Goal: Transaction & Acquisition: Purchase product/service

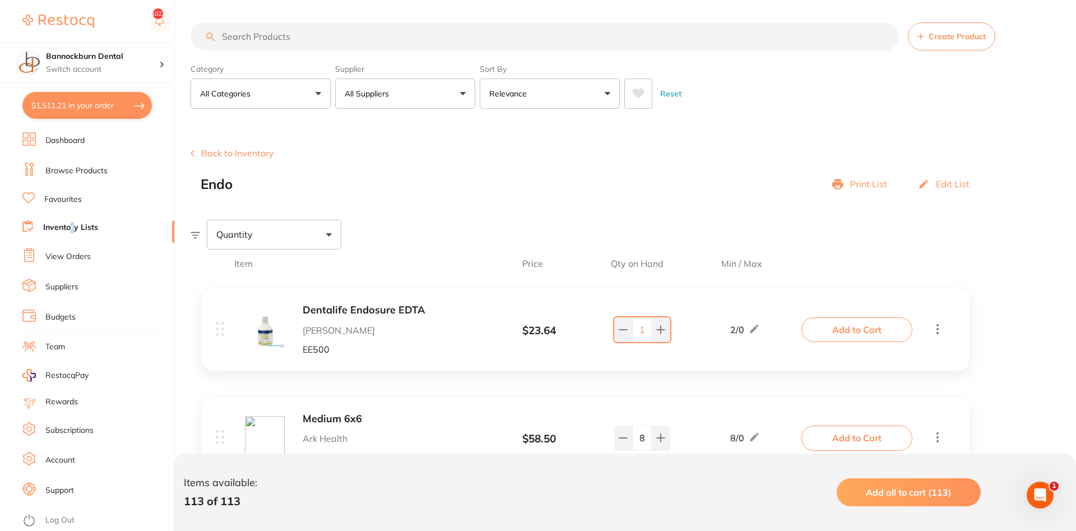
click at [73, 229] on link "Inventory Lists" at bounding box center [70, 227] width 55 height 11
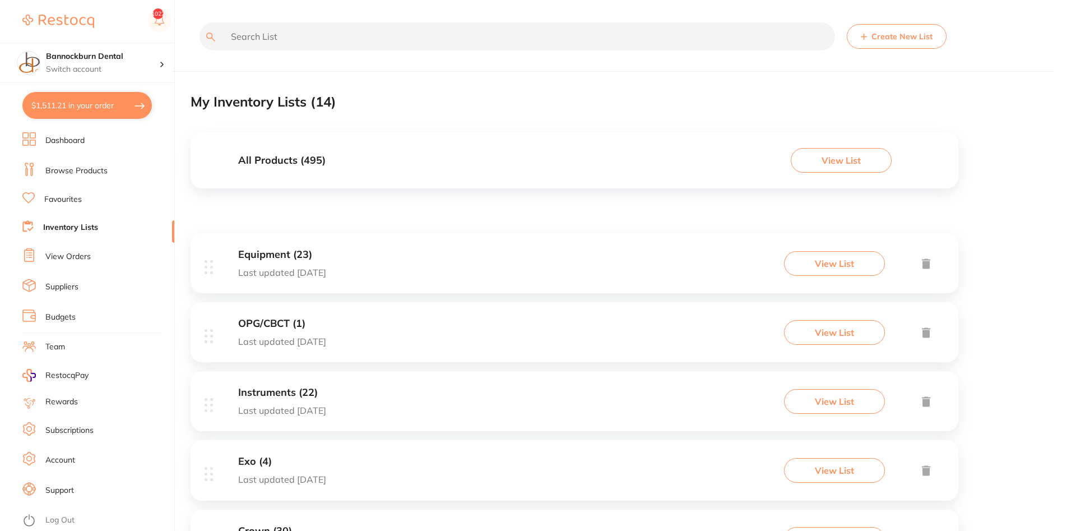
click at [327, 36] on input "text" at bounding box center [518, 36] width 636 height 28
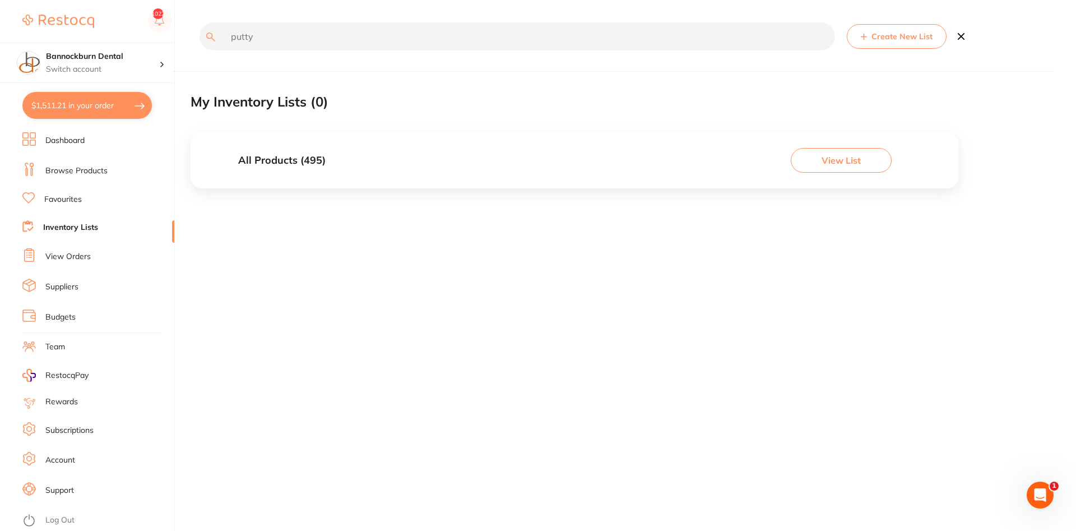
type input "putty"
click at [298, 165] on h3 "All Products ( 495 )" at bounding box center [281, 161] width 87 height 12
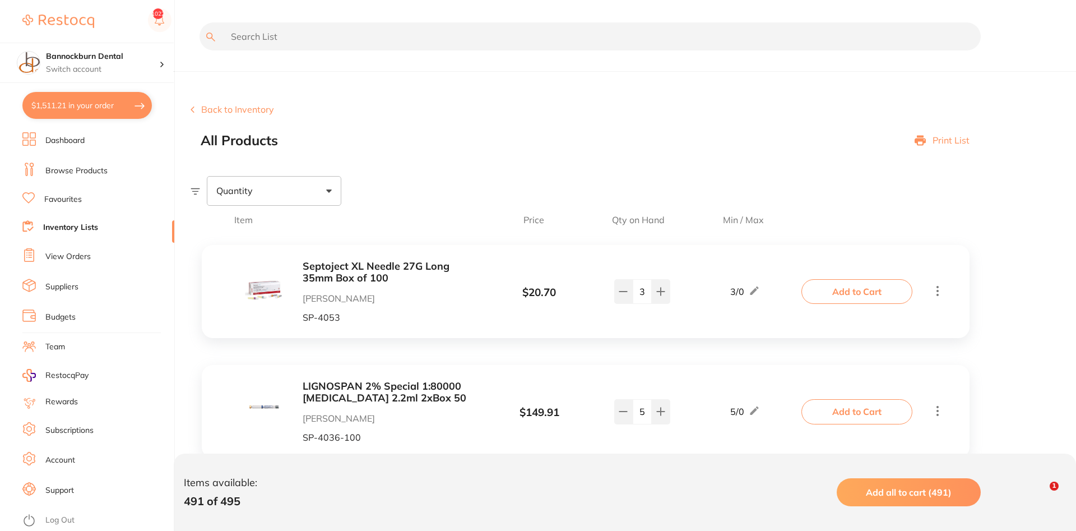
click at [272, 29] on input "text" at bounding box center [590, 36] width 781 height 28
type input "putty"
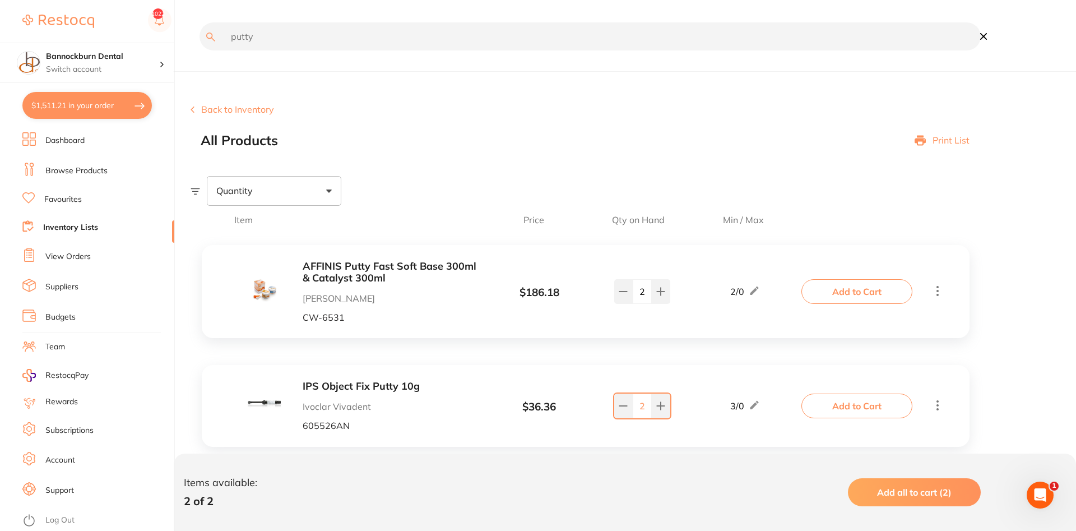
click at [846, 412] on button "Add to Cart" at bounding box center [857, 406] width 111 height 25
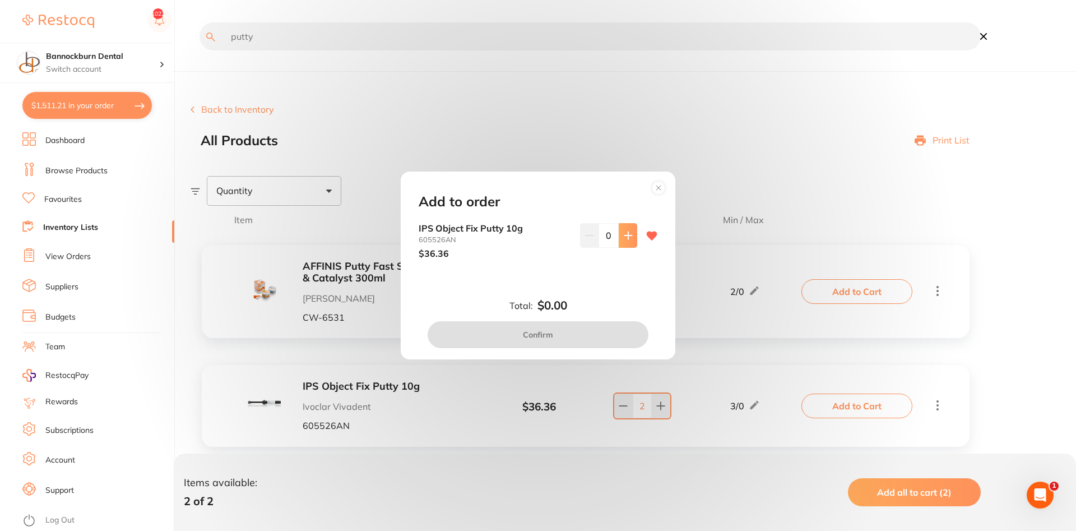
click at [635, 242] on button at bounding box center [628, 235] width 18 height 25
type input "1"
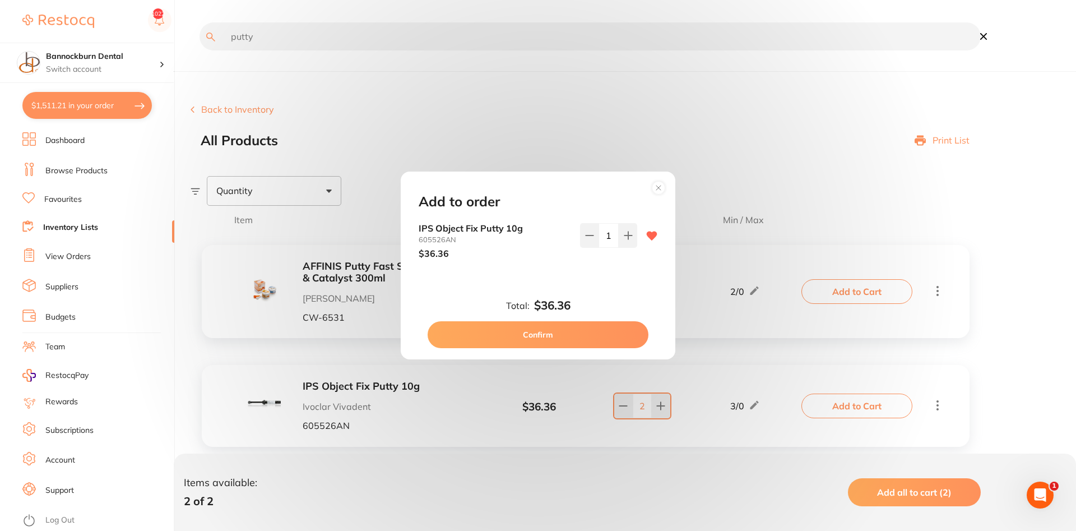
click at [535, 335] on button "Confirm" at bounding box center [538, 334] width 221 height 27
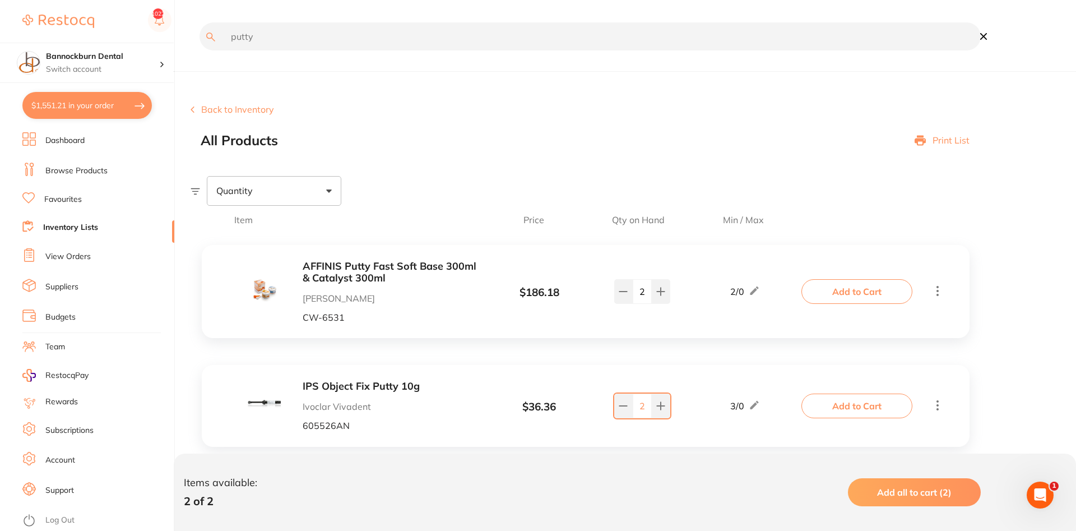
click at [87, 226] on link "Inventory Lists" at bounding box center [70, 227] width 55 height 11
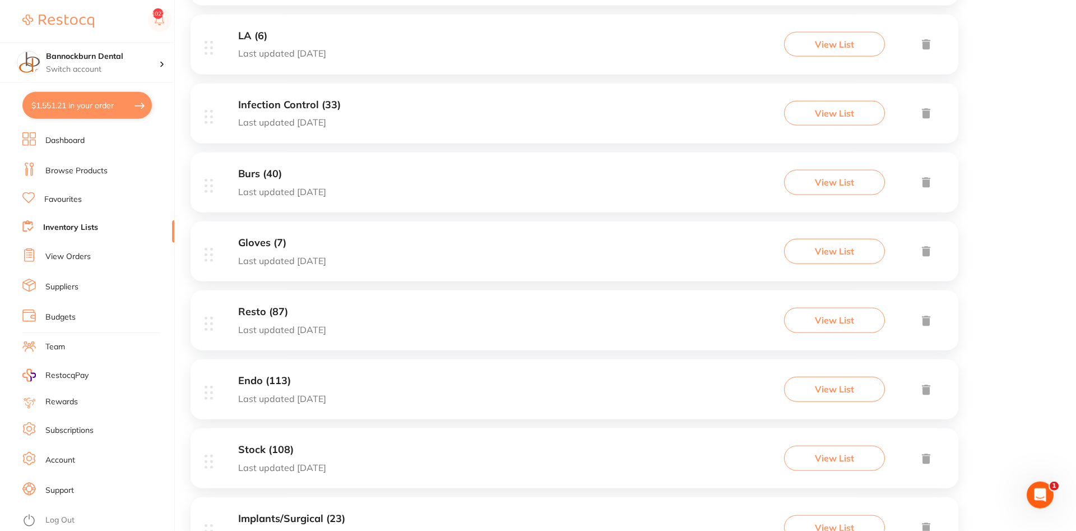
scroll to position [692, 0]
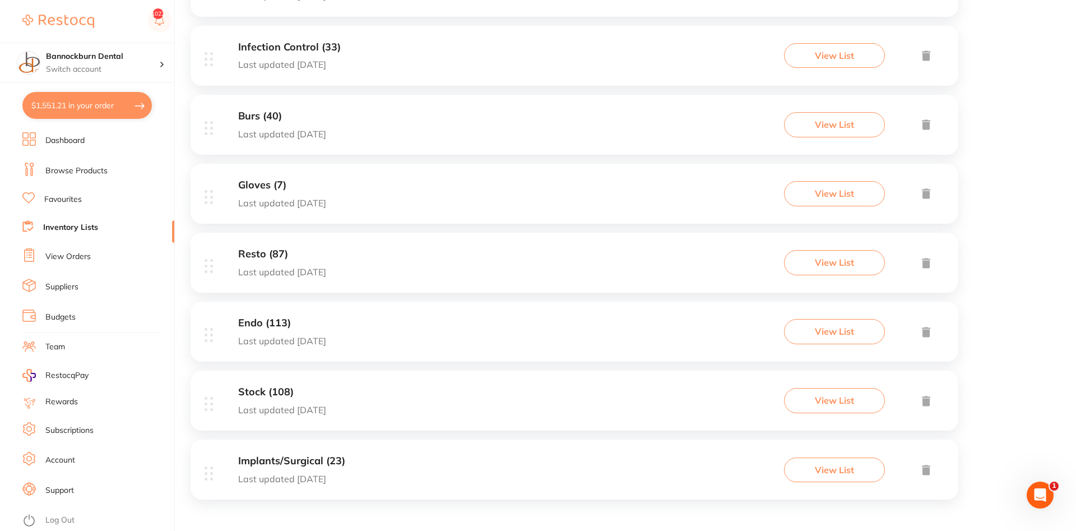
click at [255, 322] on h3 "Endo (113)" at bounding box center [282, 323] width 88 height 12
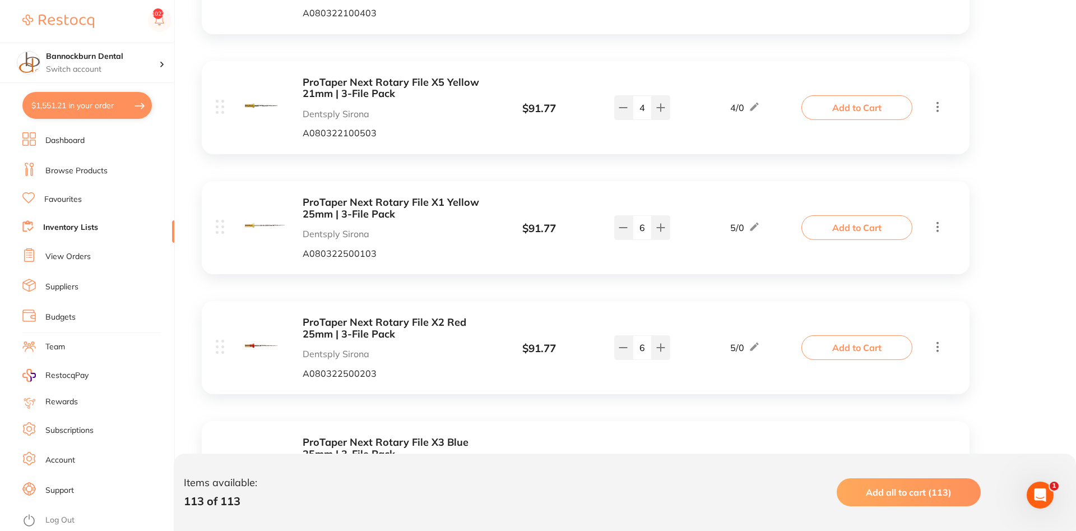
scroll to position [3717, 0]
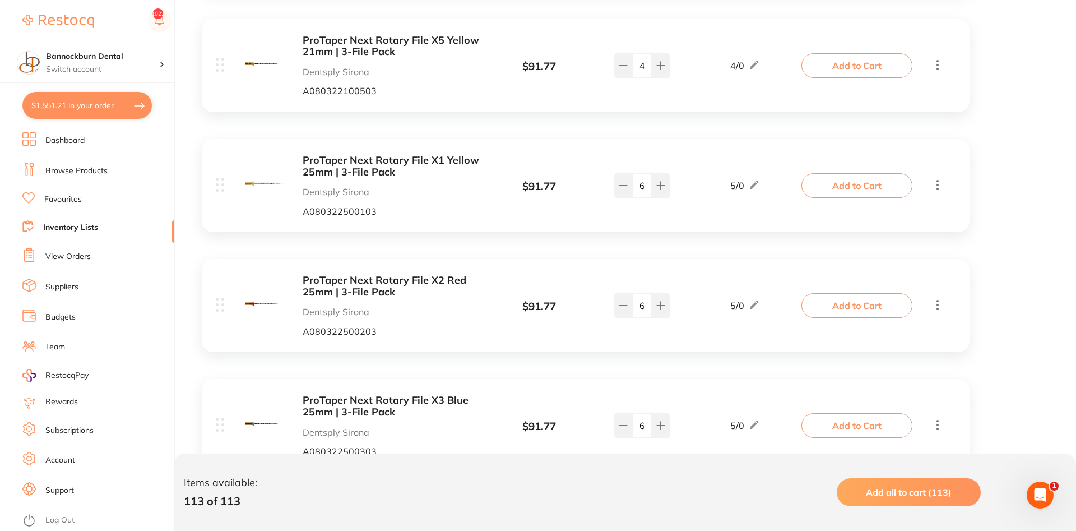
click at [421, 166] on b "ProTaper Next Rotary File X1 Yellow 25mm | 3-File Pack" at bounding box center [392, 166] width 178 height 23
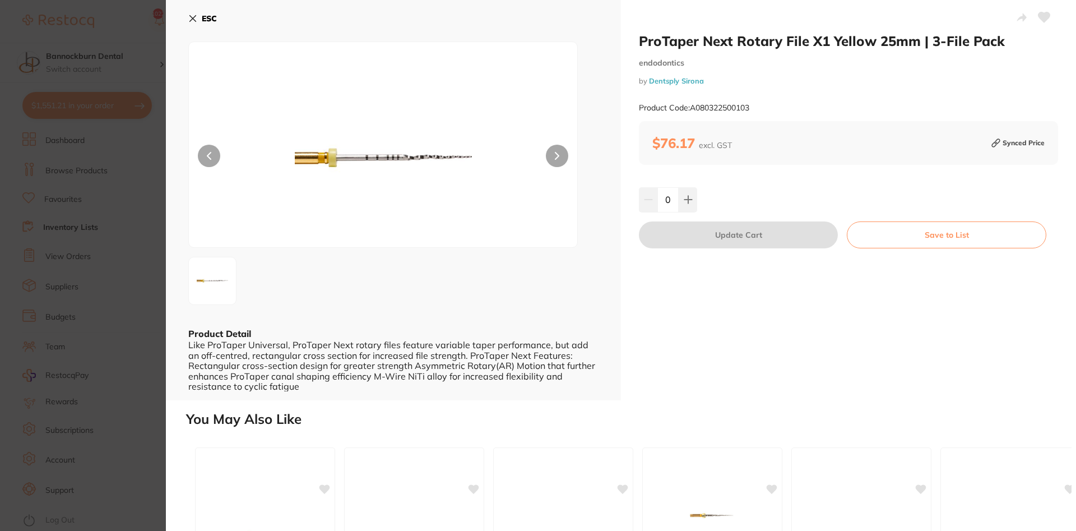
click at [188, 18] on icon at bounding box center [192, 18] width 9 height 9
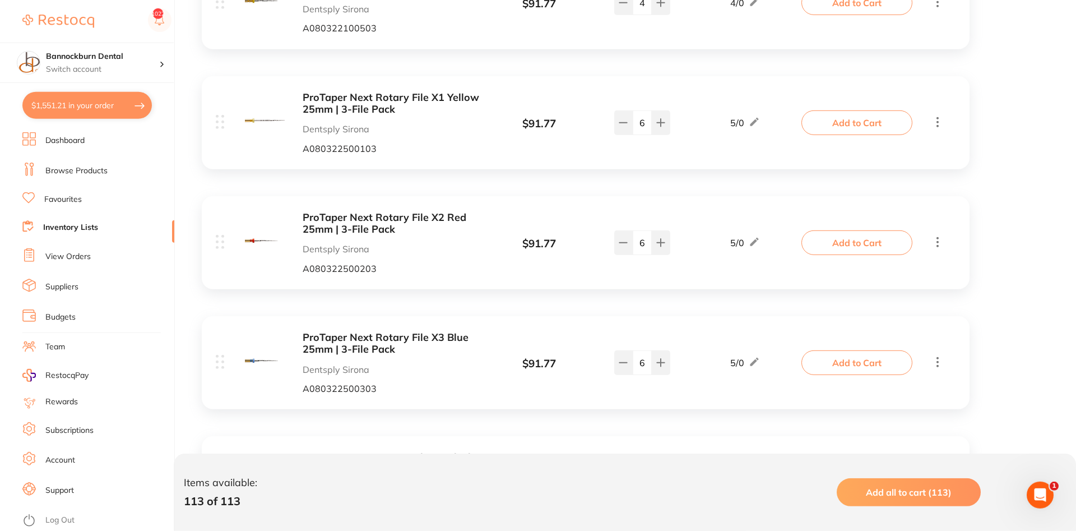
scroll to position [3774, 0]
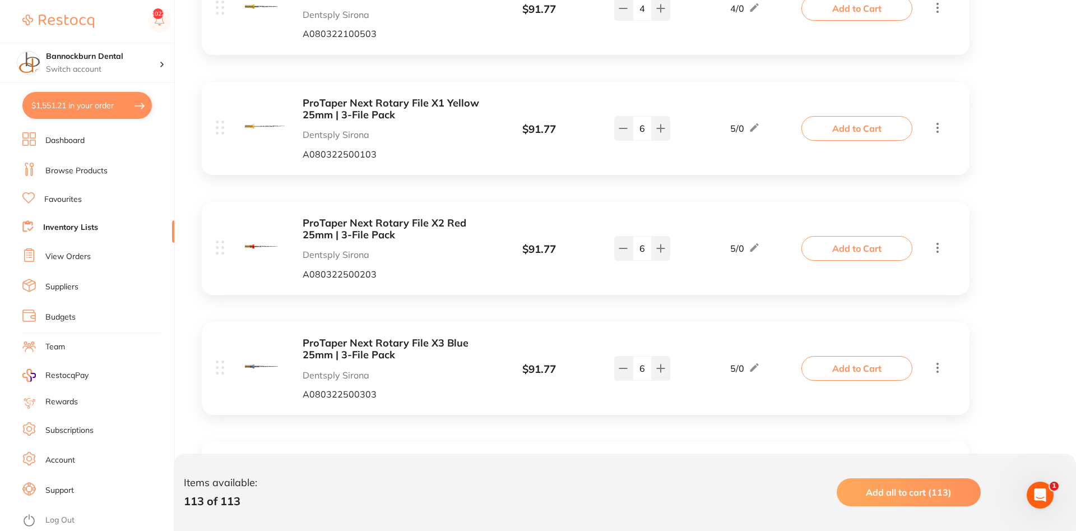
click at [852, 137] on button "Add to Cart" at bounding box center [857, 128] width 111 height 25
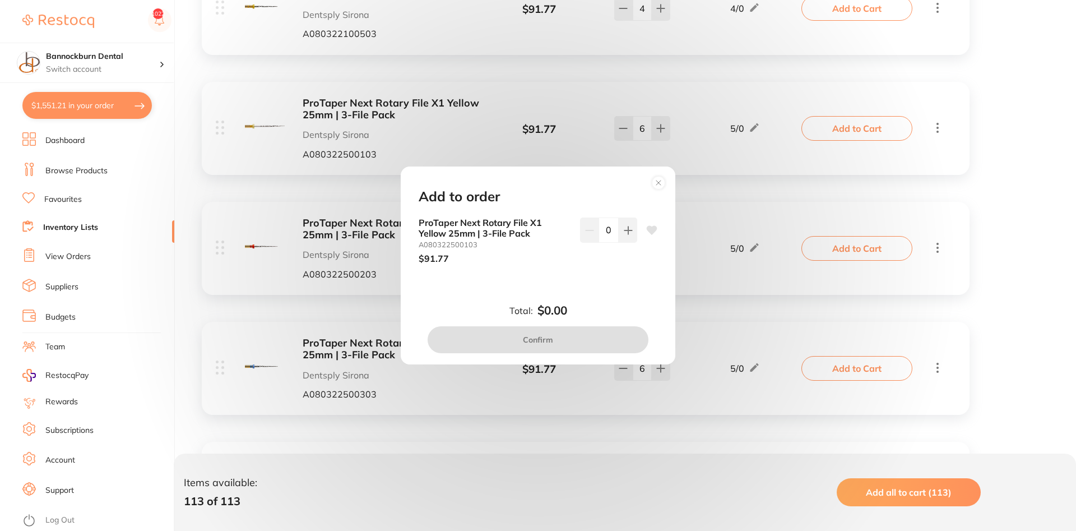
click at [641, 228] on div "ProTaper Next Rotary File X1 Yellow 25mm | 3-File Pack A080322500103 $91.77 0" at bounding box center [538, 241] width 239 height 46
click at [634, 229] on button at bounding box center [628, 230] width 18 height 25
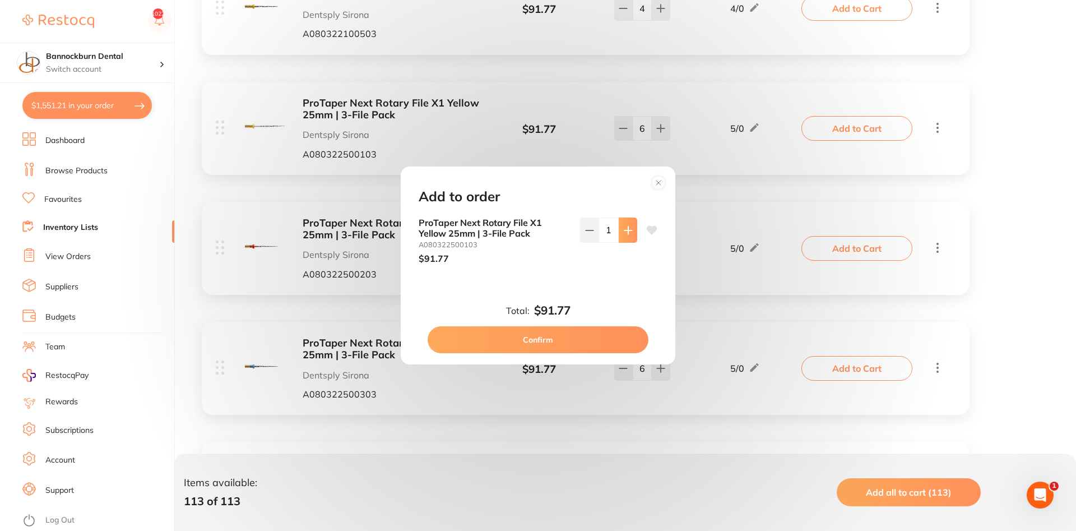
click at [634, 229] on button at bounding box center [628, 230] width 18 height 25
type input "5"
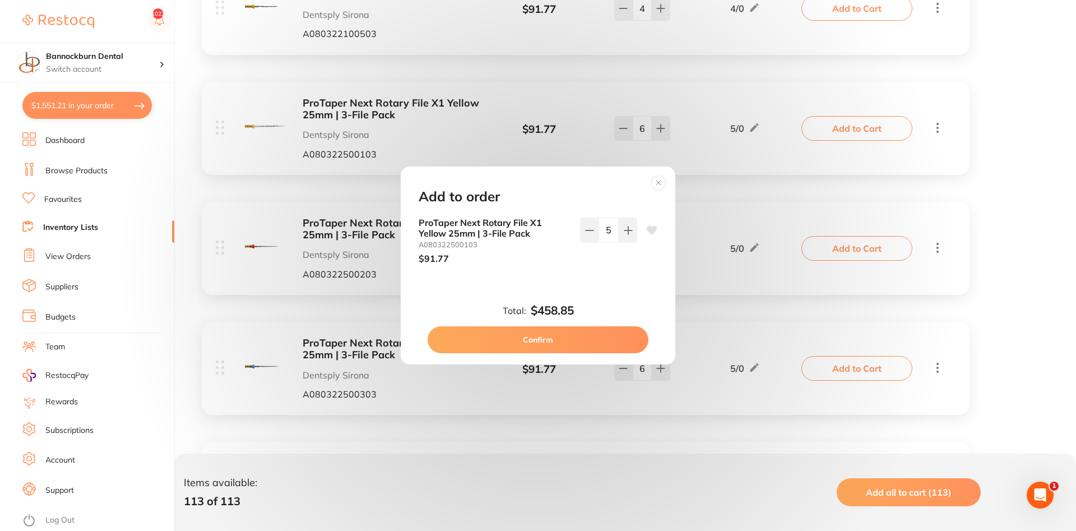
click at [548, 345] on button "Confirm" at bounding box center [538, 339] width 221 height 27
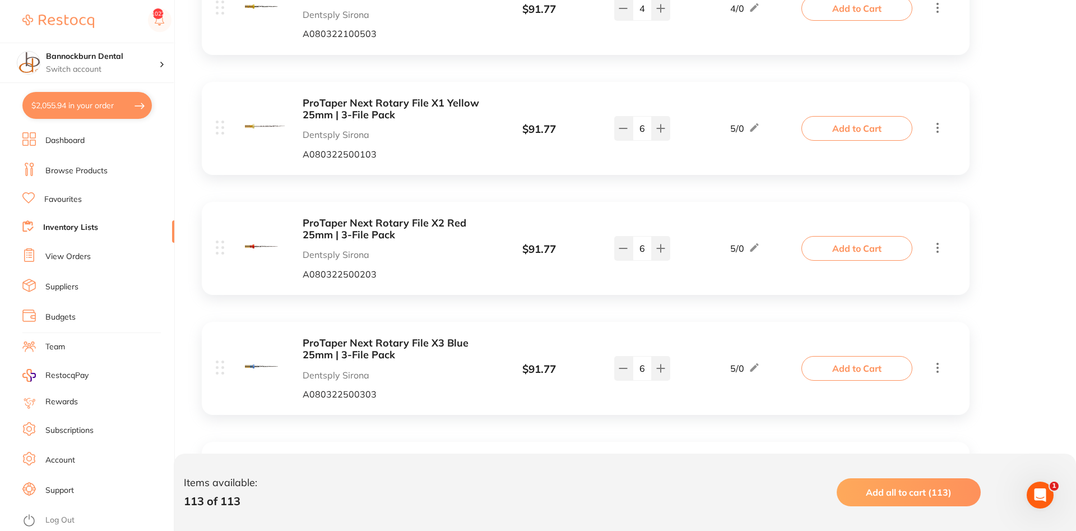
click at [862, 246] on button "Add to Cart" at bounding box center [857, 248] width 111 height 25
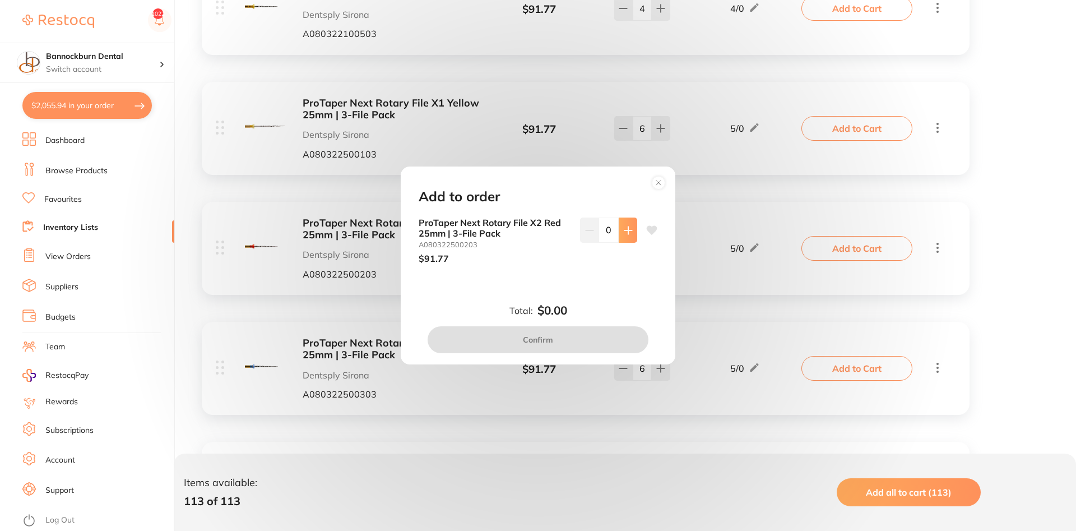
click at [630, 222] on button at bounding box center [628, 230] width 18 height 25
type input "1"
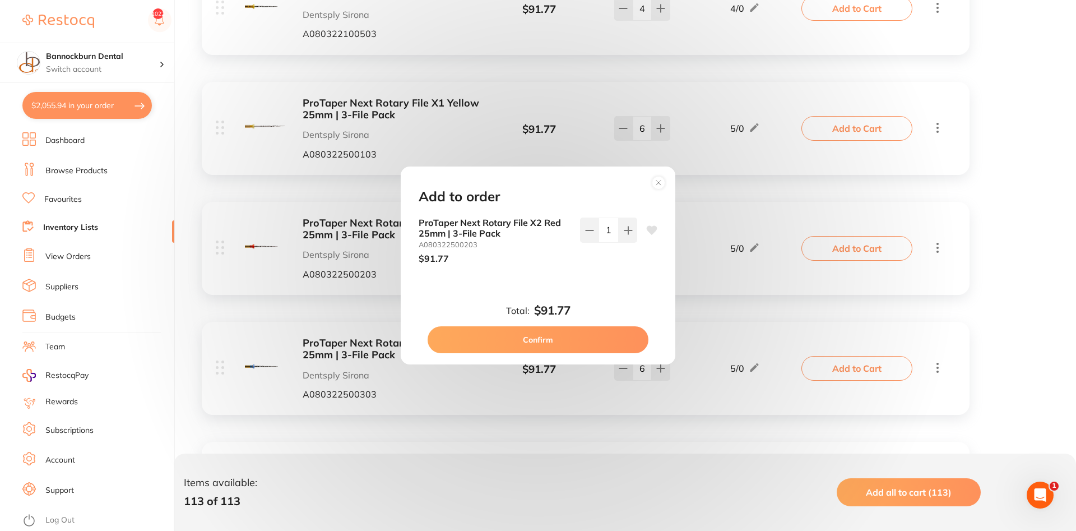
click at [589, 327] on button "Confirm" at bounding box center [538, 339] width 221 height 27
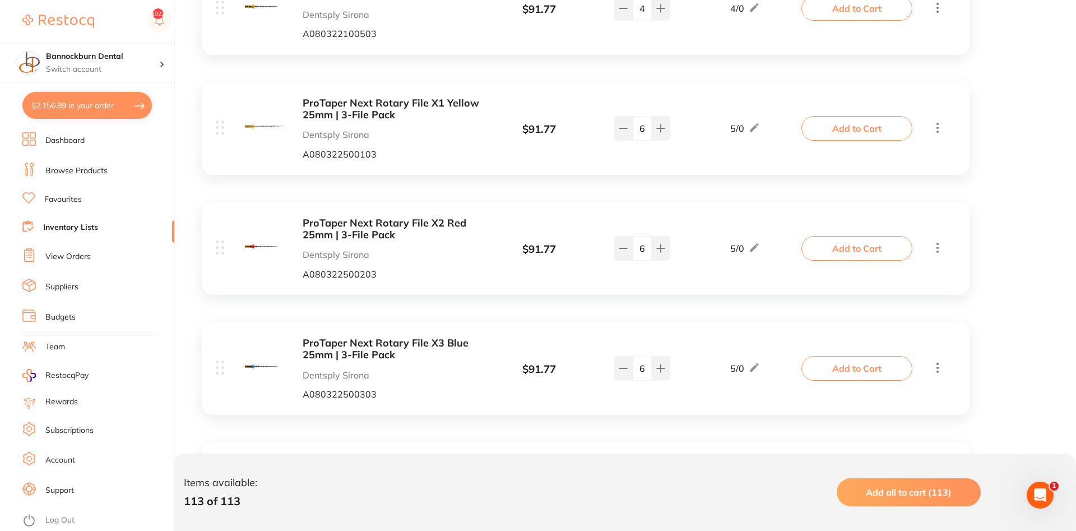
click at [827, 256] on button "Add to Cart" at bounding box center [857, 248] width 111 height 25
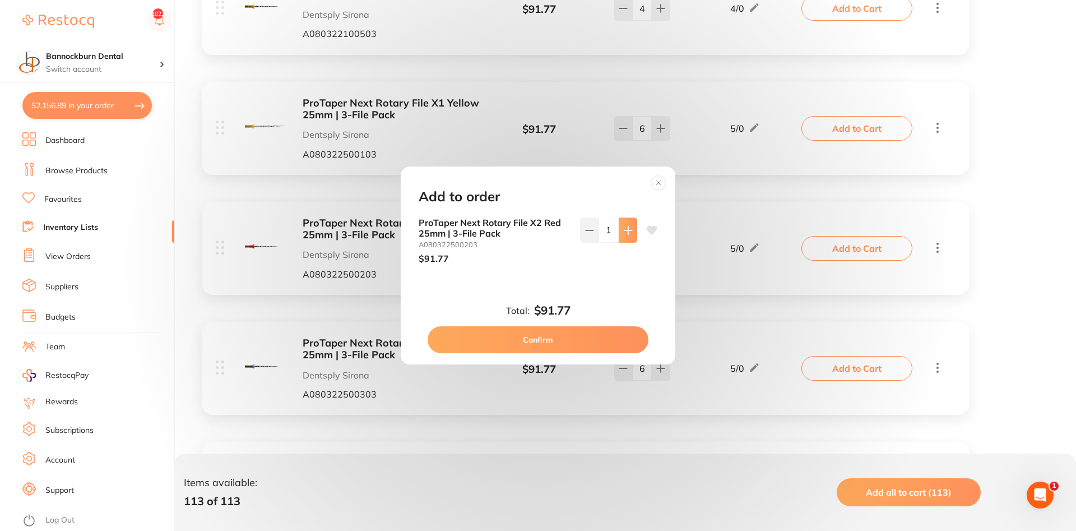
click at [631, 235] on button at bounding box center [628, 230] width 18 height 25
type input "2"
click at [544, 343] on button "Confirm" at bounding box center [538, 339] width 221 height 27
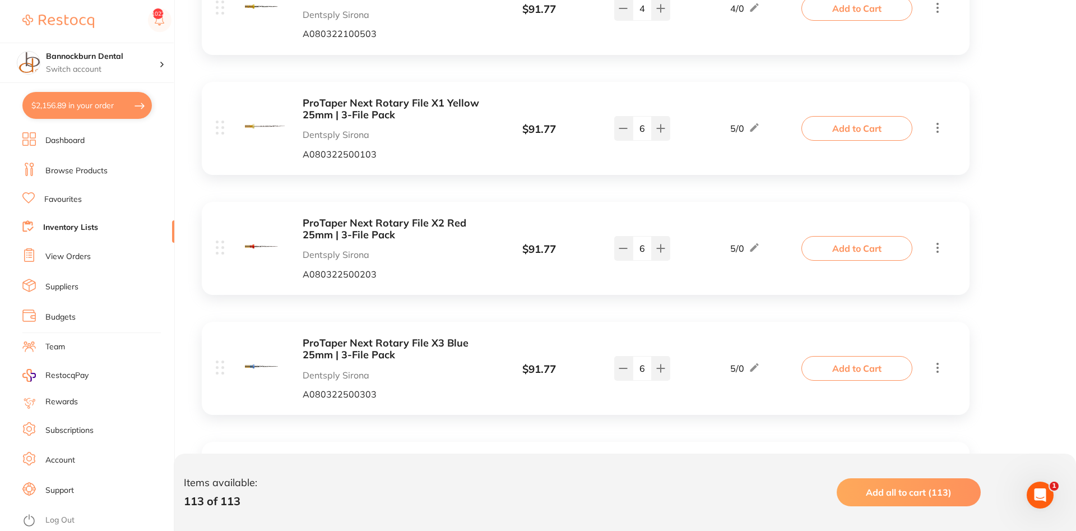
type input "2"
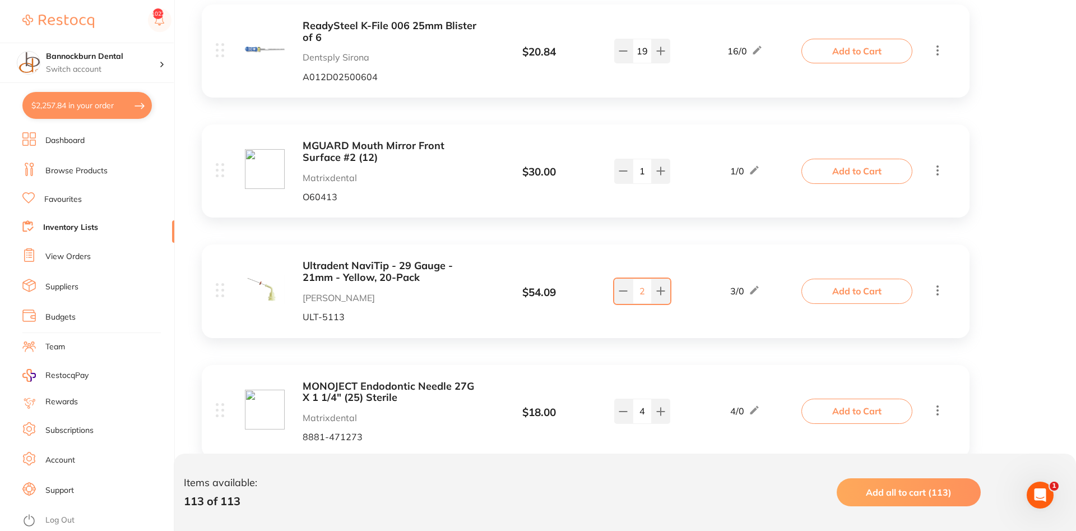
scroll to position [12350, 0]
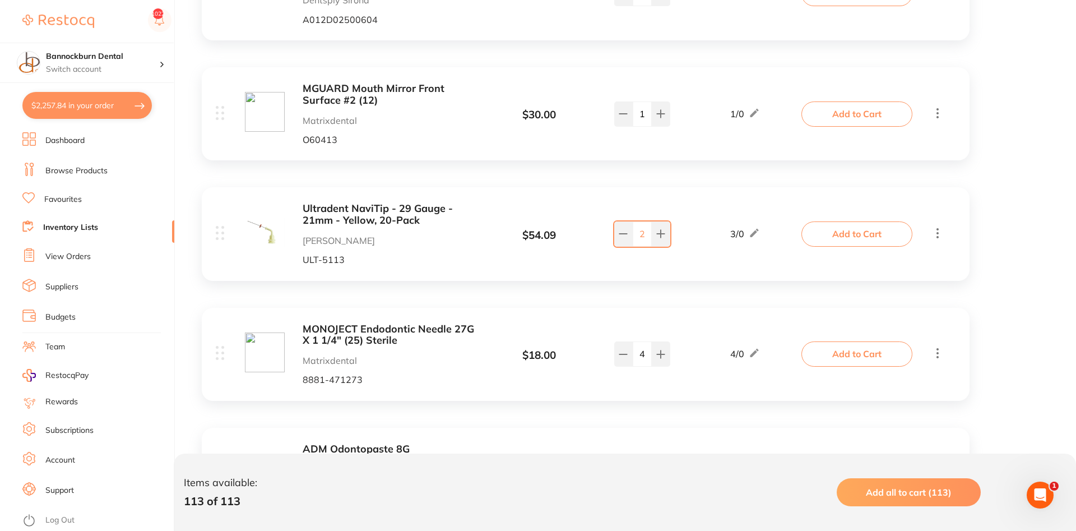
click at [816, 101] on button "Add to Cart" at bounding box center [857, 113] width 111 height 25
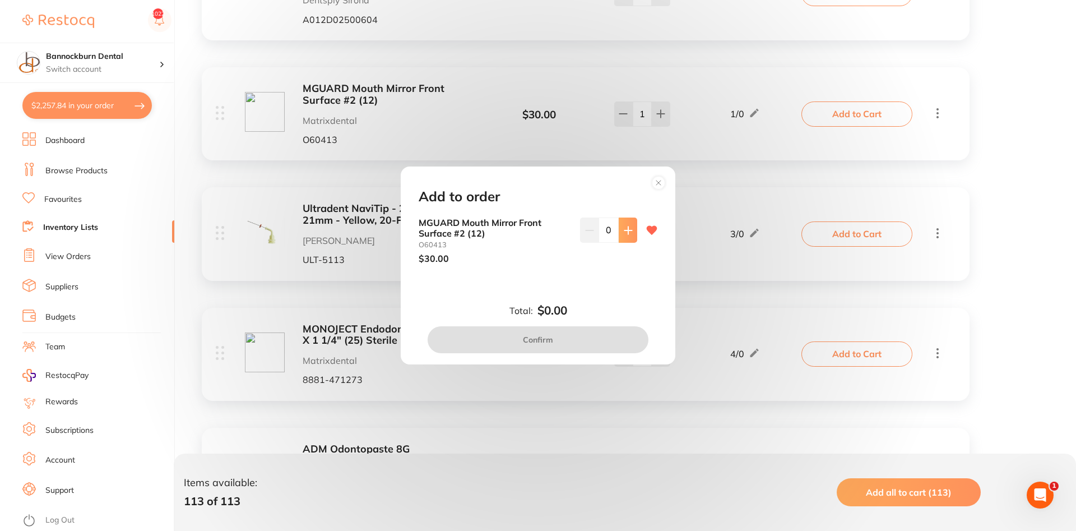
scroll to position [0, 0]
click at [624, 230] on icon at bounding box center [628, 230] width 9 height 9
type input "1"
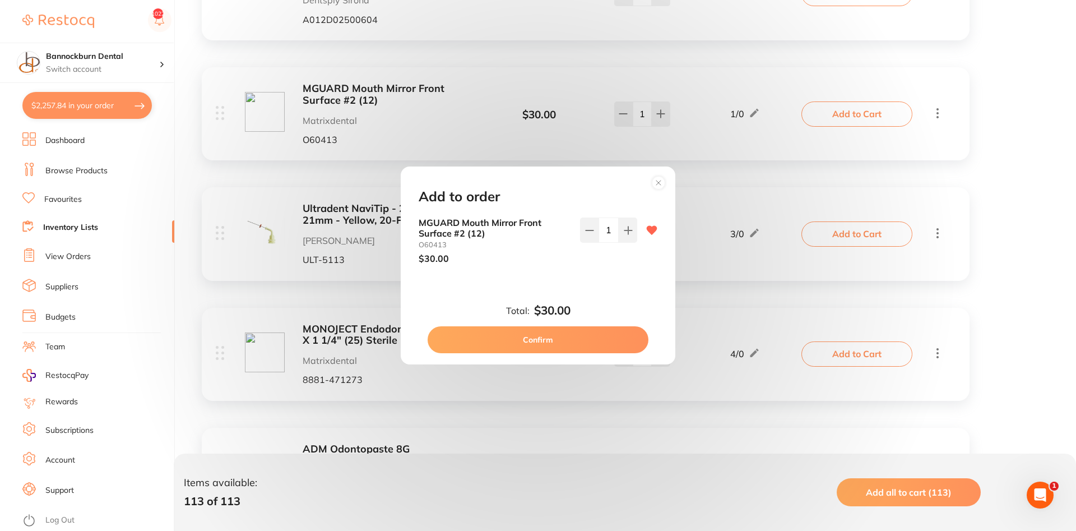
click at [553, 347] on button "Confirm" at bounding box center [538, 339] width 221 height 27
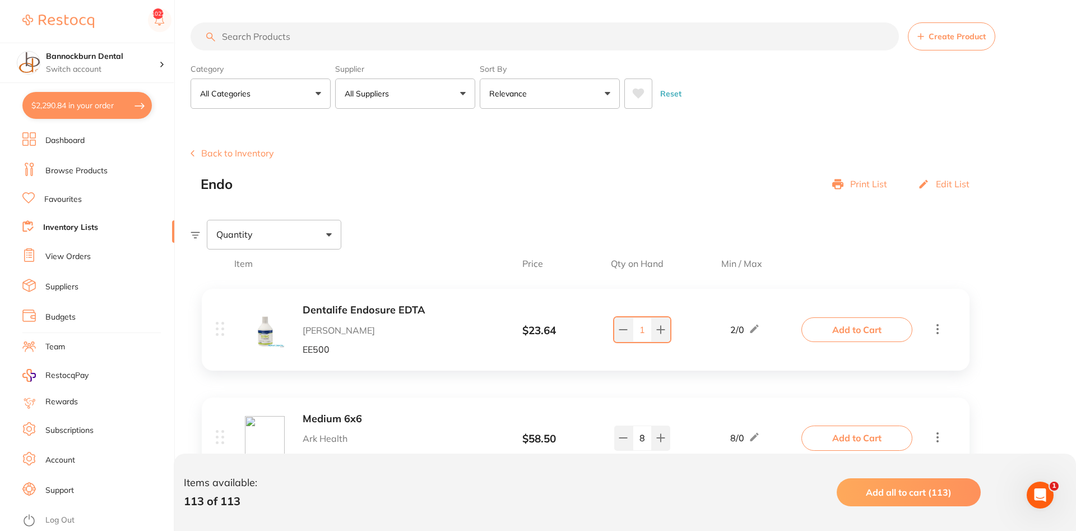
click at [352, 49] on input "search" at bounding box center [545, 36] width 709 height 28
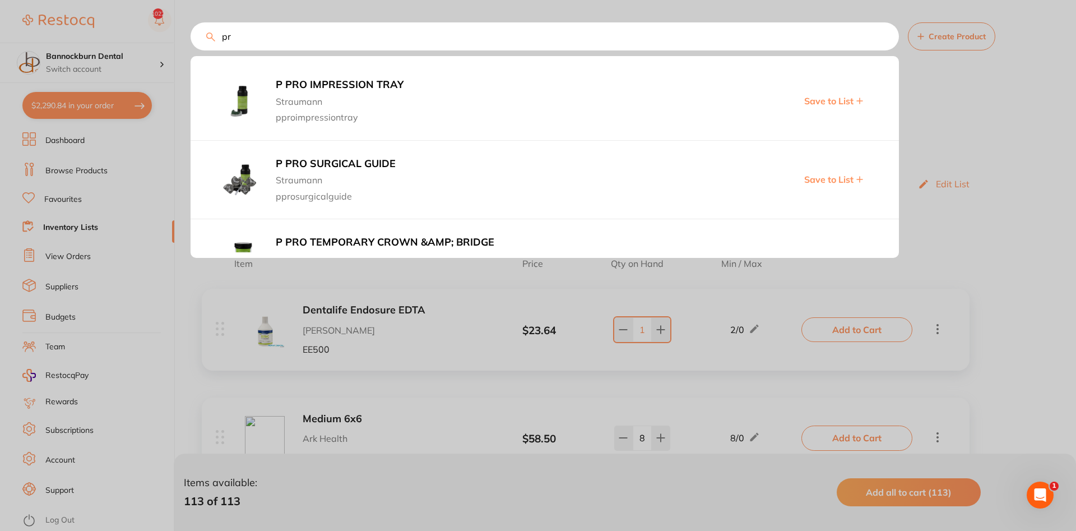
type input "p"
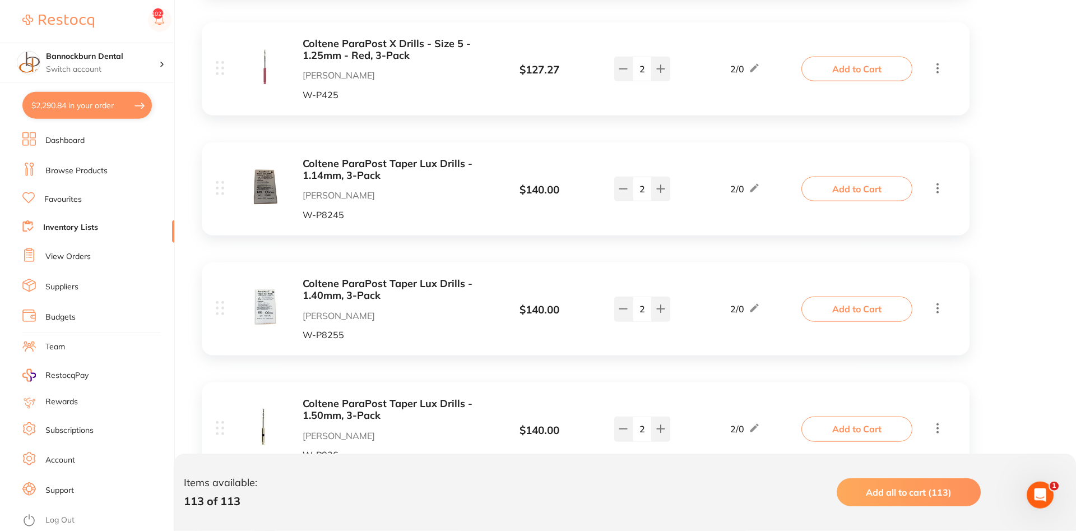
scroll to position [1144, 0]
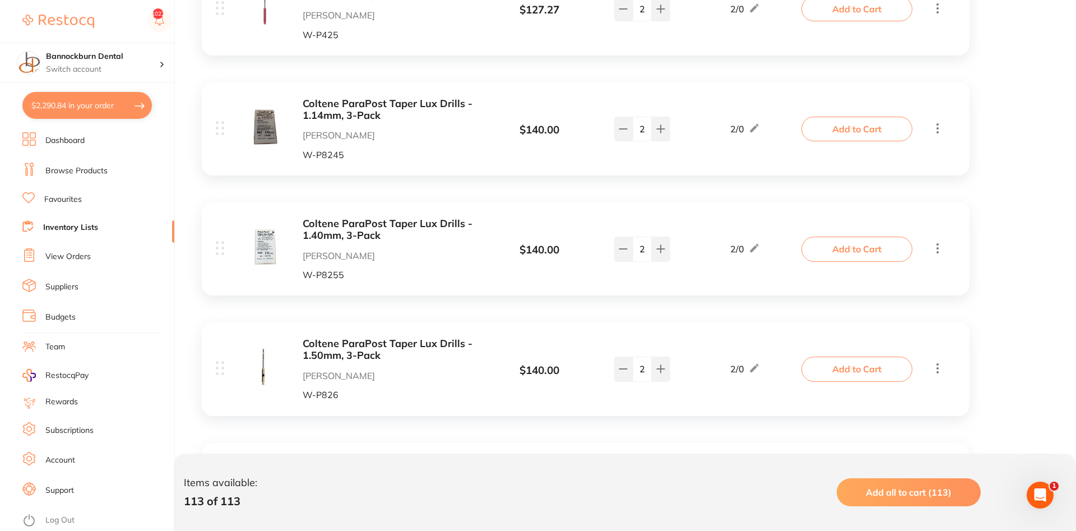
type input "1"
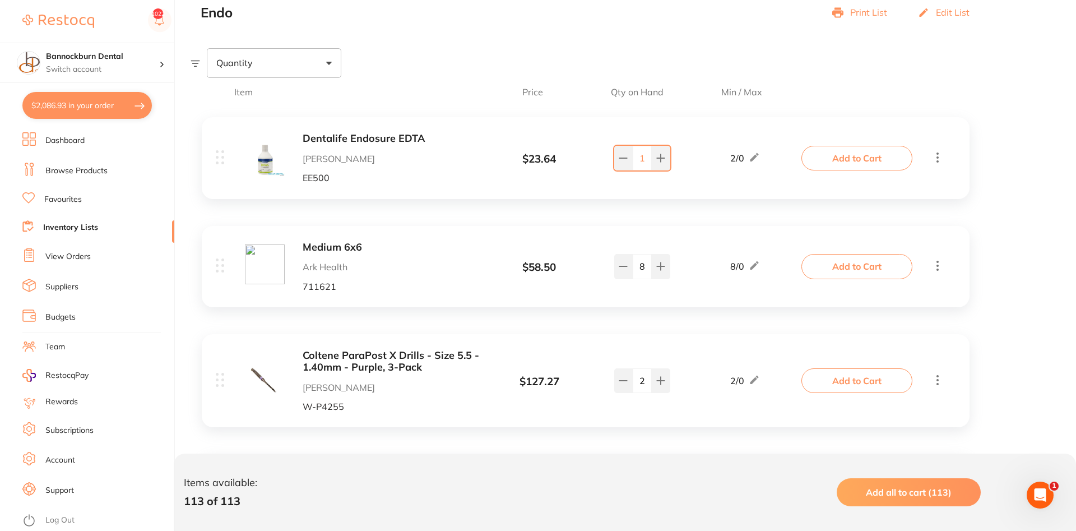
scroll to position [0, 0]
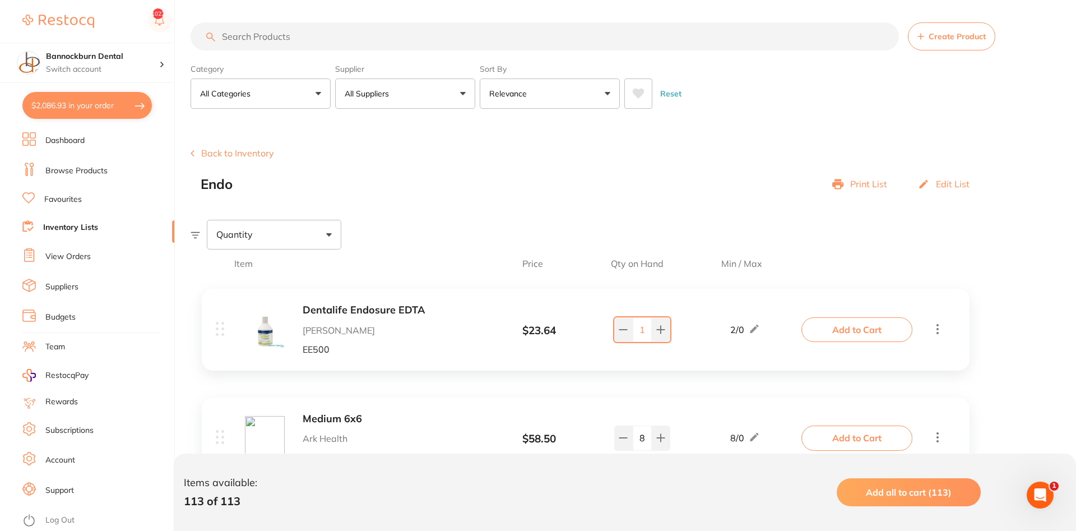
click at [84, 225] on link "Inventory Lists" at bounding box center [70, 227] width 55 height 11
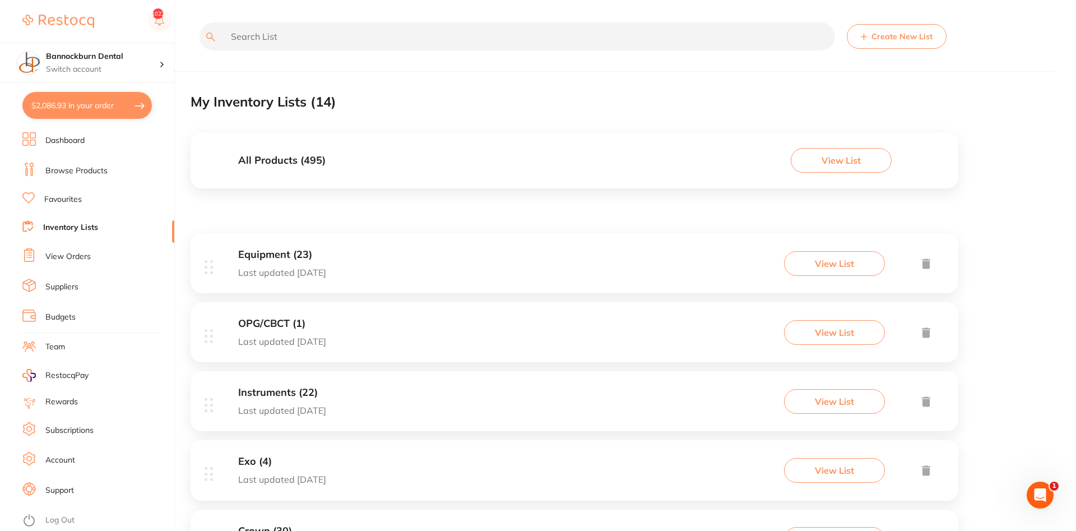
click at [302, 162] on h3 "All Products ( 495 )" at bounding box center [281, 161] width 87 height 12
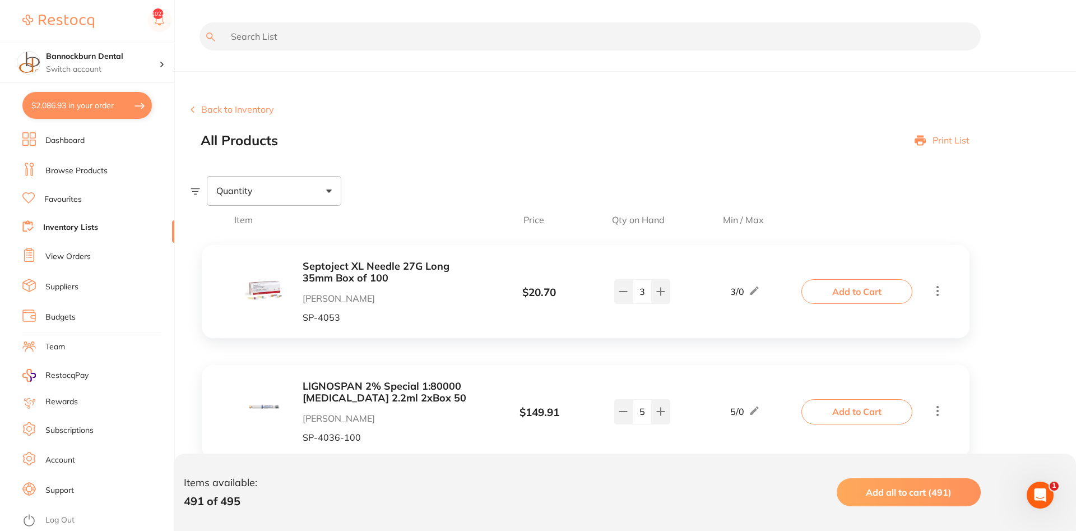
click at [377, 48] on input "text" at bounding box center [590, 36] width 781 height 28
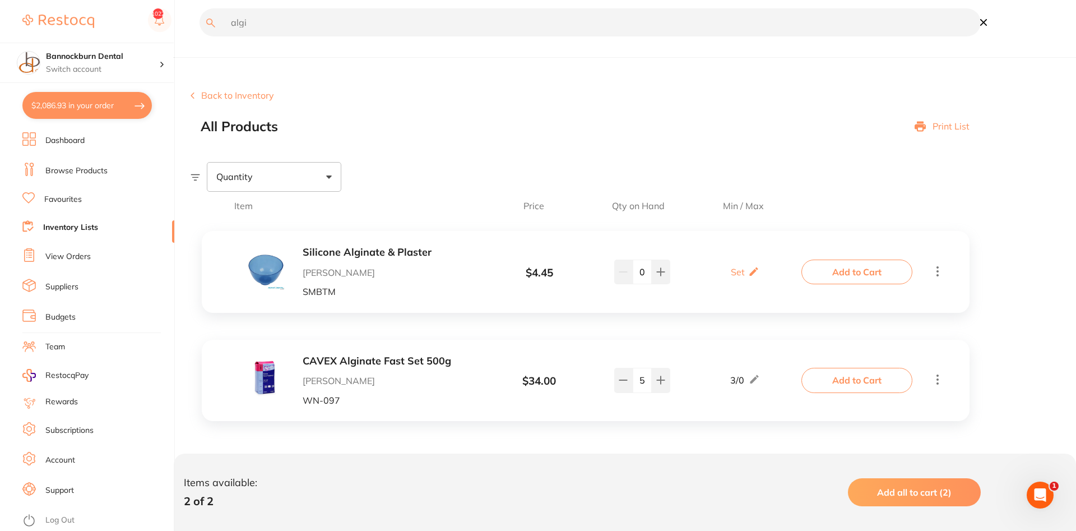
drag, startPoint x: 266, startPoint y: 20, endPoint x: 0, endPoint y: 7, distance: 266.1
click at [200, 8] on input "algi" at bounding box center [590, 22] width 781 height 28
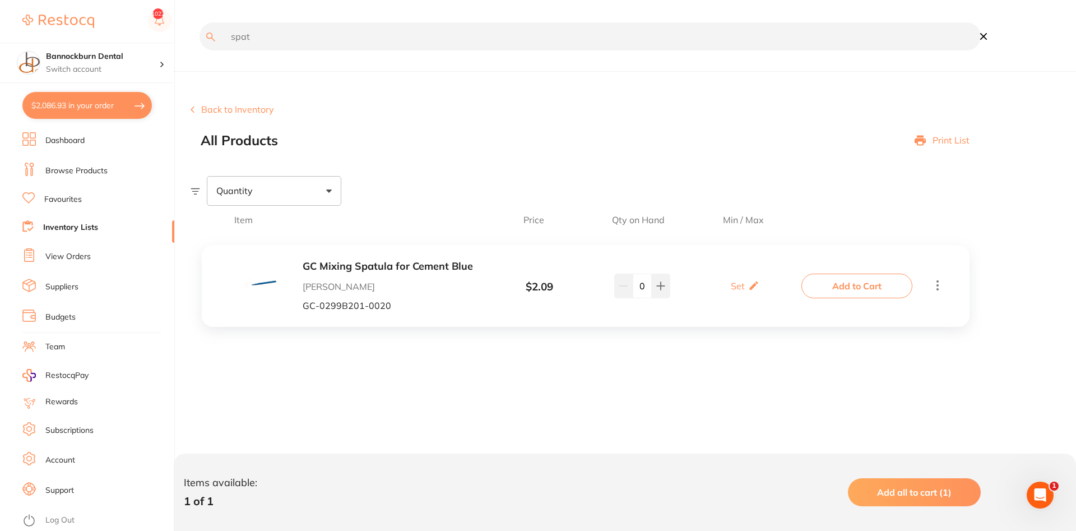
drag, startPoint x: 291, startPoint y: 38, endPoint x: 0, endPoint y: 39, distance: 291.5
click at [200, 39] on input "spat" at bounding box center [590, 36] width 781 height 28
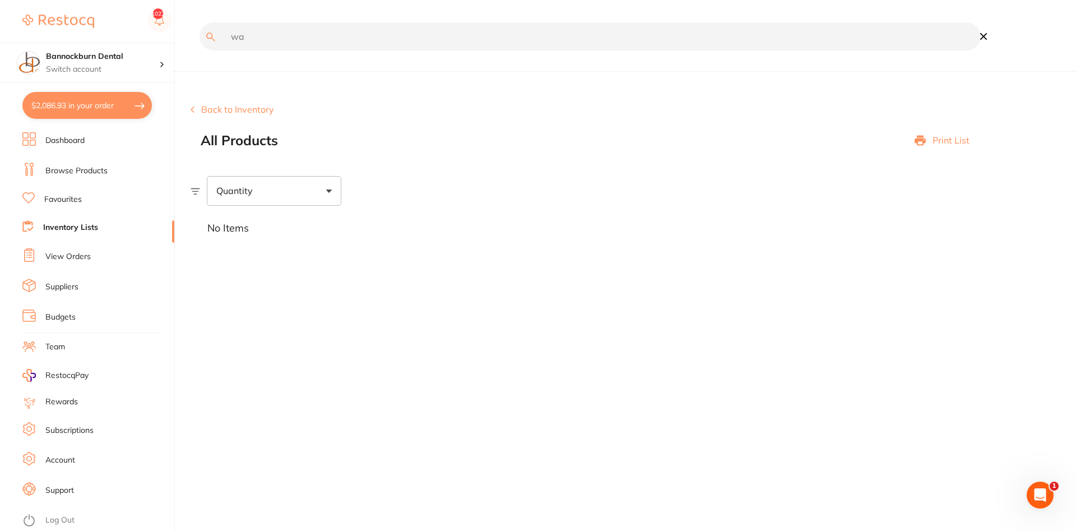
type input "w"
type input "clini"
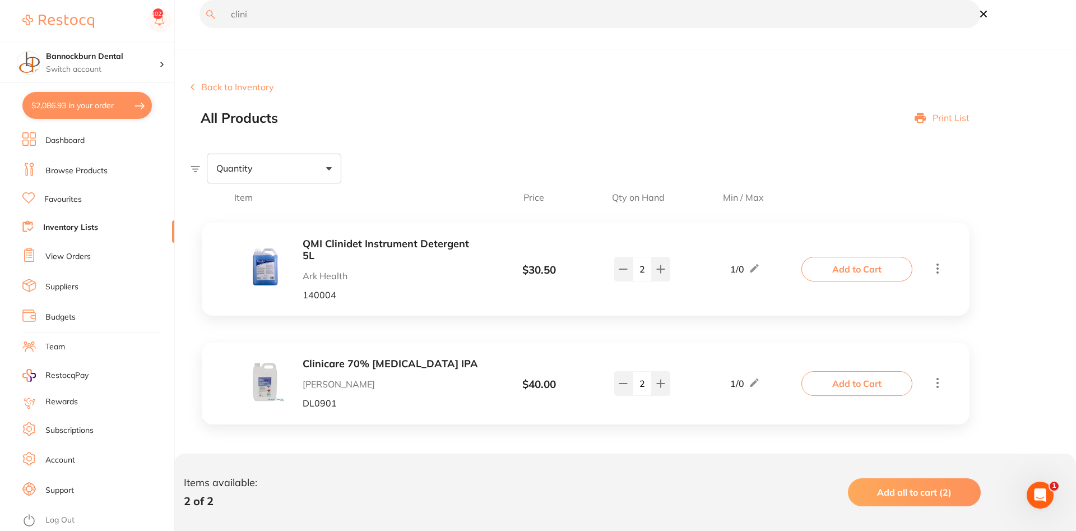
scroll to position [27, 0]
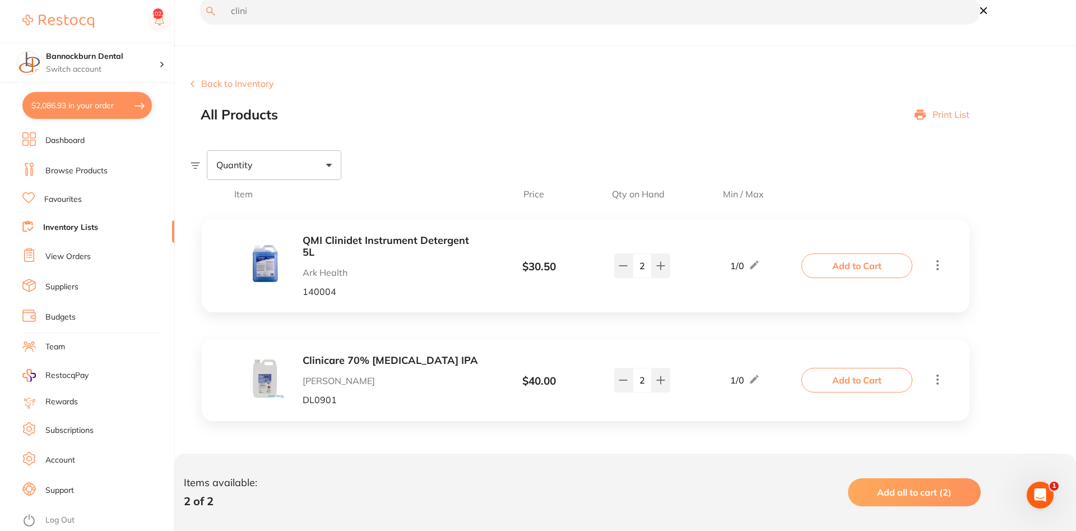
drag, startPoint x: 267, startPoint y: 12, endPoint x: 91, endPoint y: 0, distance: 177.0
click at [200, 0] on input "clini" at bounding box center [590, 11] width 781 height 28
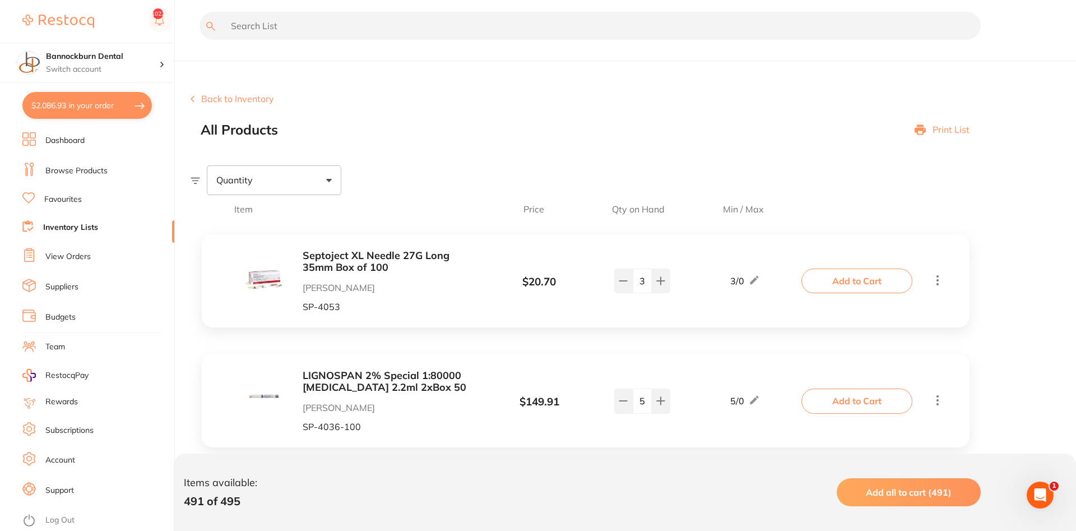
scroll to position [0, 0]
click at [91, 230] on link "Inventory Lists" at bounding box center [70, 227] width 55 height 11
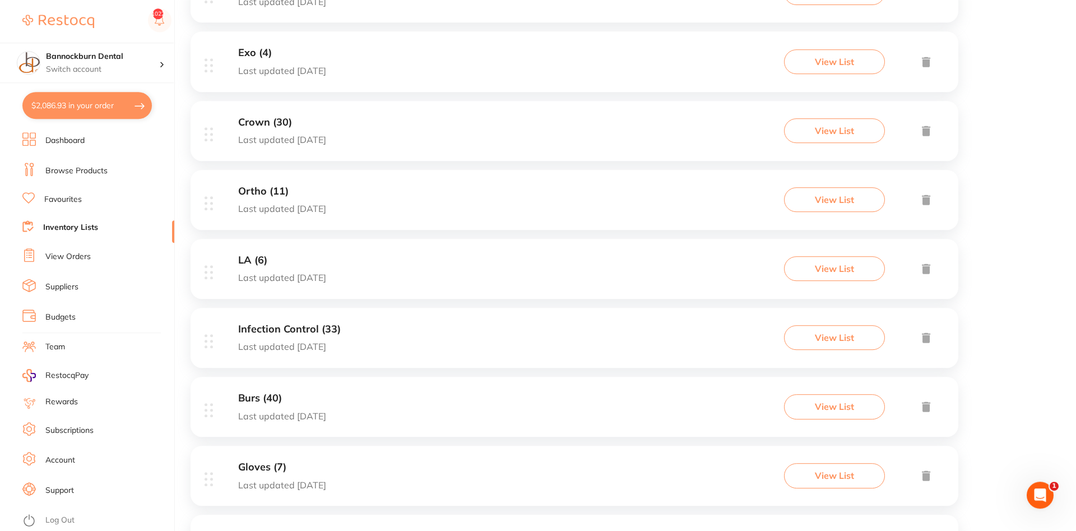
scroll to position [515, 0]
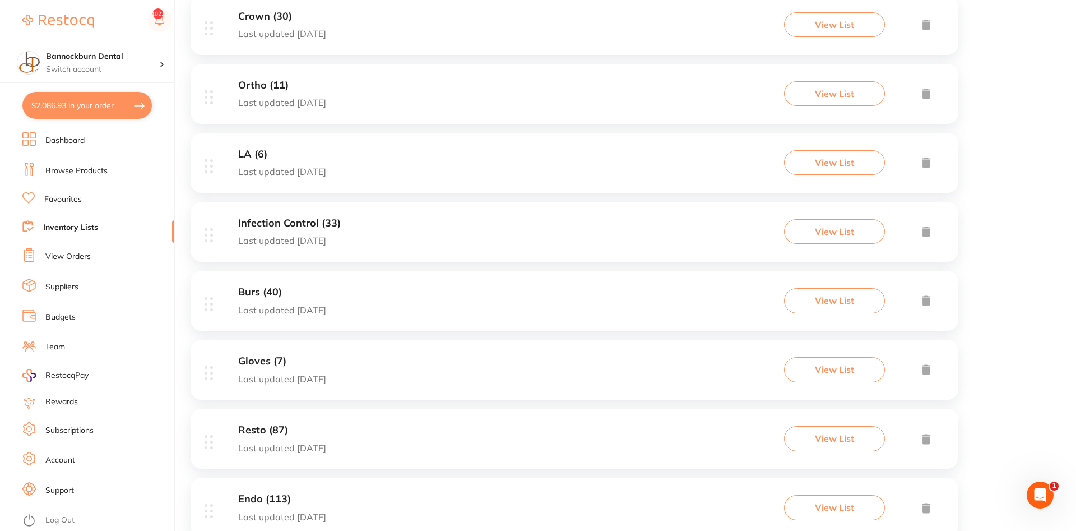
click at [276, 436] on h3 "Resto (87)" at bounding box center [282, 430] width 88 height 12
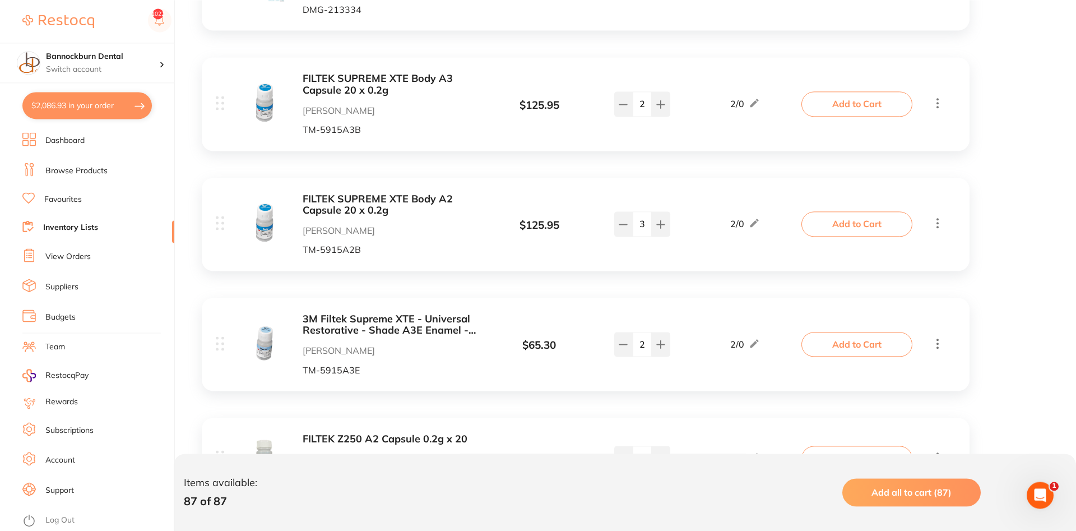
scroll to position [1201, 0]
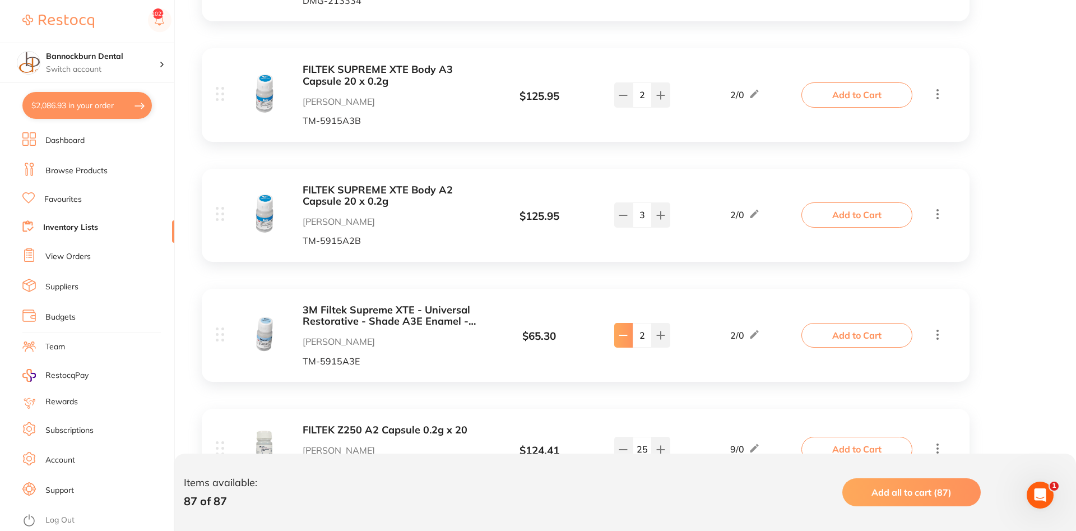
type input "1"
click at [849, 336] on button "Add to Cart" at bounding box center [857, 335] width 111 height 25
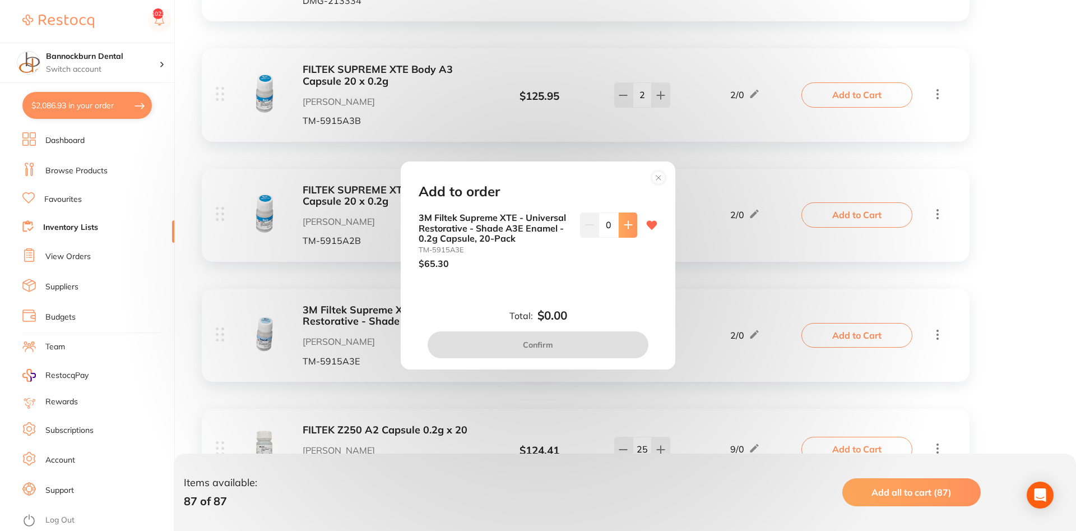
click at [630, 237] on button at bounding box center [628, 224] width 18 height 25
type input "1"
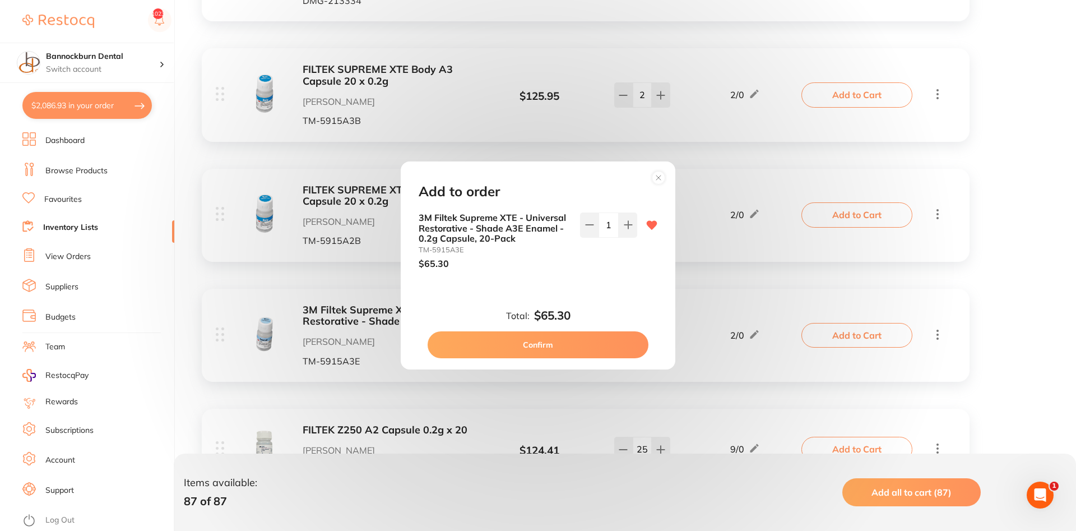
scroll to position [0, 0]
click at [567, 353] on button "Confirm" at bounding box center [538, 344] width 221 height 27
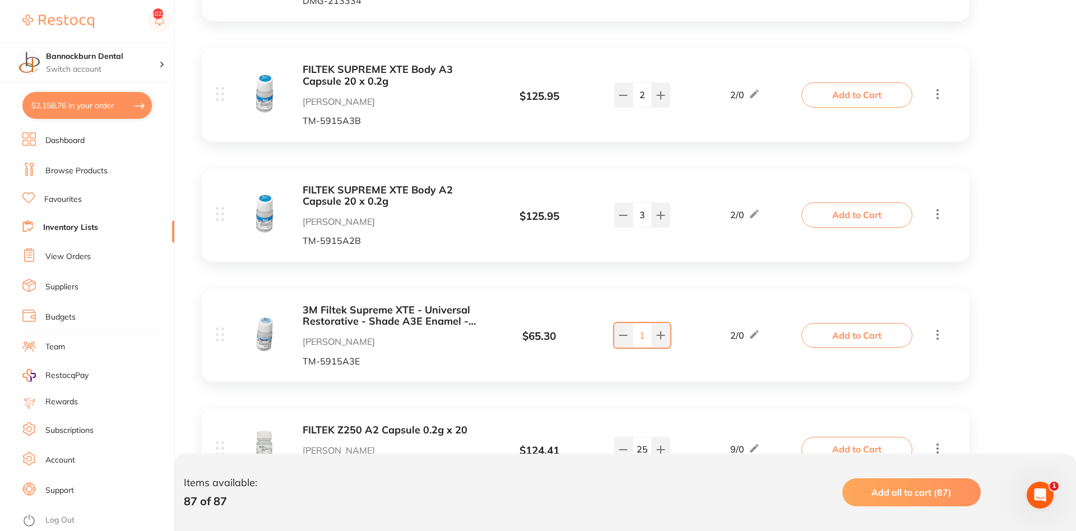
click at [89, 225] on link "Inventory Lists" at bounding box center [70, 227] width 55 height 11
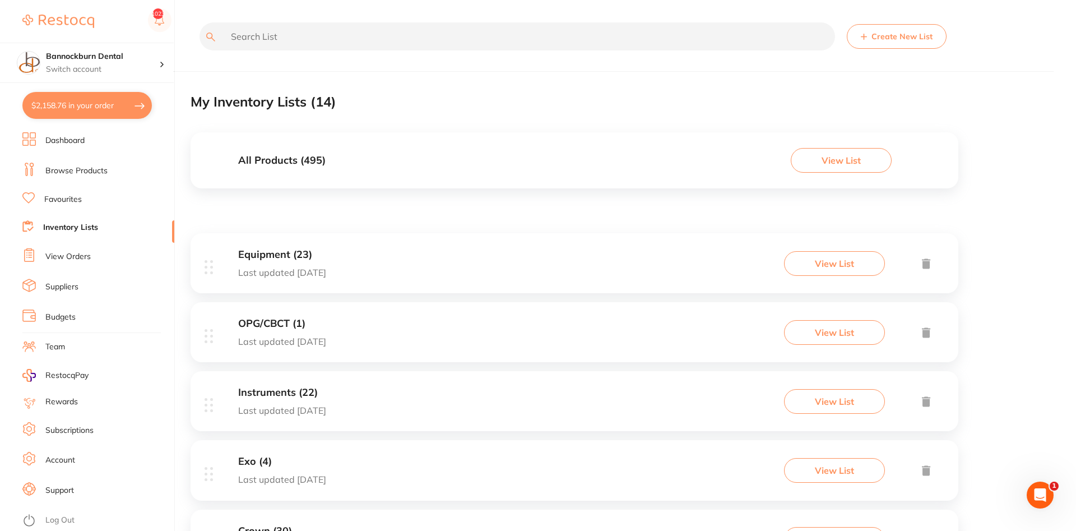
click at [330, 167] on div "All Products ( 495 ) View List" at bounding box center [575, 160] width 768 height 56
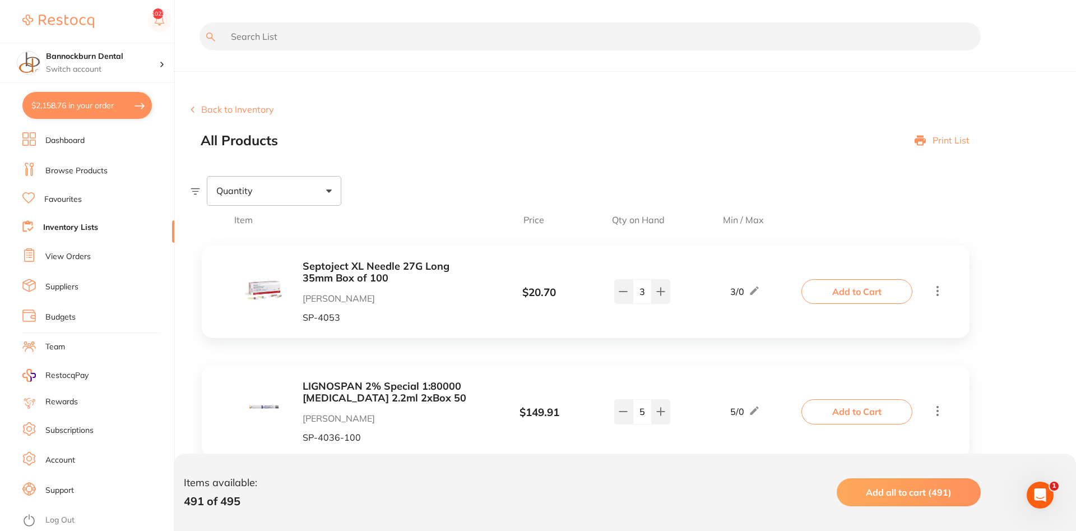
drag, startPoint x: 309, startPoint y: 37, endPoint x: 319, endPoint y: 35, distance: 10.3
click at [309, 37] on input "text" at bounding box center [590, 36] width 781 height 28
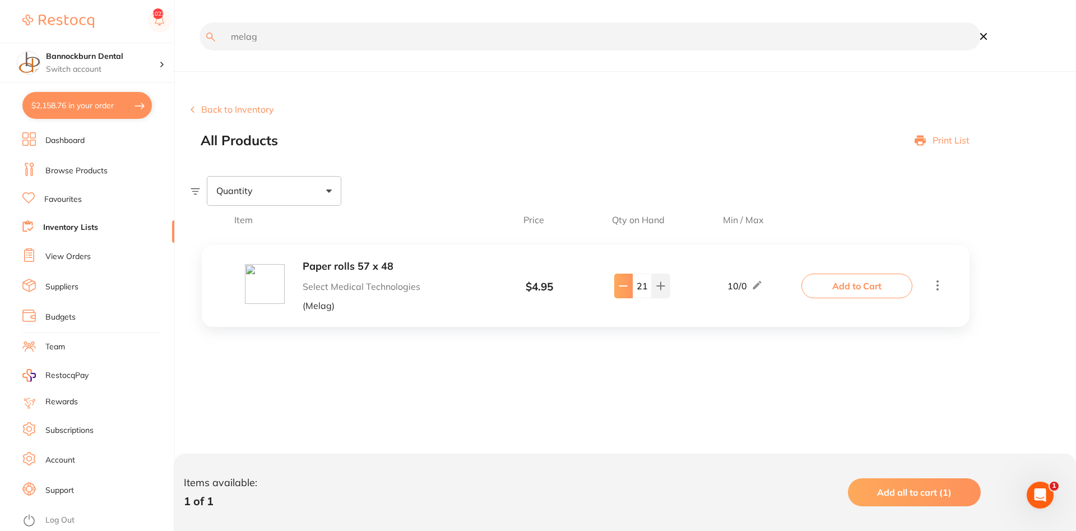
type input "melag"
click at [627, 286] on icon at bounding box center [623, 285] width 9 height 9
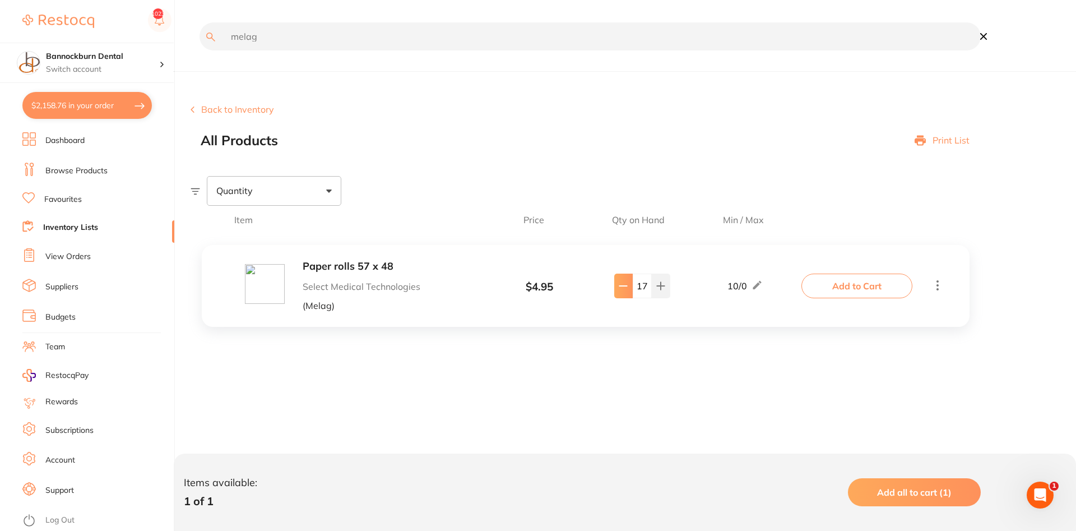
click at [627, 286] on icon at bounding box center [623, 285] width 9 height 9
type input "15"
click at [820, 288] on button "Add to Cart" at bounding box center [857, 286] width 111 height 25
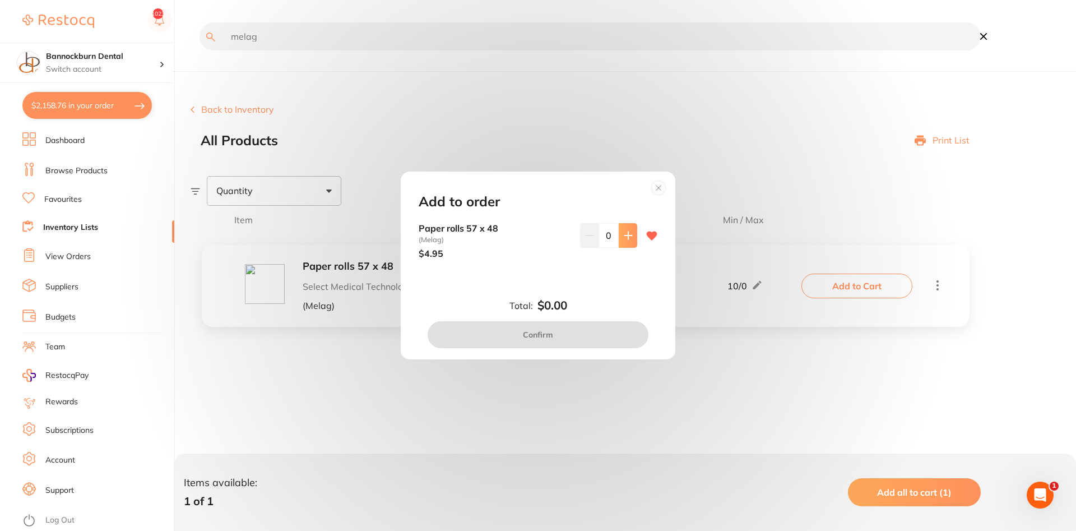
click at [628, 235] on icon at bounding box center [627, 235] width 7 height 7
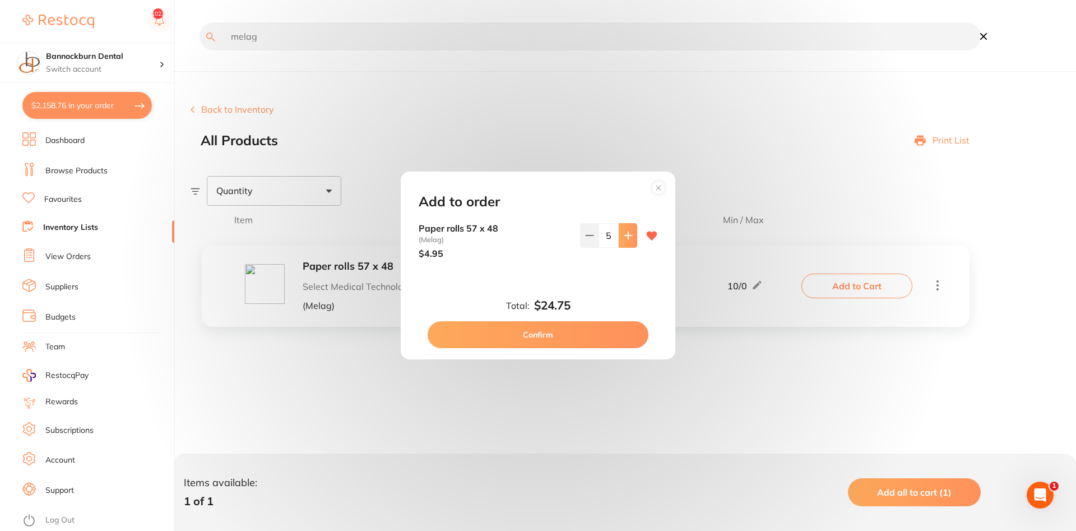
click at [628, 235] on icon at bounding box center [627, 235] width 7 height 7
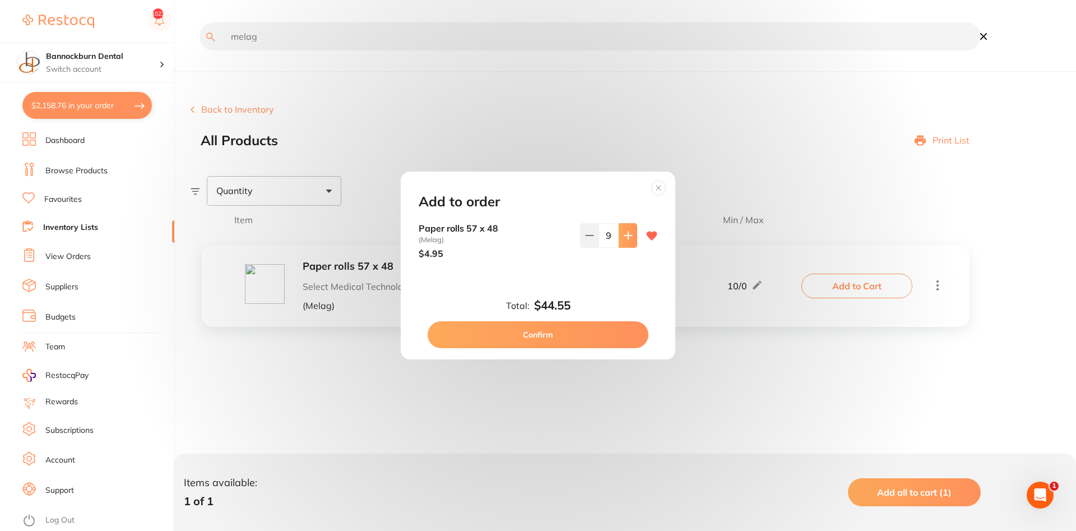
type input "10"
click at [565, 333] on button "Confirm" at bounding box center [538, 334] width 221 height 27
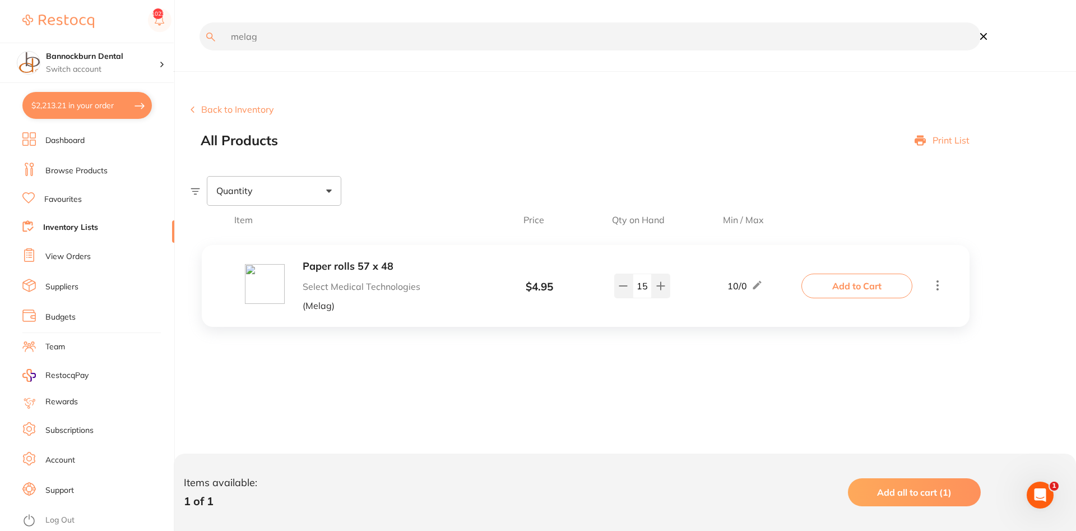
drag, startPoint x: 300, startPoint y: 36, endPoint x: 0, endPoint y: 36, distance: 300.5
click at [200, 36] on input "melag" at bounding box center [590, 36] width 781 height 28
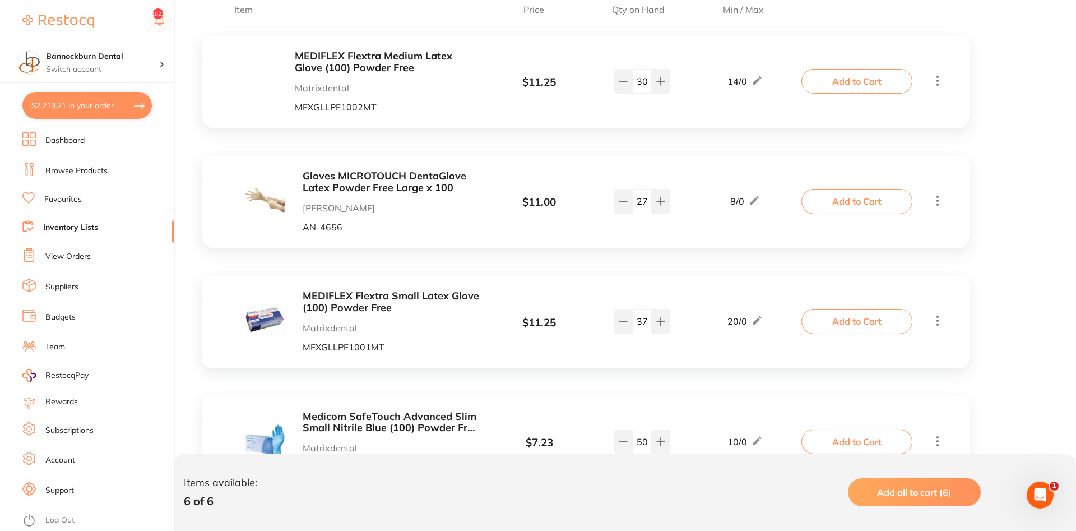
scroll to position [229, 0]
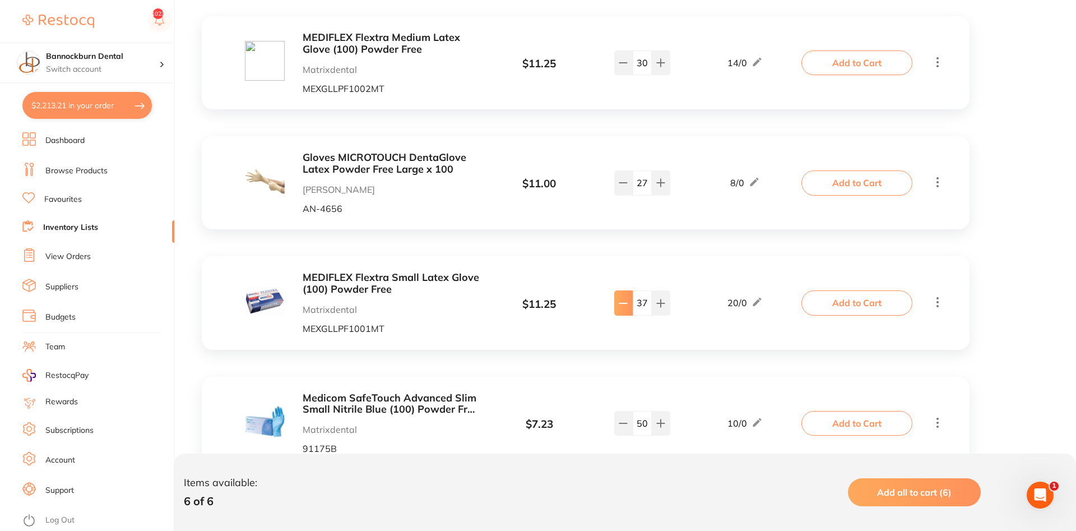
type input "glove"
click at [627, 67] on icon at bounding box center [623, 62] width 9 height 9
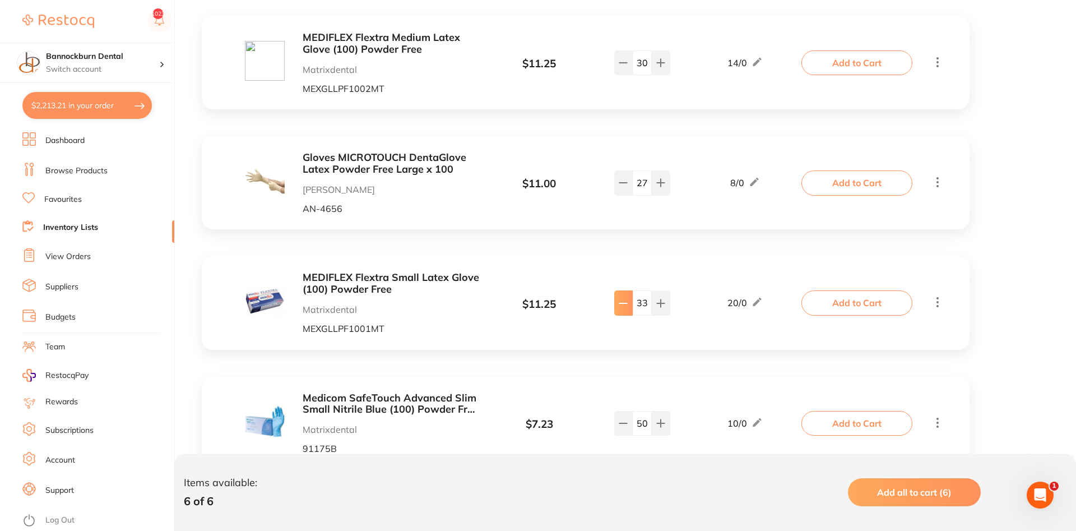
click at [627, 67] on icon at bounding box center [623, 62] width 9 height 9
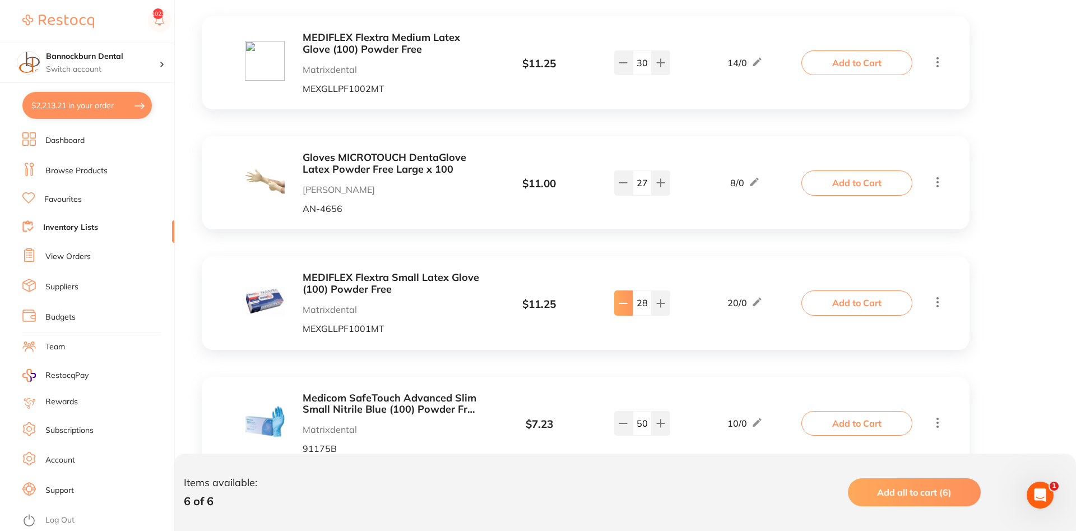
click at [627, 67] on icon at bounding box center [623, 62] width 9 height 9
type input "24"
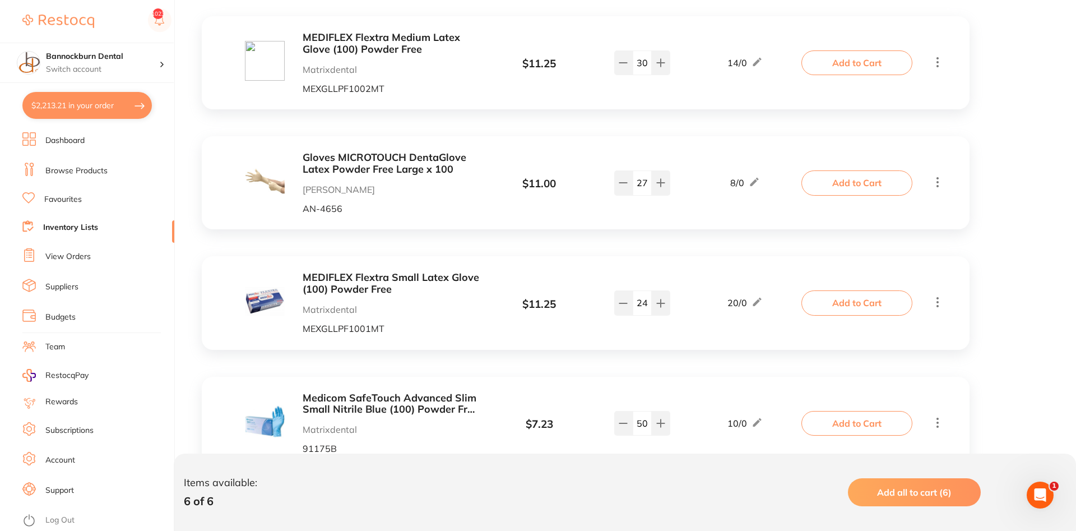
click at [832, 304] on button "Add to Cart" at bounding box center [857, 302] width 111 height 25
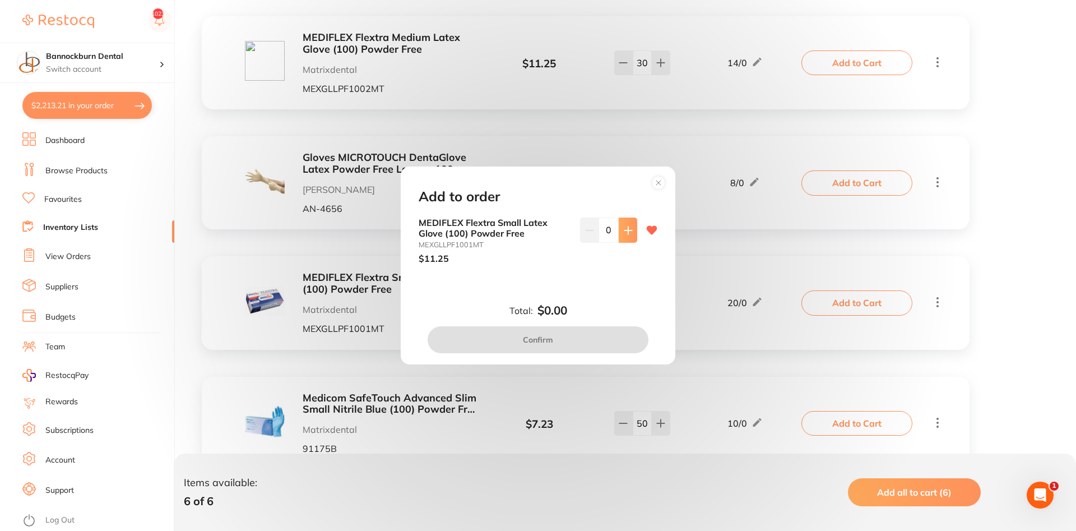
scroll to position [0, 0]
click at [631, 237] on button at bounding box center [628, 230] width 18 height 25
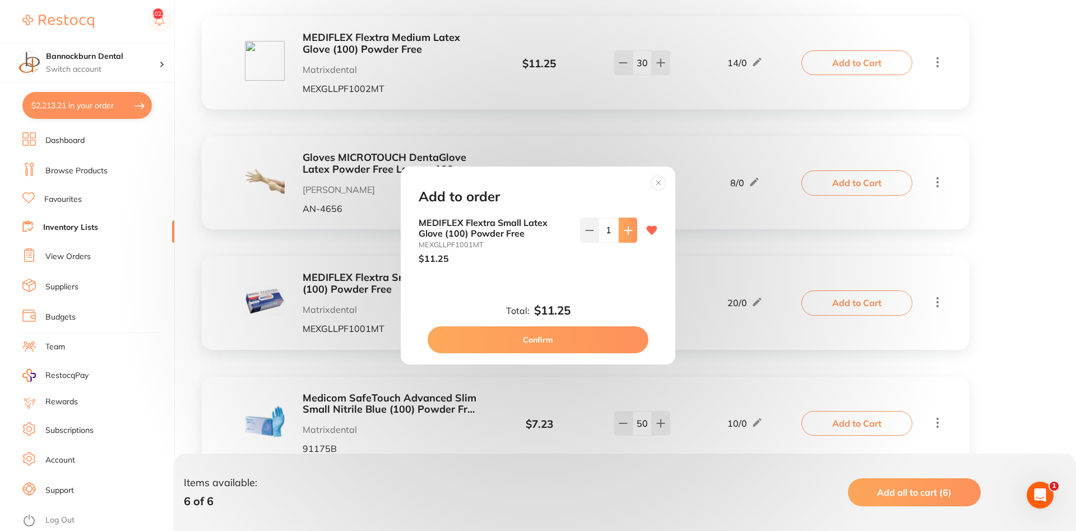
click at [631, 237] on button at bounding box center [628, 230] width 18 height 25
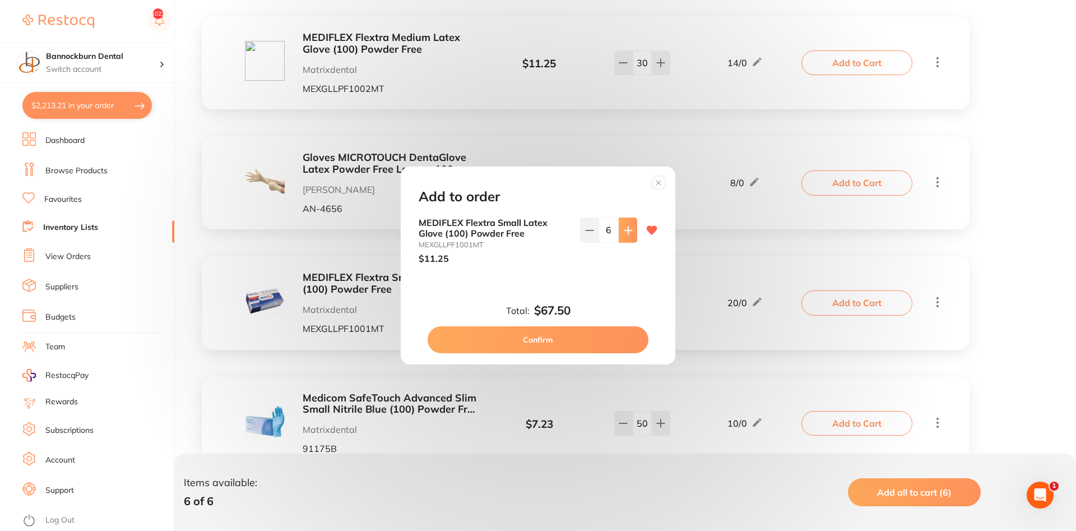
click at [631, 237] on button at bounding box center [628, 230] width 18 height 25
type input "10"
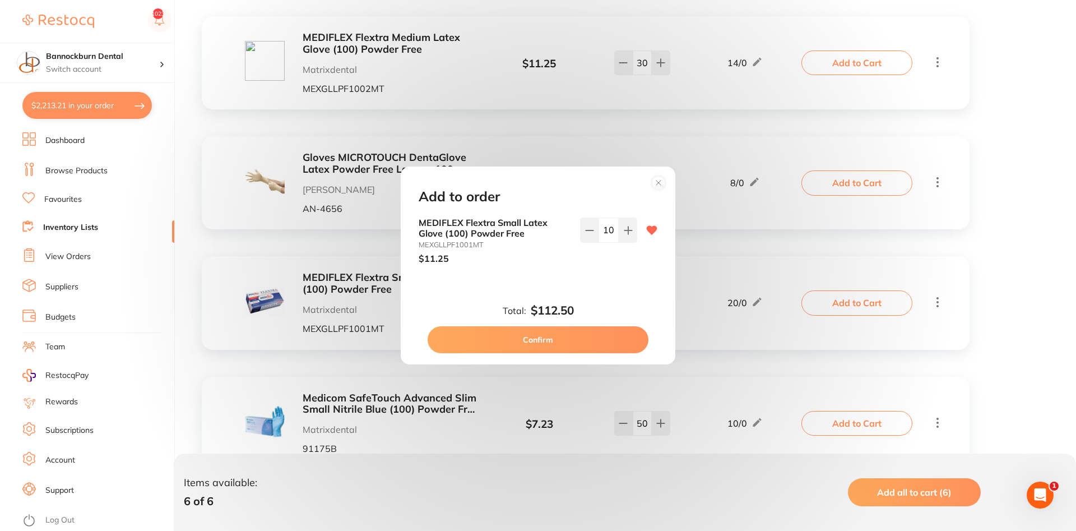
click at [566, 340] on button "Confirm" at bounding box center [538, 339] width 221 height 27
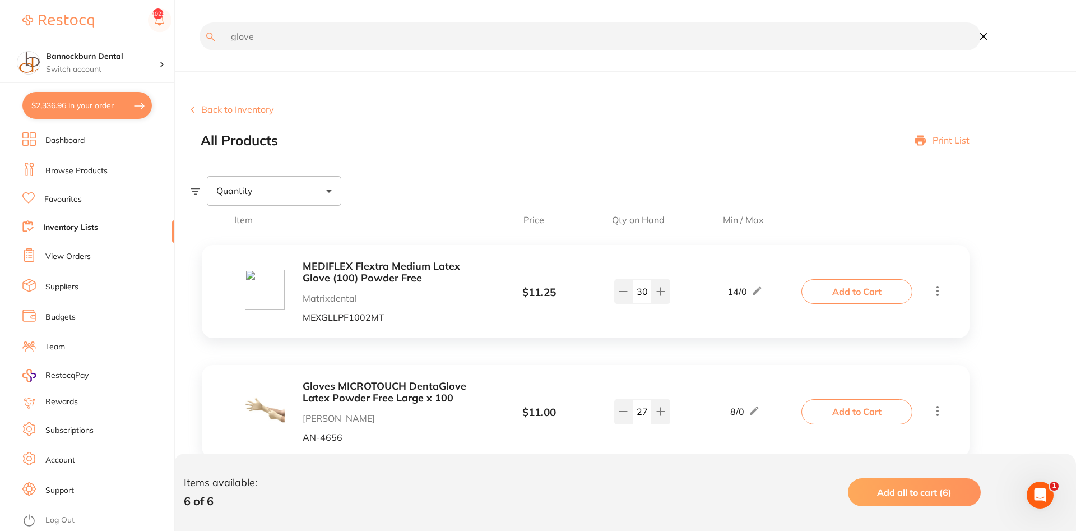
click at [97, 228] on link "Inventory Lists" at bounding box center [70, 227] width 55 height 11
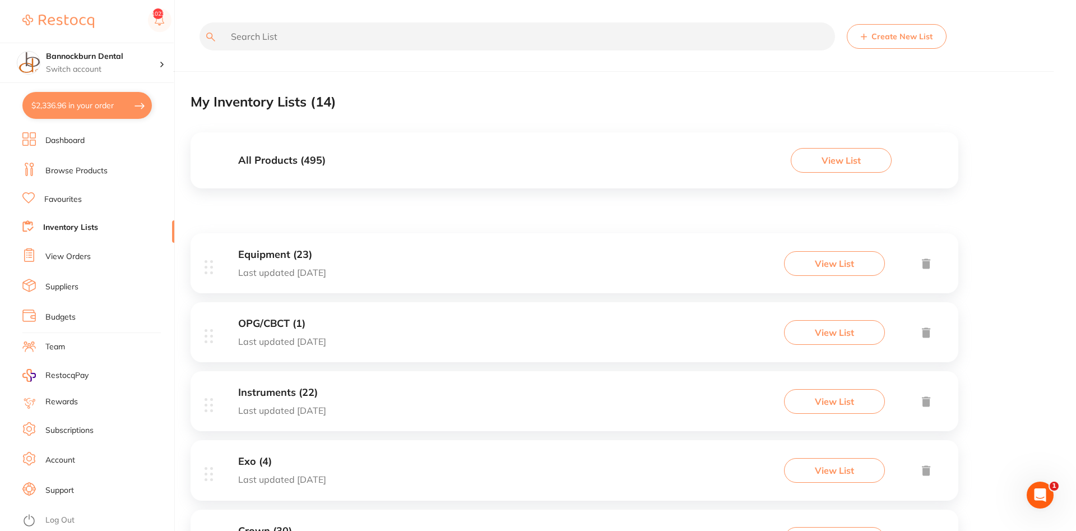
click at [312, 165] on h3 "All Products ( 495 )" at bounding box center [281, 161] width 87 height 12
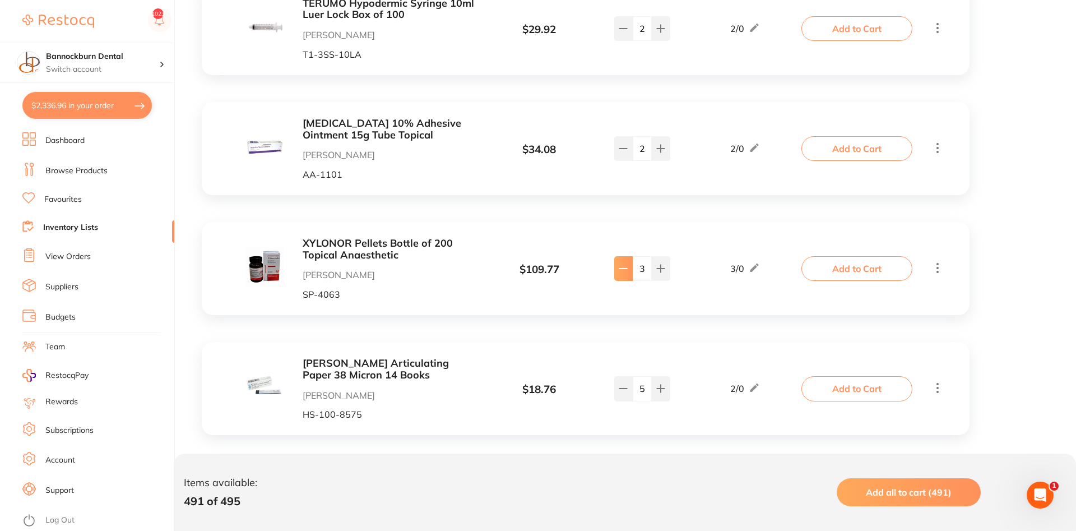
type input "2"
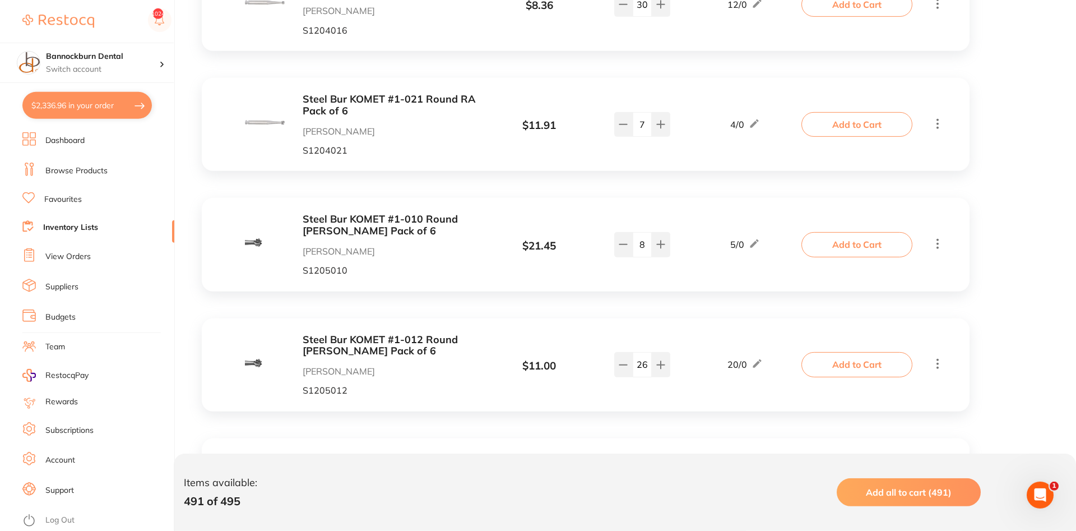
scroll to position [9492, 0]
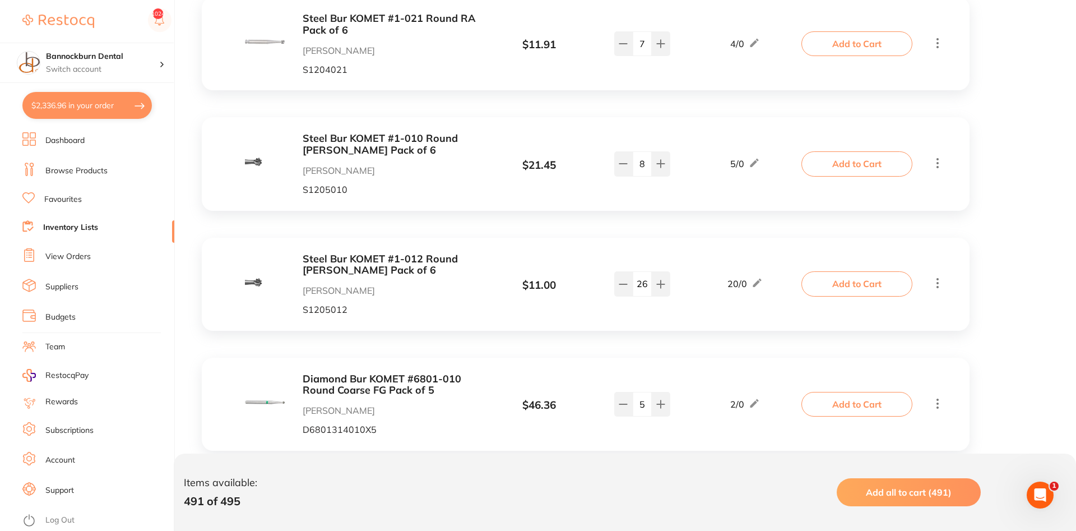
click at [96, 228] on link "Inventory Lists" at bounding box center [70, 227] width 55 height 11
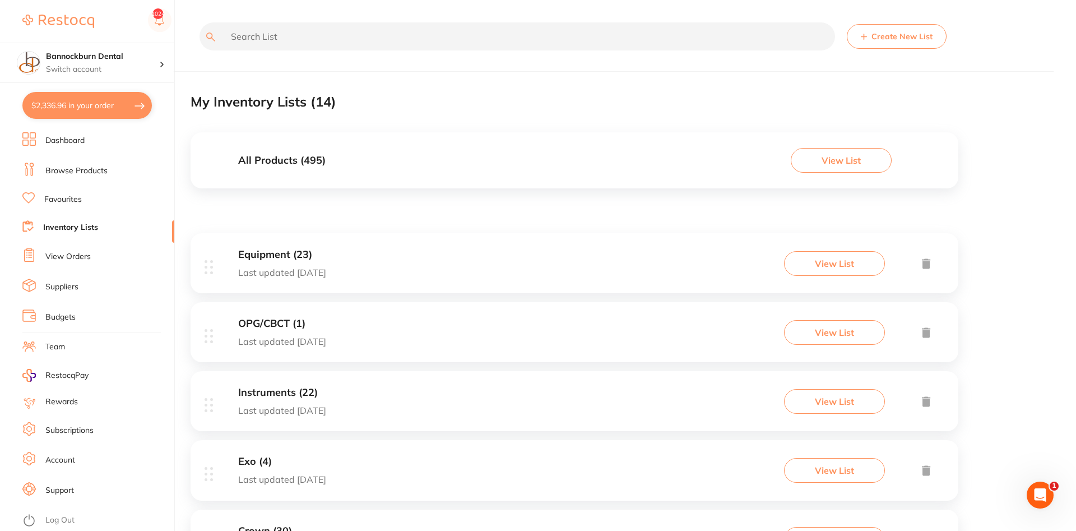
click at [302, 254] on h3 "Equipment (23)" at bounding box center [282, 255] width 88 height 12
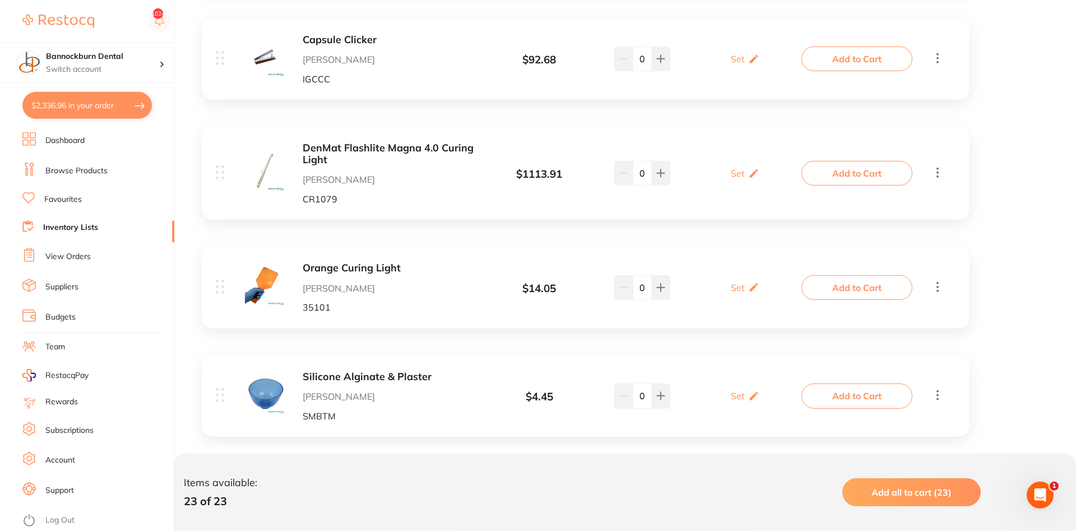
scroll to position [2407, 0]
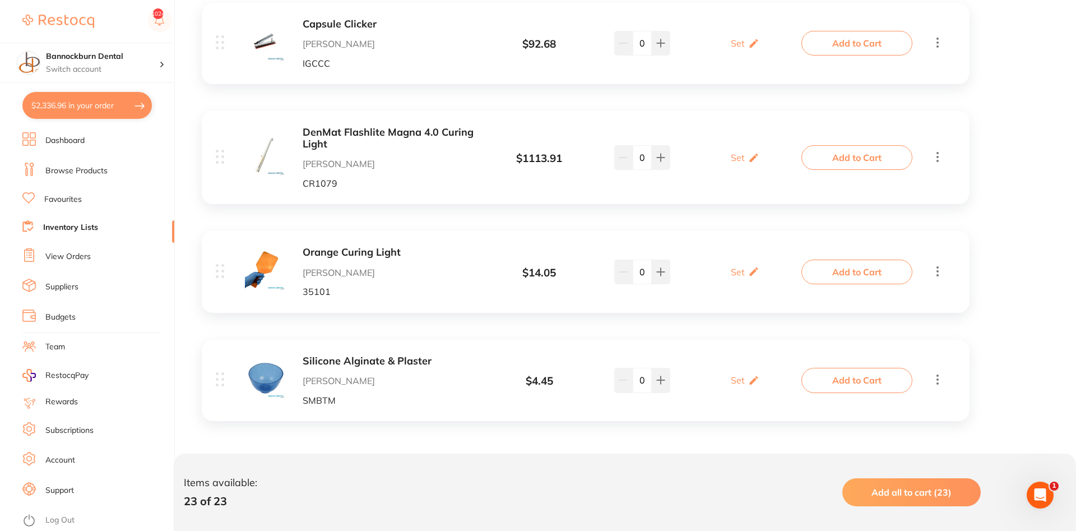
click at [81, 225] on link "Inventory Lists" at bounding box center [70, 227] width 55 height 11
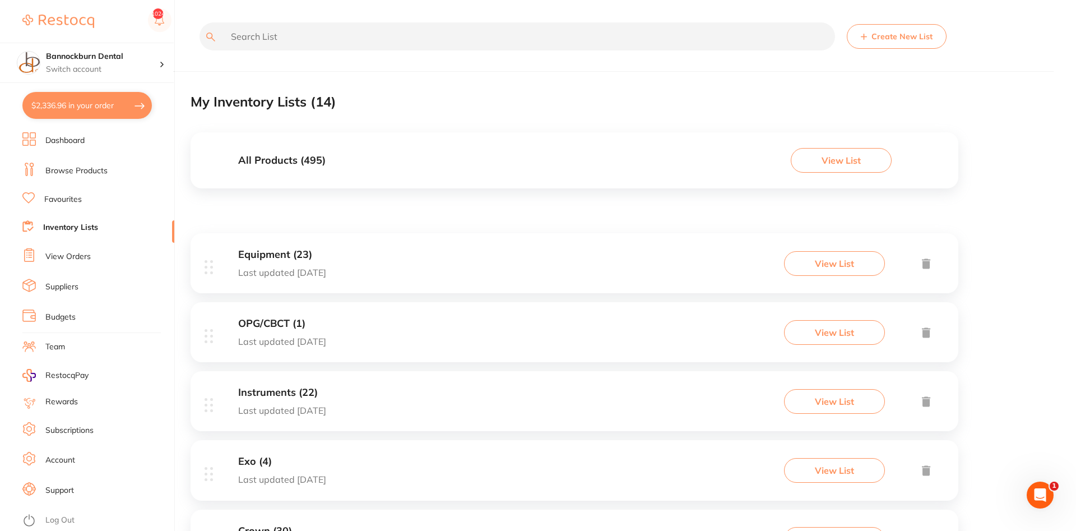
drag, startPoint x: 291, startPoint y: 396, endPoint x: 297, endPoint y: 394, distance: 5.9
click at [281, 260] on h3 "Equipment (23)" at bounding box center [282, 255] width 88 height 12
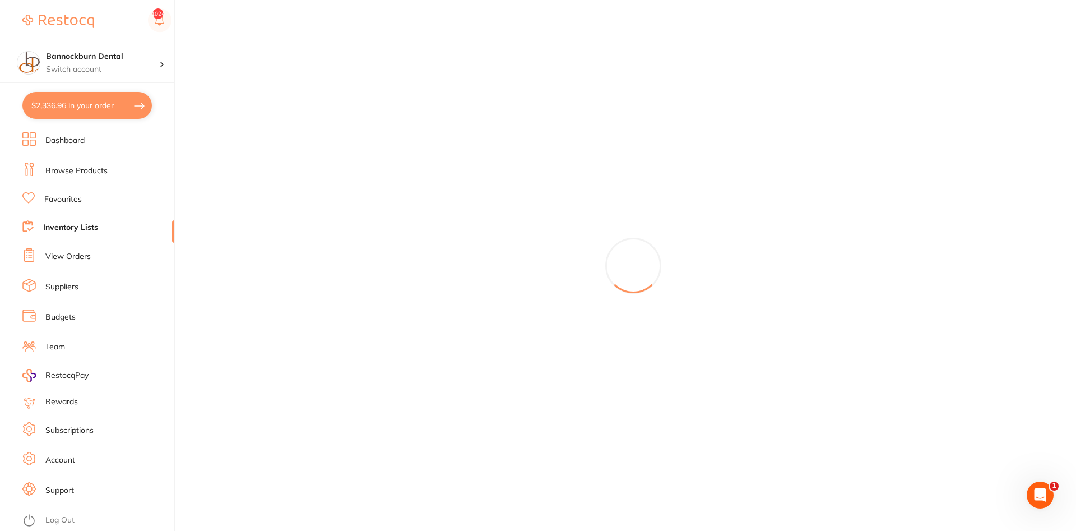
click at [82, 226] on link "Inventory Lists" at bounding box center [70, 227] width 55 height 11
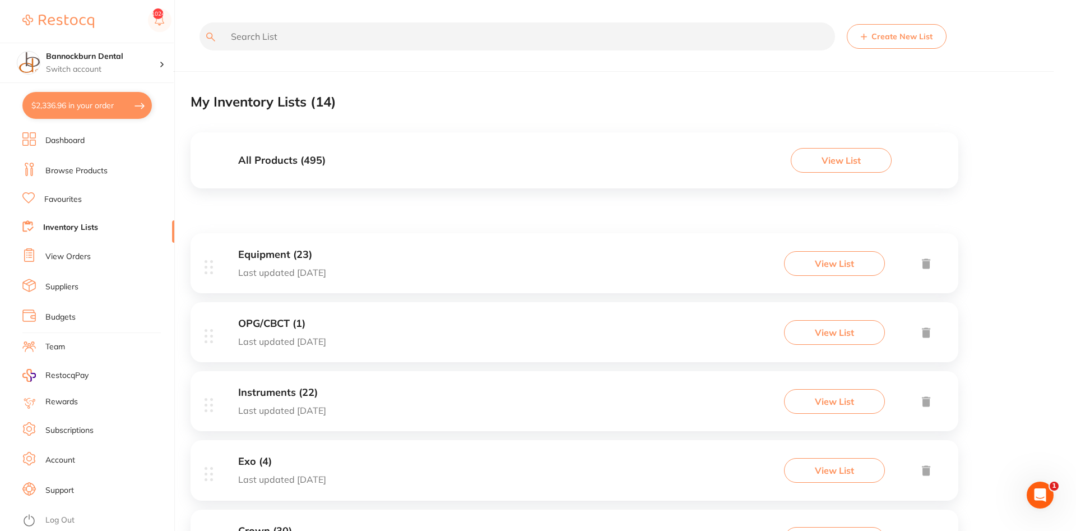
scroll to position [57, 0]
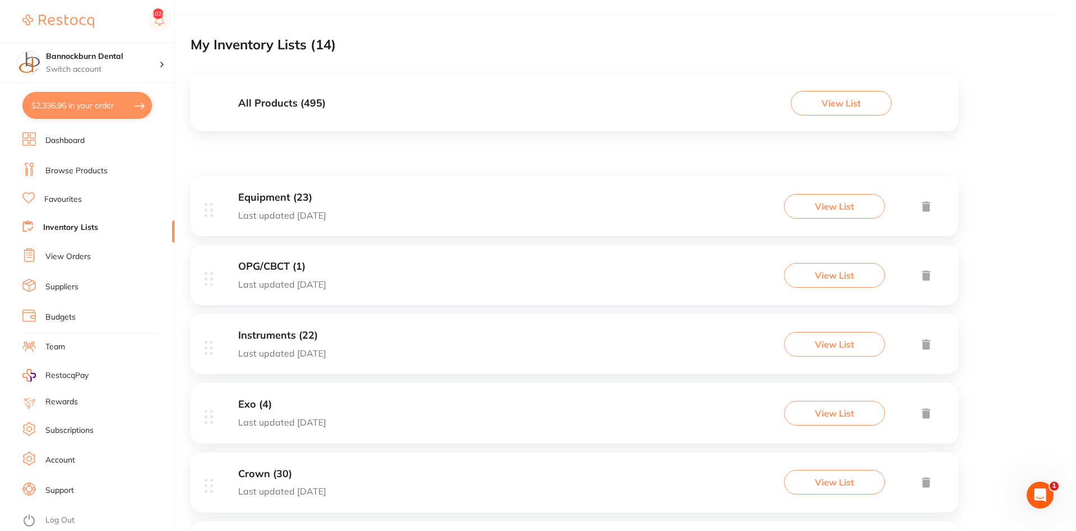
click at [306, 333] on h3 "Instruments (22)" at bounding box center [282, 336] width 88 height 12
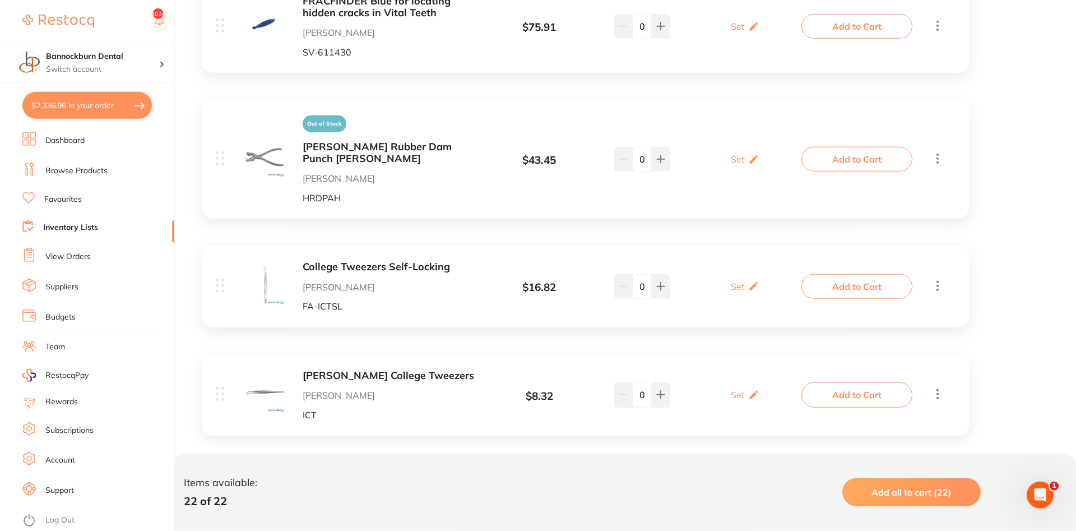
scroll to position [2440, 0]
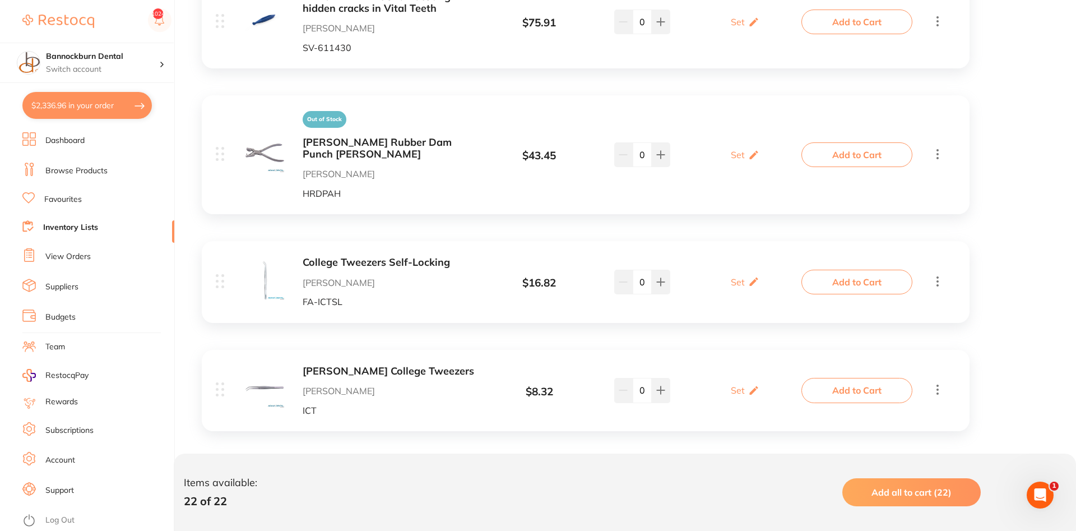
click at [85, 225] on link "Inventory Lists" at bounding box center [70, 227] width 55 height 11
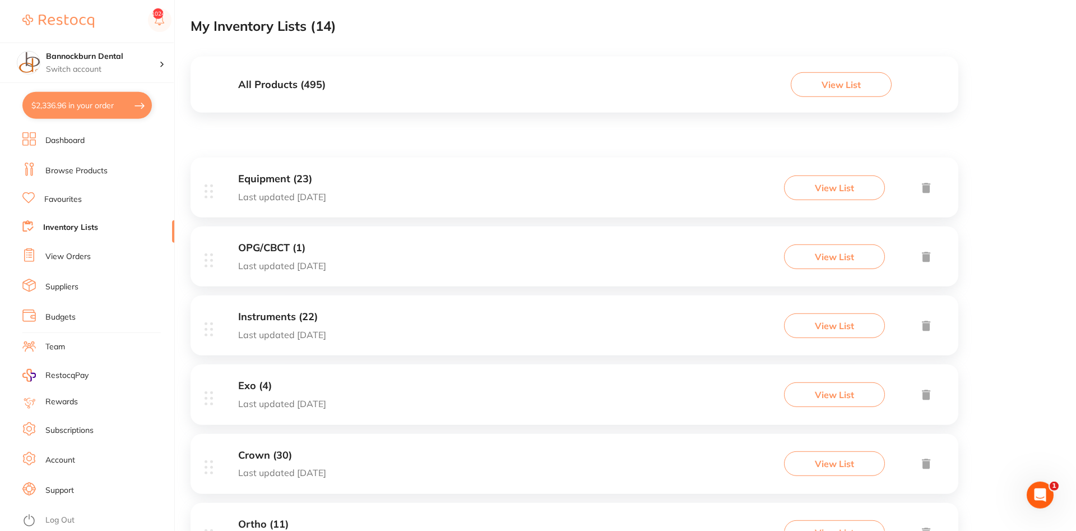
scroll to position [114, 0]
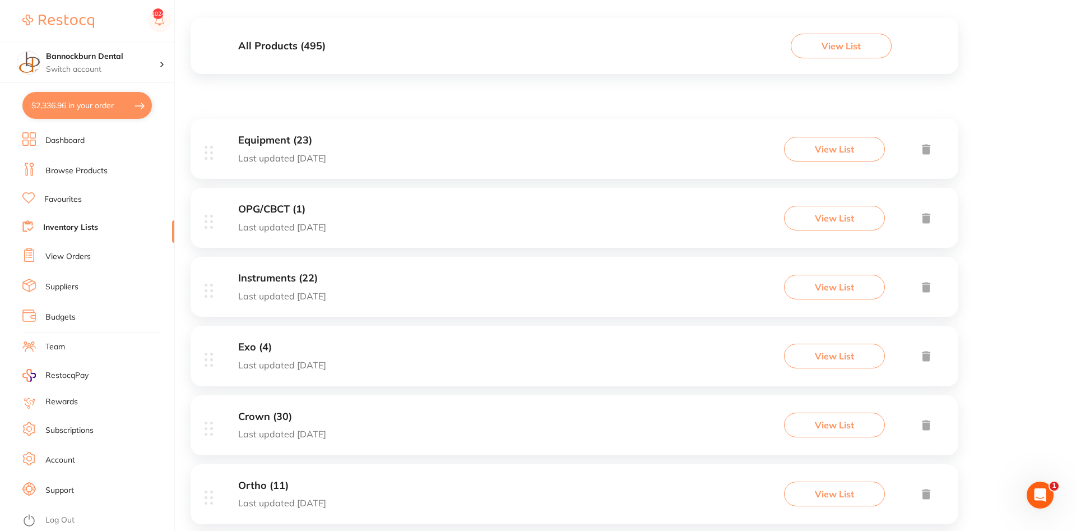
click at [263, 414] on h3 "Crown (30)" at bounding box center [282, 417] width 88 height 12
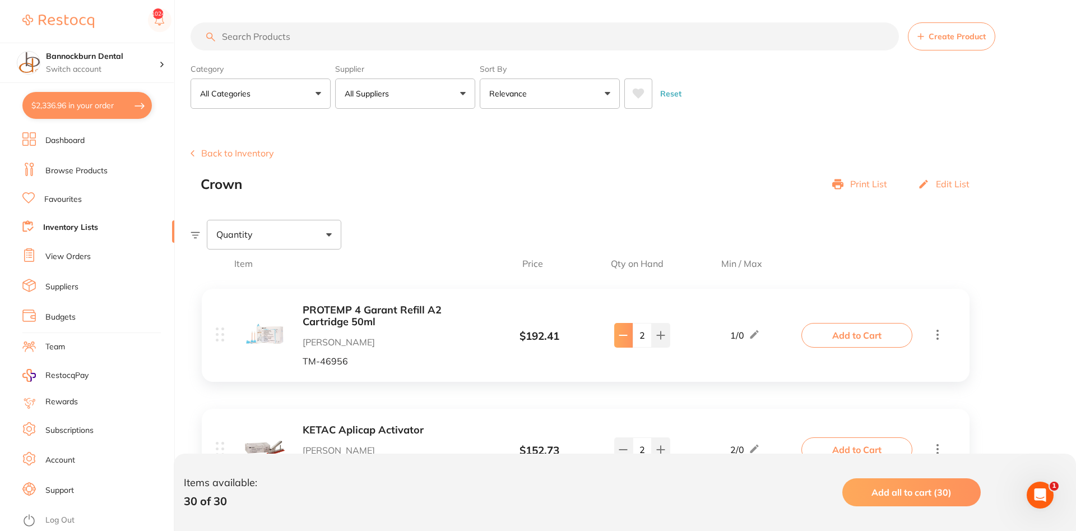
click at [625, 348] on button at bounding box center [623, 335] width 18 height 25
type input "1"
click at [845, 329] on button "Add to Cart" at bounding box center [857, 335] width 111 height 25
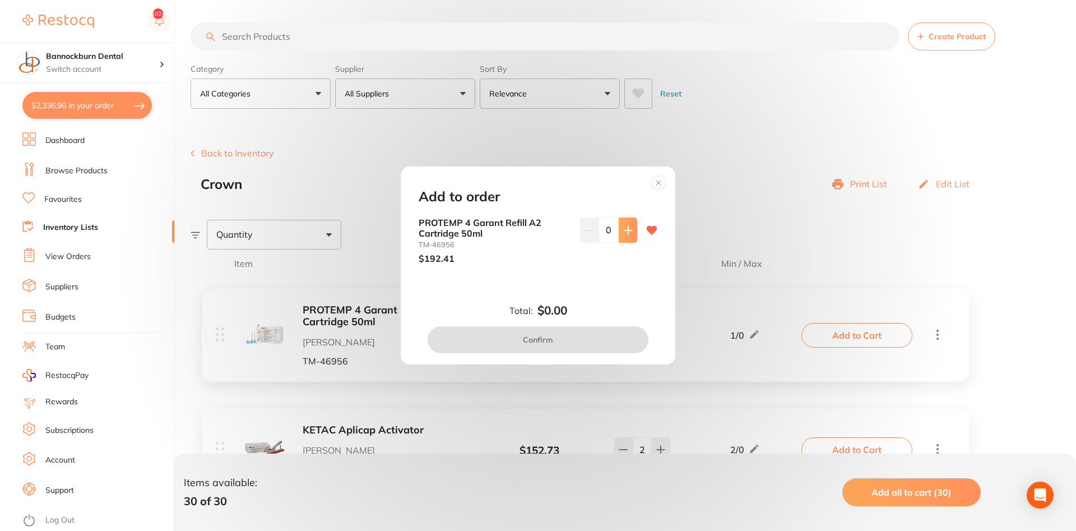
click at [622, 222] on button at bounding box center [628, 230] width 18 height 25
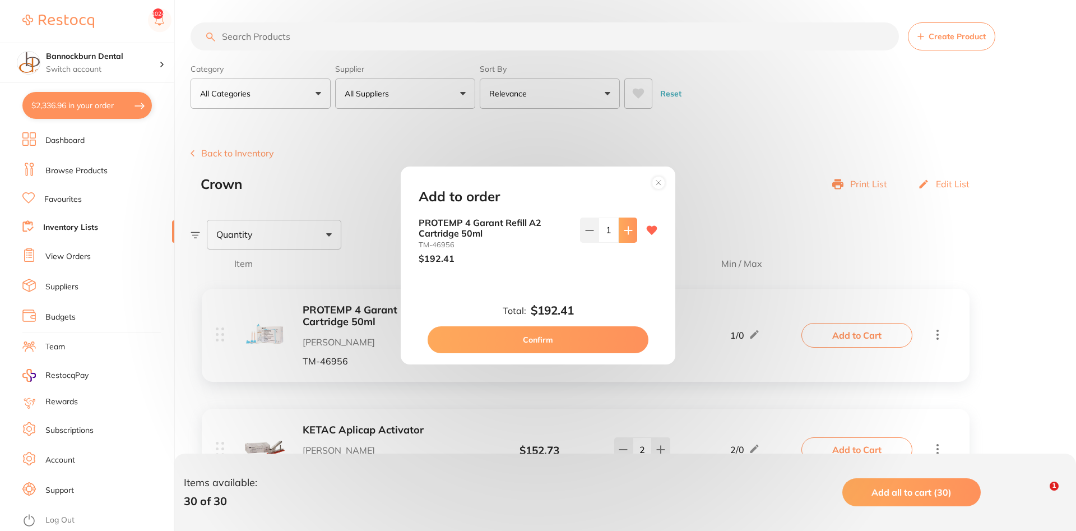
type input "1"
click at [572, 334] on button "Confirm" at bounding box center [538, 339] width 221 height 27
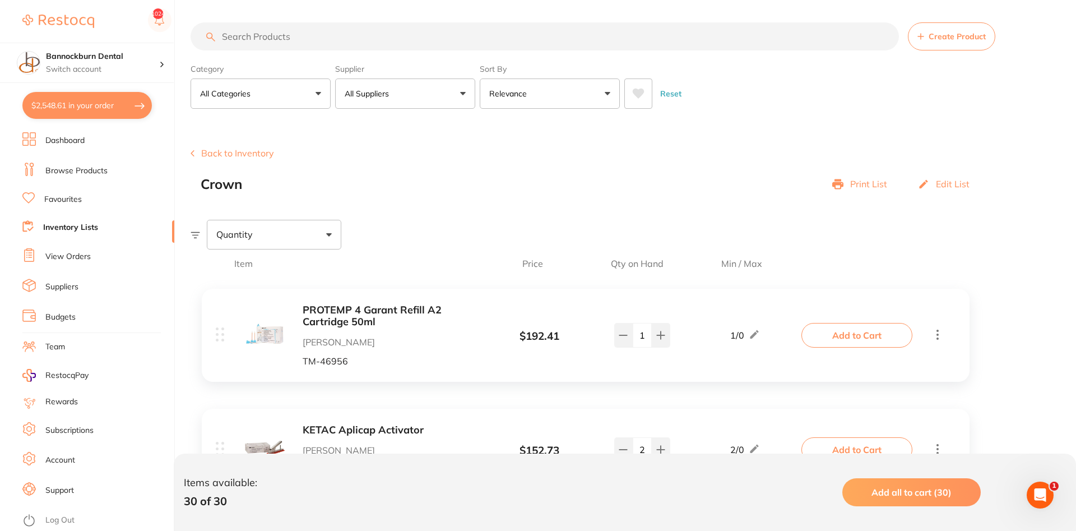
click at [50, 222] on link "Inventory Lists" at bounding box center [70, 227] width 55 height 11
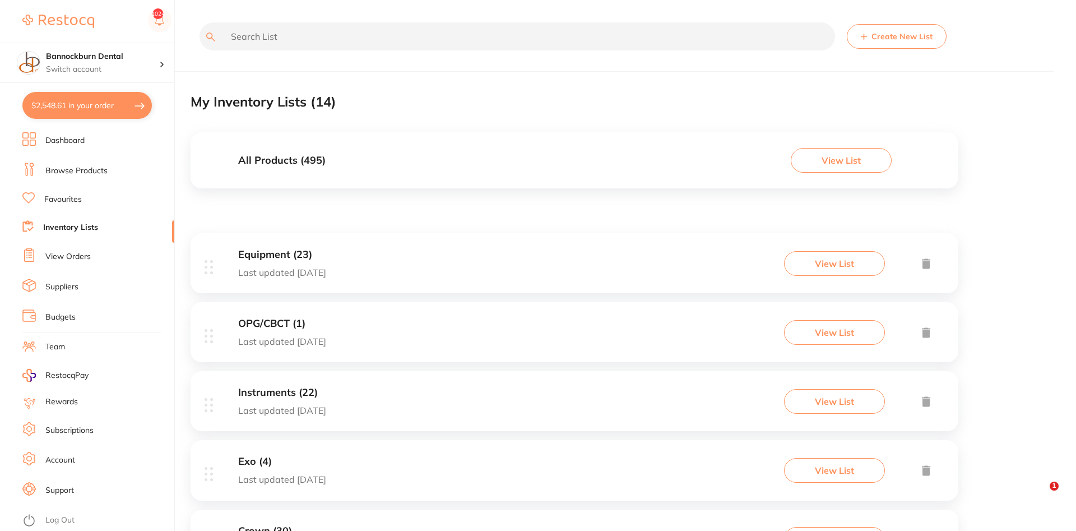
click at [323, 157] on h3 "All Products ( 495 )" at bounding box center [281, 161] width 87 height 12
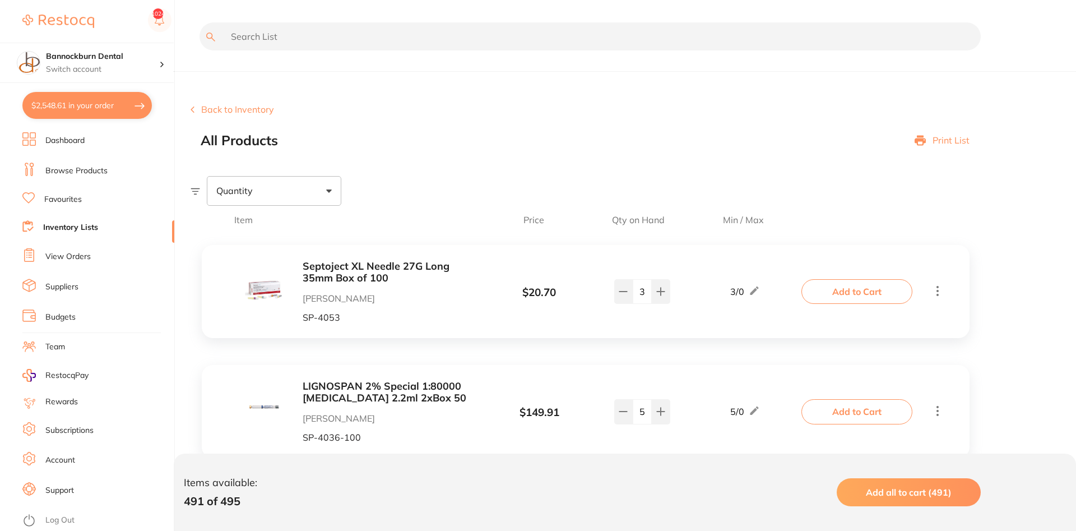
click at [358, 38] on input "text" at bounding box center [590, 36] width 781 height 28
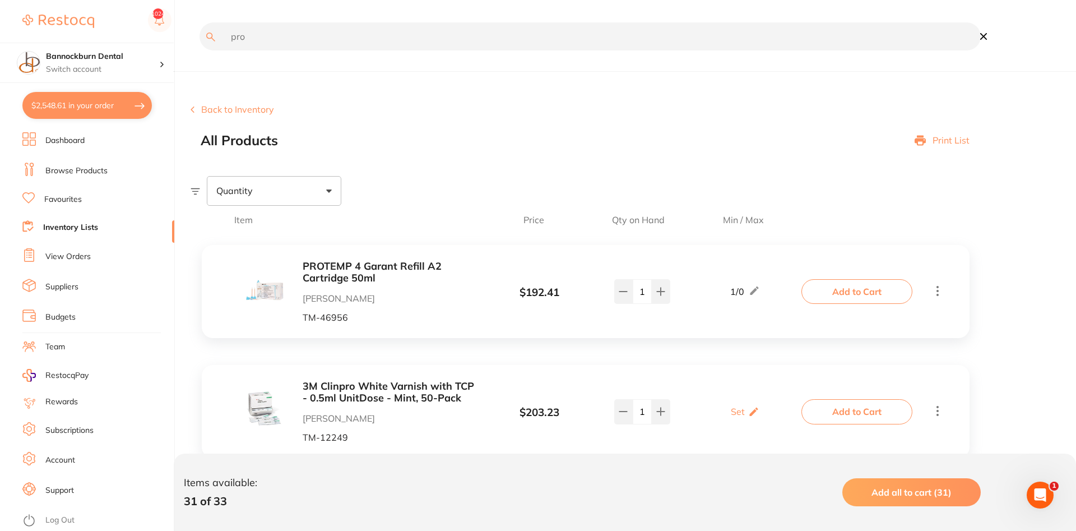
type input "pro"
click at [879, 293] on button "Add to Cart" at bounding box center [857, 291] width 111 height 25
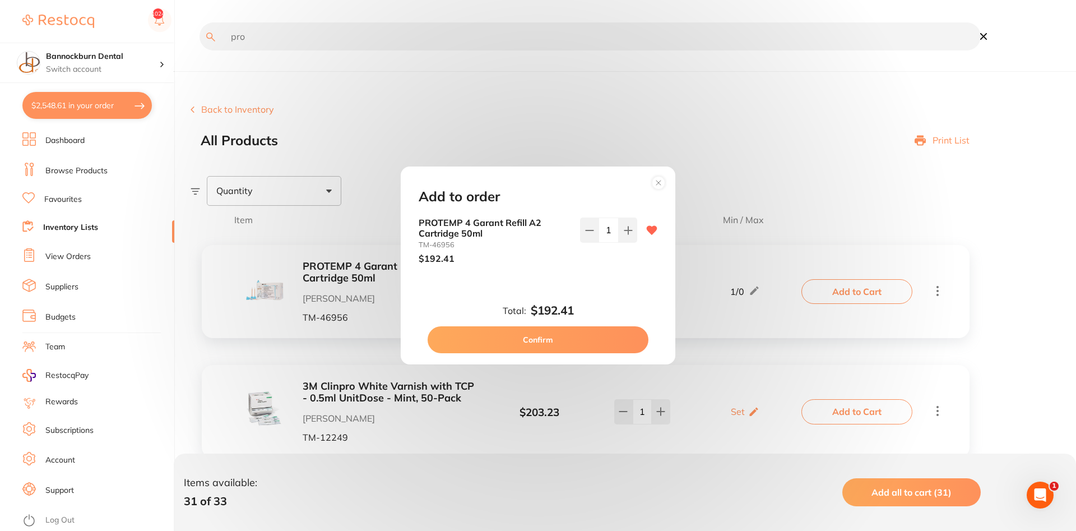
click at [561, 341] on button "Confirm" at bounding box center [538, 339] width 221 height 27
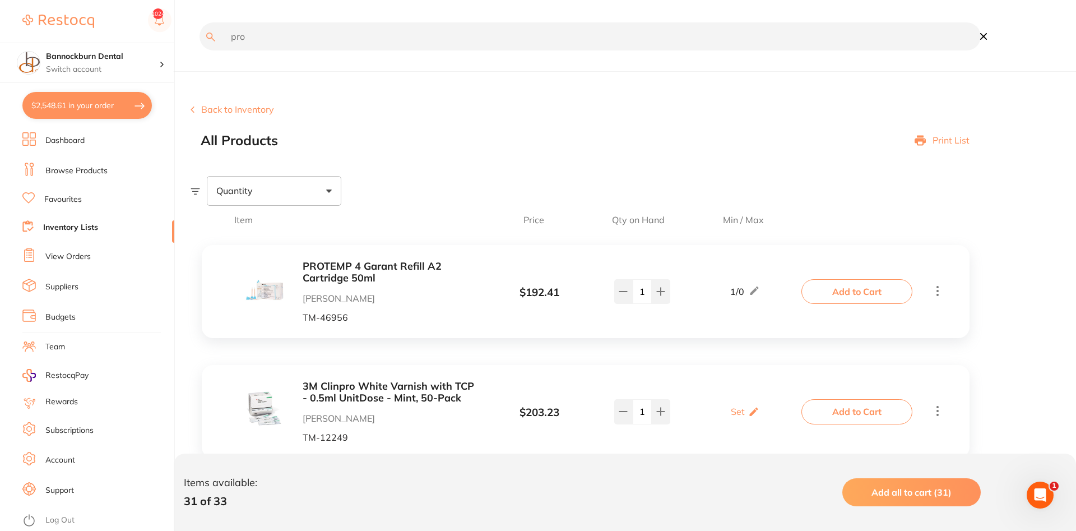
click at [84, 226] on link "Inventory Lists" at bounding box center [70, 227] width 55 height 11
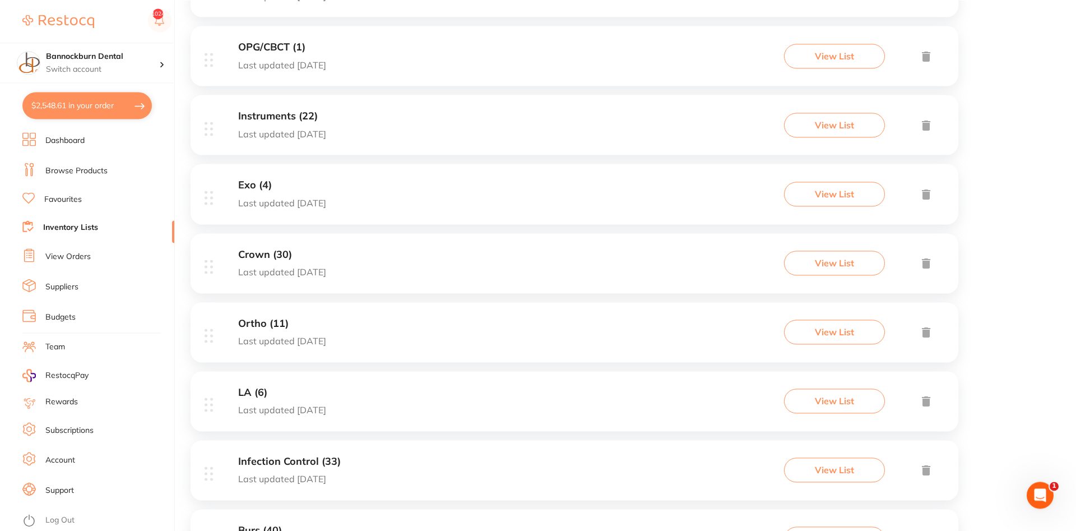
scroll to position [286, 0]
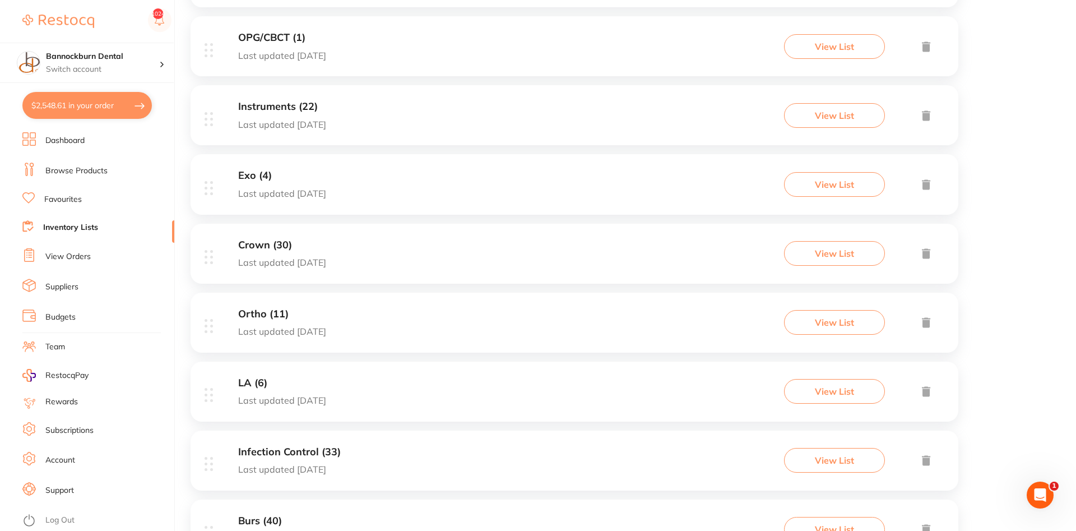
click at [277, 317] on h3 "Ortho (11)" at bounding box center [282, 314] width 88 height 12
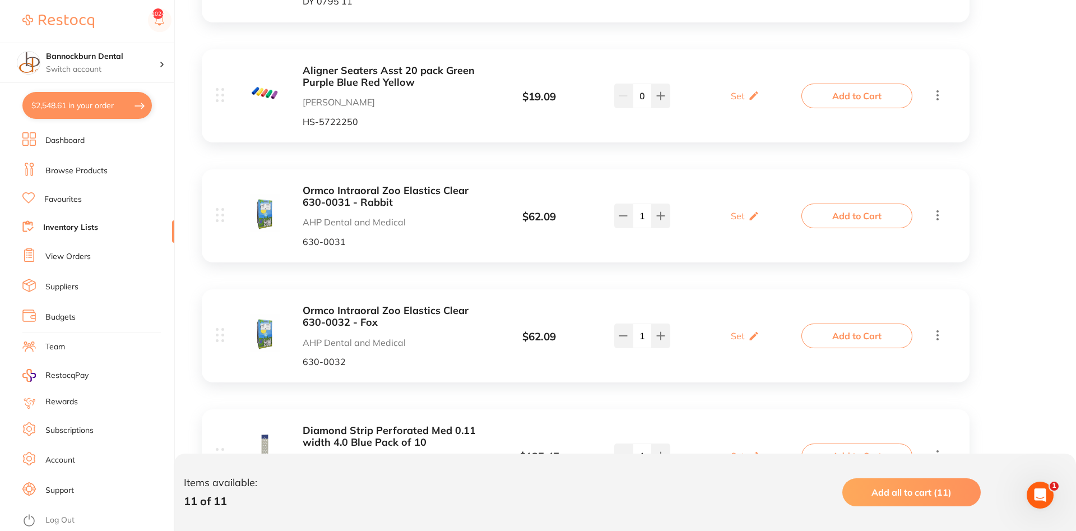
scroll to position [629, 0]
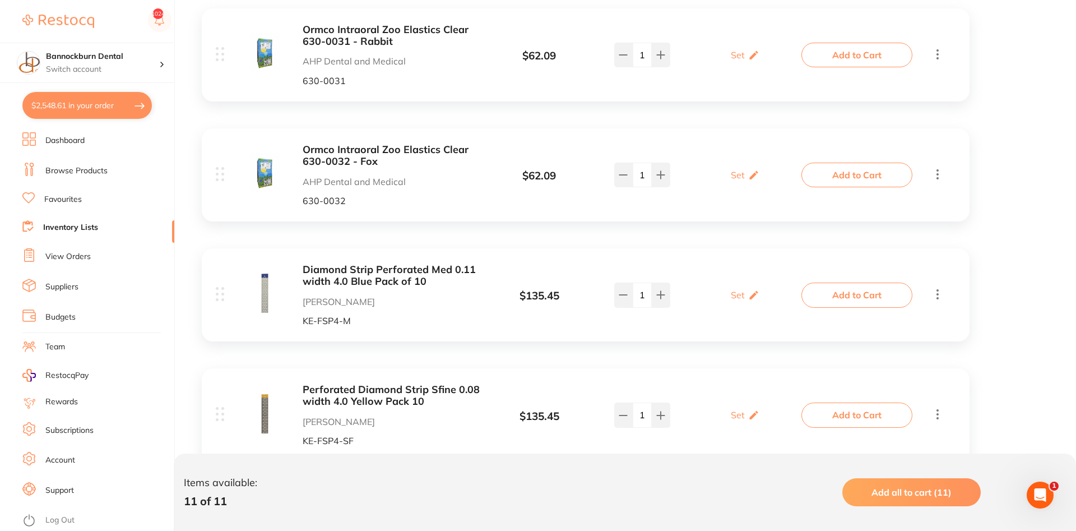
click at [55, 222] on link "Inventory Lists" at bounding box center [70, 227] width 55 height 11
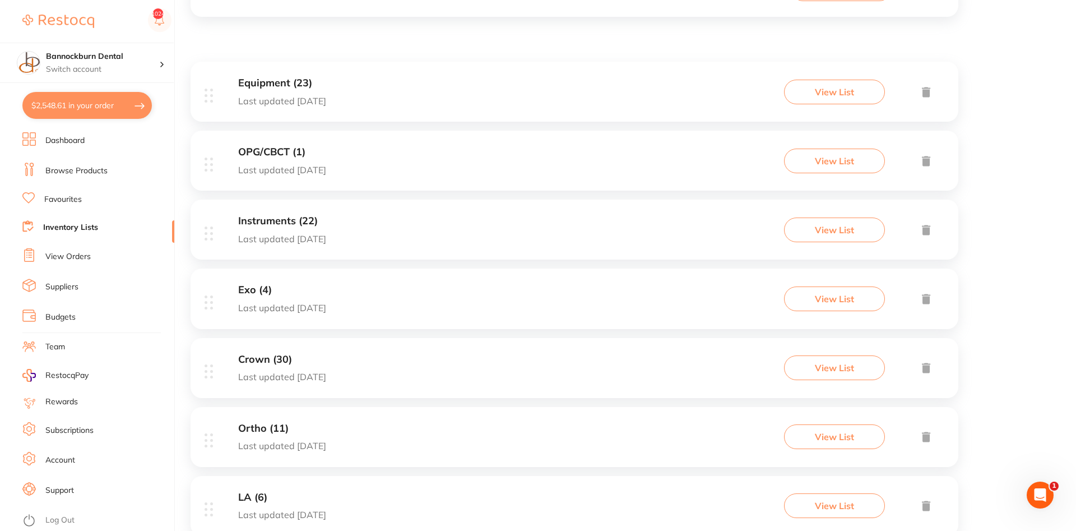
click at [260, 505] on div "LA (6) Last updated [DATE]" at bounding box center [282, 506] width 88 height 29
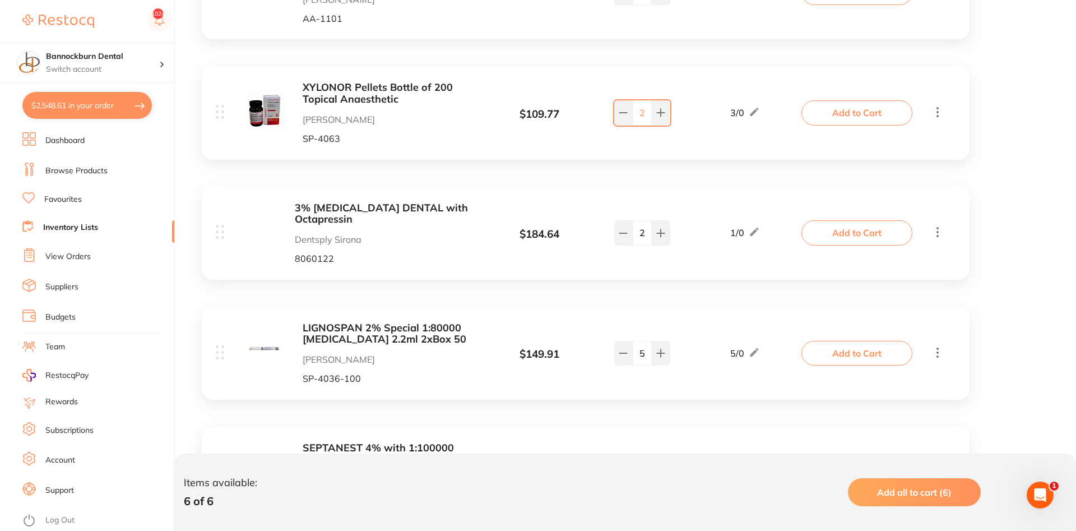
scroll to position [343, 0]
type input "1"
click at [860, 232] on button "Add to Cart" at bounding box center [857, 232] width 111 height 25
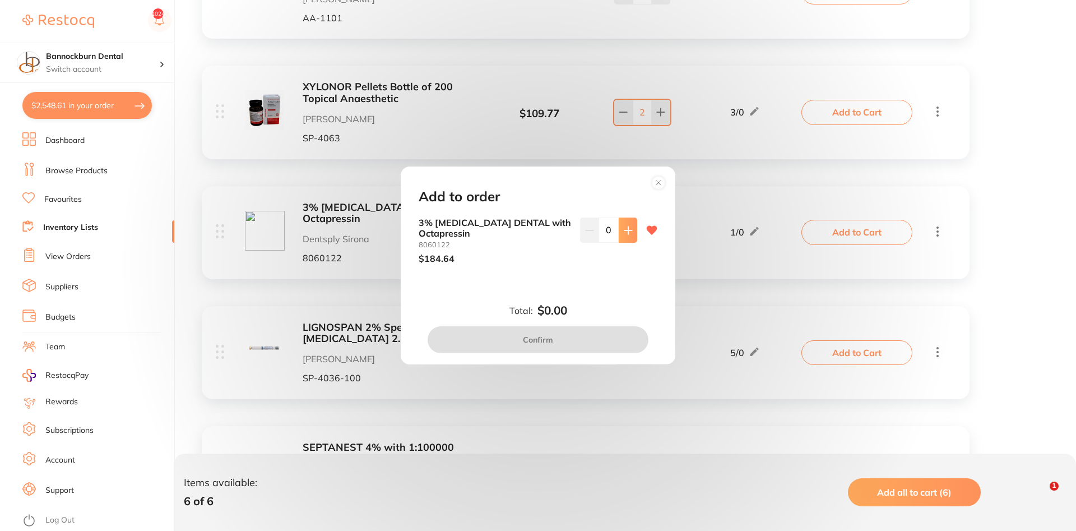
click at [631, 234] on icon at bounding box center [628, 230] width 9 height 9
type input "1"
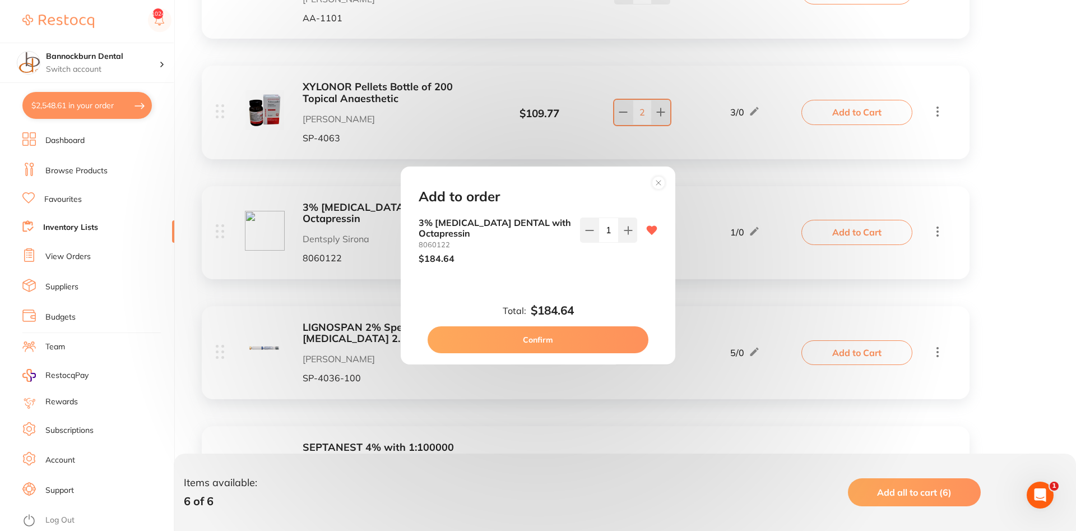
click at [554, 335] on button "Confirm" at bounding box center [538, 339] width 221 height 27
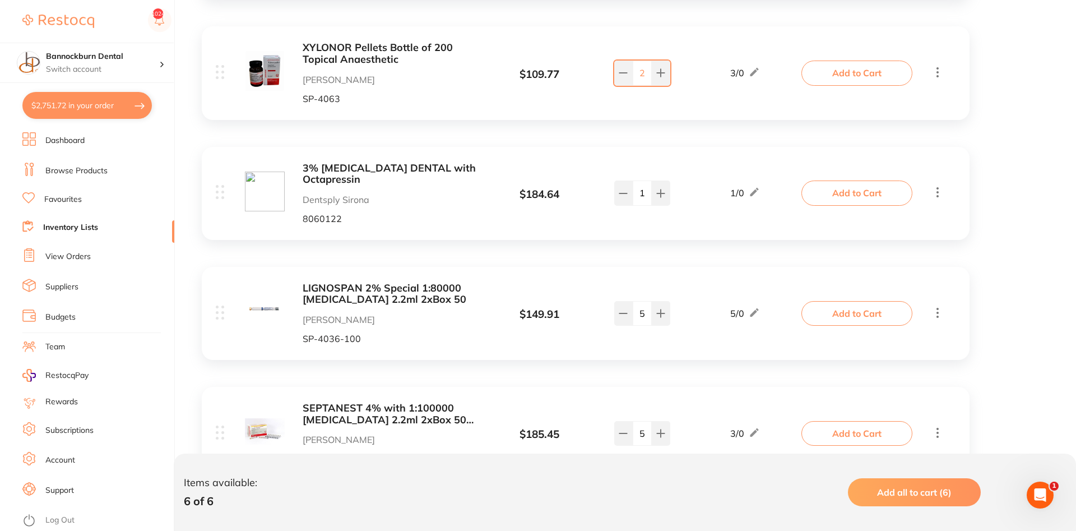
scroll to position [400, 0]
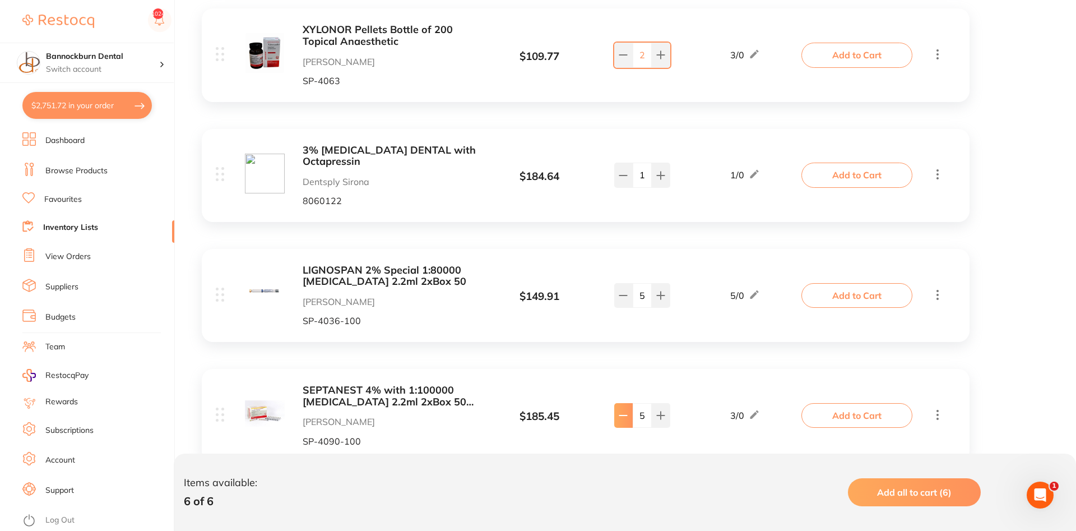
type input "4"
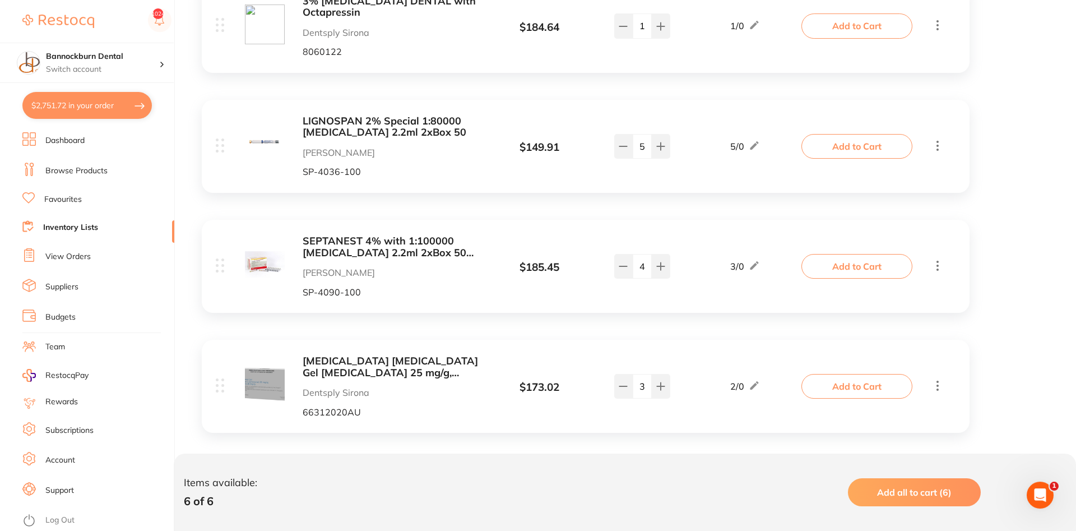
scroll to position [562, 0]
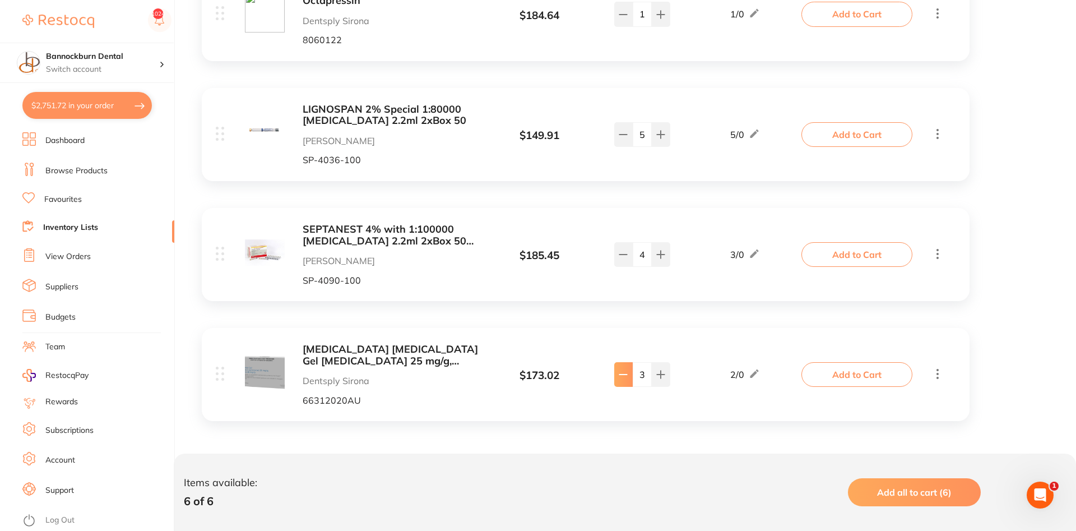
type input "0"
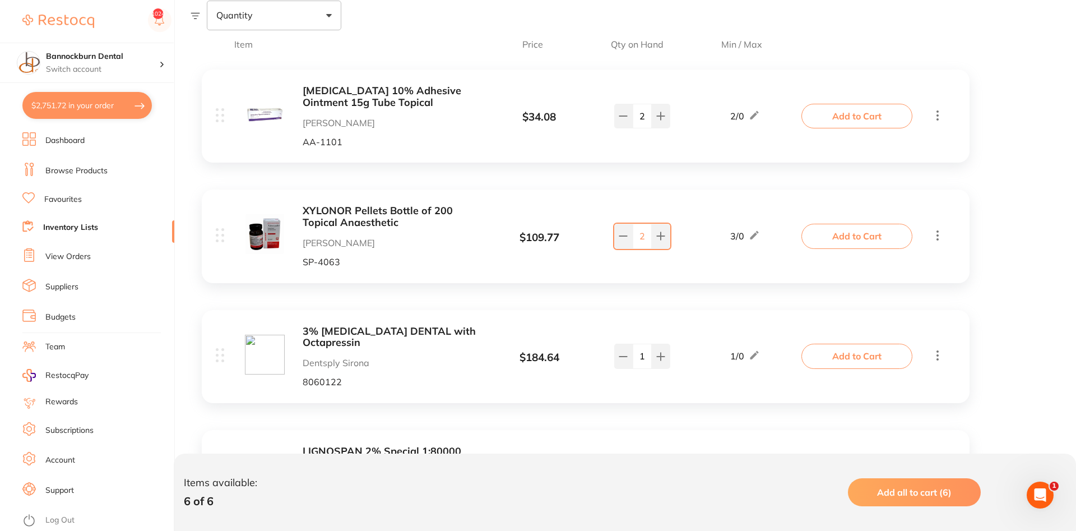
scroll to position [0, 0]
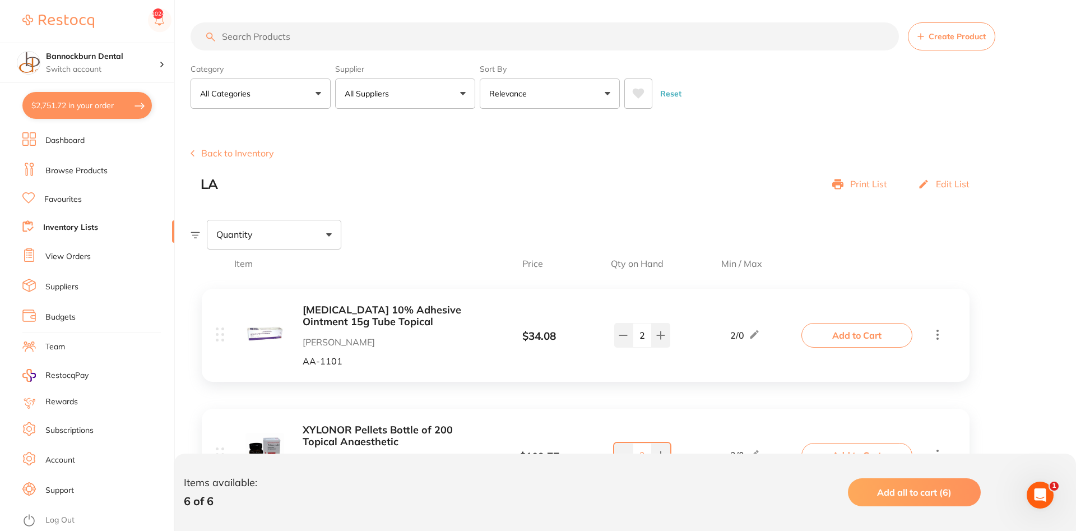
click at [92, 222] on link "Inventory Lists" at bounding box center [70, 227] width 55 height 11
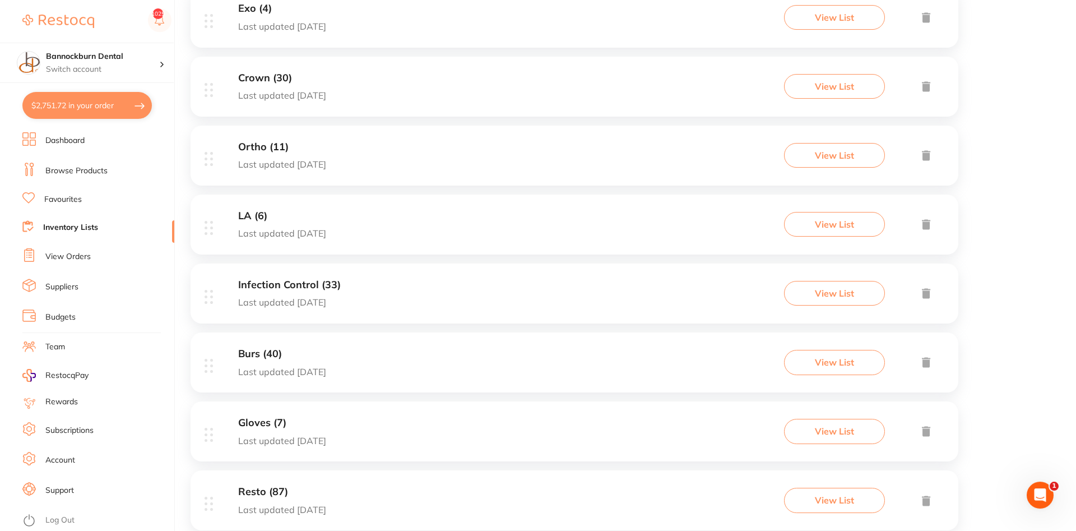
scroll to position [457, 0]
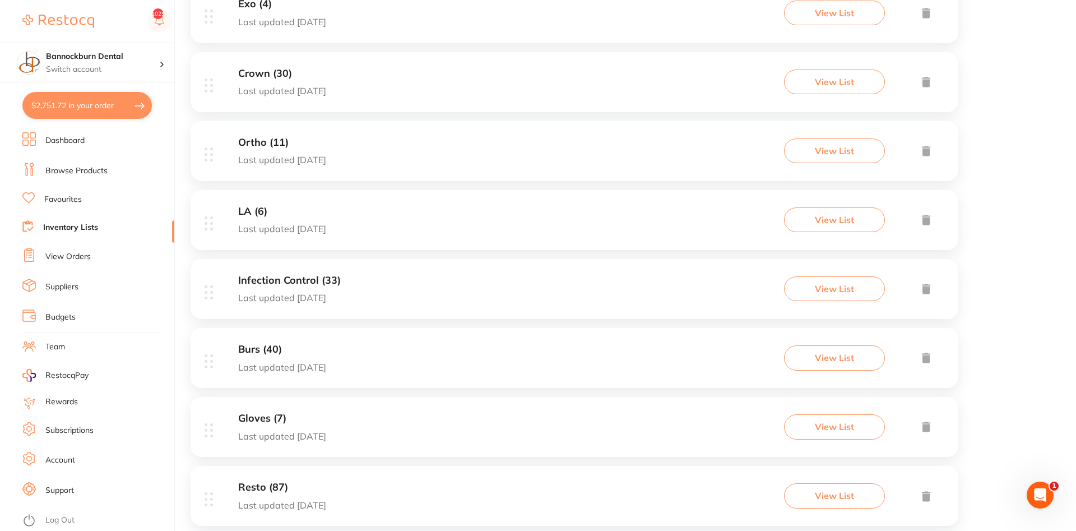
click at [306, 280] on h3 "Infection Control (33)" at bounding box center [289, 281] width 103 height 12
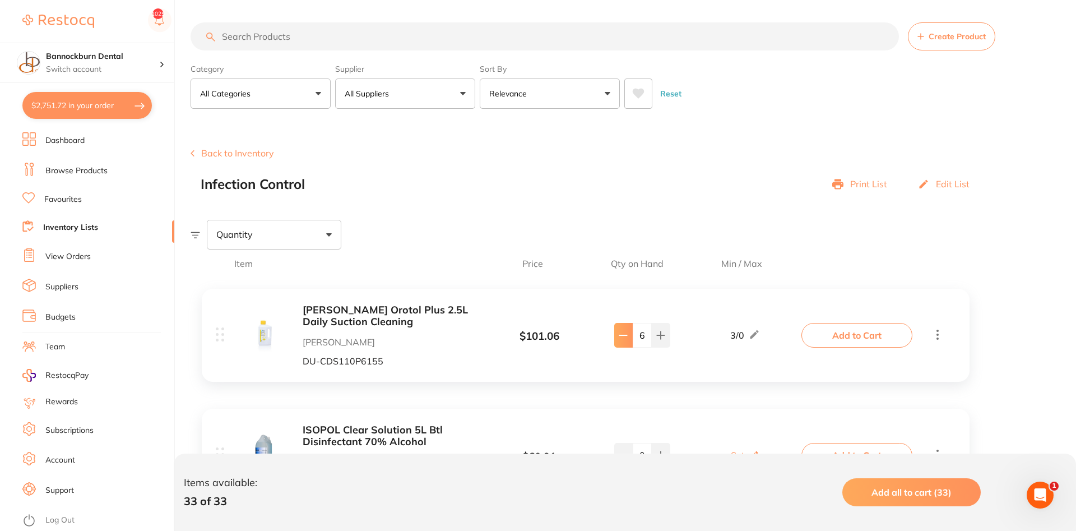
click at [617, 341] on button at bounding box center [623, 335] width 18 height 25
type input "3"
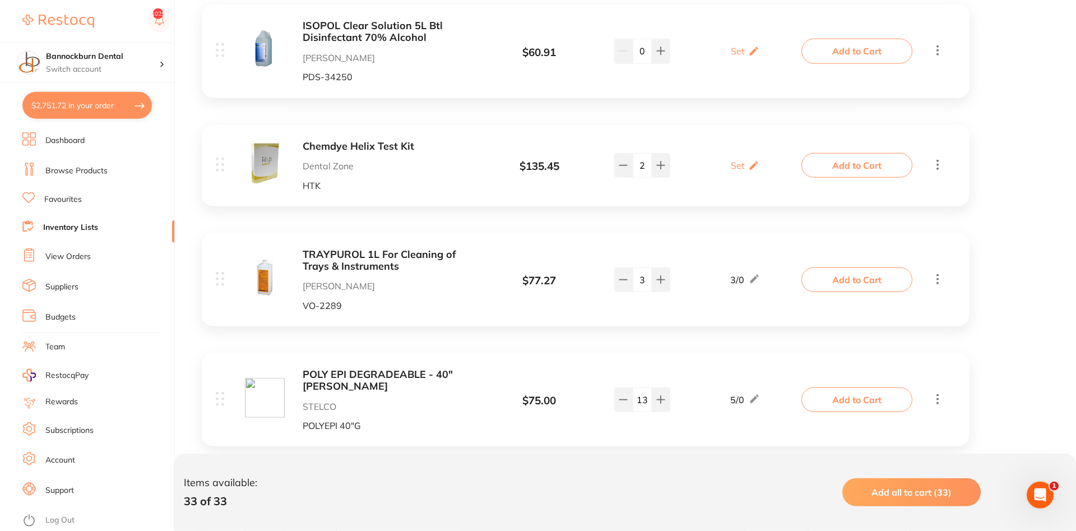
scroll to position [457, 0]
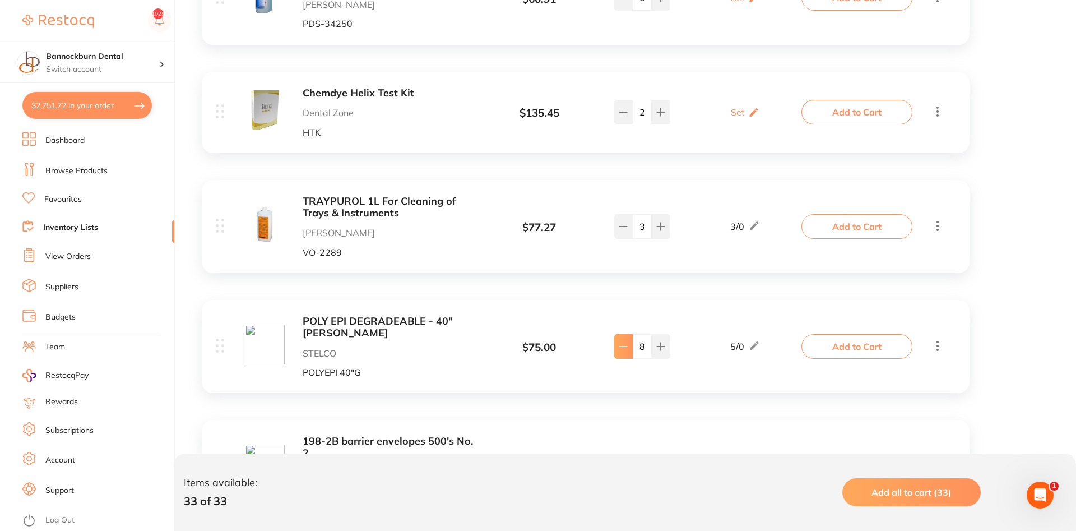
type input "6"
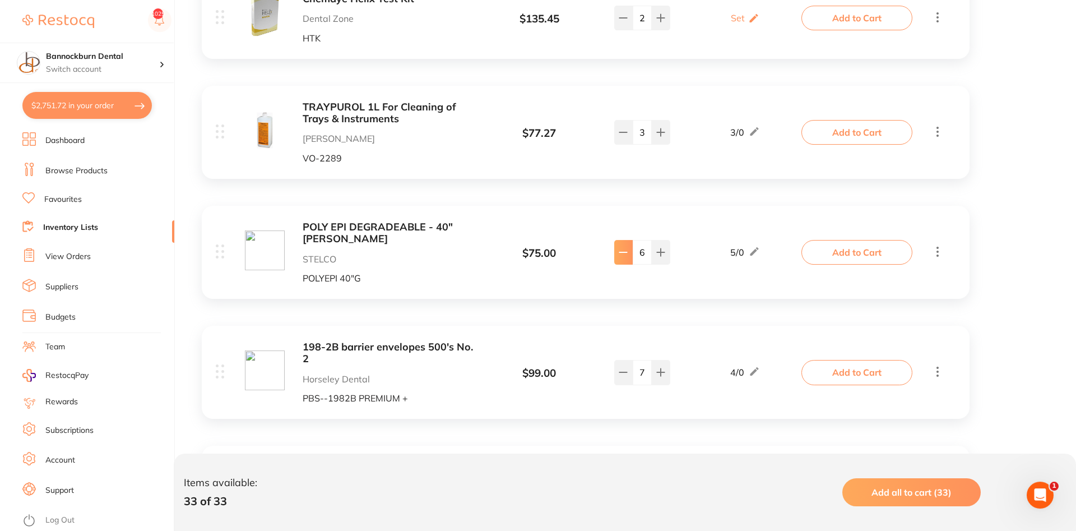
scroll to position [572, 0]
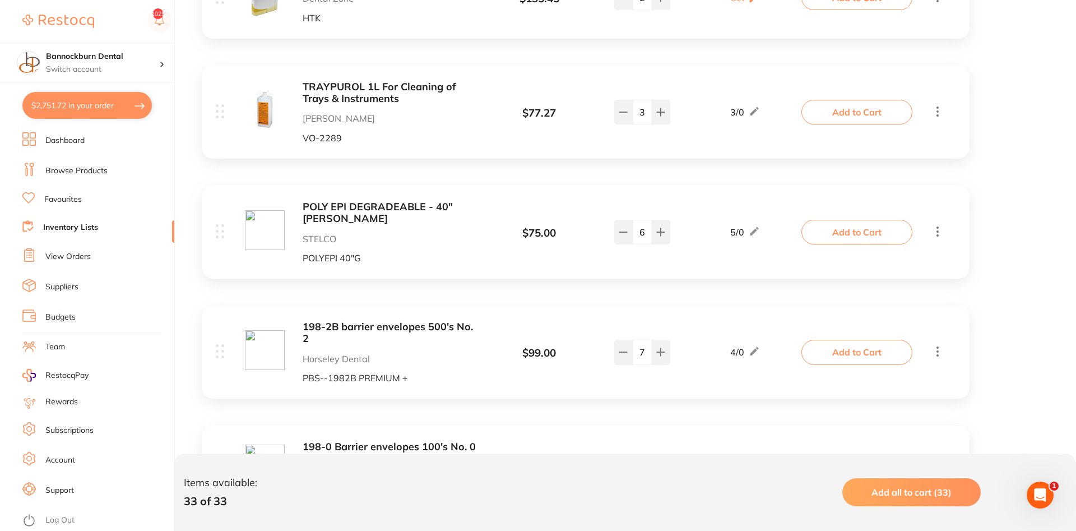
type input "12"
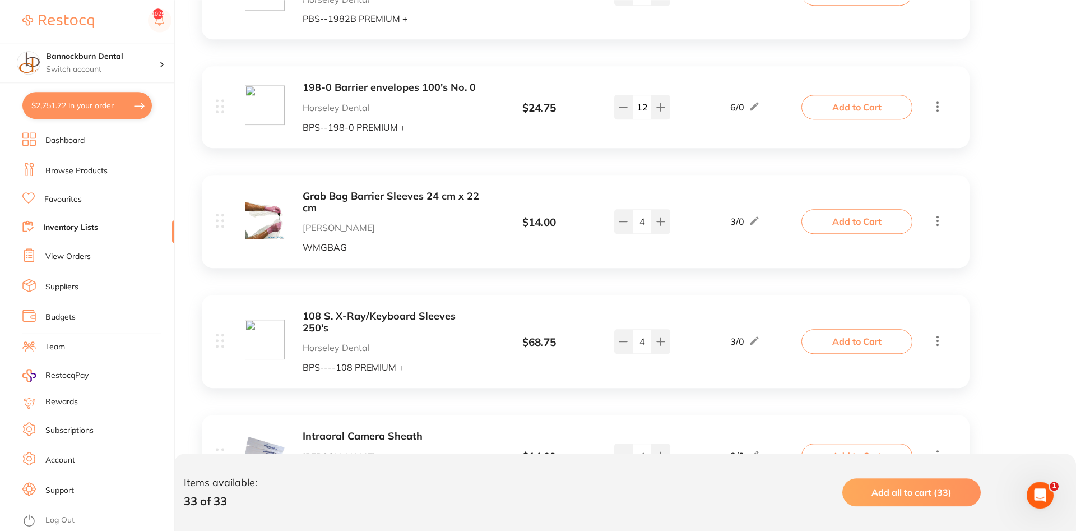
scroll to position [972, 0]
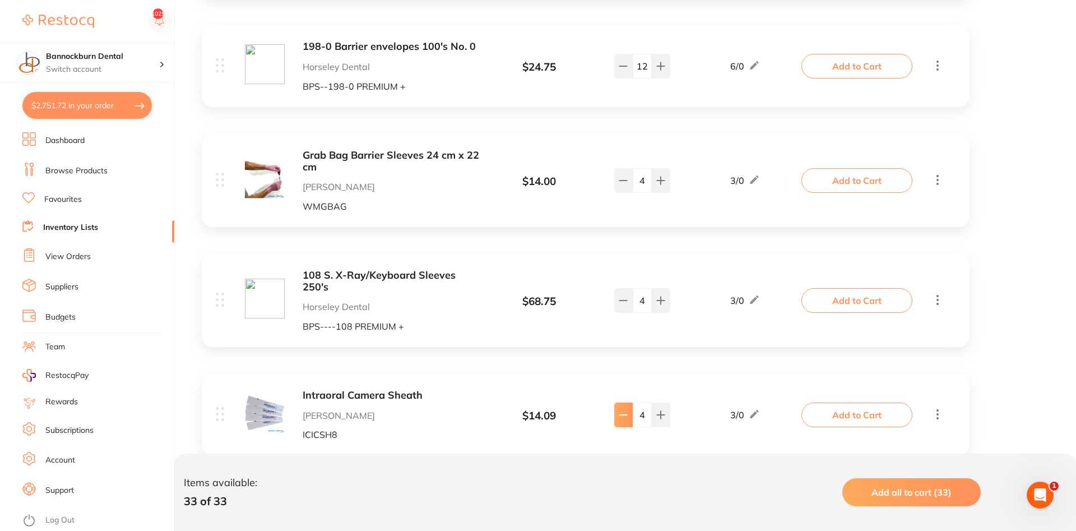
type input "3"
click at [858, 402] on button "Add to Cart" at bounding box center [857, 414] width 111 height 25
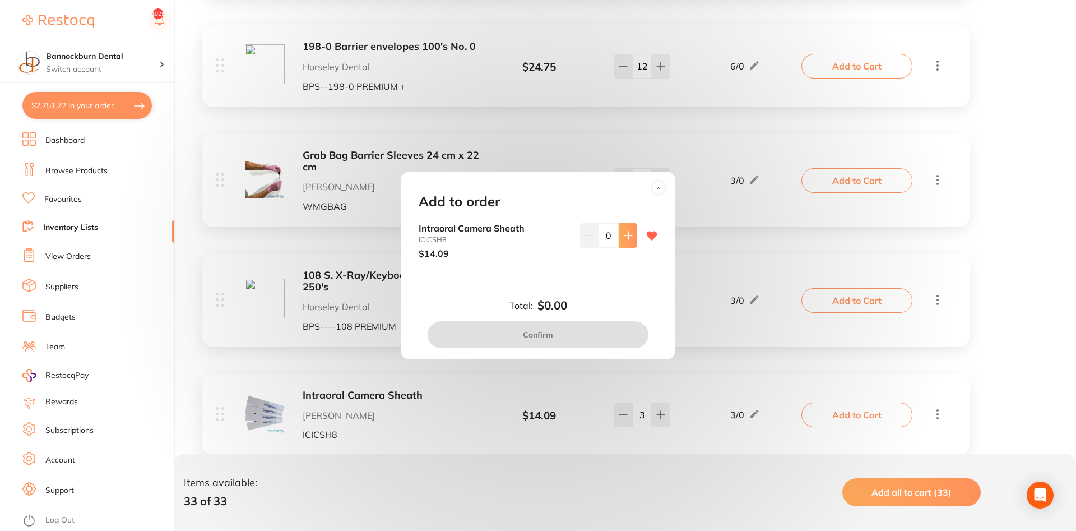
click at [631, 243] on button at bounding box center [628, 235] width 18 height 25
type input "2"
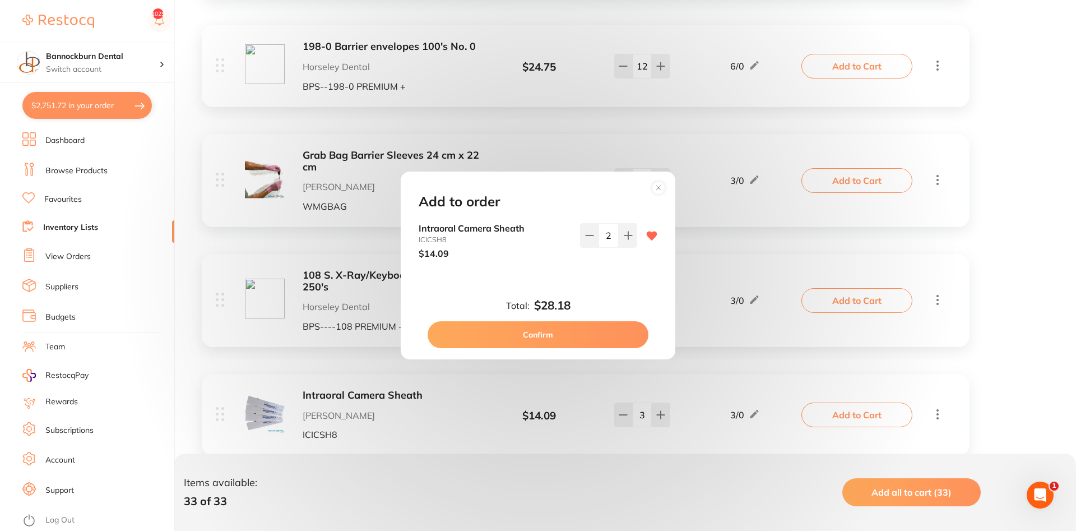
click at [557, 332] on button "Confirm" at bounding box center [538, 334] width 221 height 27
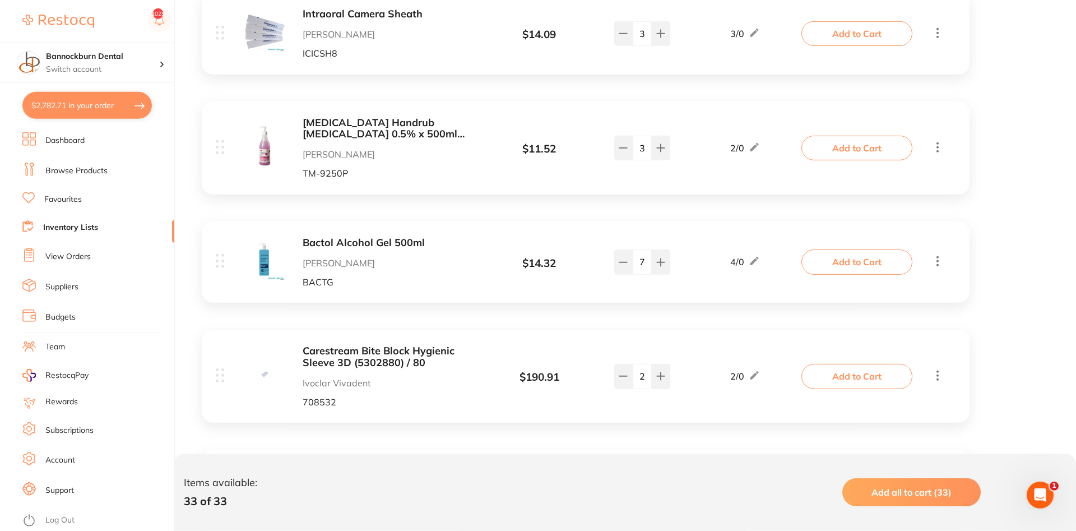
scroll to position [1372, 0]
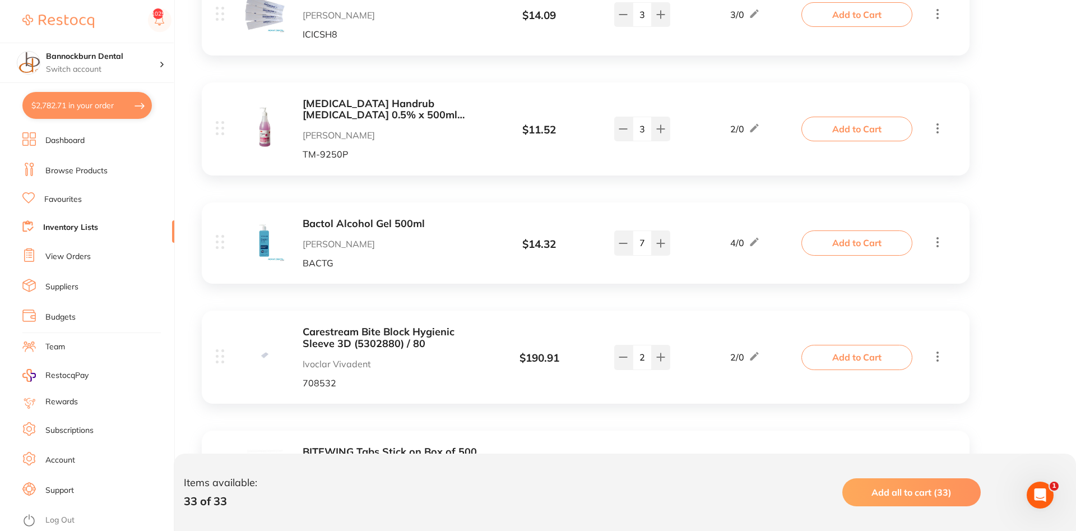
click at [417, 326] on b "Carestream Bite Block Hygienic Sleeve 3D (5302880) / 80" at bounding box center [392, 337] width 178 height 23
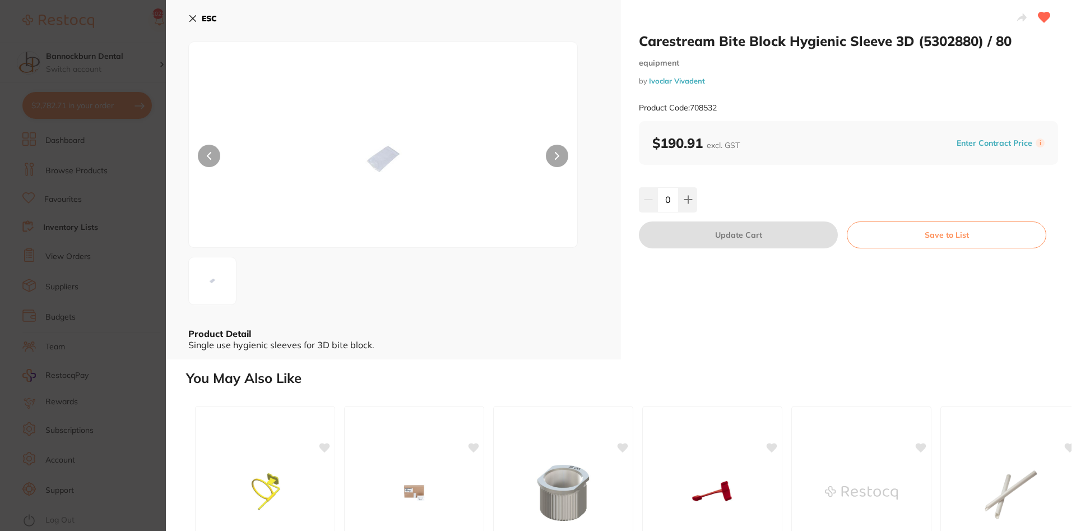
click at [548, 160] on button at bounding box center [557, 156] width 22 height 22
click at [557, 158] on icon at bounding box center [557, 155] width 3 height 7
click at [200, 20] on button "ESC" at bounding box center [202, 18] width 29 height 19
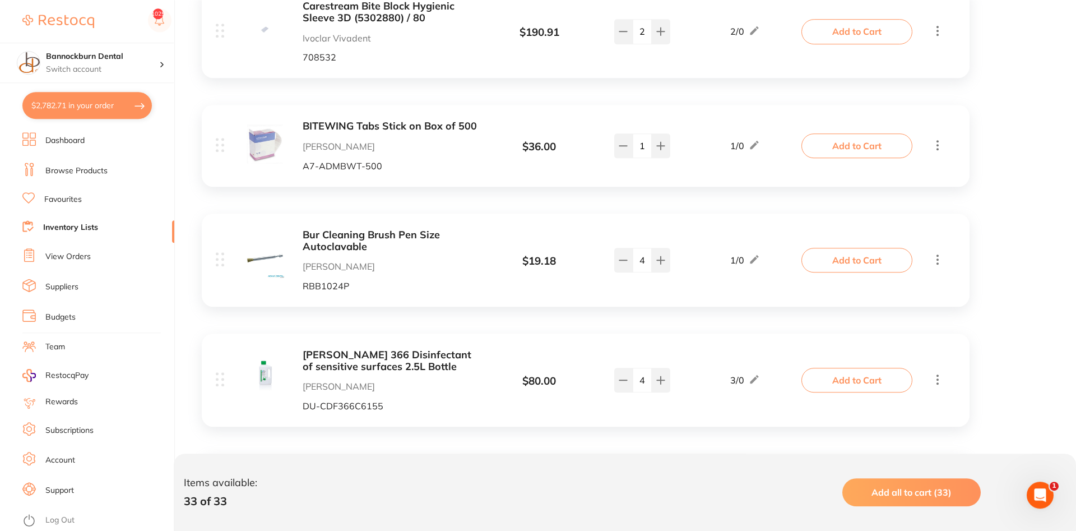
scroll to position [1715, 0]
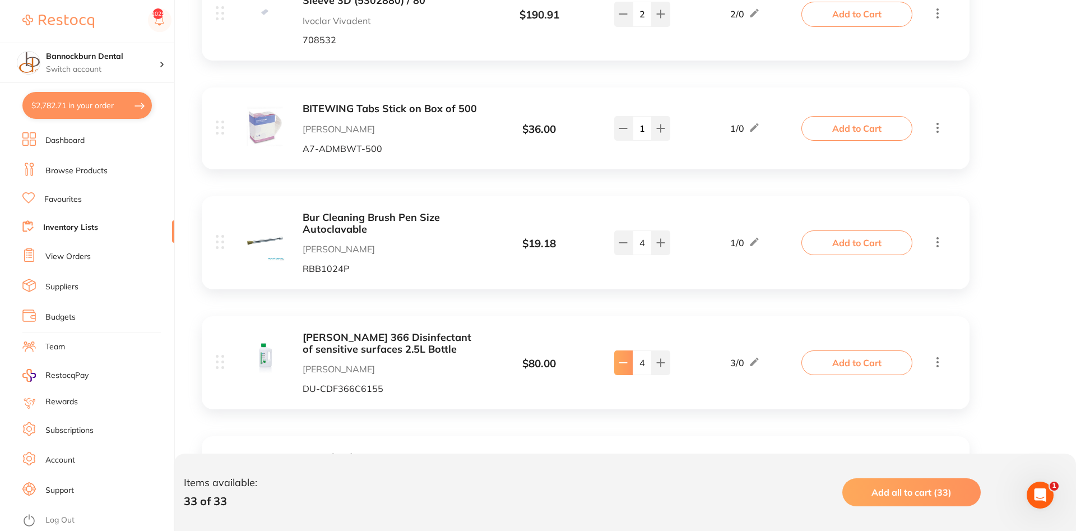
type input "3"
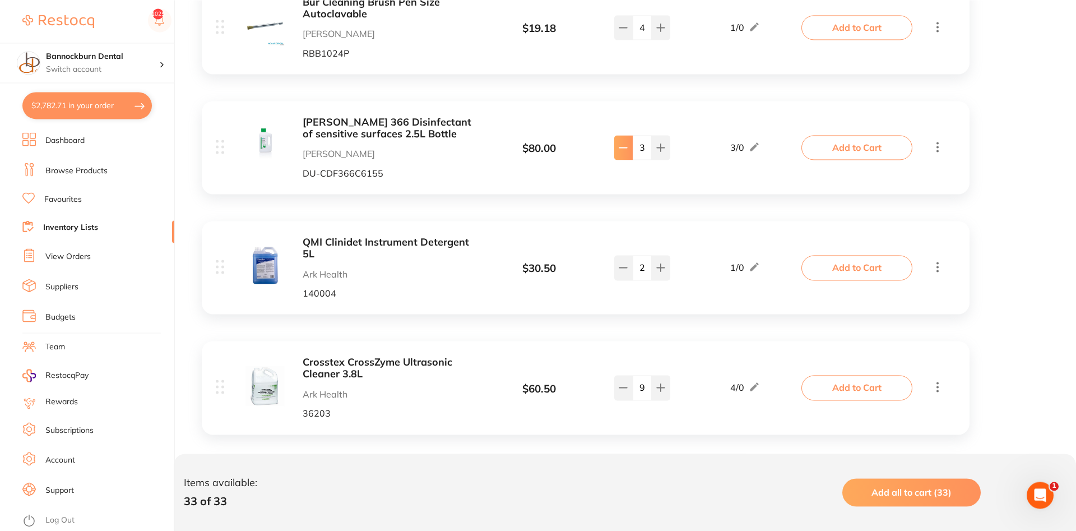
scroll to position [1944, 0]
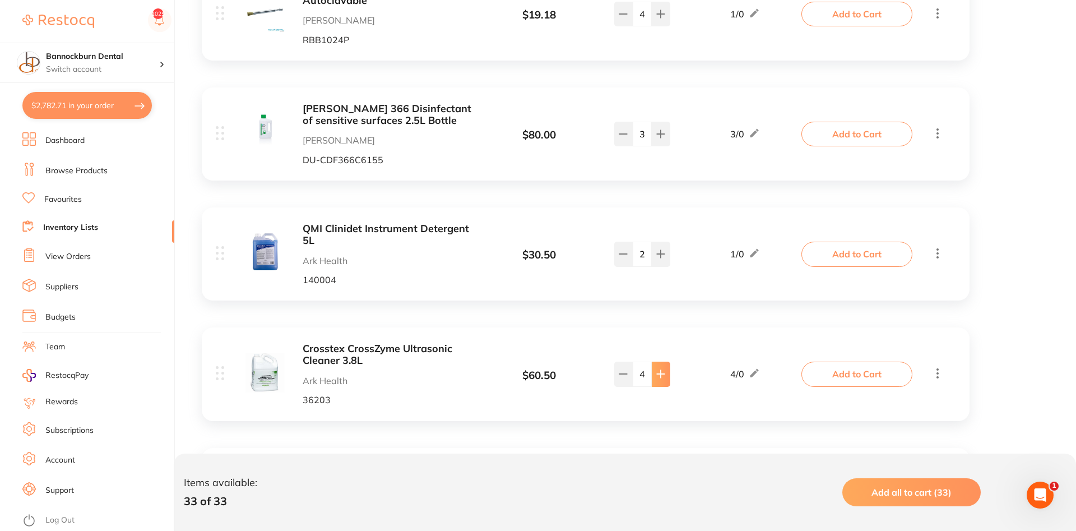
type input "4"
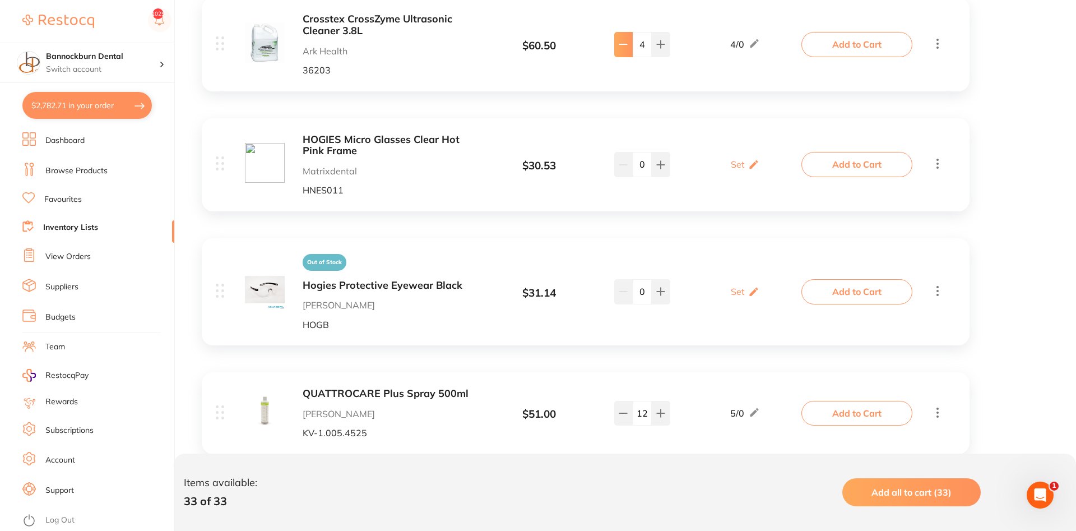
scroll to position [2287, 0]
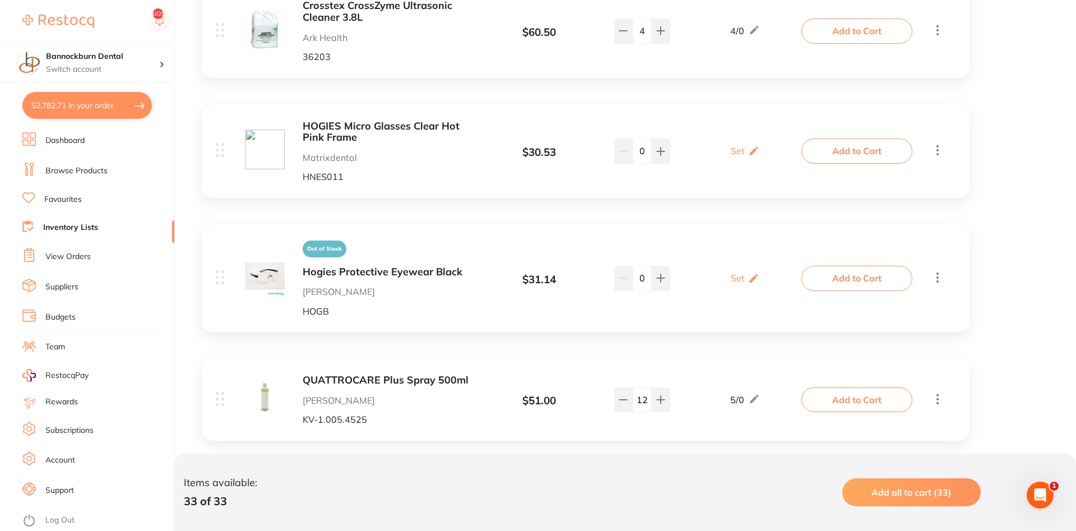
click at [634, 387] on input "12" at bounding box center [642, 399] width 19 height 25
type input "10"
click at [829, 266] on button "Add to Cart" at bounding box center [857, 278] width 111 height 25
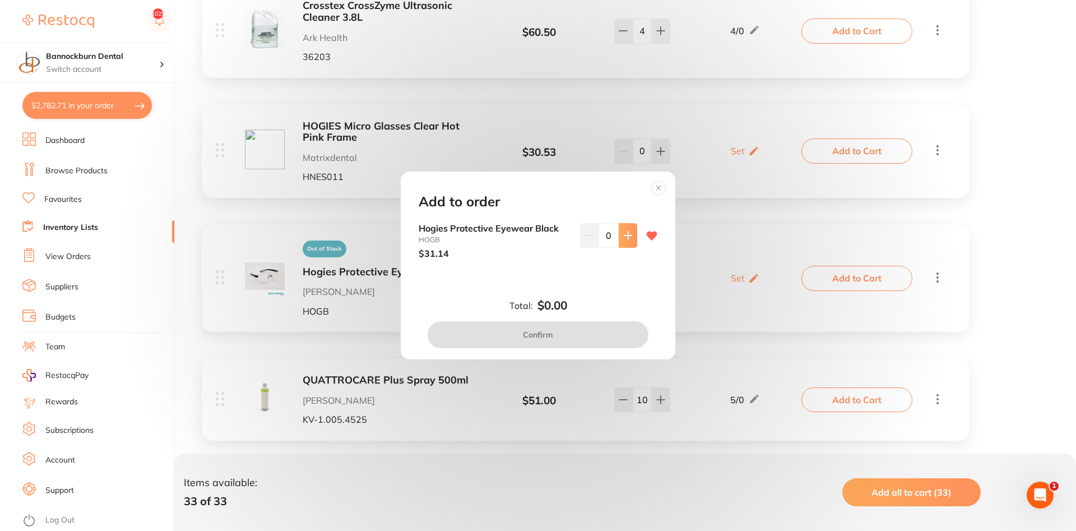
scroll to position [0, 0]
click at [631, 242] on button at bounding box center [628, 235] width 18 height 25
type input "2"
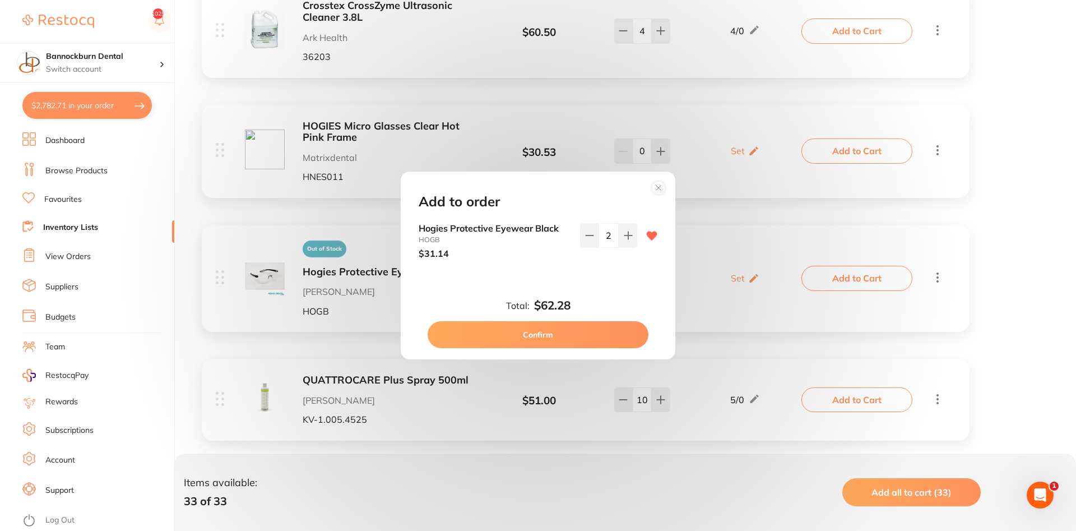
click at [572, 328] on button "Confirm" at bounding box center [538, 334] width 221 height 27
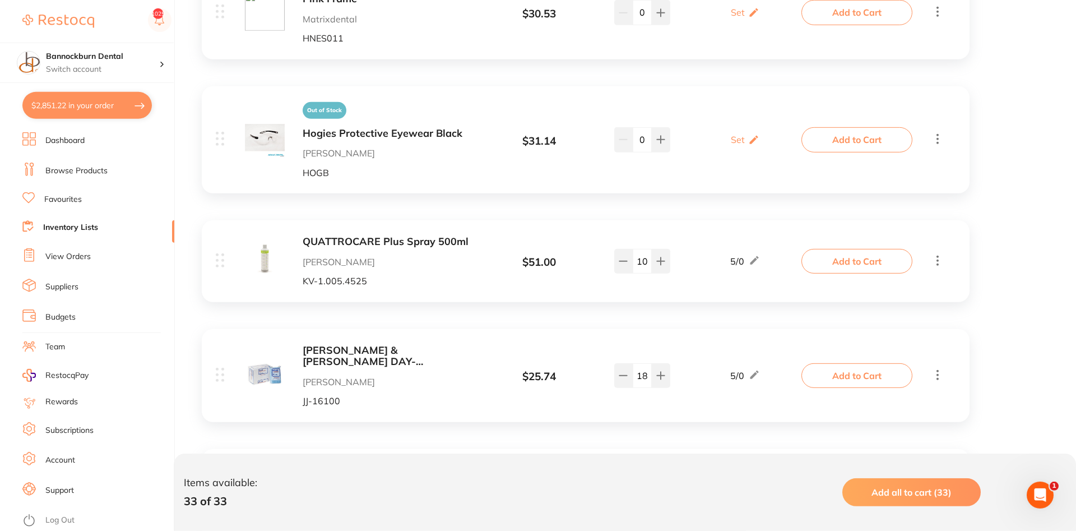
scroll to position [2459, 0]
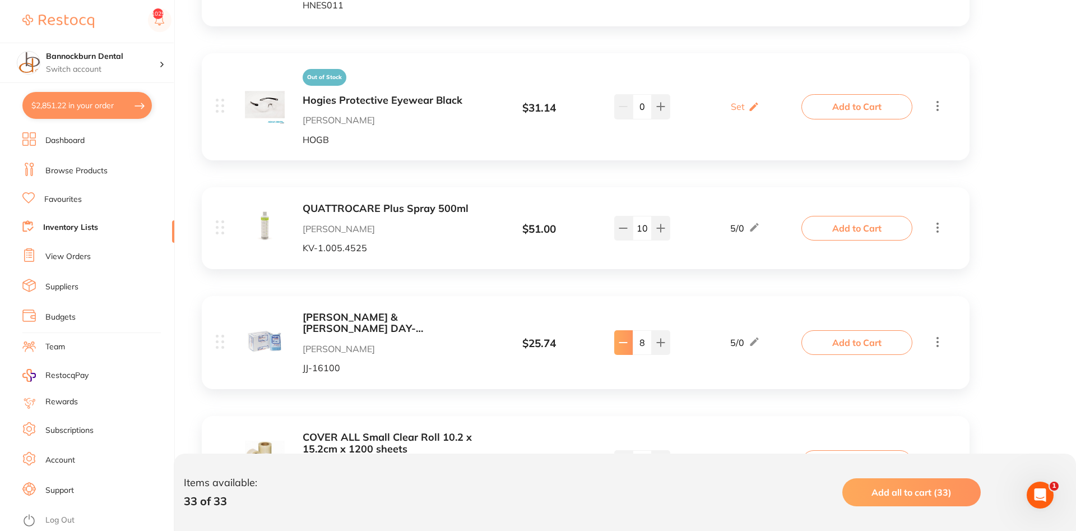
type input "6"
click at [841, 330] on button "Add to Cart" at bounding box center [857, 342] width 111 height 25
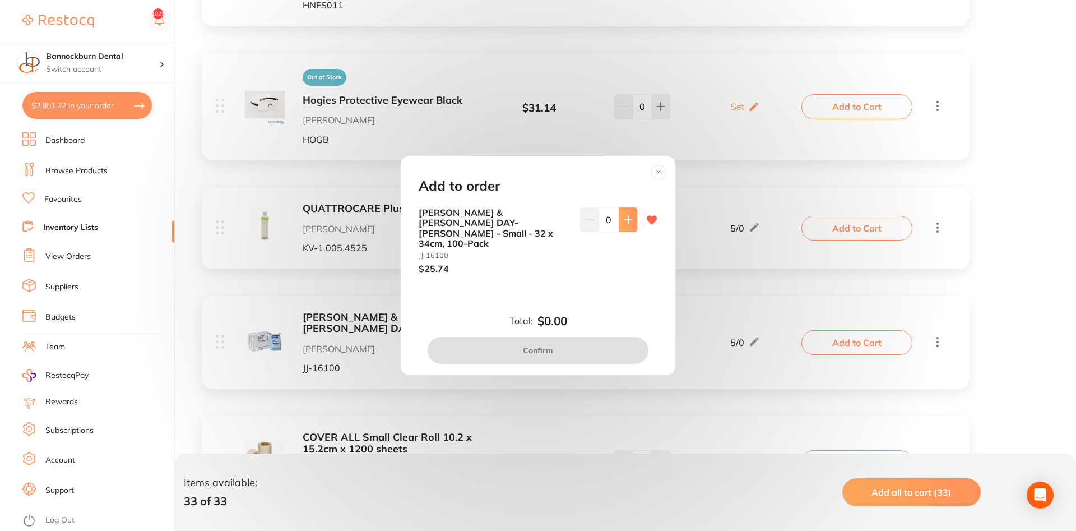
click at [633, 223] on button at bounding box center [628, 219] width 18 height 25
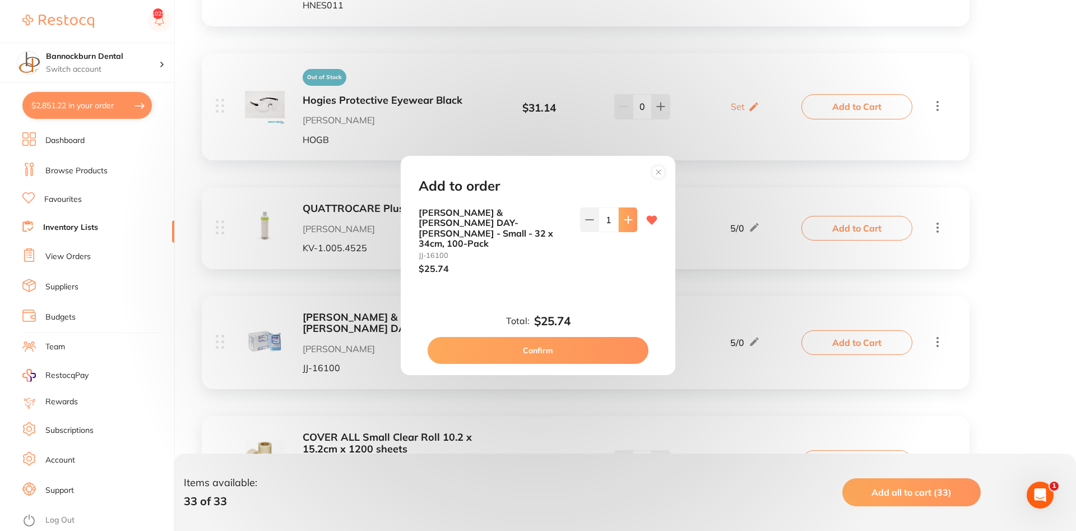
scroll to position [0, 0]
click at [633, 223] on button at bounding box center [628, 219] width 18 height 25
type input "2"
click at [542, 337] on button "Confirm" at bounding box center [538, 350] width 221 height 27
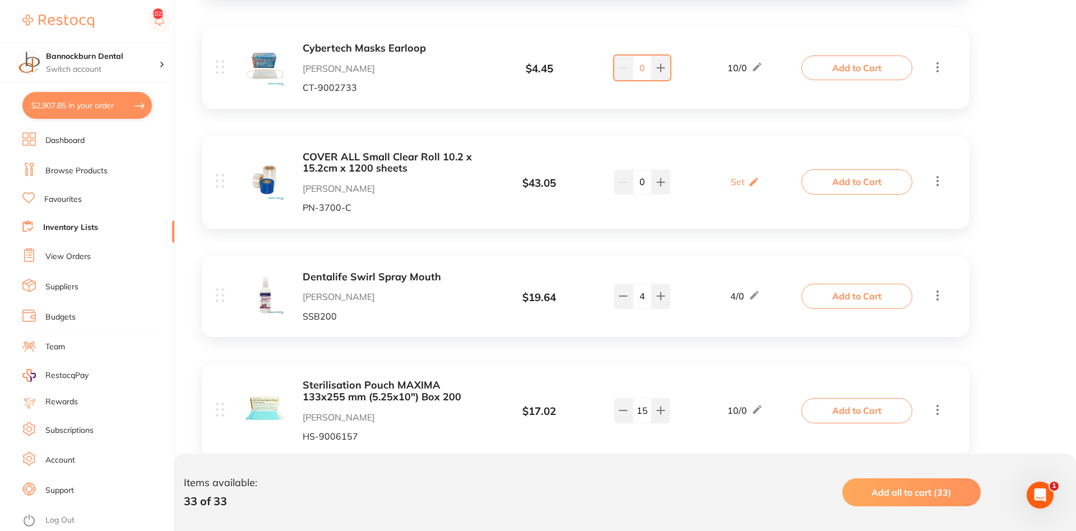
scroll to position [3259, 0]
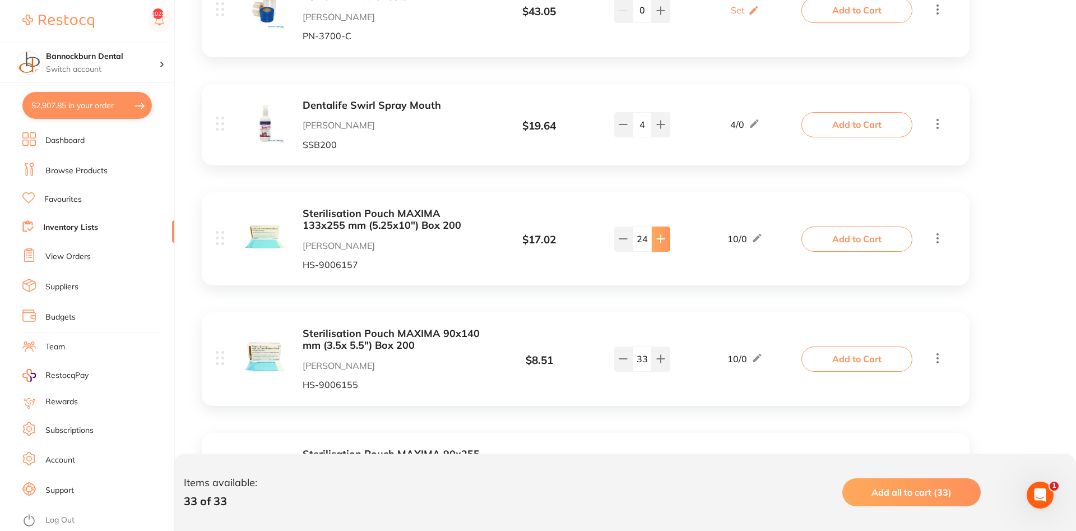
type input "25"
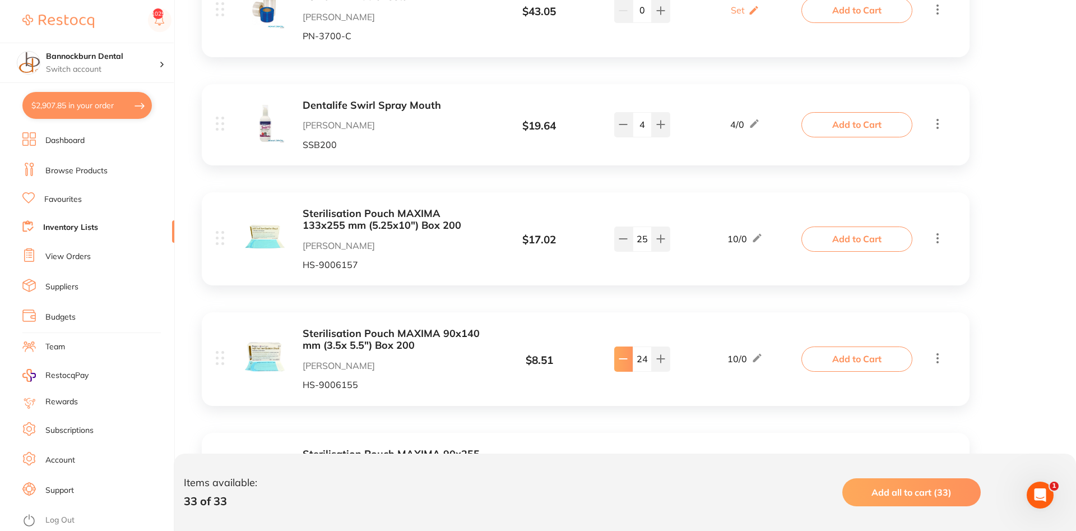
type input "21"
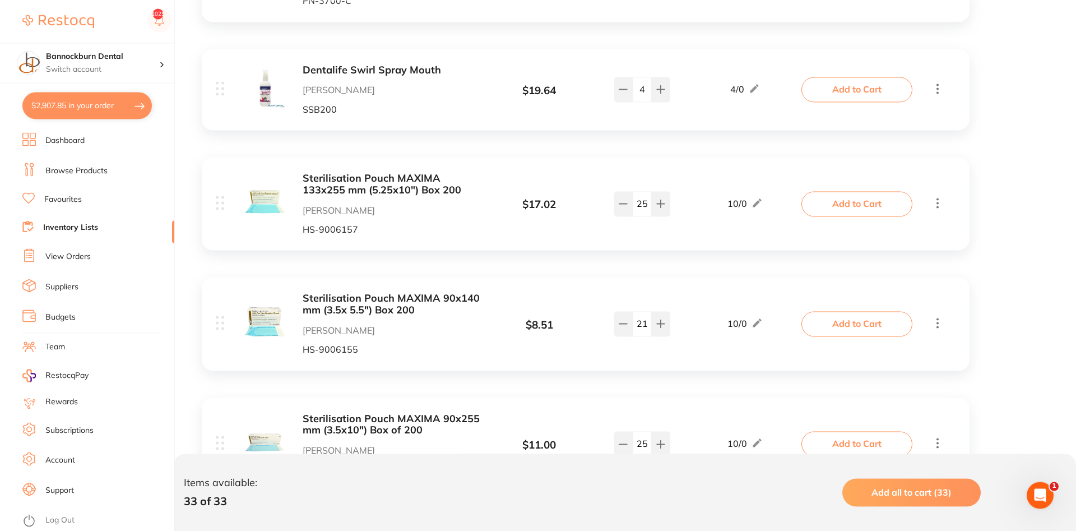
scroll to position [3316, 0]
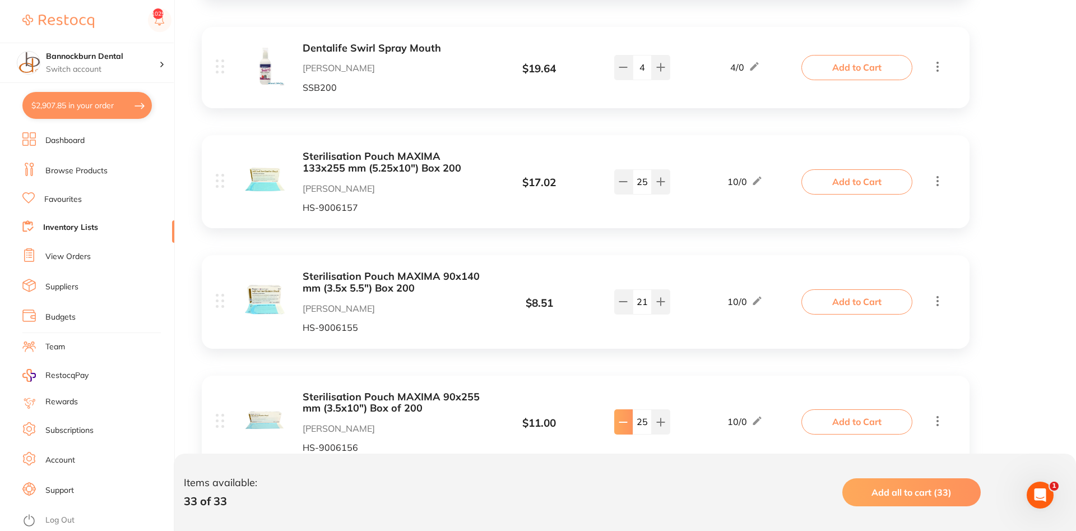
type input "22"
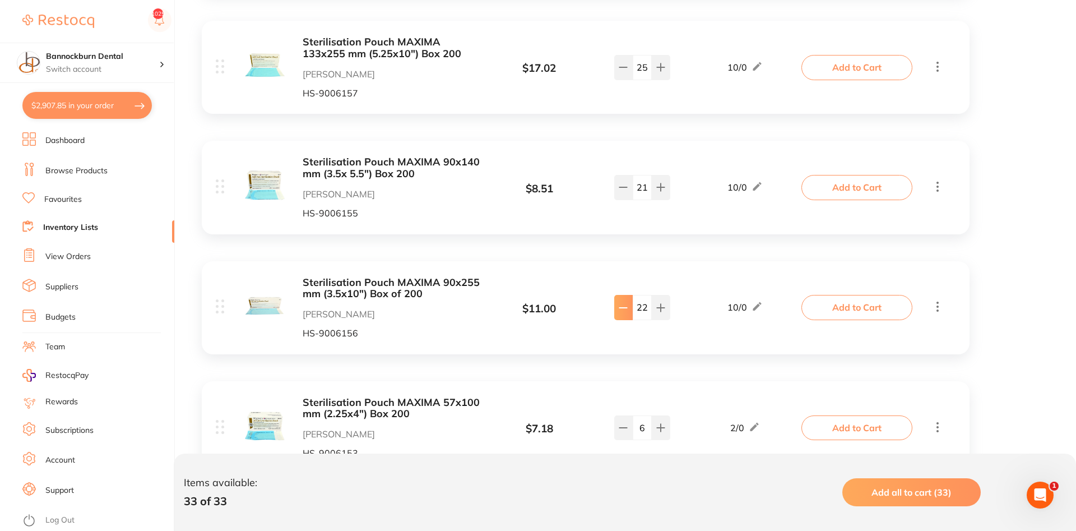
scroll to position [3488, 0]
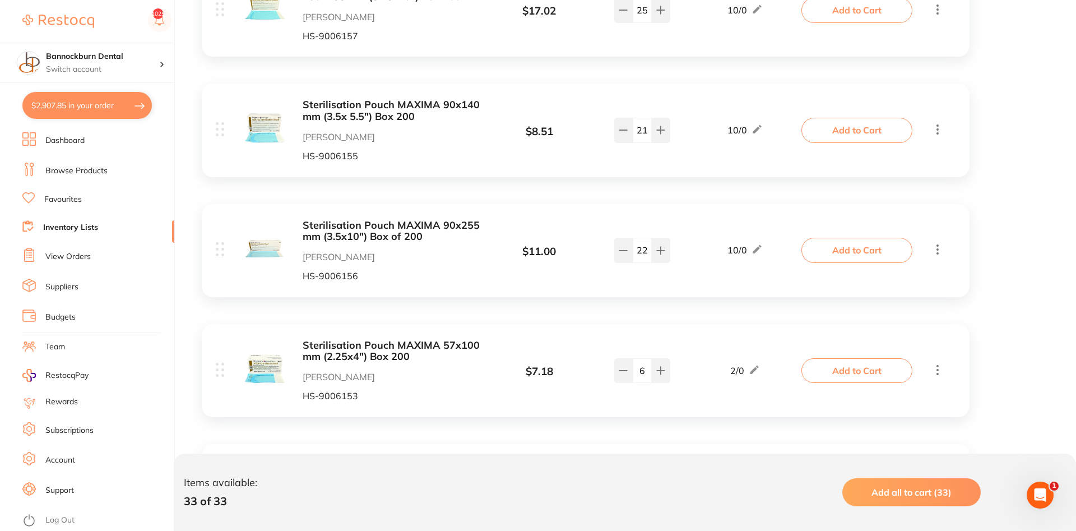
click at [647, 358] on input "6" at bounding box center [642, 370] width 19 height 25
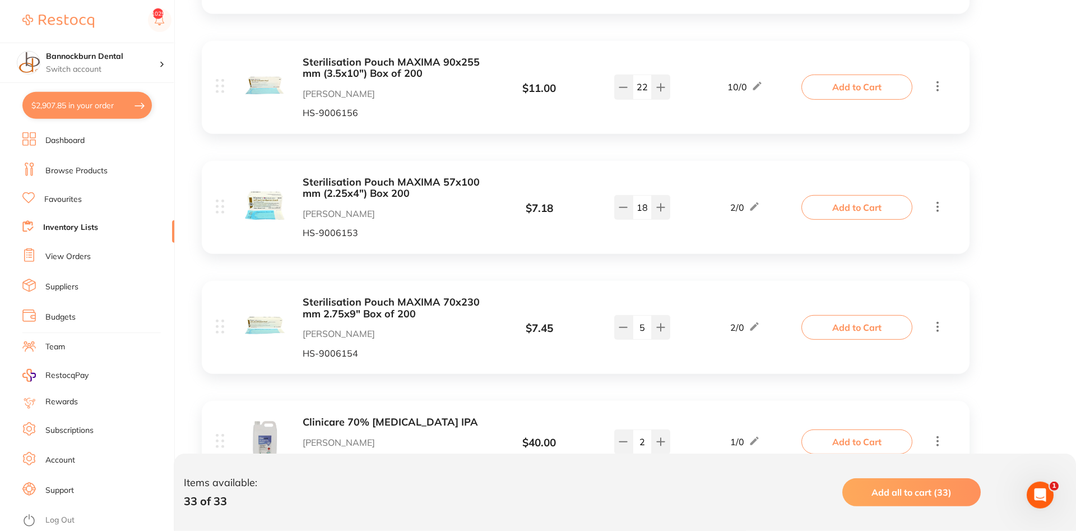
scroll to position [3659, 0]
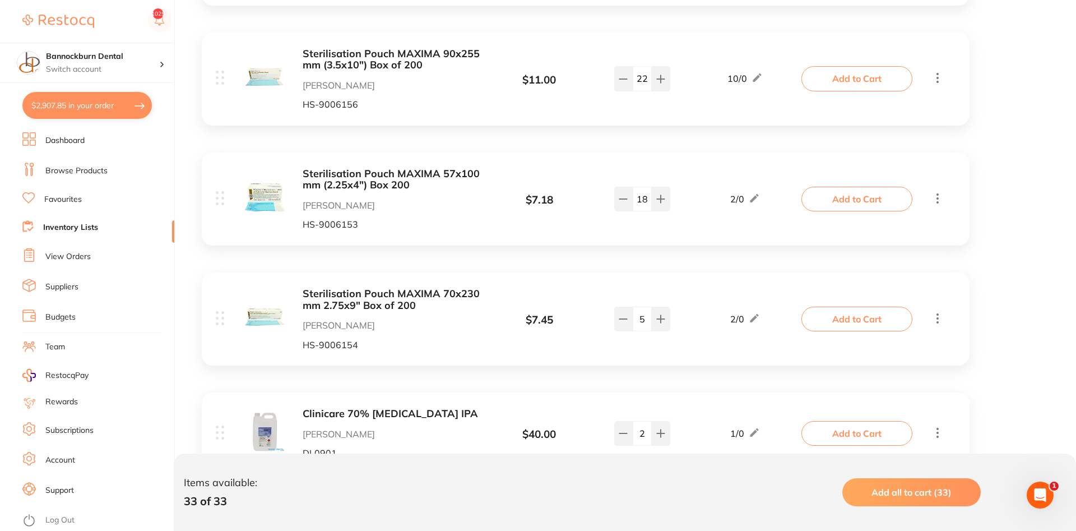
type input "18"
click at [645, 307] on input "5" at bounding box center [642, 319] width 19 height 25
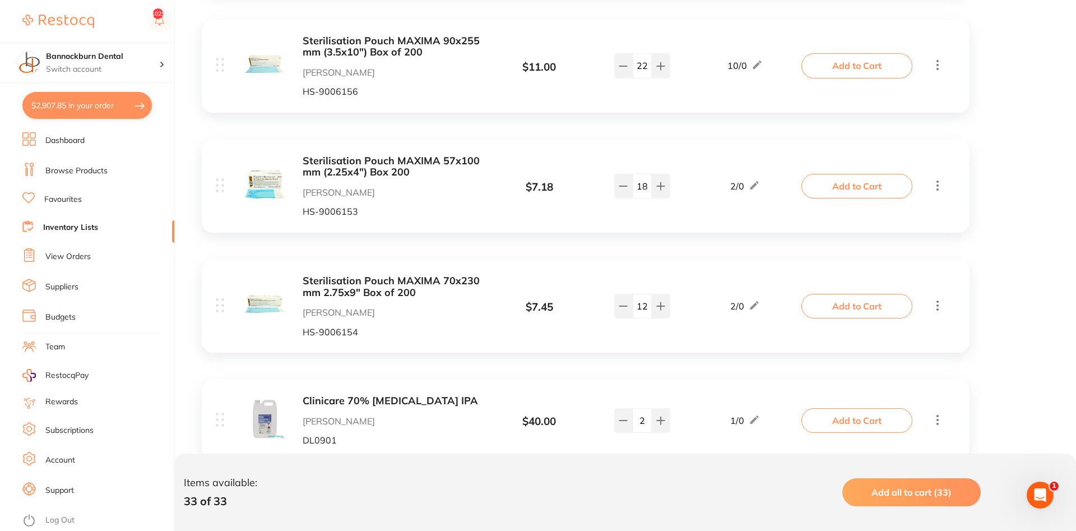
scroll to position [3679, 0]
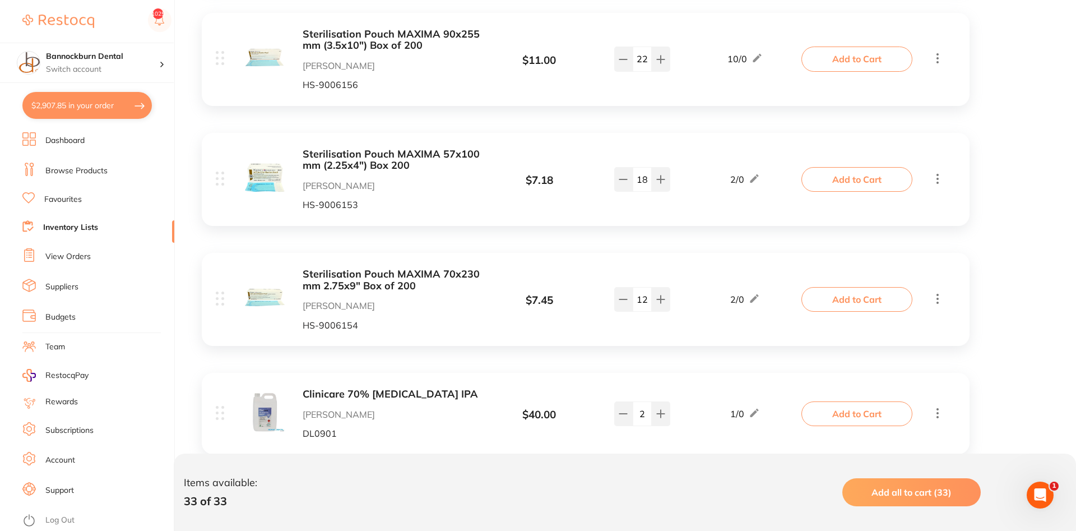
type input "12"
click at [88, 226] on link "Inventory Lists" at bounding box center [70, 227] width 55 height 11
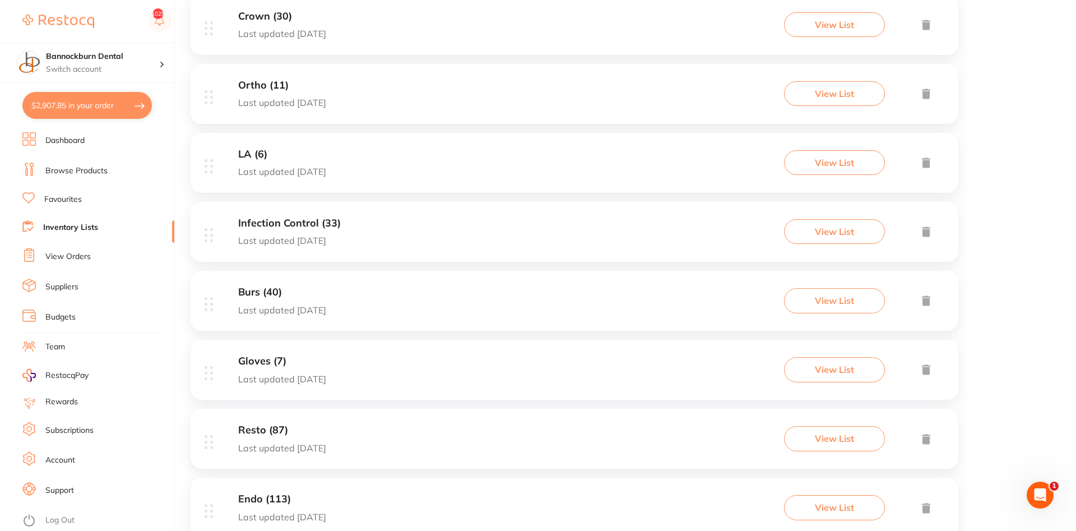
scroll to position [572, 0]
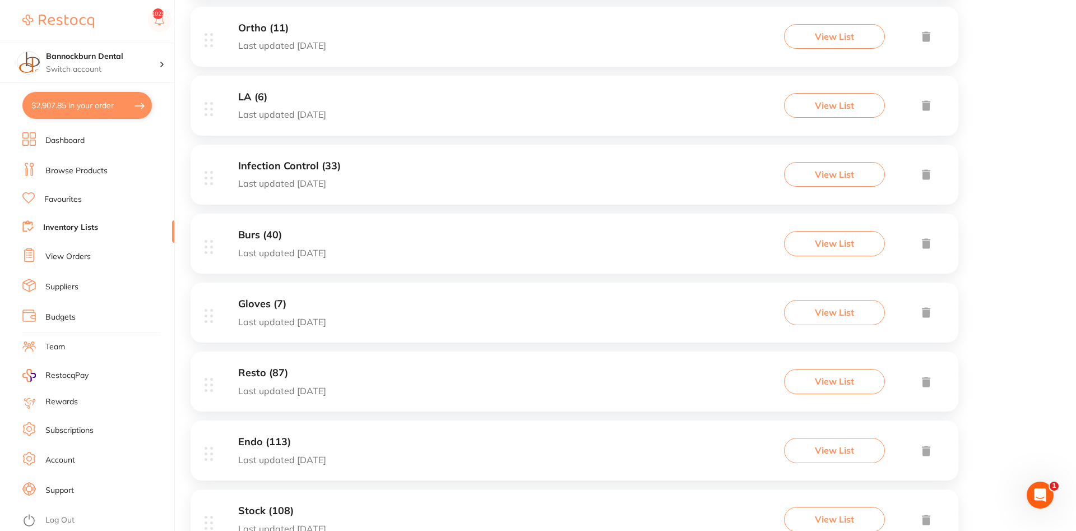
click at [270, 374] on h3 "Resto (87)" at bounding box center [282, 373] width 88 height 12
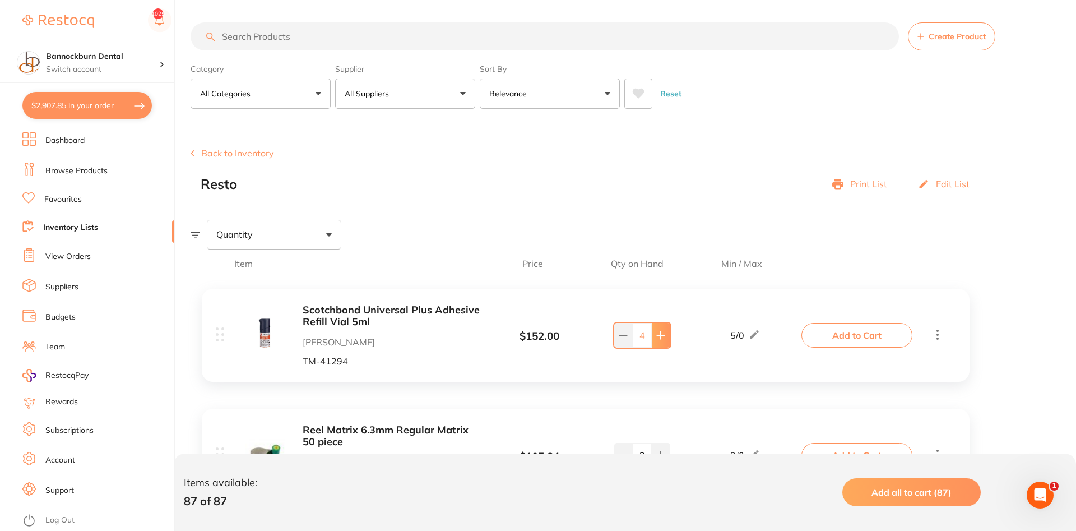
click at [665, 340] on button at bounding box center [661, 335] width 18 height 25
type input "5"
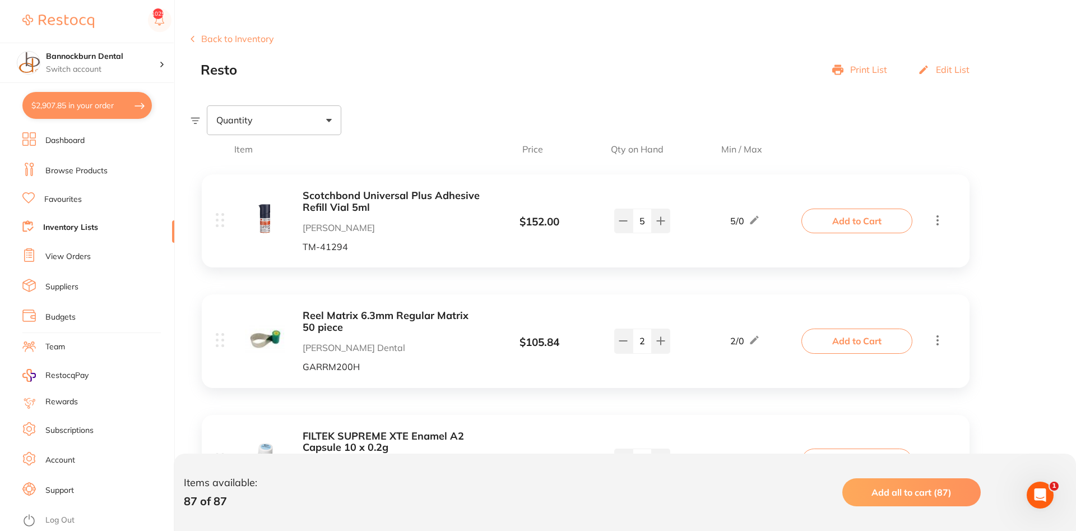
click at [889, 225] on button "Add to Cart" at bounding box center [857, 221] width 111 height 25
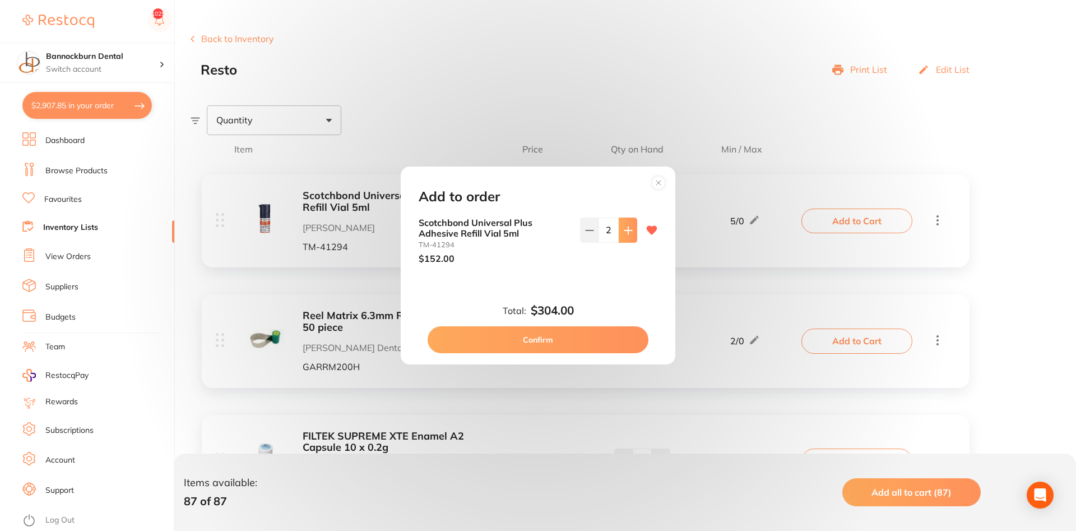
click at [626, 233] on icon at bounding box center [628, 230] width 9 height 9
click at [591, 235] on icon at bounding box center [589, 230] width 9 height 9
type input "2"
click at [665, 184] on circle at bounding box center [659, 182] width 13 height 13
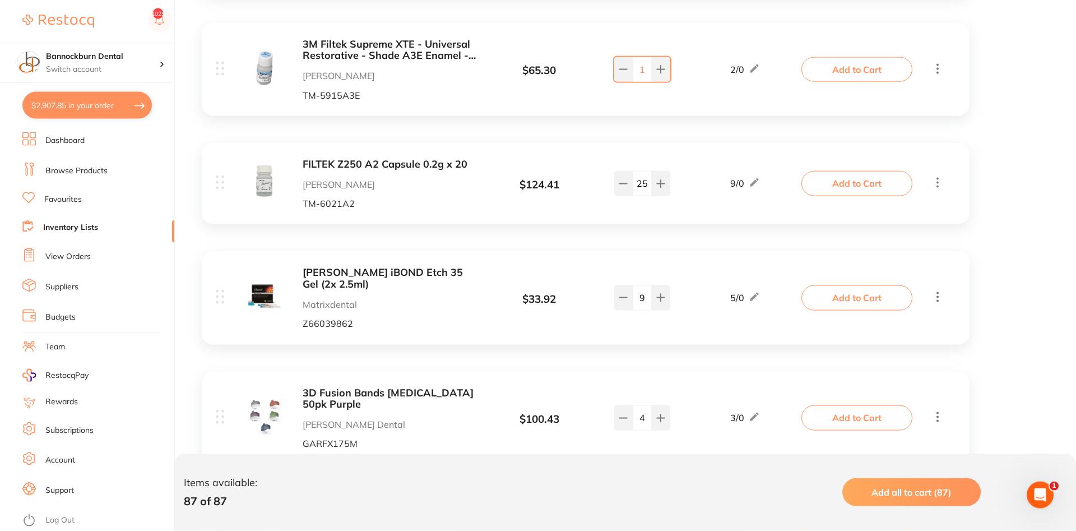
scroll to position [1487, 0]
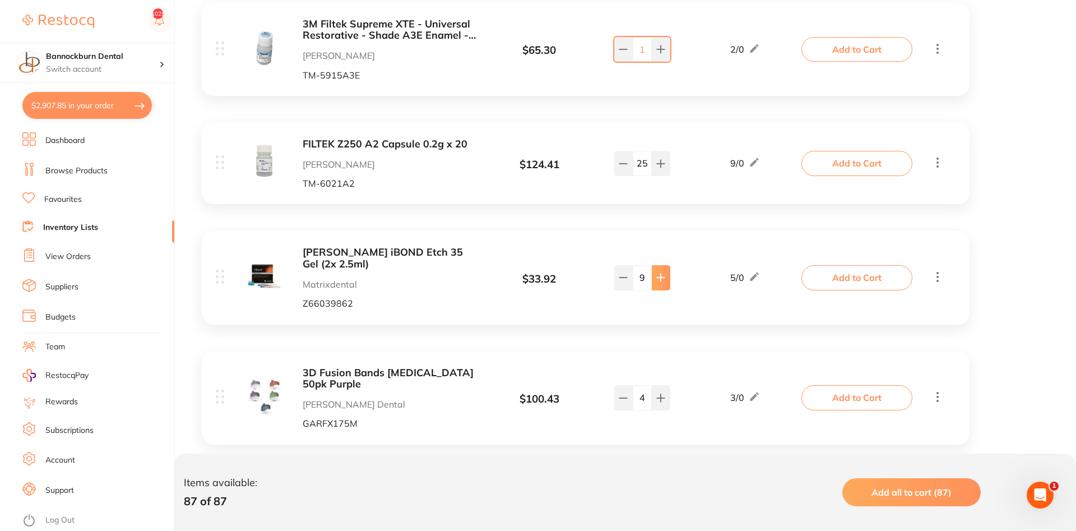
type input "10"
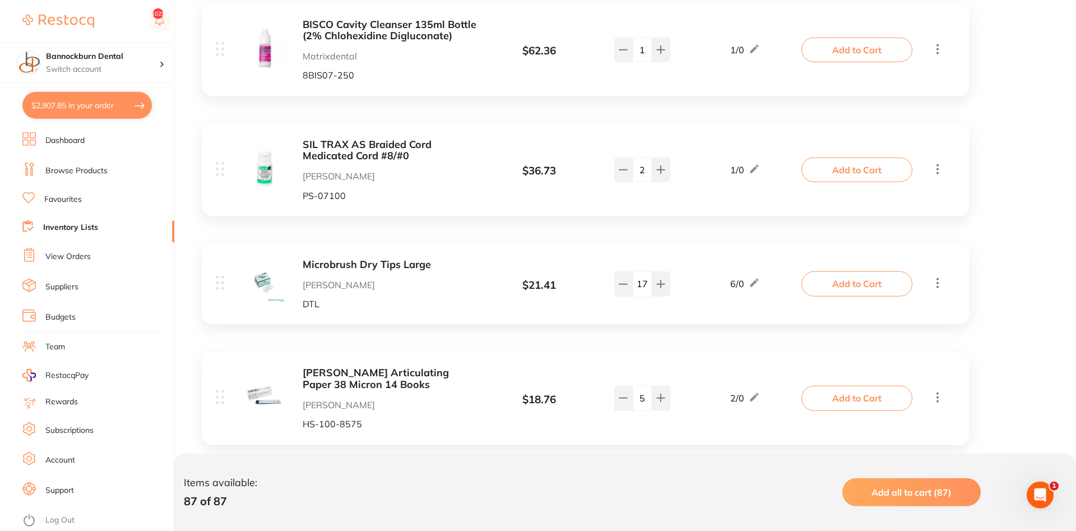
scroll to position [2459, 0]
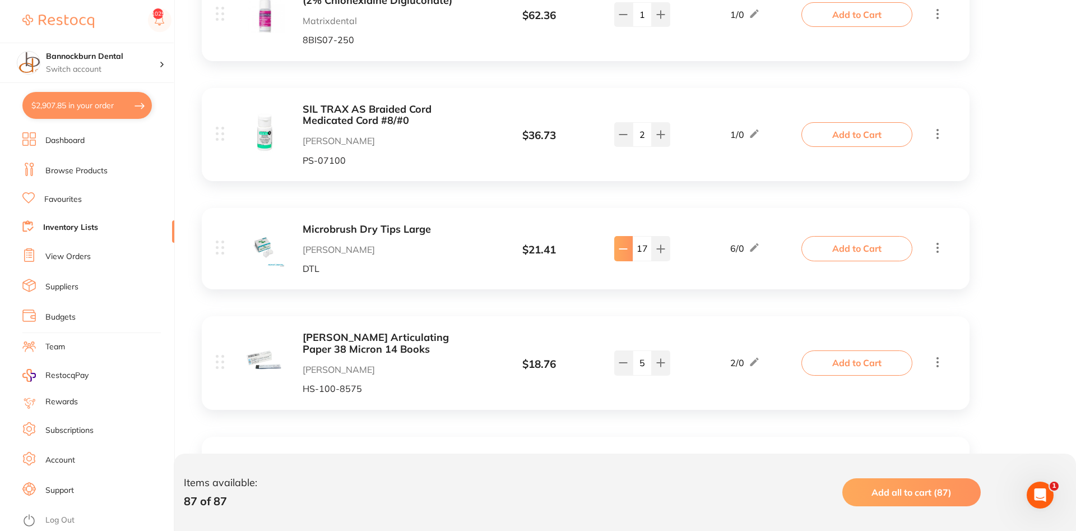
type input "13"
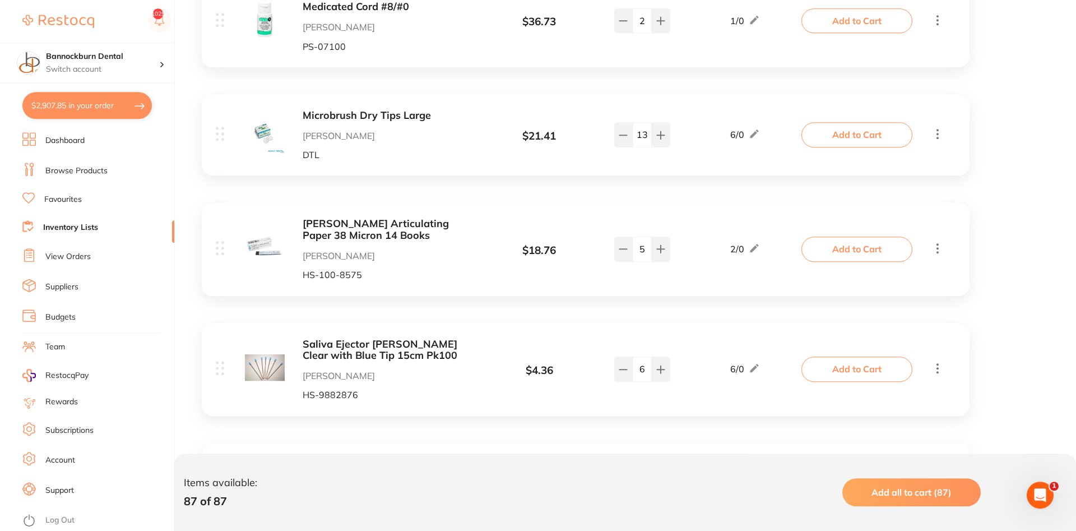
scroll to position [2573, 0]
click at [850, 356] on button "Add to Cart" at bounding box center [857, 368] width 111 height 25
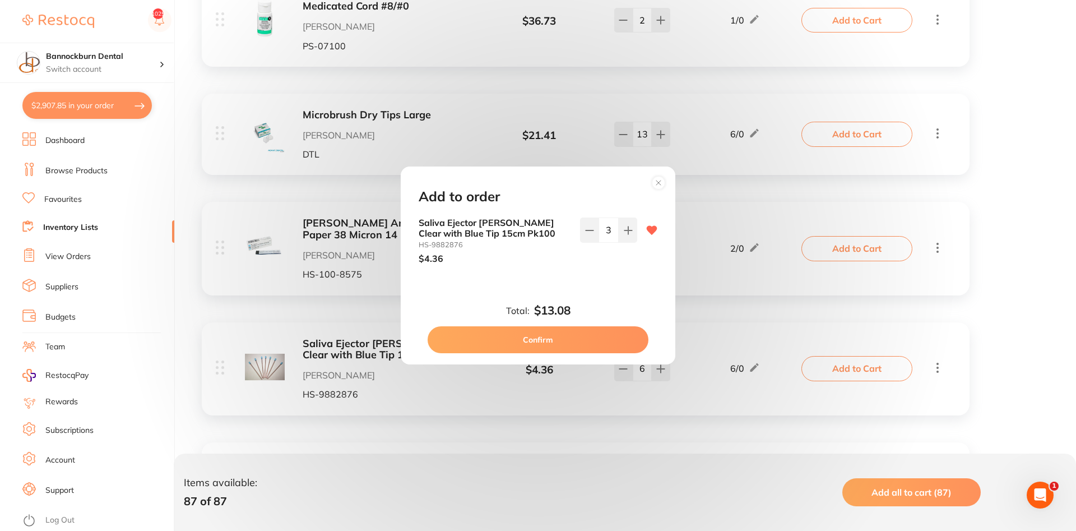
scroll to position [0, 0]
click at [922, 309] on div "Add to order Saliva Ejector HENRY SCHEIN Clear with Blue Tip 15cm Pk100 HS-9882…" at bounding box center [538, 265] width 1076 height 531
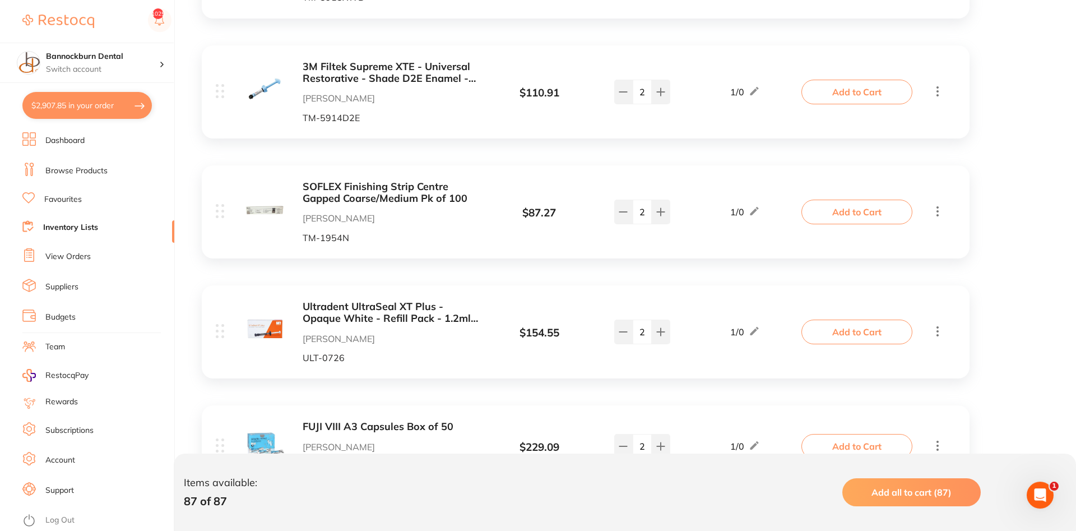
scroll to position [6404, 0]
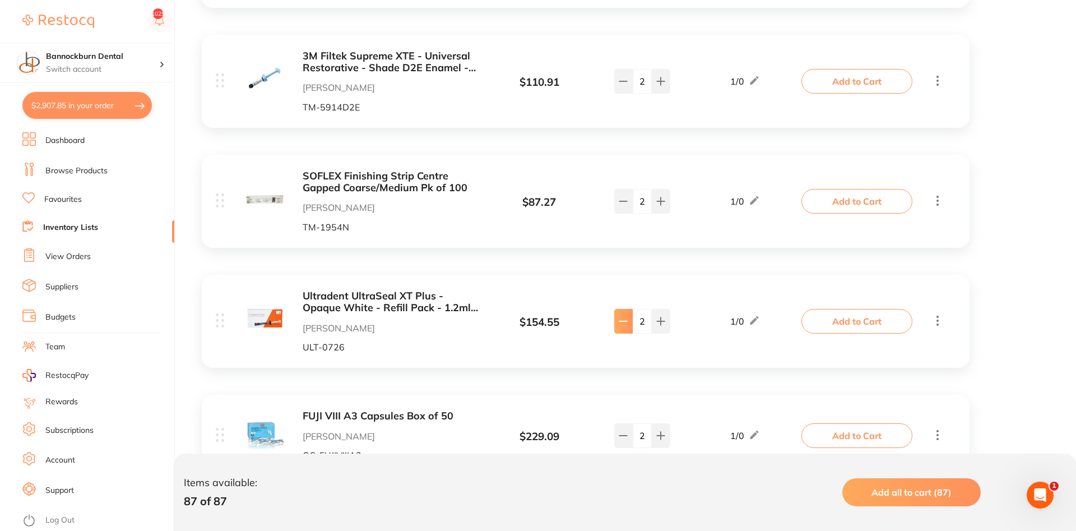
type input "1"
click at [874, 309] on button "Add to Cart" at bounding box center [857, 321] width 111 height 25
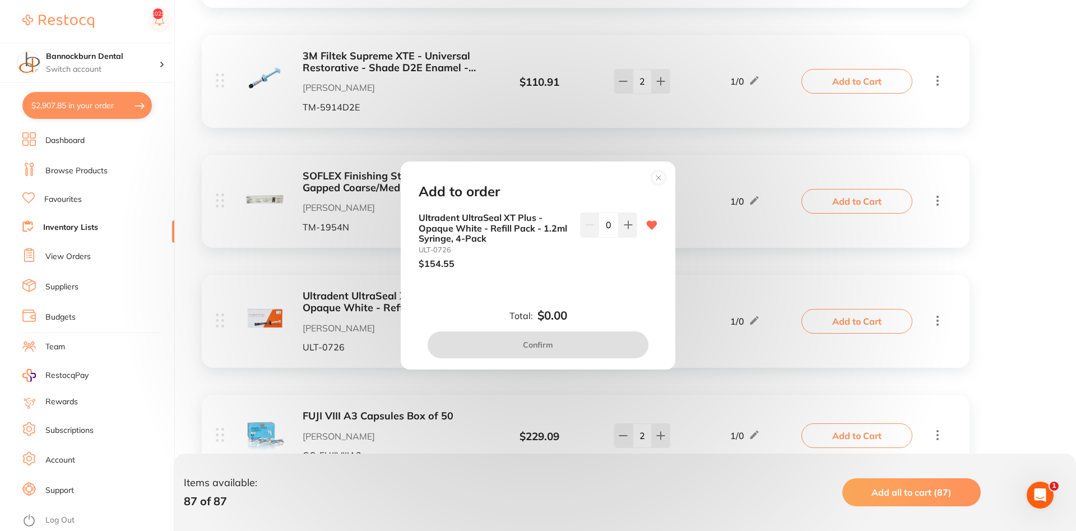
scroll to position [0, 0]
click at [641, 225] on div "Ultradent UltraSeal XT Plus - Opaque White - Refill Pack - 1.2ml Syringe, 4-Pac…" at bounding box center [538, 240] width 239 height 56
click at [630, 226] on icon at bounding box center [628, 224] width 9 height 9
type input "1"
click at [544, 348] on button "Confirm" at bounding box center [538, 344] width 221 height 27
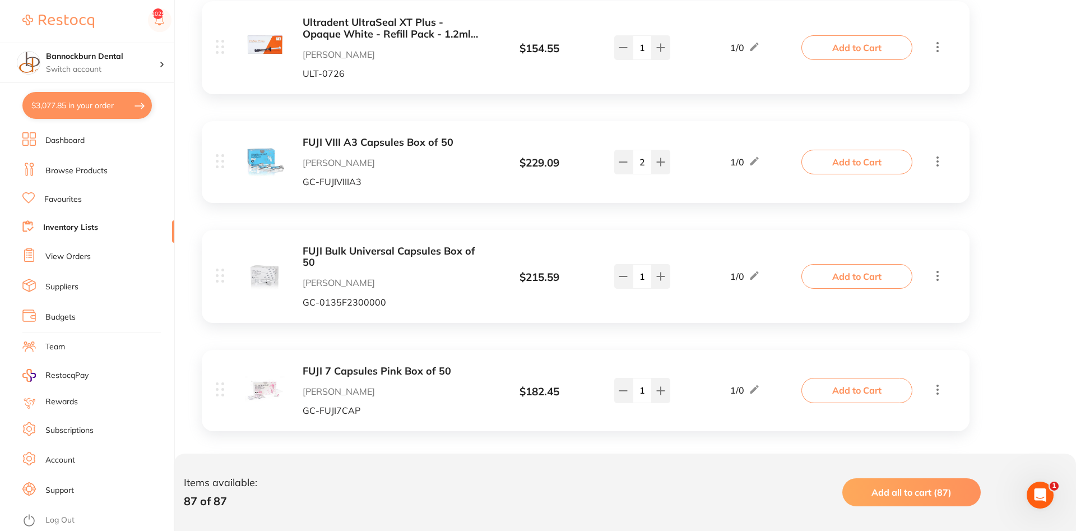
scroll to position [6633, 0]
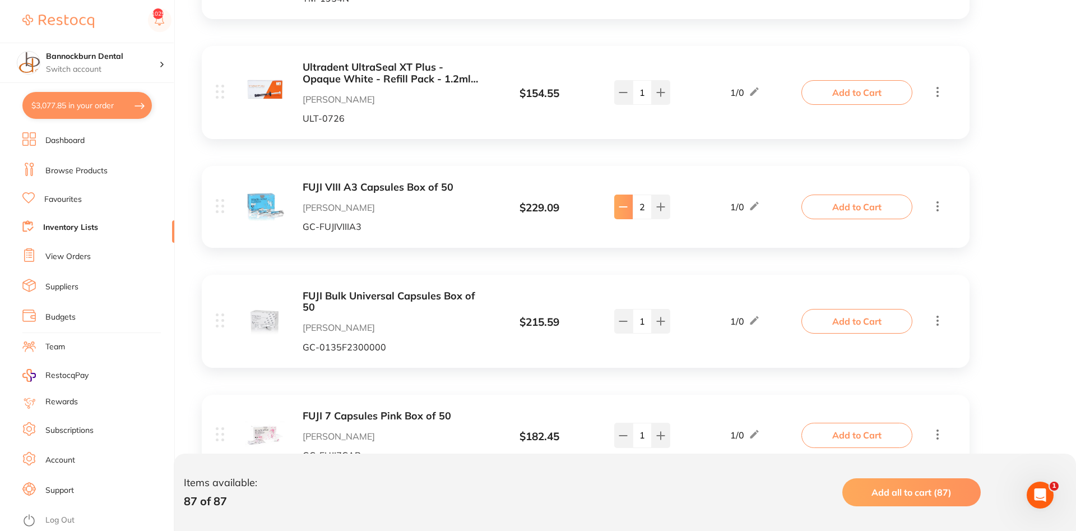
type input "1"
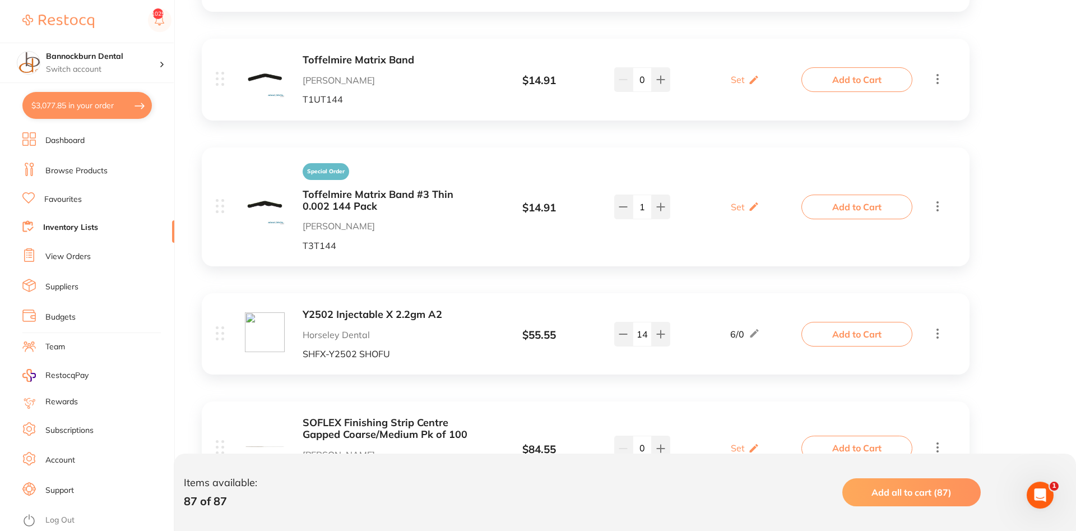
scroll to position [9949, 0]
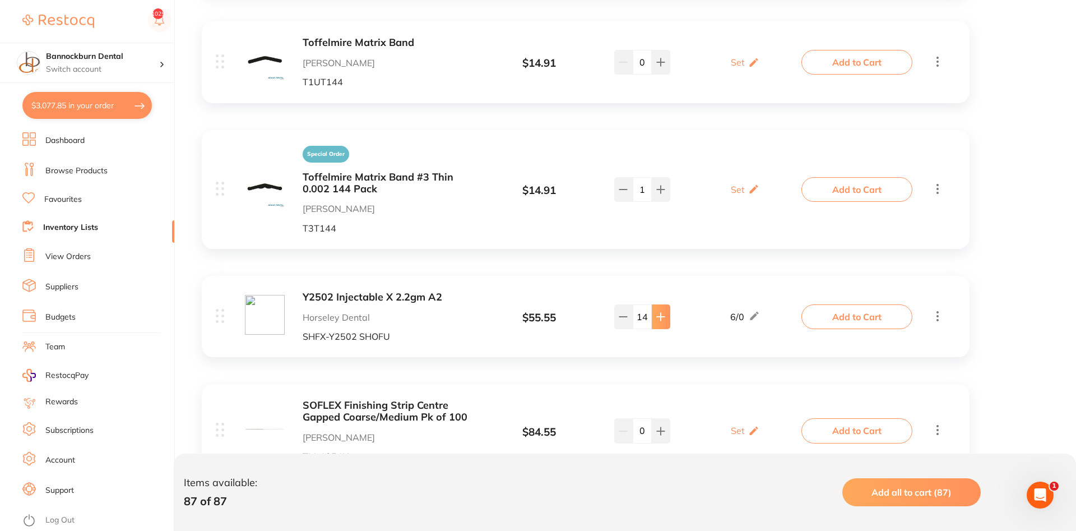
type input "15"
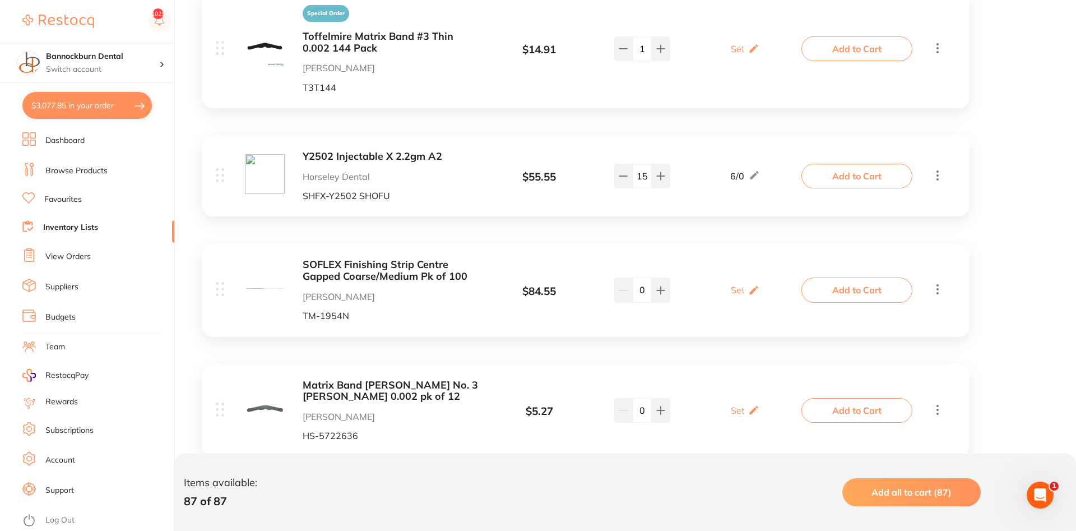
scroll to position [10105, 0]
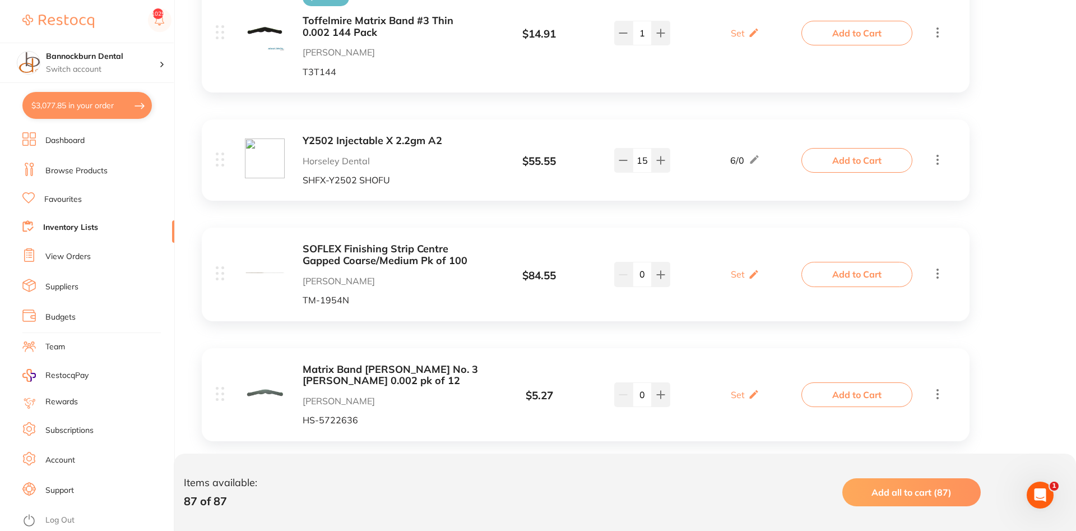
click at [95, 226] on link "Inventory Lists" at bounding box center [70, 227] width 55 height 11
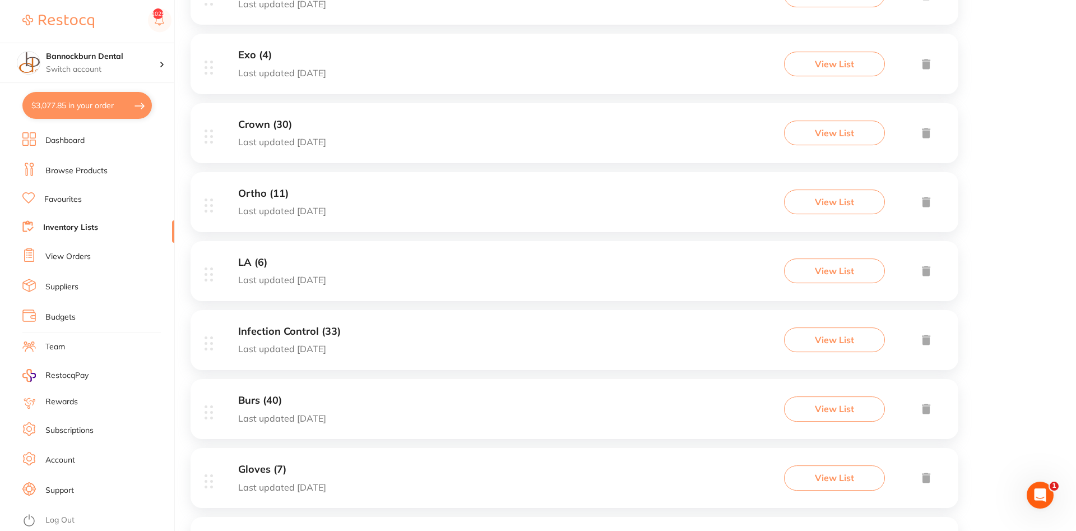
scroll to position [515, 0]
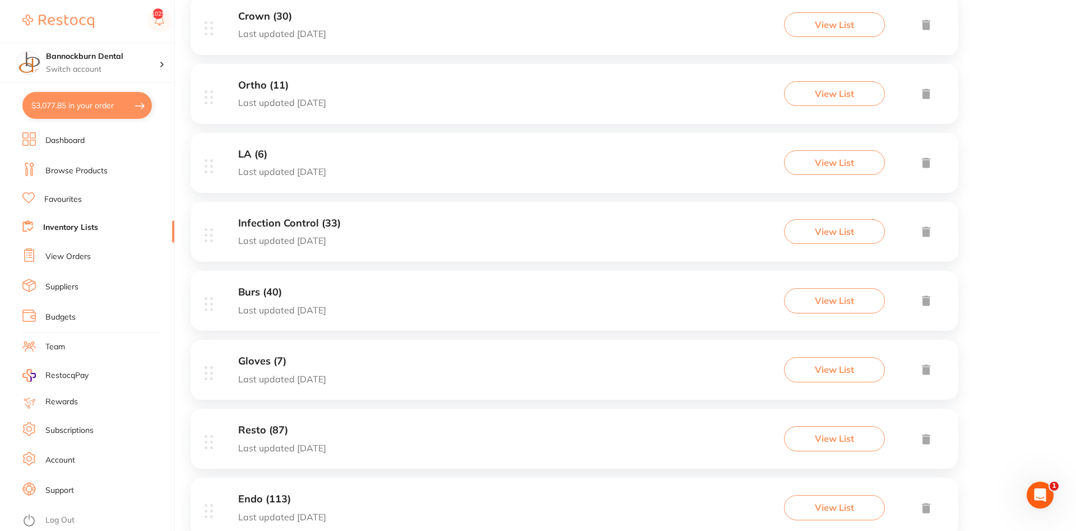
click at [246, 363] on h3 "Gloves (7)" at bounding box center [282, 361] width 88 height 12
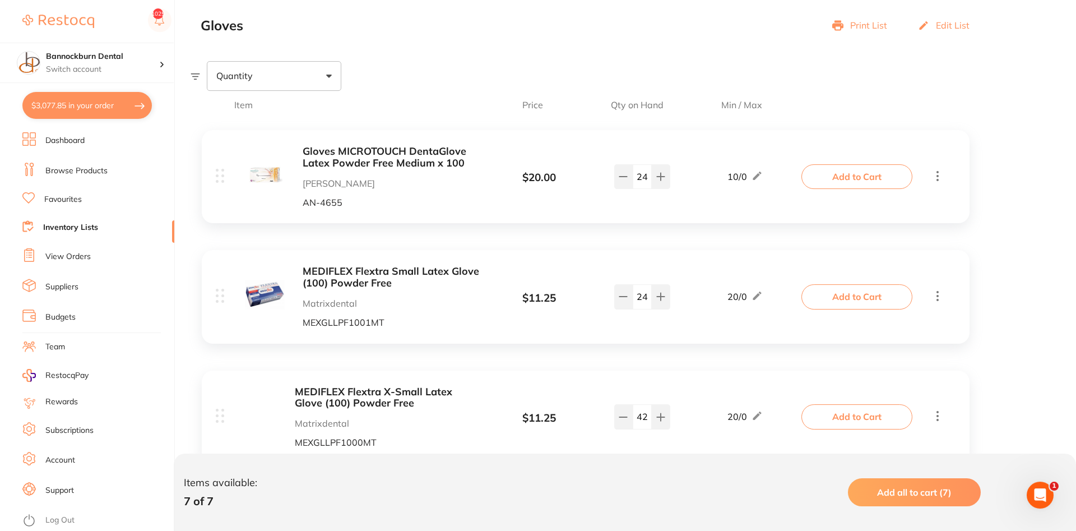
scroll to position [172, 0]
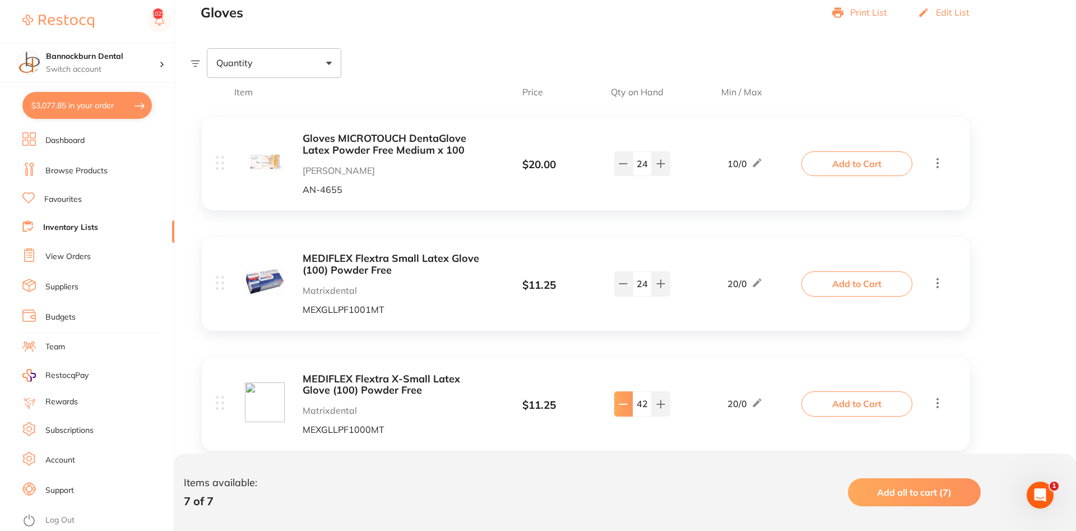
click at [623, 168] on icon at bounding box center [623, 163] width 9 height 9
type input "40"
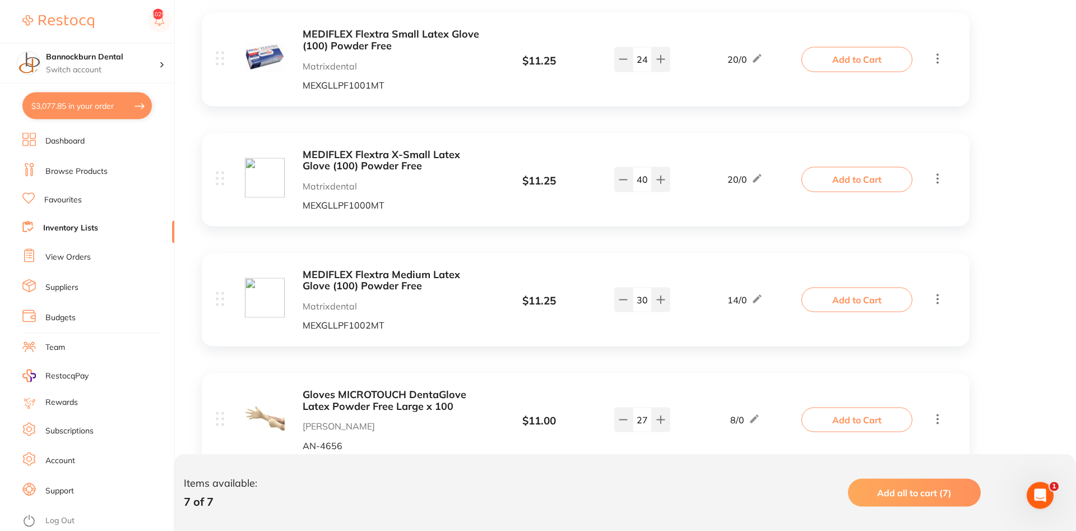
scroll to position [400, 0]
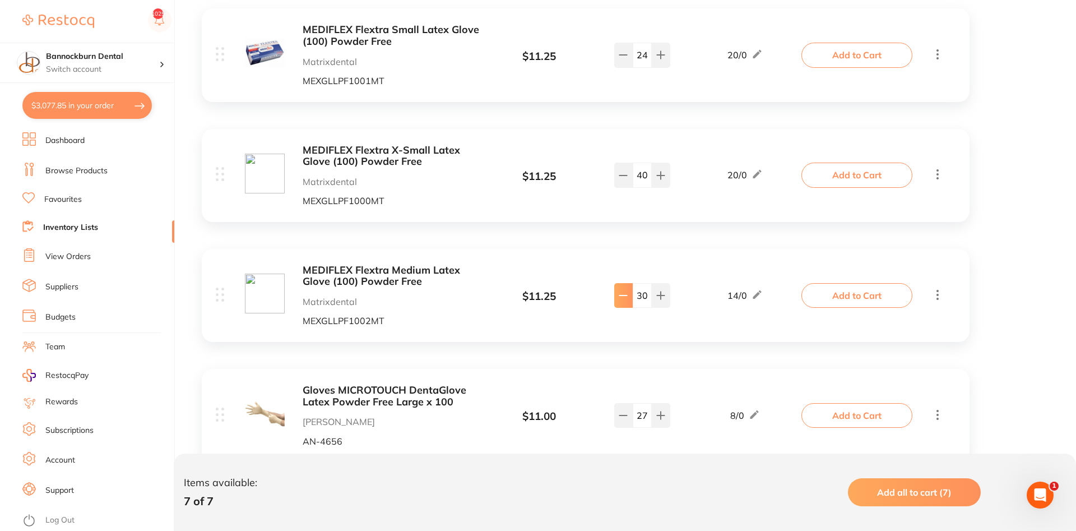
type input "28"
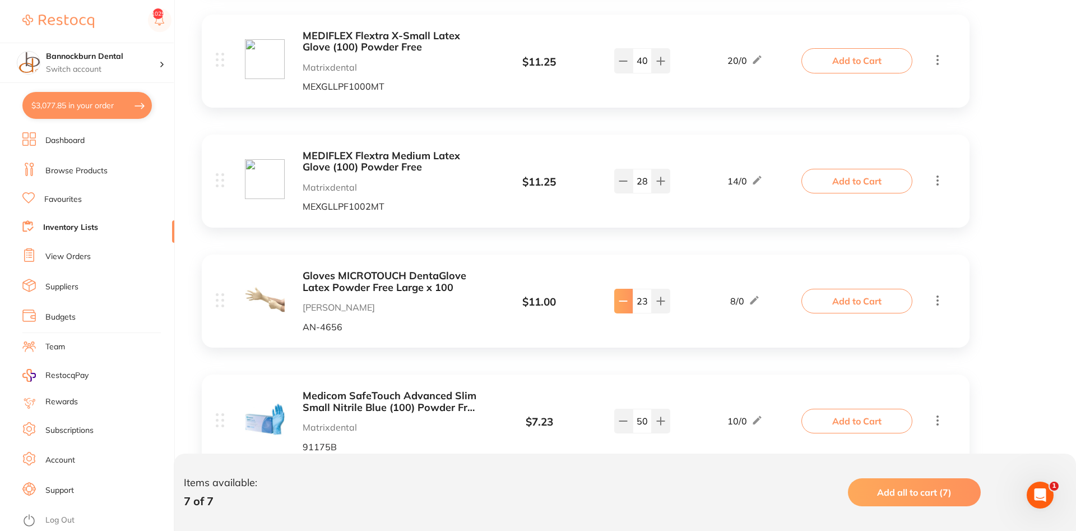
type input "22"
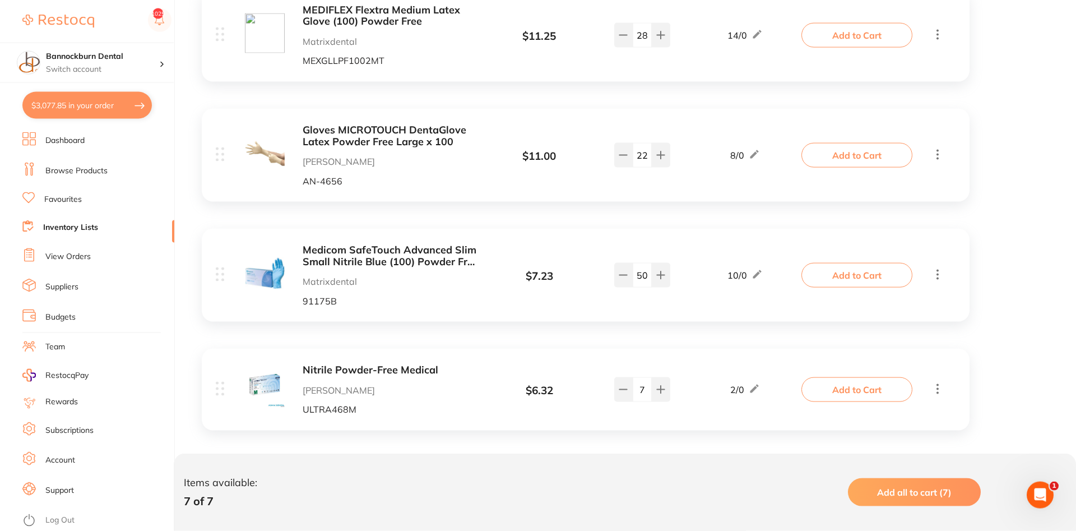
scroll to position [671, 0]
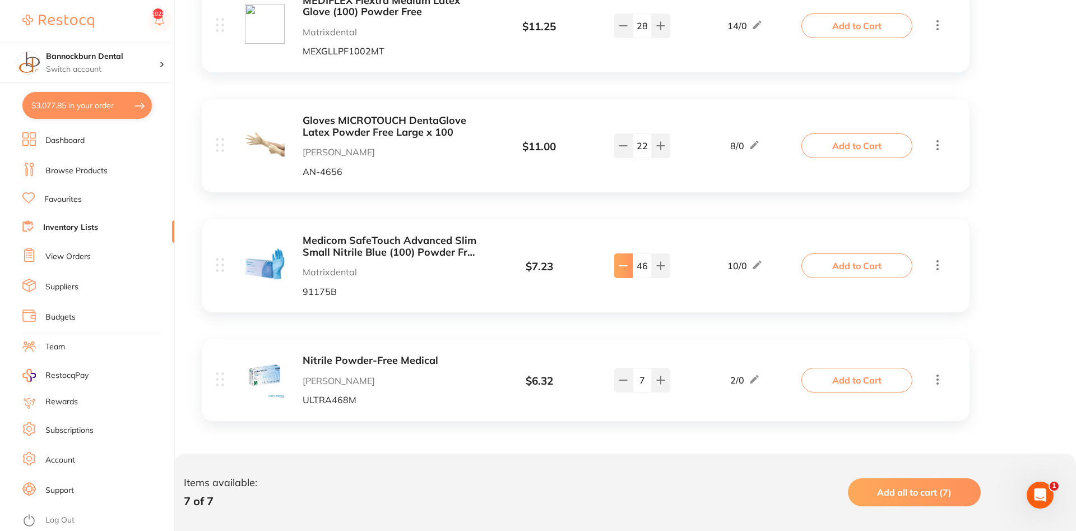
type input "45"
click at [33, 223] on icon at bounding box center [27, 226] width 11 height 12
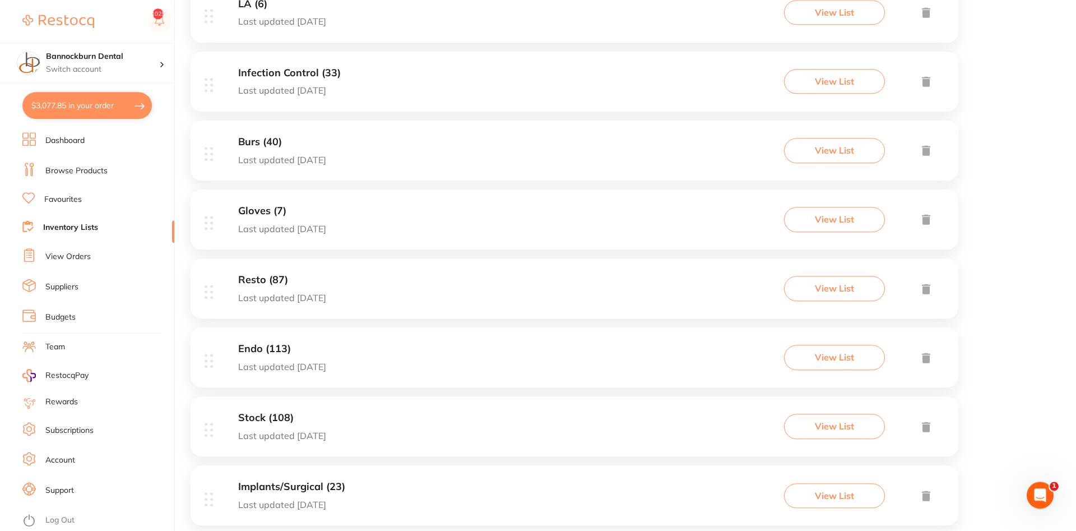
scroll to position [686, 0]
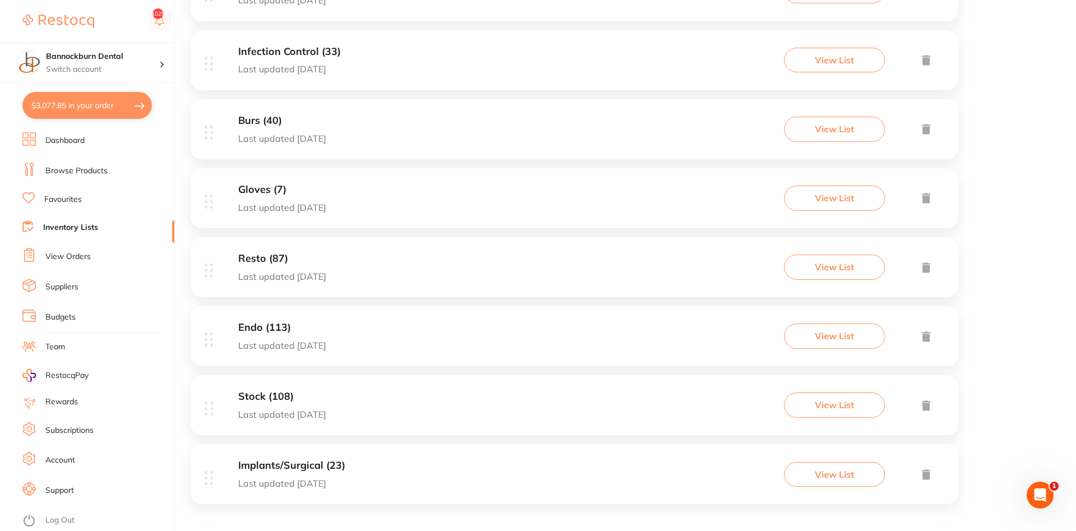
click at [275, 258] on h3 "Resto (87)" at bounding box center [282, 259] width 88 height 12
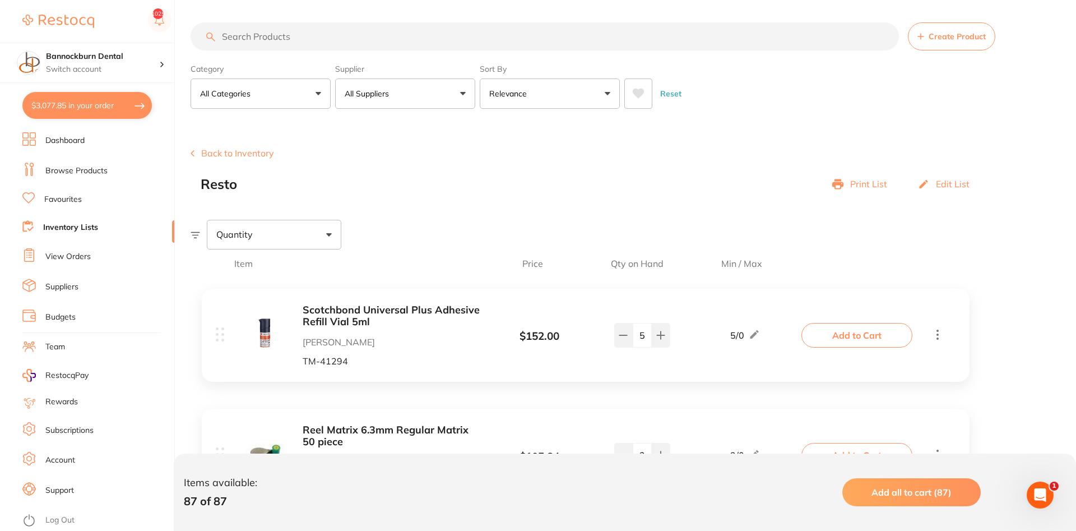
click at [92, 229] on link "Inventory Lists" at bounding box center [70, 227] width 55 height 11
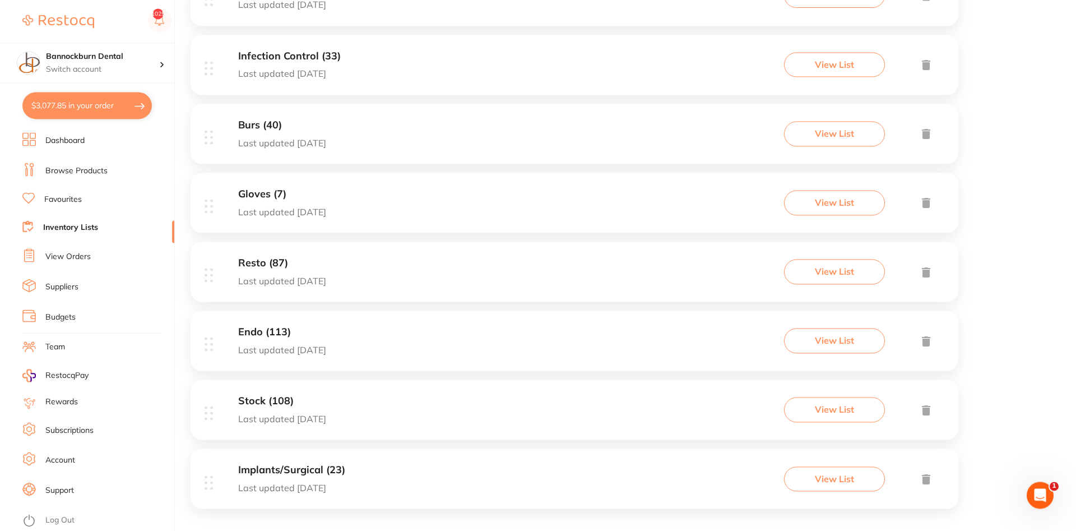
scroll to position [692, 0]
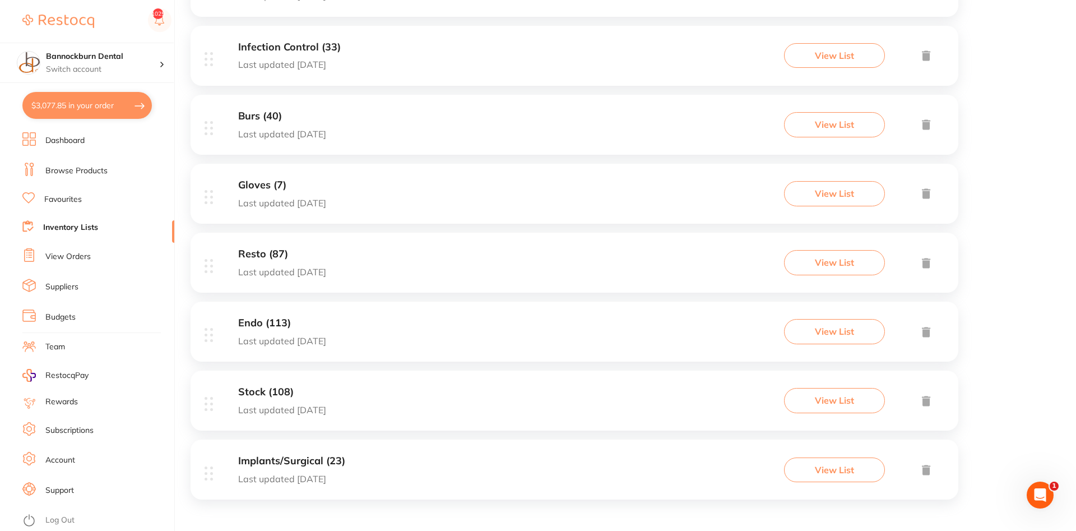
click at [273, 398] on div "Stock (108) Last updated 18 days ago" at bounding box center [282, 400] width 88 height 29
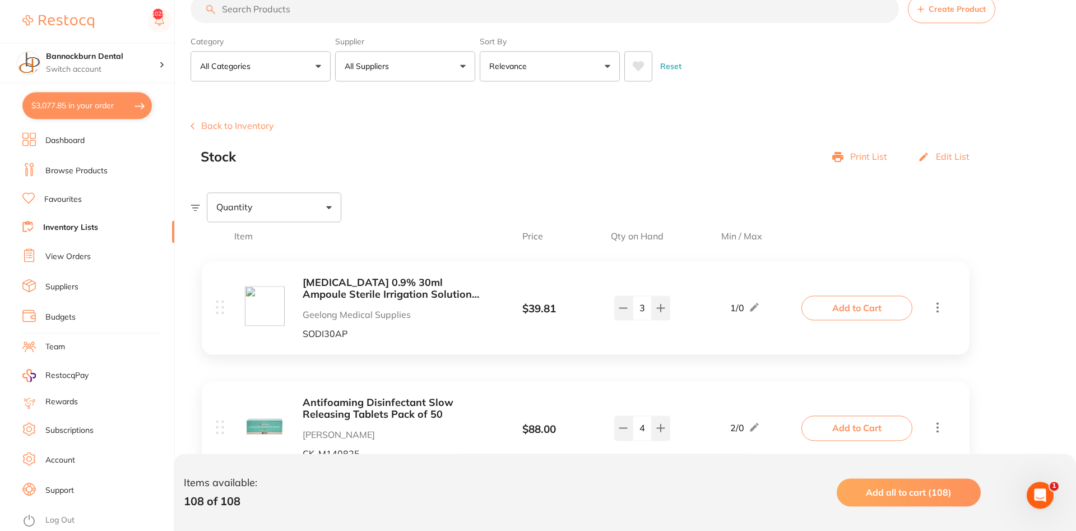
scroll to position [57, 0]
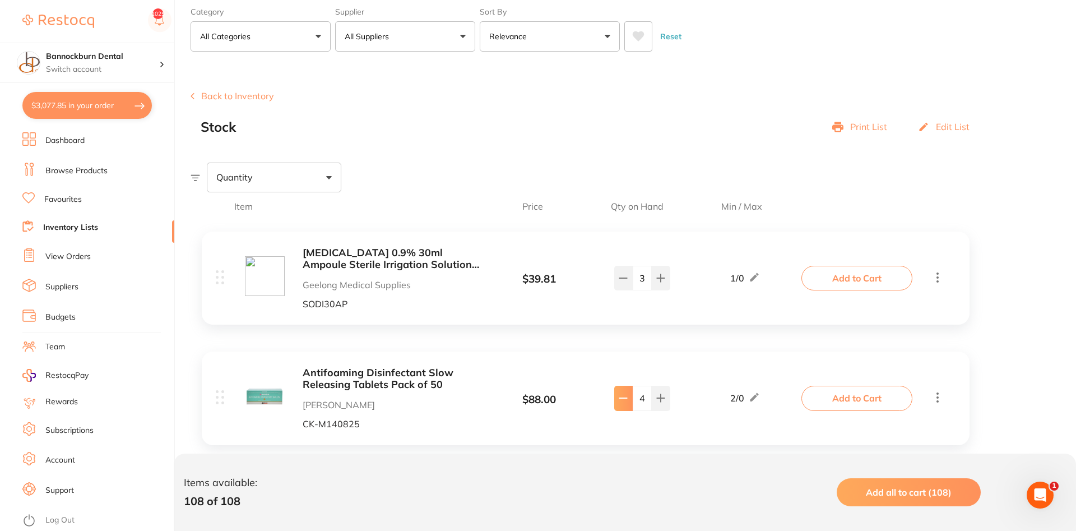
click at [629, 290] on button at bounding box center [623, 278] width 18 height 25
type input "3"
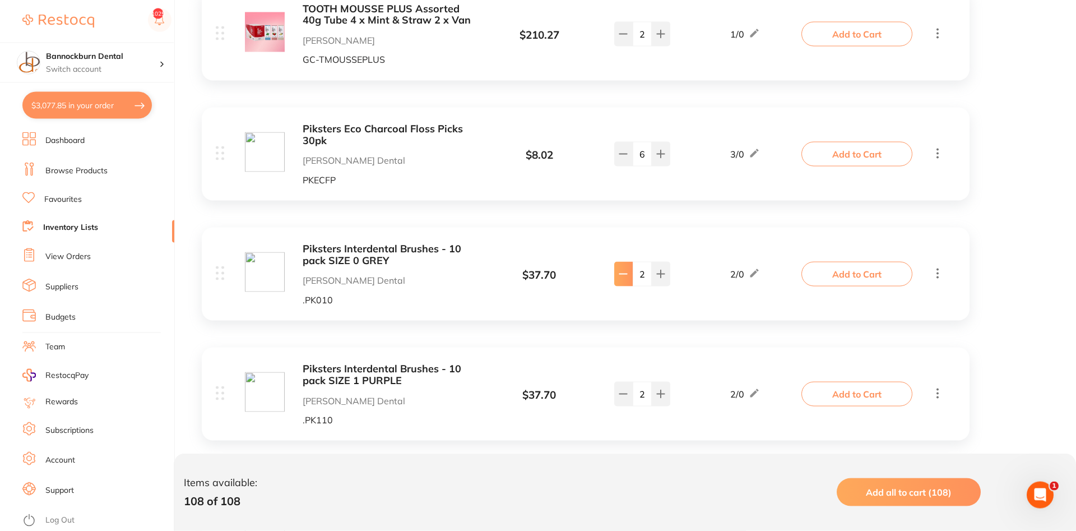
scroll to position [686, 0]
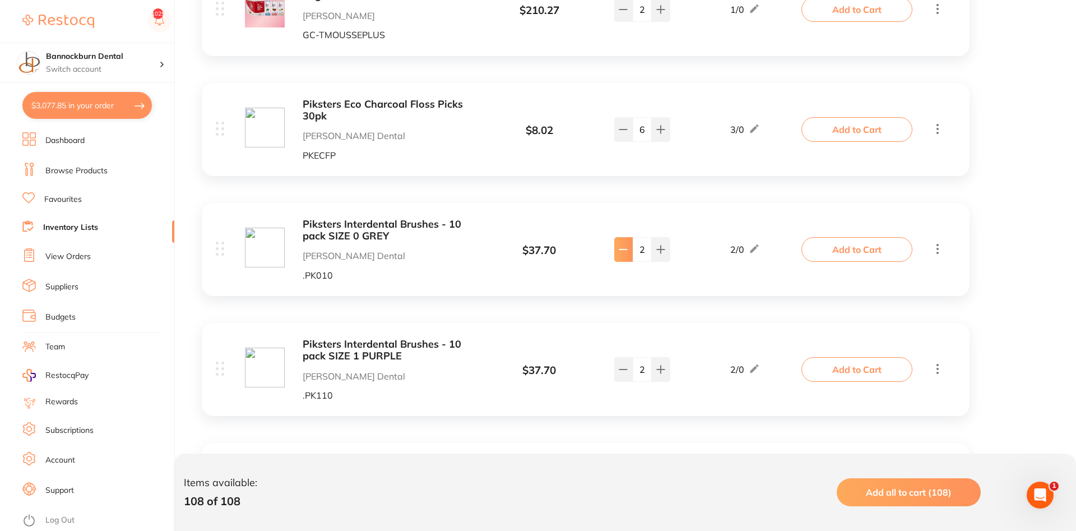
type input "1"
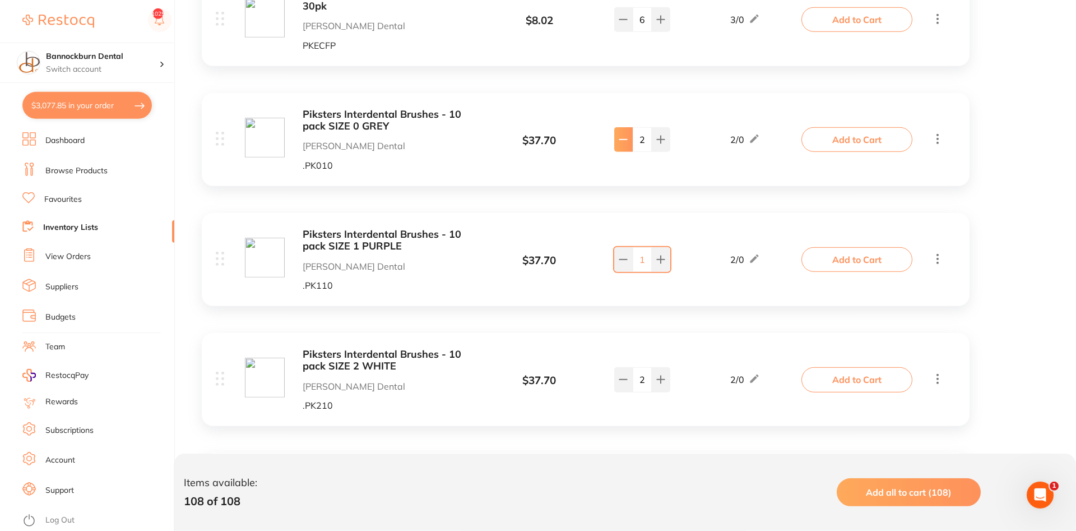
scroll to position [800, 0]
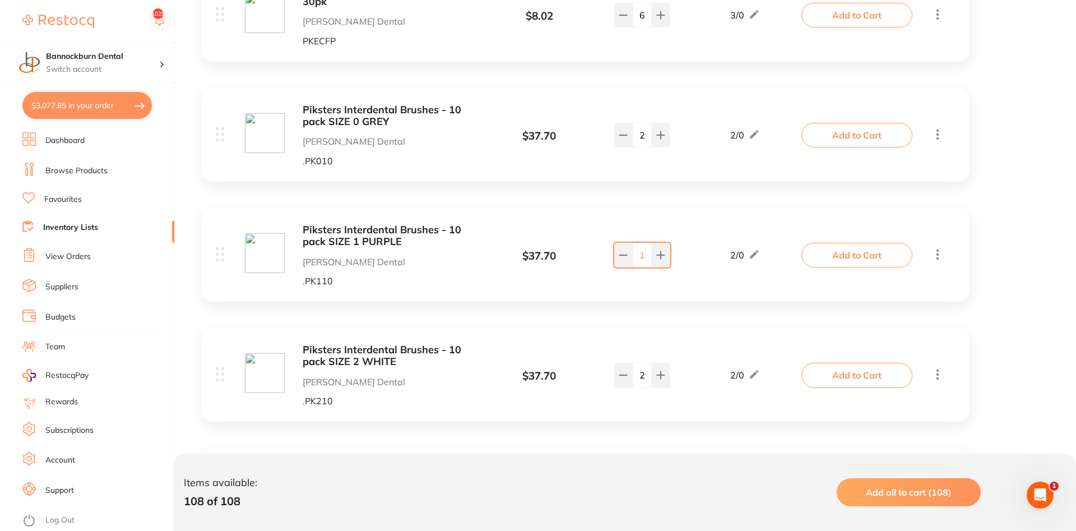
click at [864, 251] on button "Add to Cart" at bounding box center [857, 255] width 111 height 25
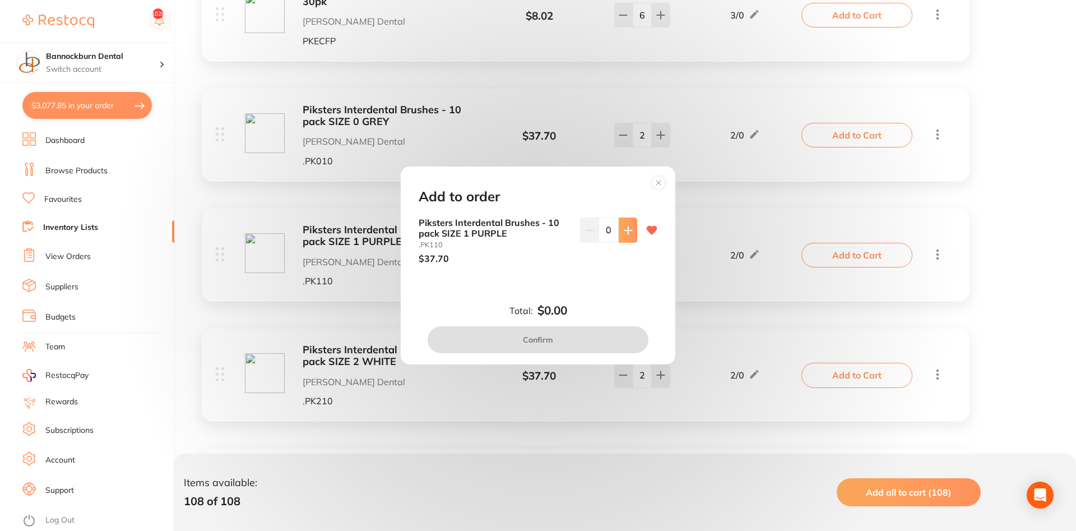
click at [628, 234] on icon at bounding box center [627, 229] width 7 height 7
type input "1"
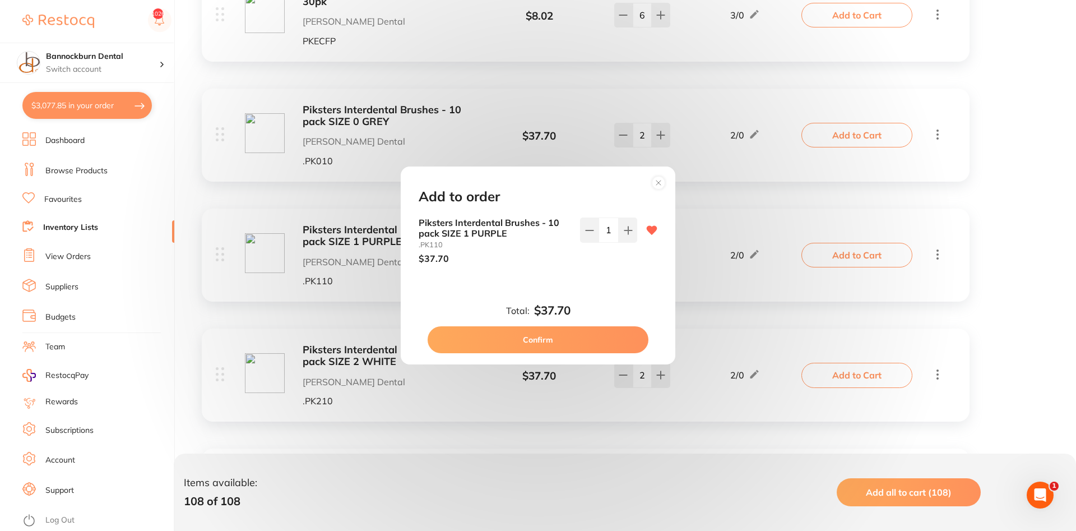
scroll to position [0, 0]
click at [556, 345] on button "Confirm" at bounding box center [538, 339] width 221 height 27
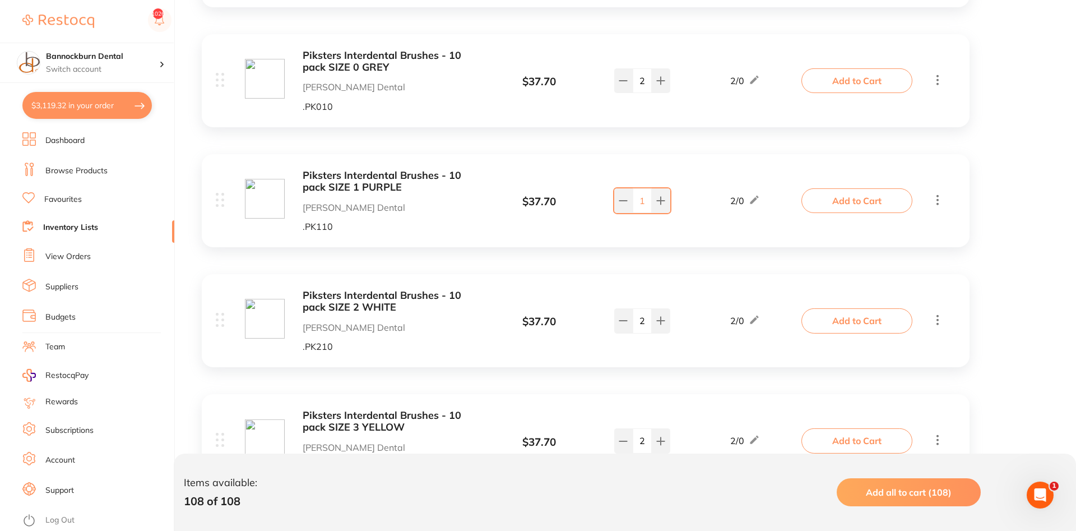
scroll to position [915, 0]
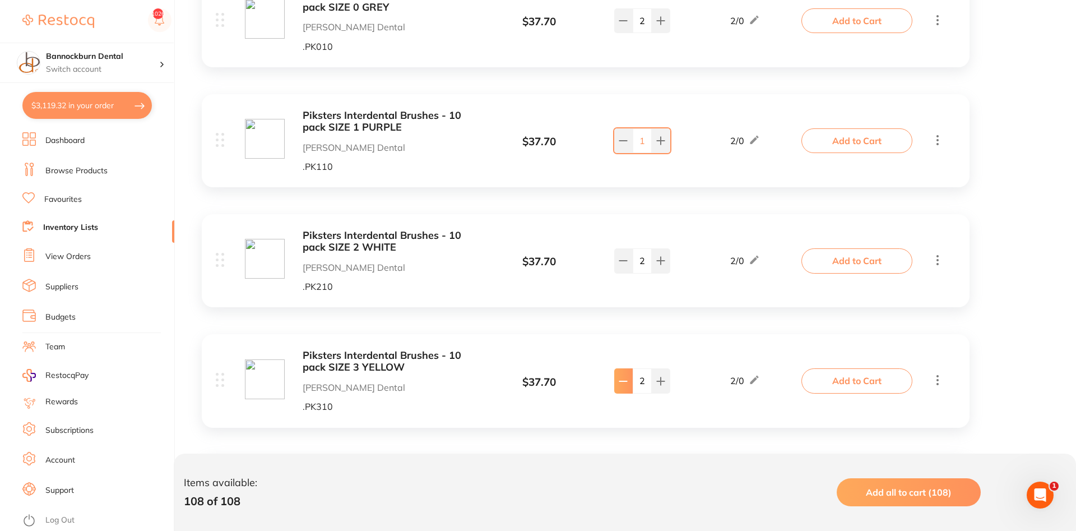
type input "1"
click at [878, 368] on button "Add to Cart" at bounding box center [857, 380] width 111 height 25
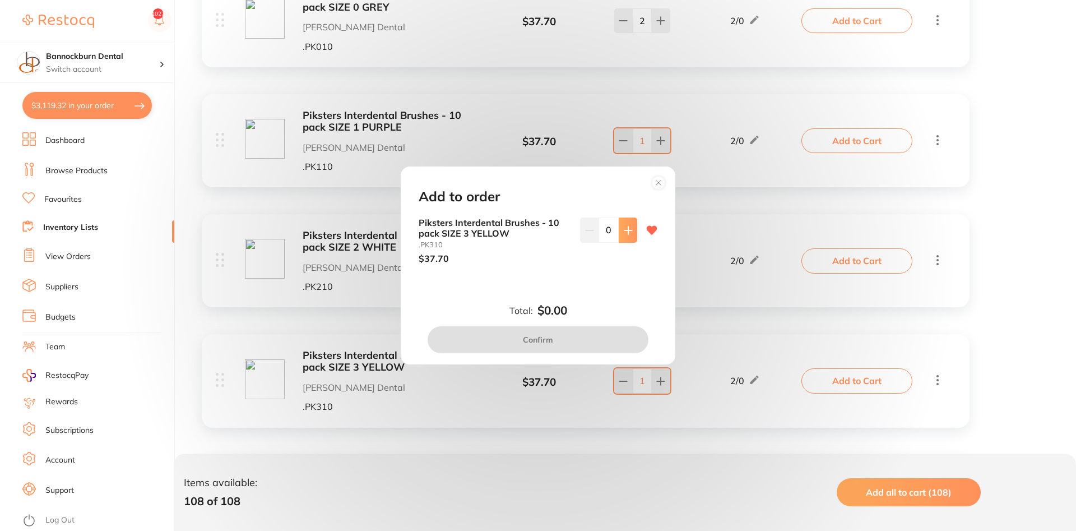
click at [635, 239] on button at bounding box center [628, 230] width 18 height 25
type input "1"
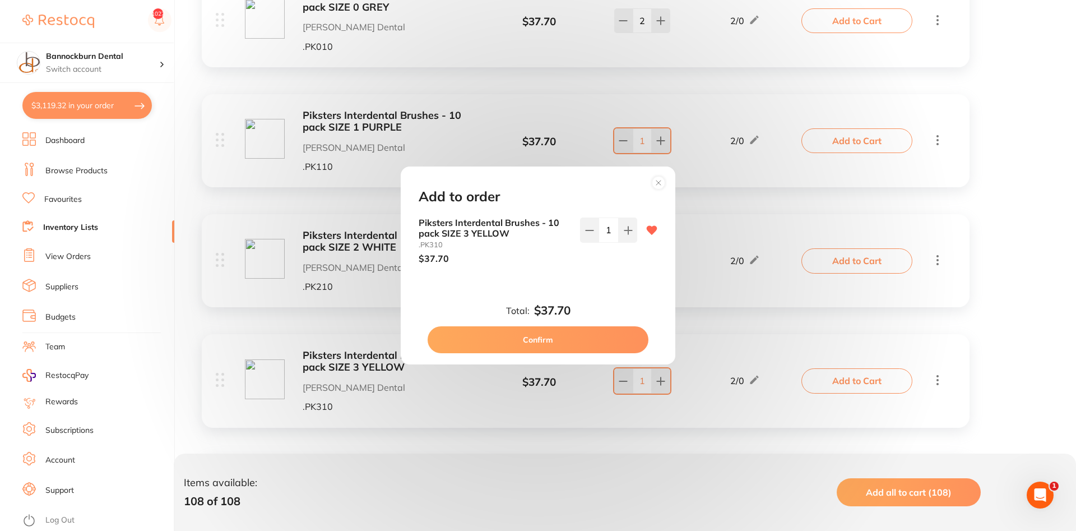
scroll to position [0, 0]
click at [587, 345] on button "Confirm" at bounding box center [538, 339] width 221 height 27
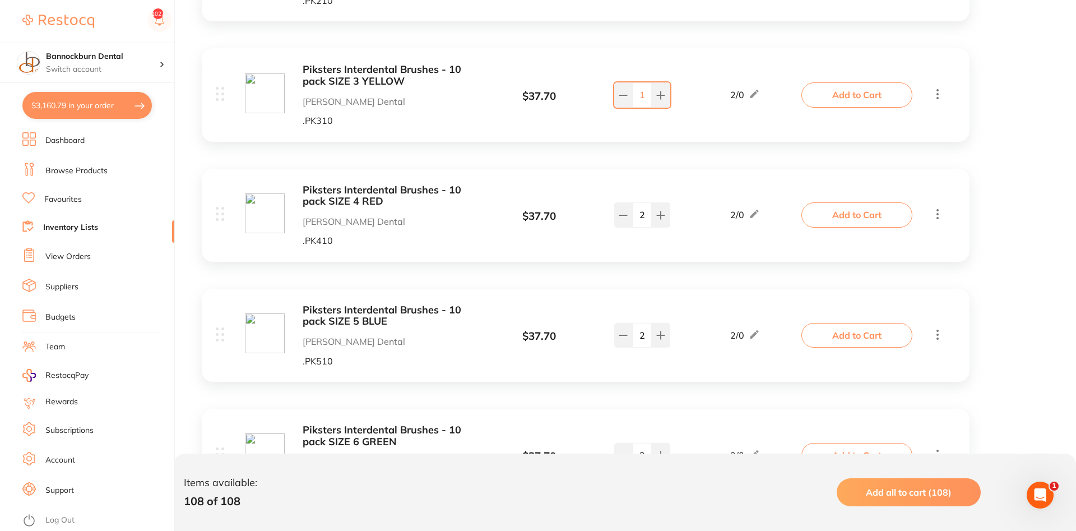
scroll to position [1258, 0]
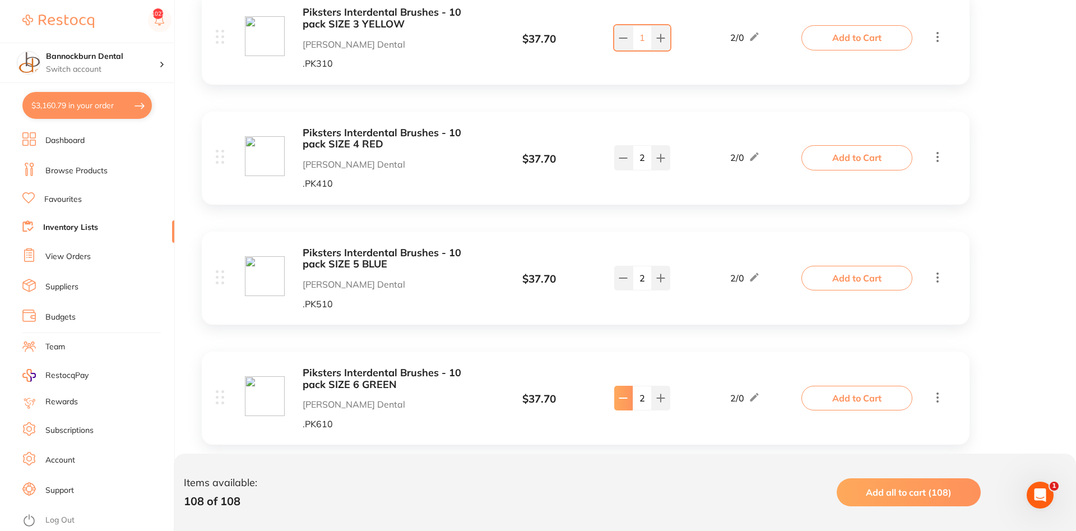
drag, startPoint x: 628, startPoint y: 394, endPoint x: 731, endPoint y: 391, distance: 102.6
type input "1"
click at [868, 389] on button "Add to Cart" at bounding box center [857, 398] width 111 height 25
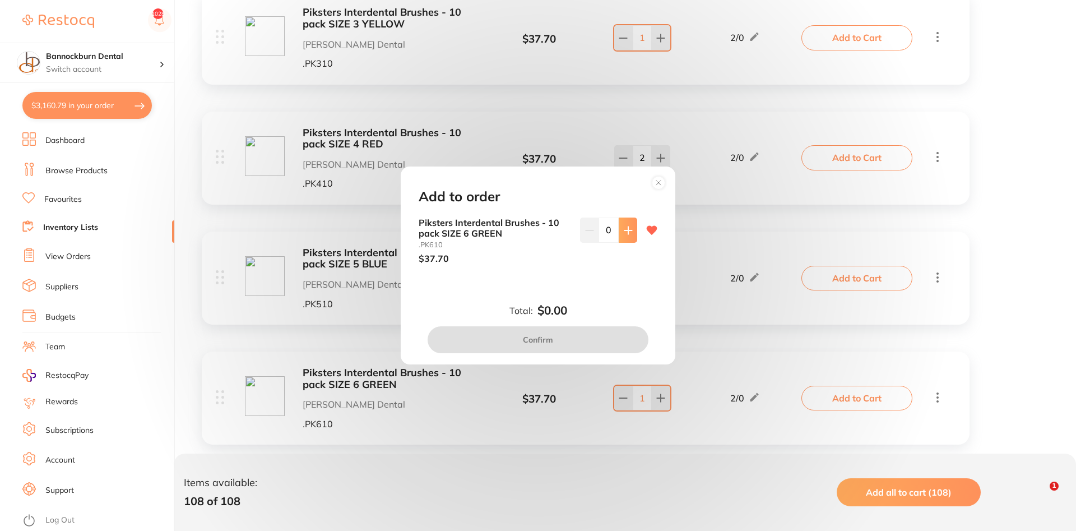
click at [621, 227] on button at bounding box center [628, 230] width 18 height 25
type input "1"
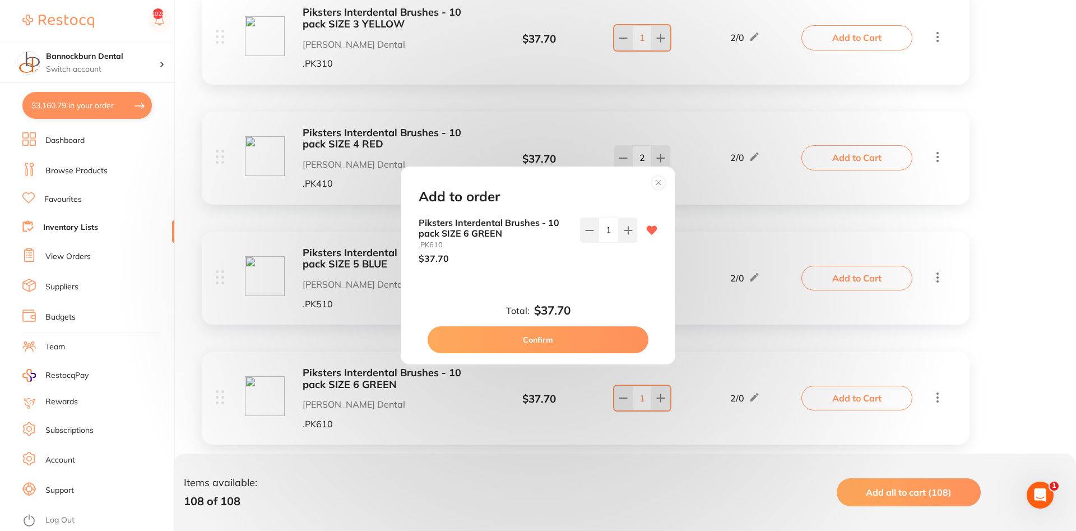
click at [547, 334] on button "Confirm" at bounding box center [538, 339] width 221 height 27
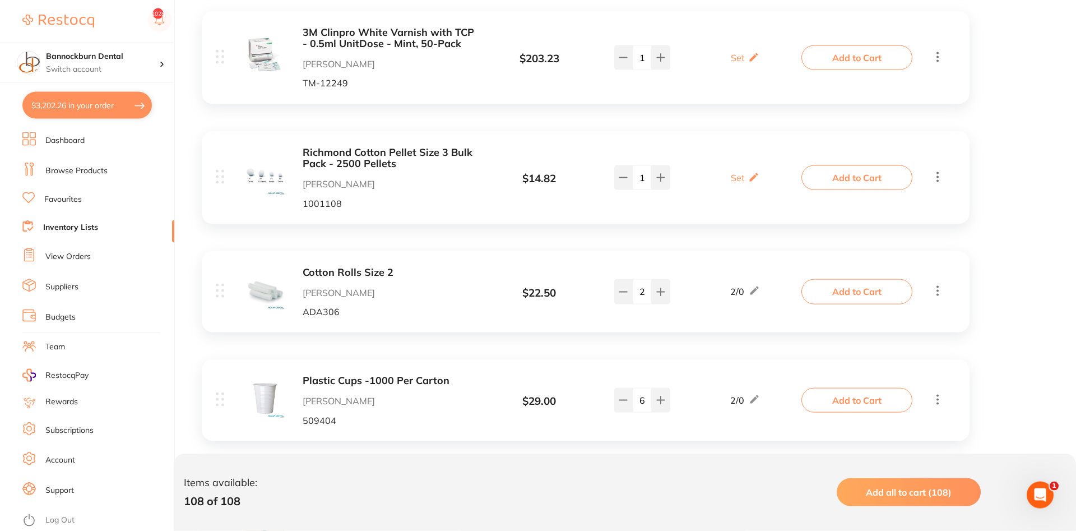
scroll to position [2459, 0]
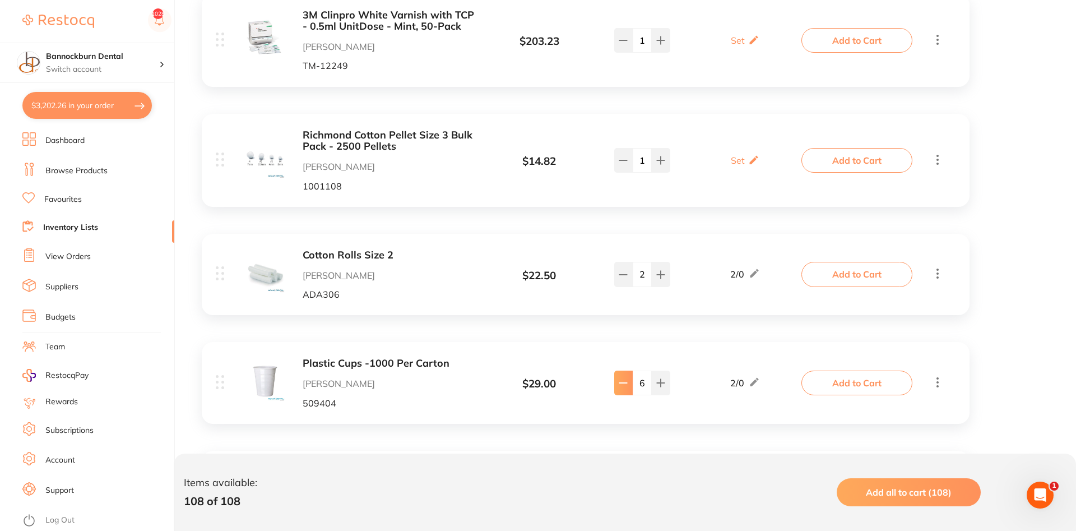
type input "4"
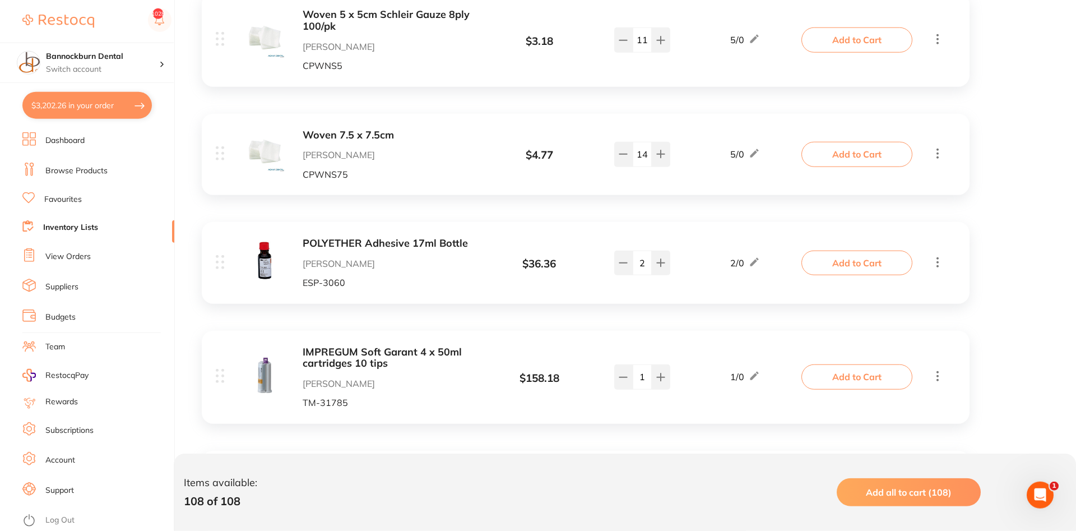
scroll to position [4117, 0]
click at [859, 369] on button "Add to Cart" at bounding box center [857, 376] width 111 height 25
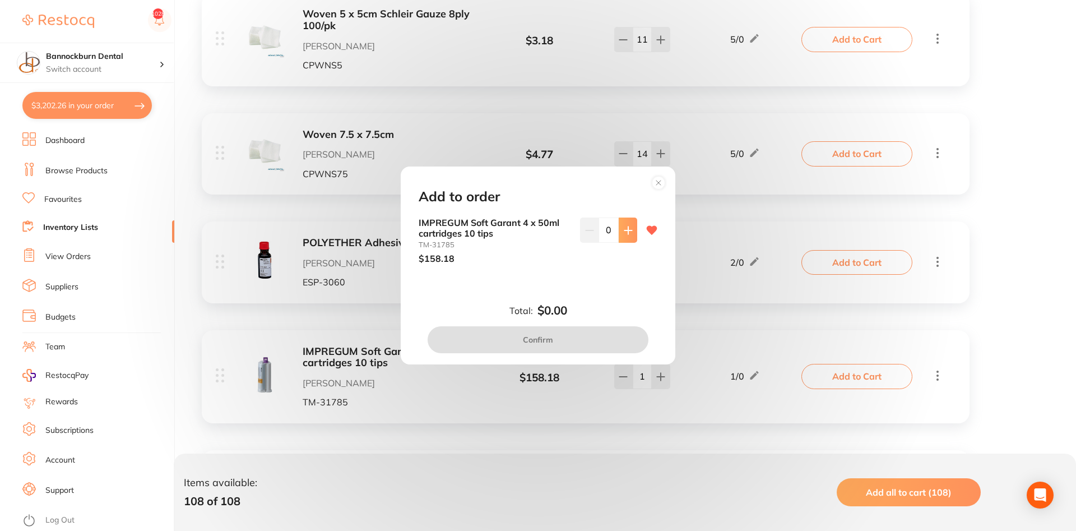
click at [631, 225] on button at bounding box center [628, 230] width 18 height 25
type input "1"
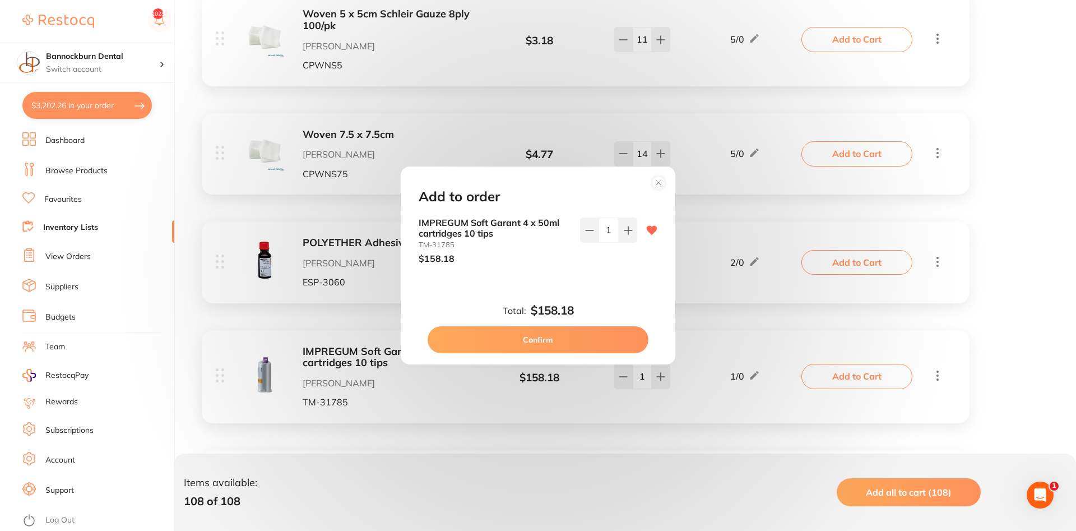
scroll to position [0, 0]
click at [568, 335] on button "Confirm" at bounding box center [538, 339] width 221 height 27
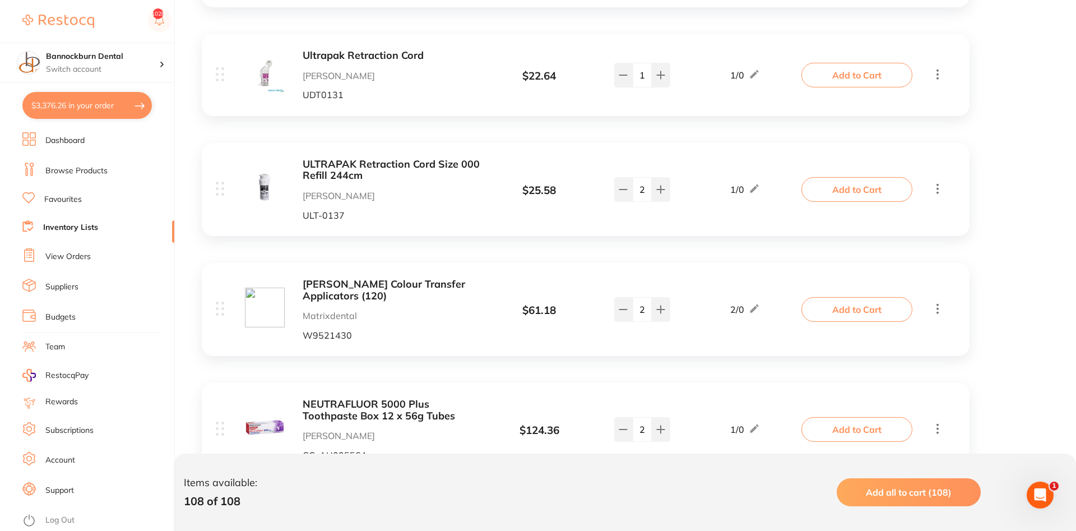
scroll to position [7147, 0]
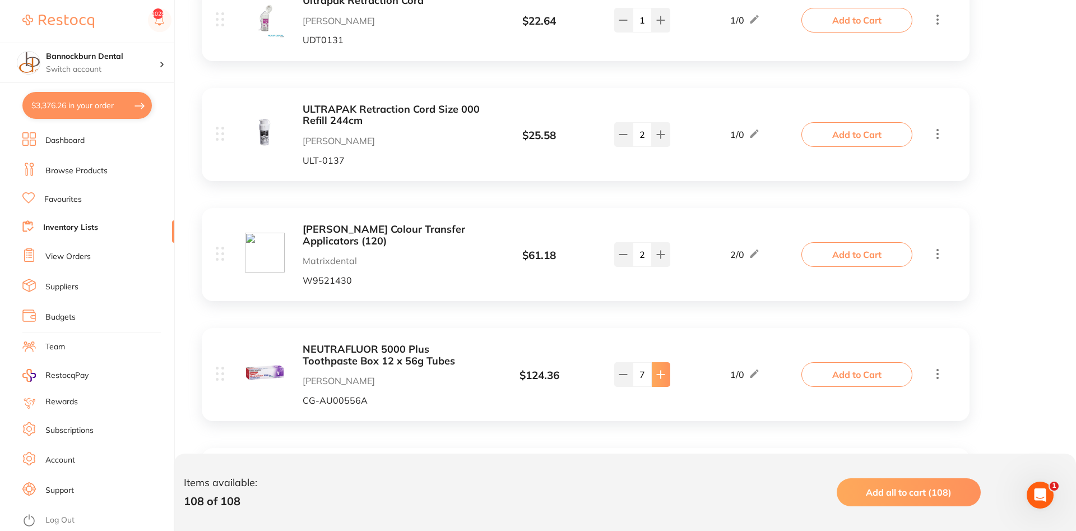
type input "10"
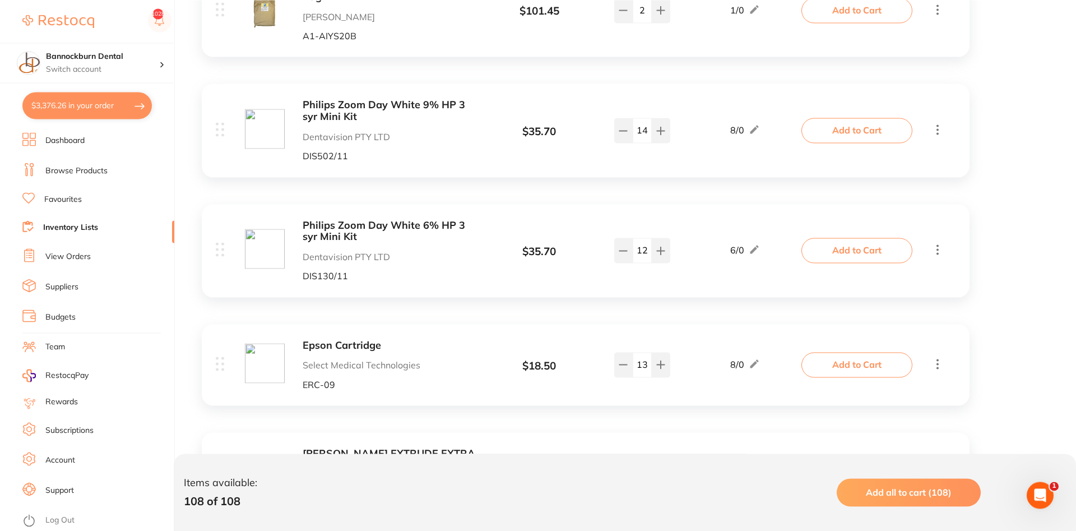
scroll to position [8691, 0]
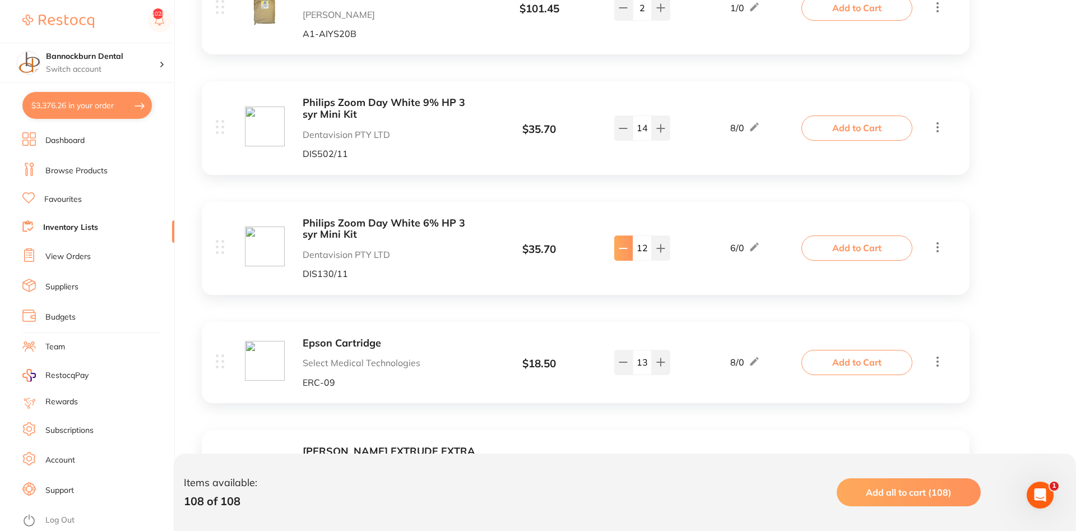
type input "9"
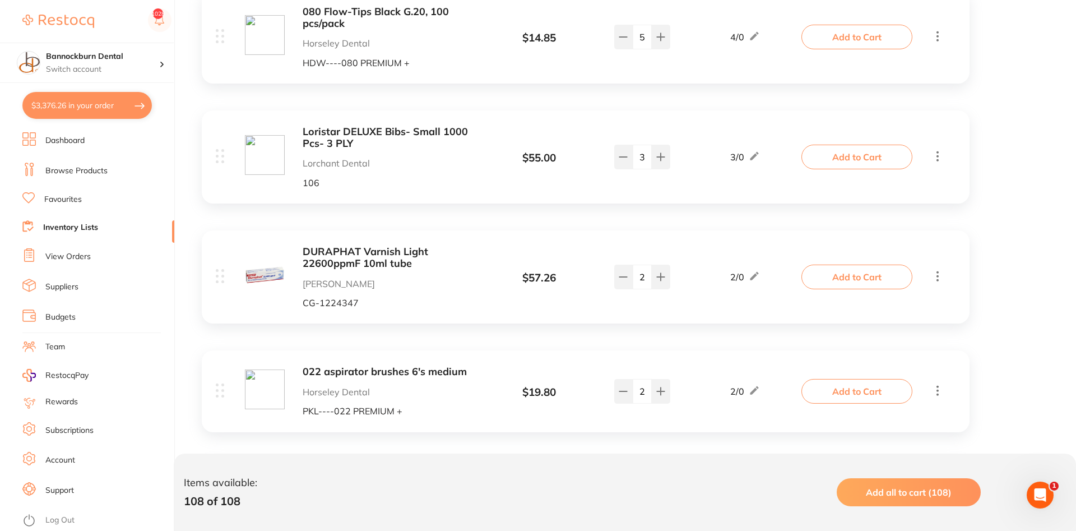
scroll to position [9377, 0]
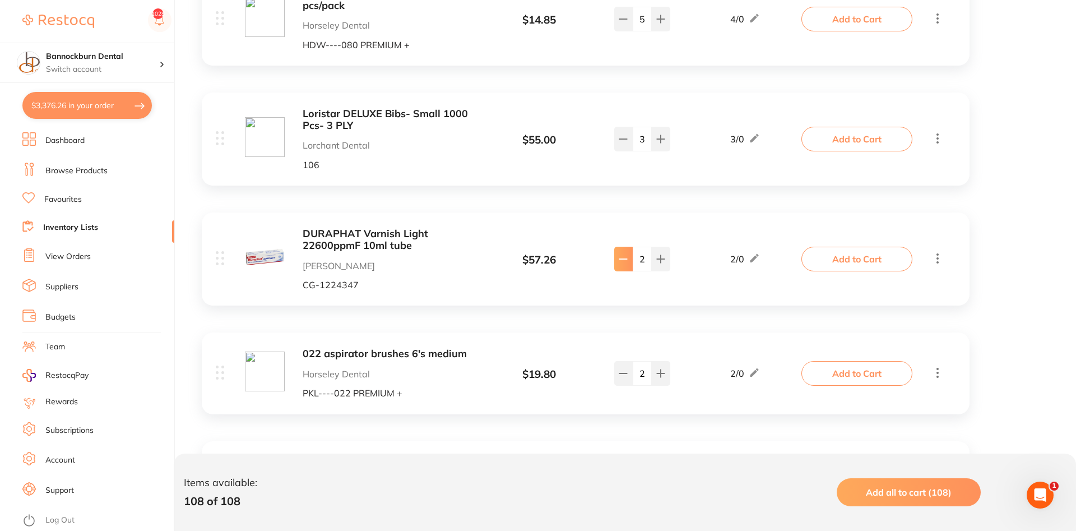
type input "1"
click at [859, 247] on button "Add to Cart" at bounding box center [857, 259] width 111 height 25
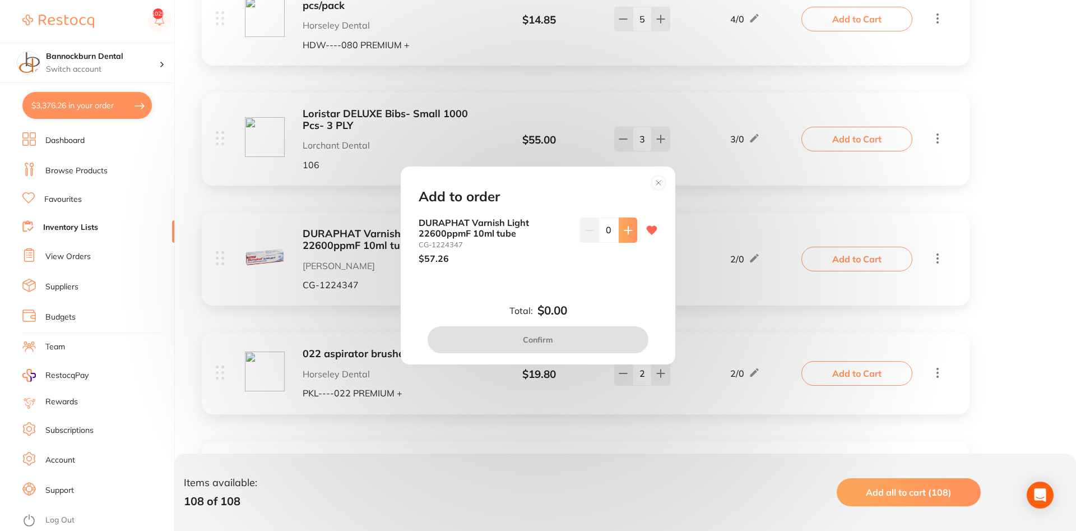
click at [631, 235] on button at bounding box center [628, 230] width 18 height 25
type input "1"
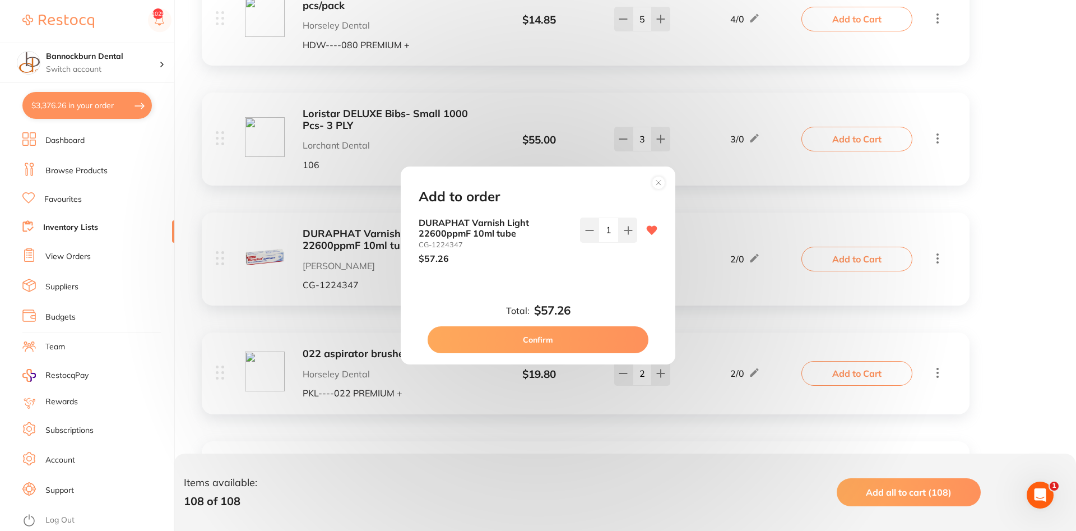
scroll to position [0, 0]
click at [525, 345] on button "Confirm" at bounding box center [538, 339] width 221 height 27
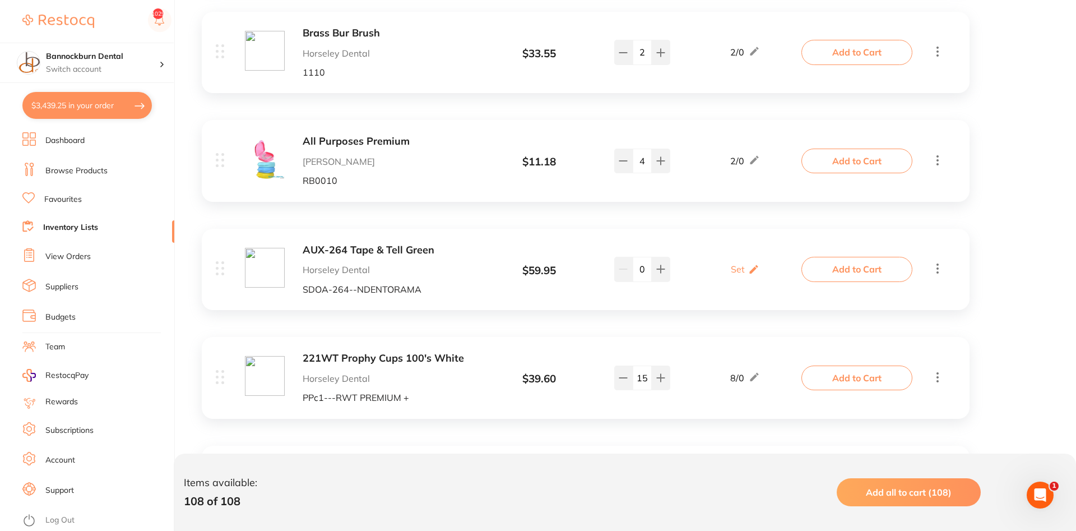
scroll to position [10921, 0]
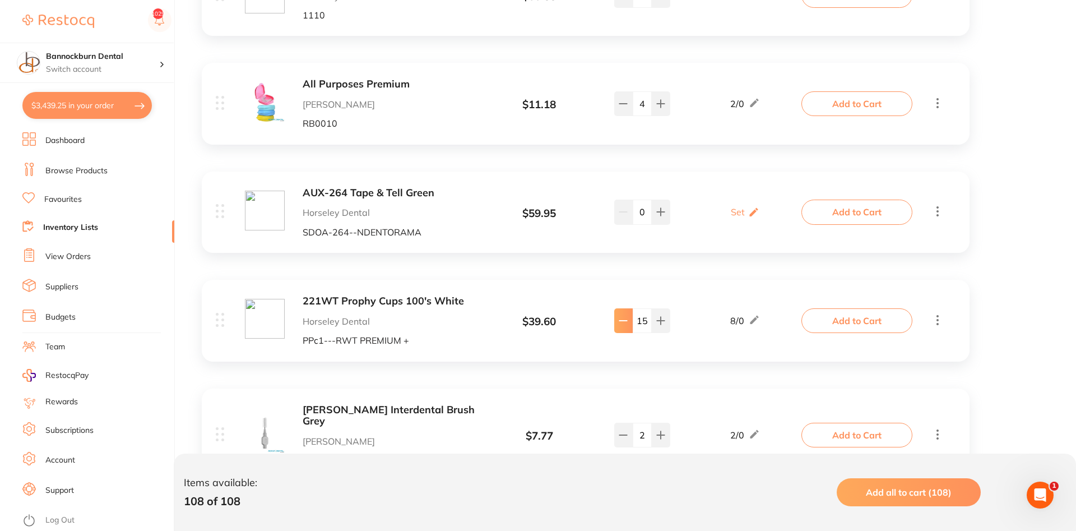
type input "14"
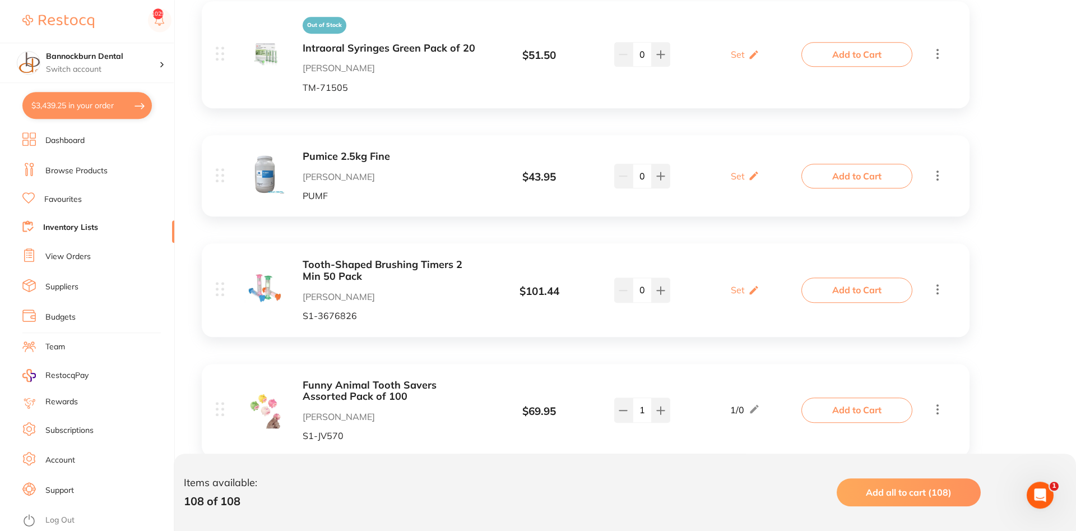
scroll to position [12467, 0]
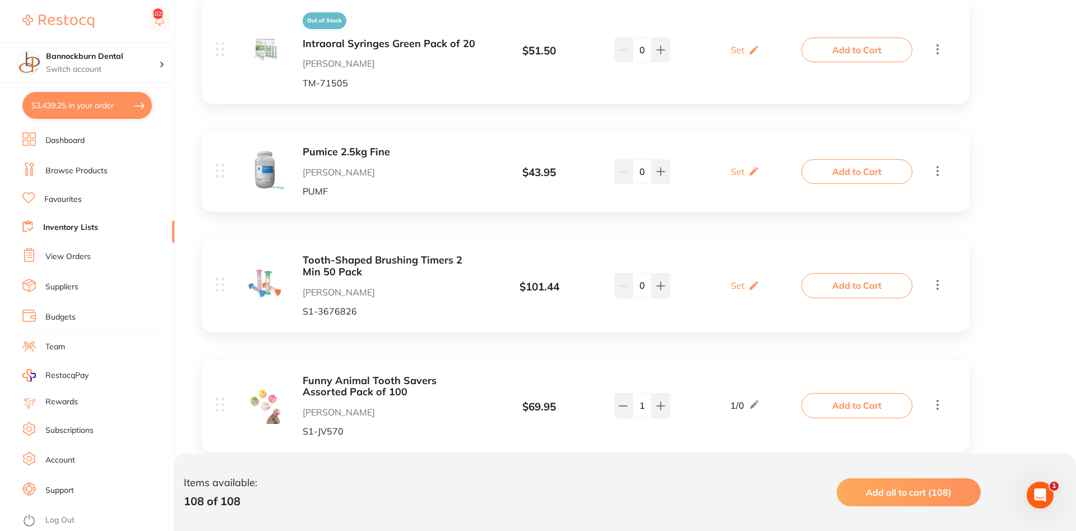
click at [88, 228] on link "Inventory Lists" at bounding box center [70, 227] width 55 height 11
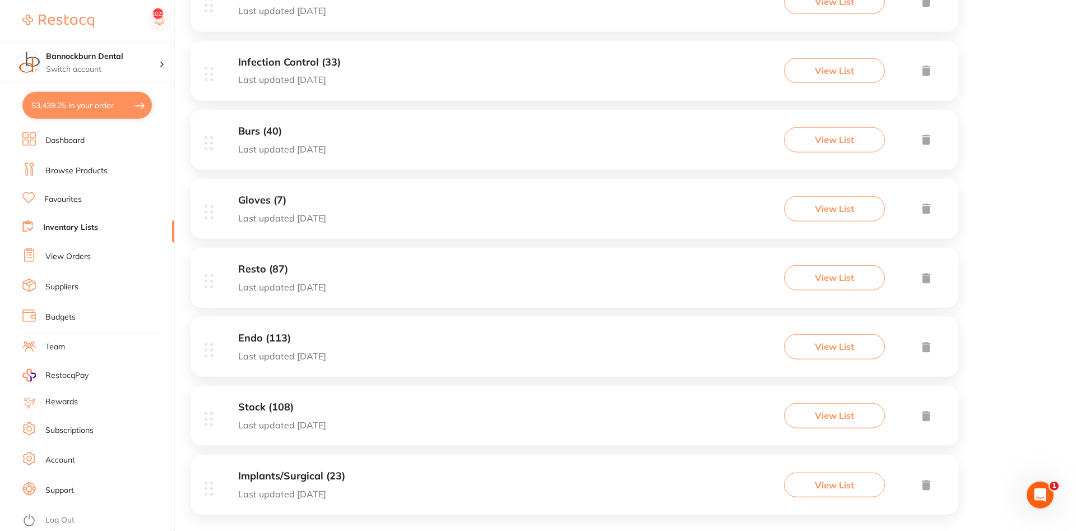
scroll to position [692, 0]
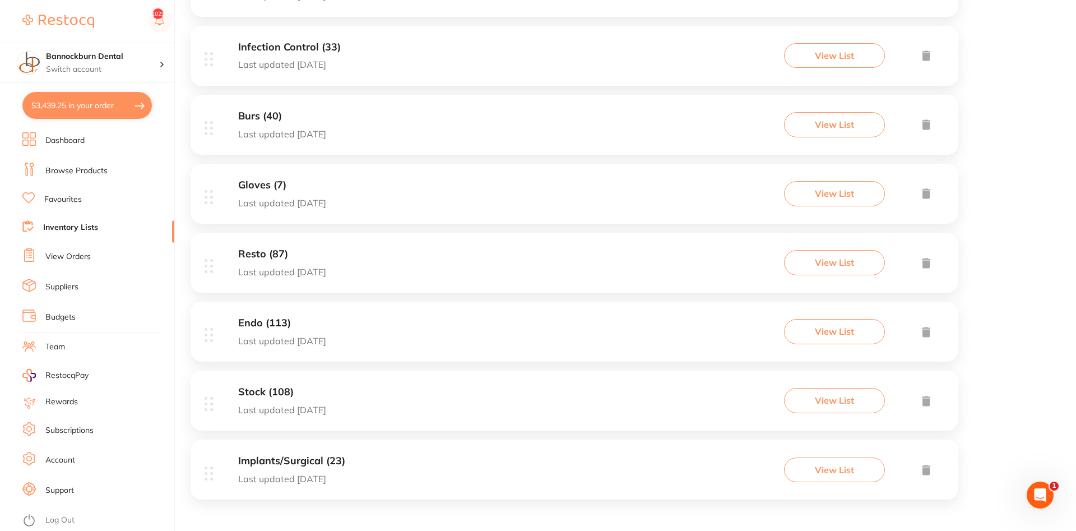
click at [318, 465] on h3 "Implants/Surgical (23)" at bounding box center [291, 461] width 107 height 12
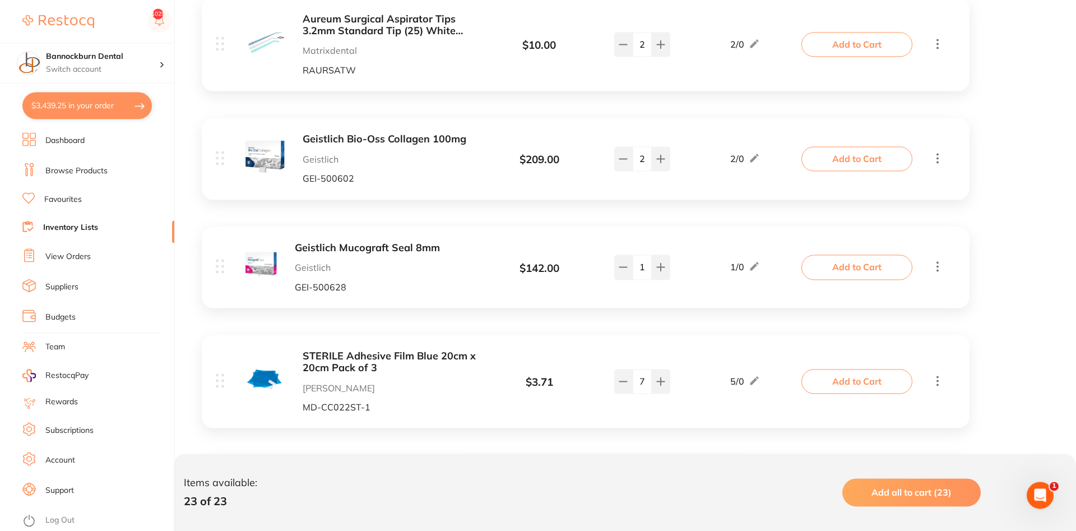
scroll to position [1258, 0]
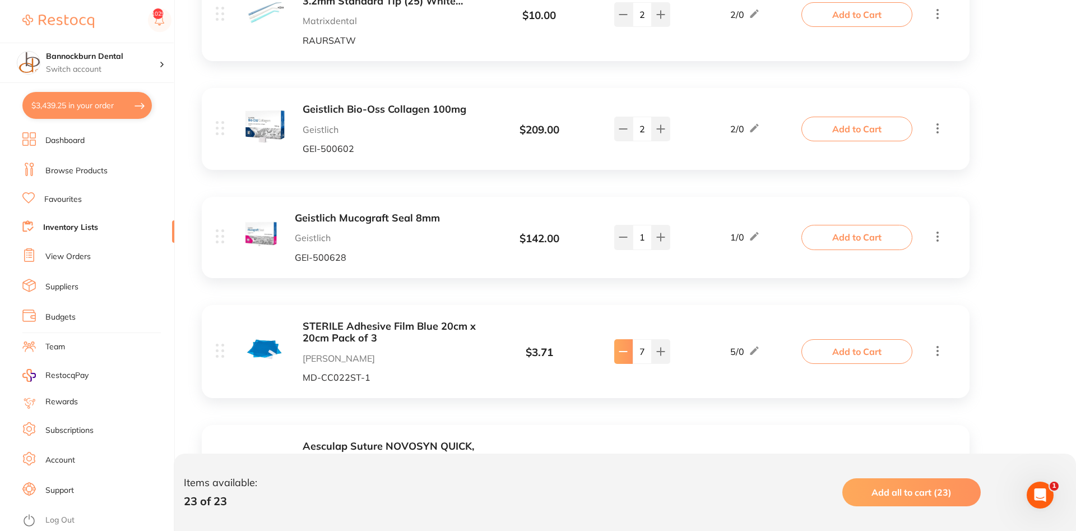
click at [627, 361] on button at bounding box center [623, 351] width 18 height 25
type input "3"
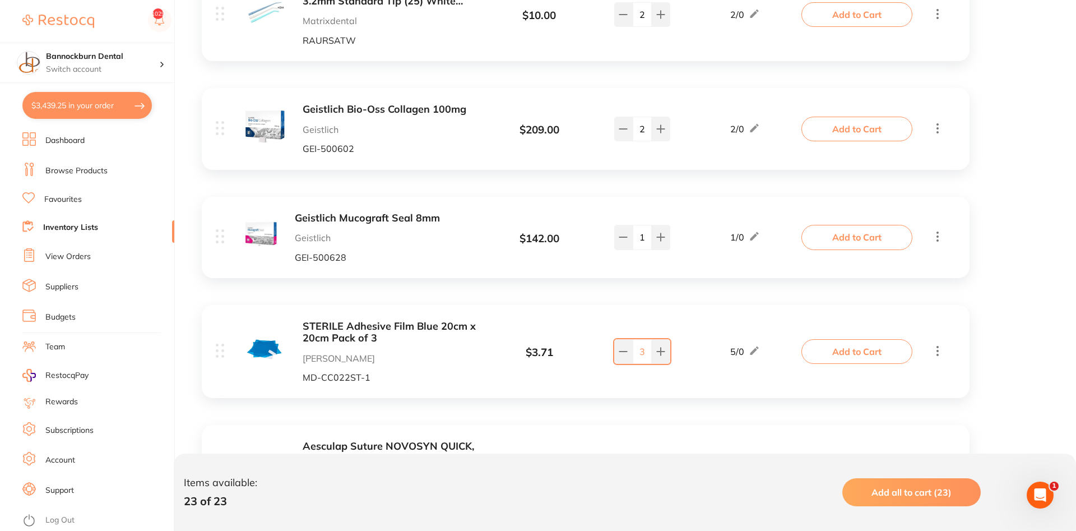
click at [873, 353] on button "Add to Cart" at bounding box center [857, 351] width 111 height 25
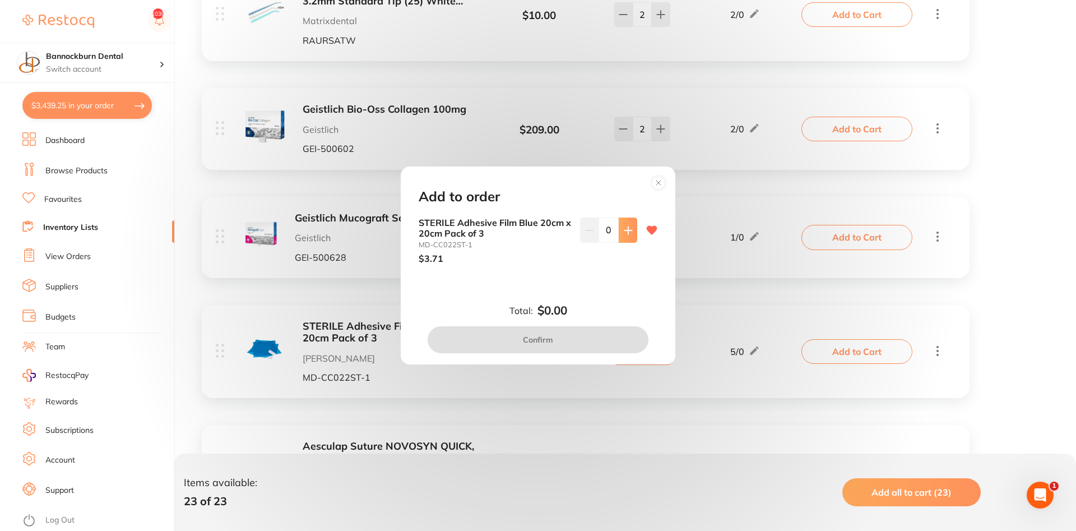
scroll to position [0, 0]
click at [636, 234] on button at bounding box center [628, 230] width 18 height 25
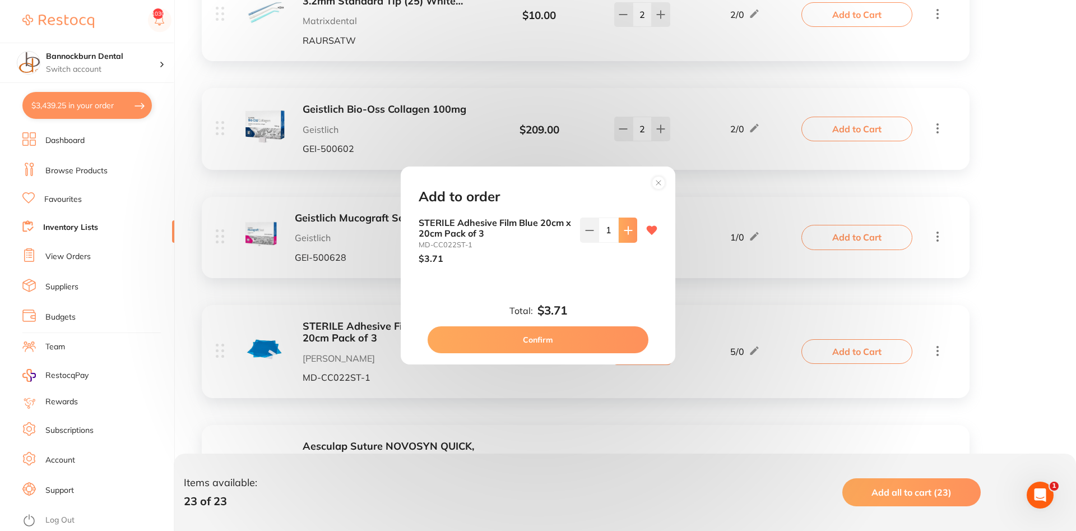
click at [636, 234] on button at bounding box center [628, 230] width 18 height 25
type input "2"
click at [550, 341] on button "Confirm" at bounding box center [538, 339] width 221 height 27
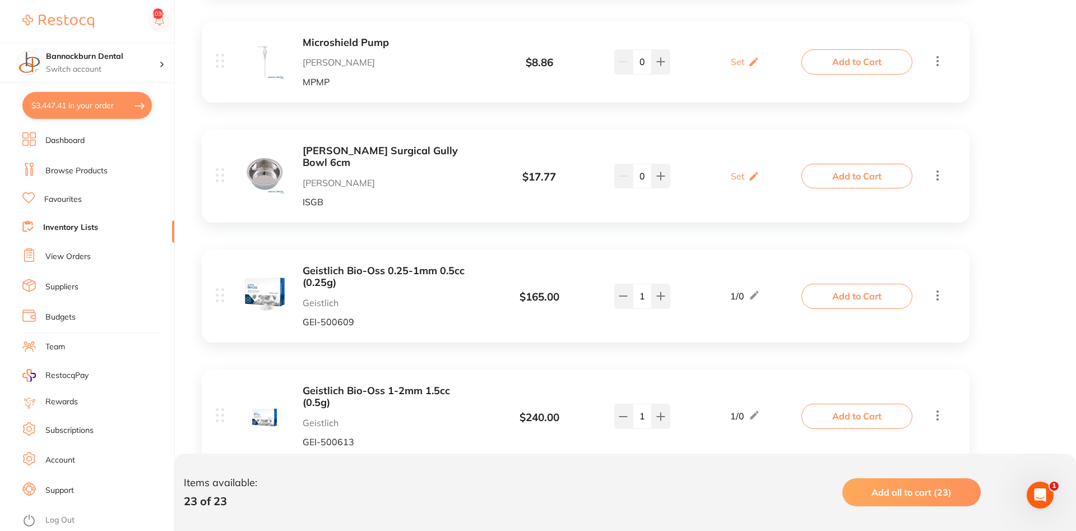
scroll to position [2487, 0]
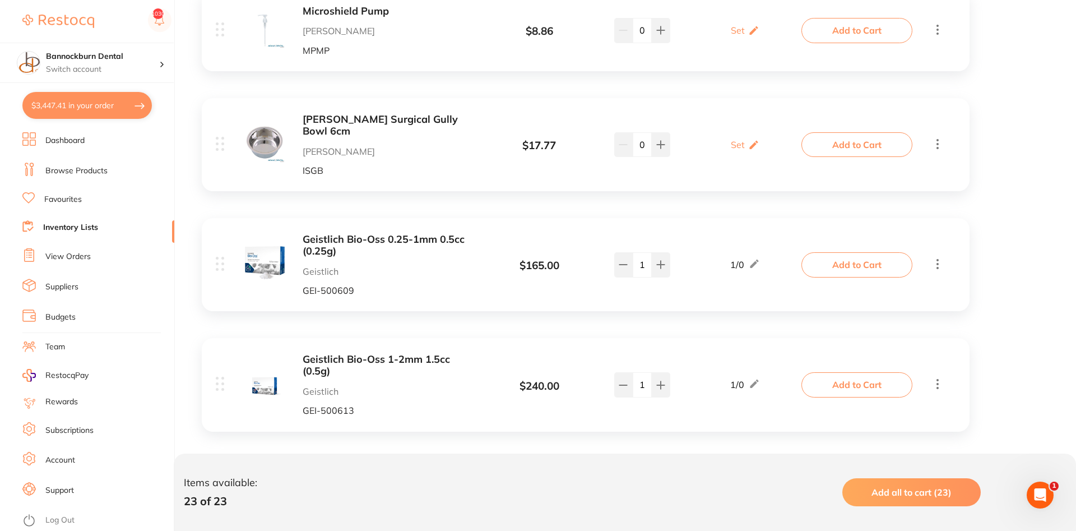
click at [76, 227] on link "Inventory Lists" at bounding box center [70, 227] width 55 height 11
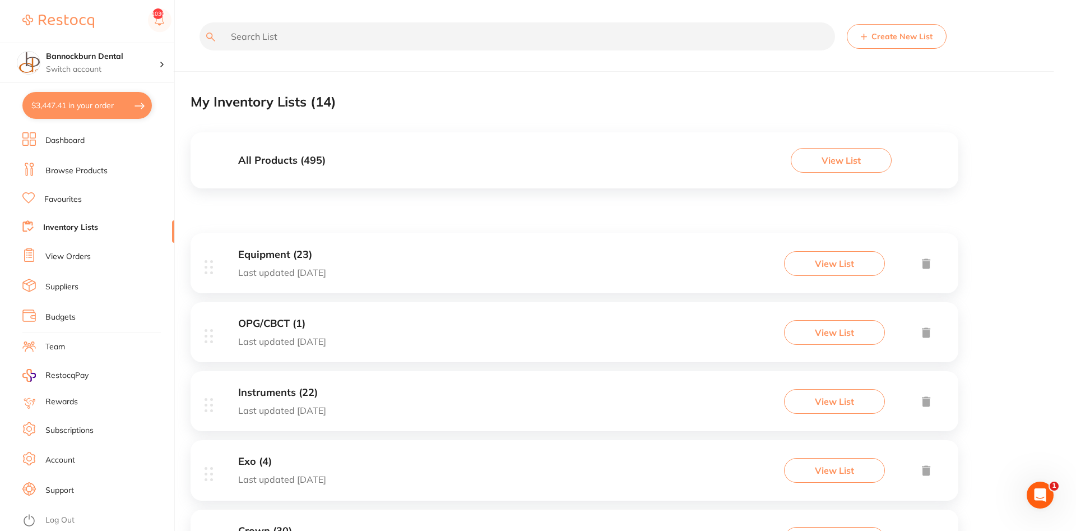
click at [312, 160] on h3 "All Products ( 495 )" at bounding box center [281, 161] width 87 height 12
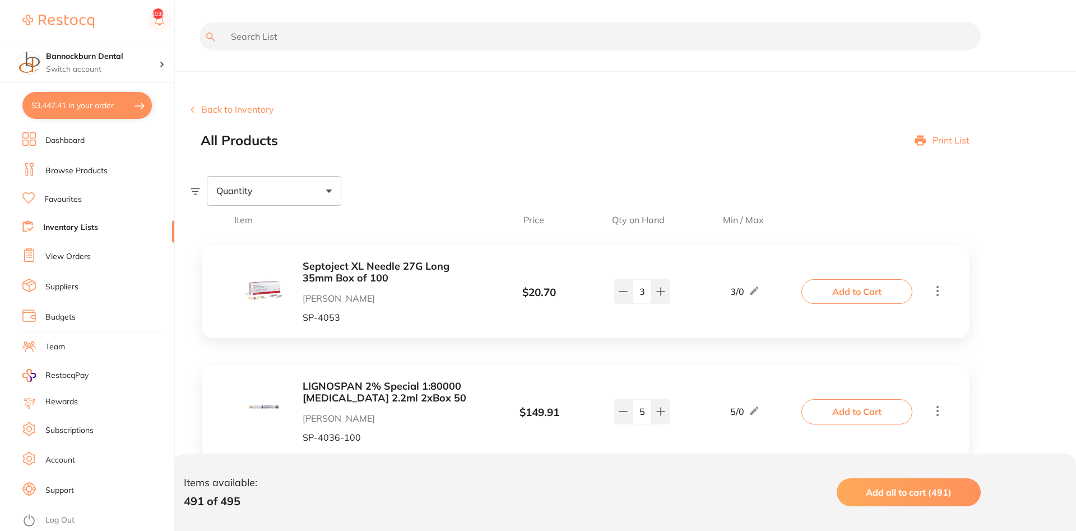
click at [319, 39] on input "text" at bounding box center [590, 36] width 781 height 28
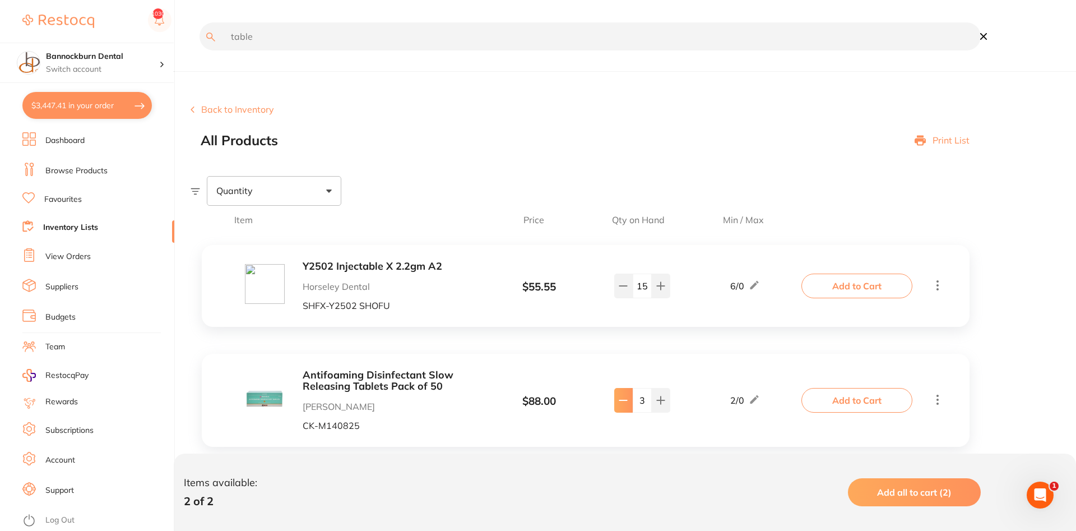
type input "table"
click at [619, 290] on icon at bounding box center [623, 285] width 9 height 9
type input "2"
click at [837, 404] on button "Add to Cart" at bounding box center [857, 400] width 111 height 25
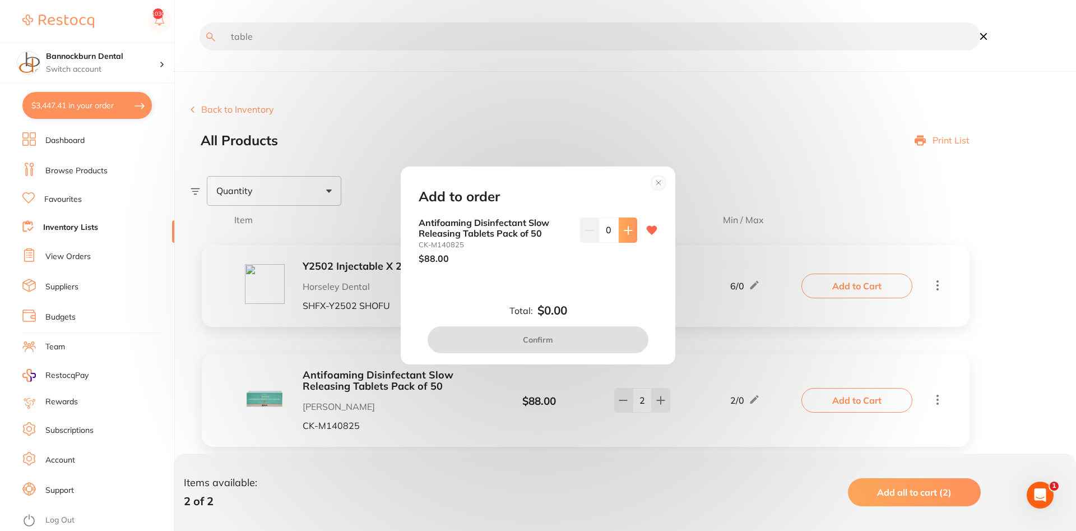
click at [626, 232] on icon at bounding box center [628, 230] width 9 height 9
type input "1"
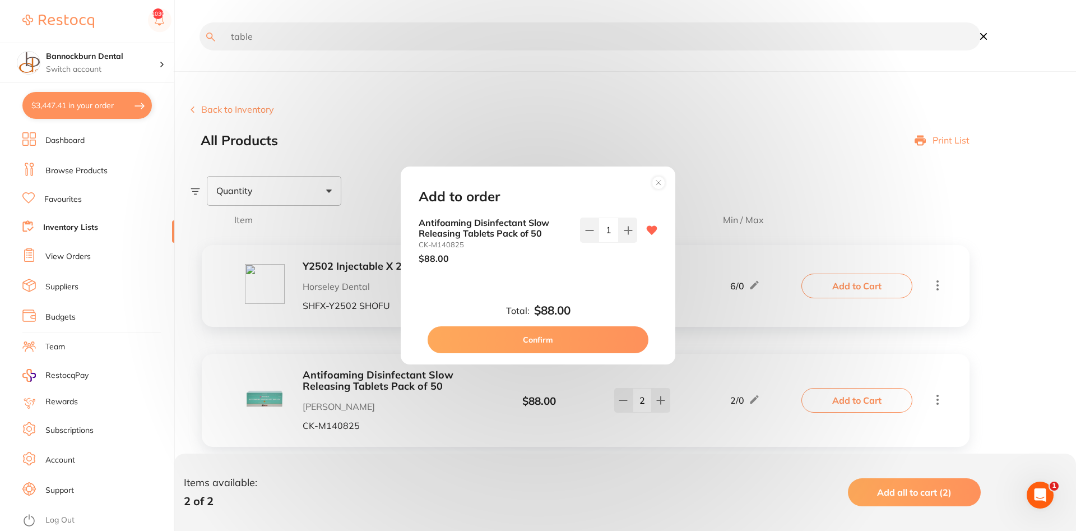
click at [577, 344] on button "Confirm" at bounding box center [538, 339] width 221 height 27
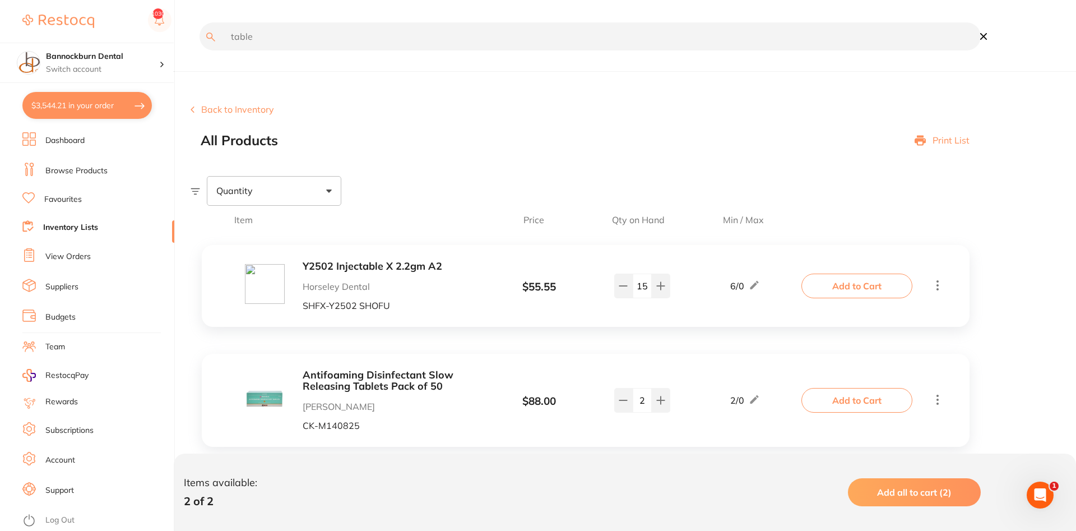
drag, startPoint x: 266, startPoint y: 37, endPoint x: 38, endPoint y: 50, distance: 228.0
click at [200, 50] on input "table" at bounding box center [590, 36] width 781 height 28
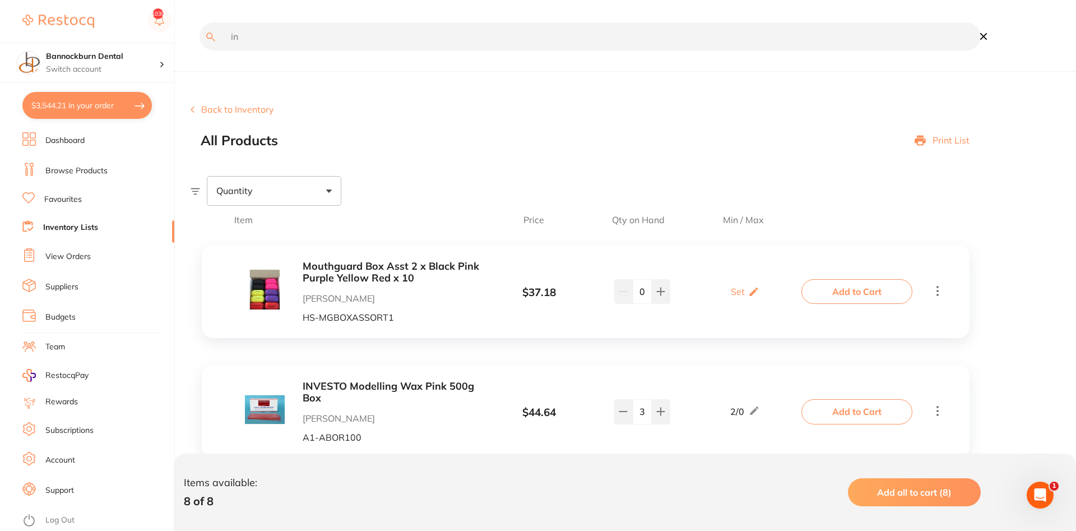
type input "i"
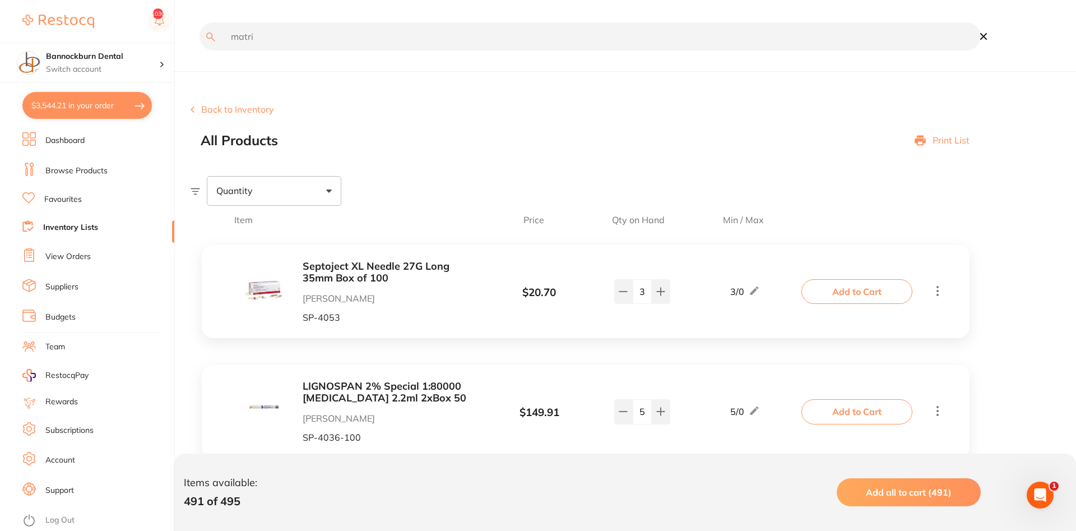
type input "matrix"
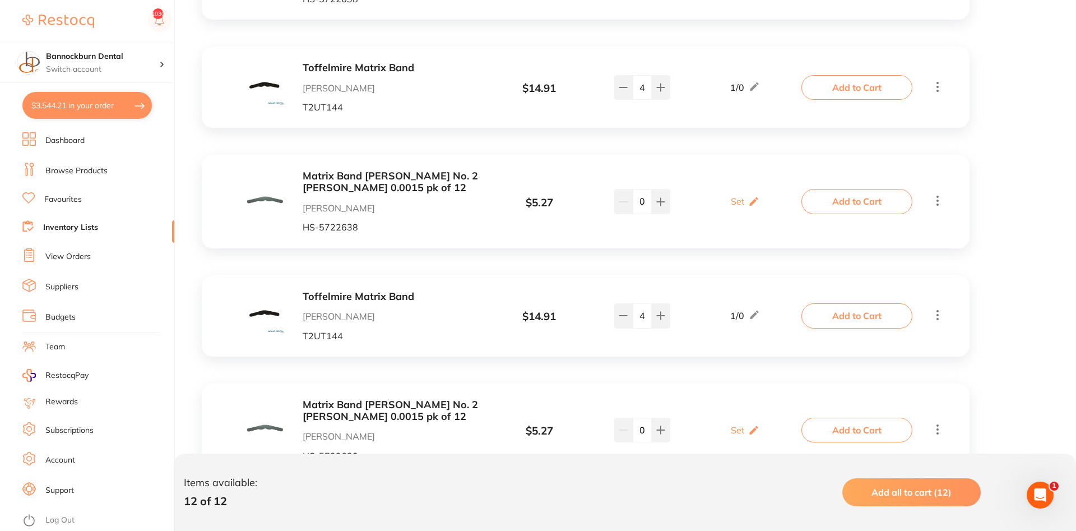
type input "matrix"
click at [75, 229] on link "Inventory Lists" at bounding box center [70, 227] width 55 height 11
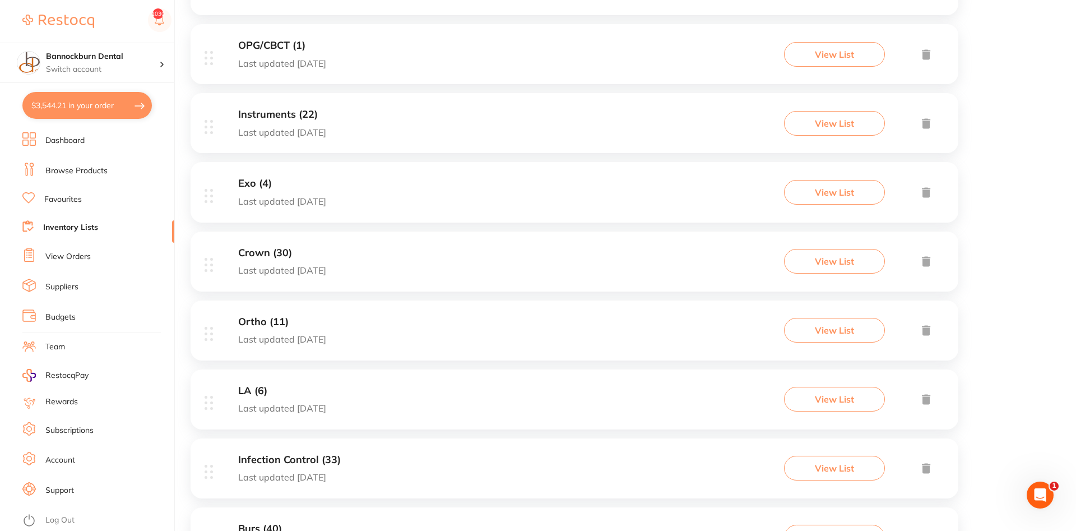
scroll to position [286, 0]
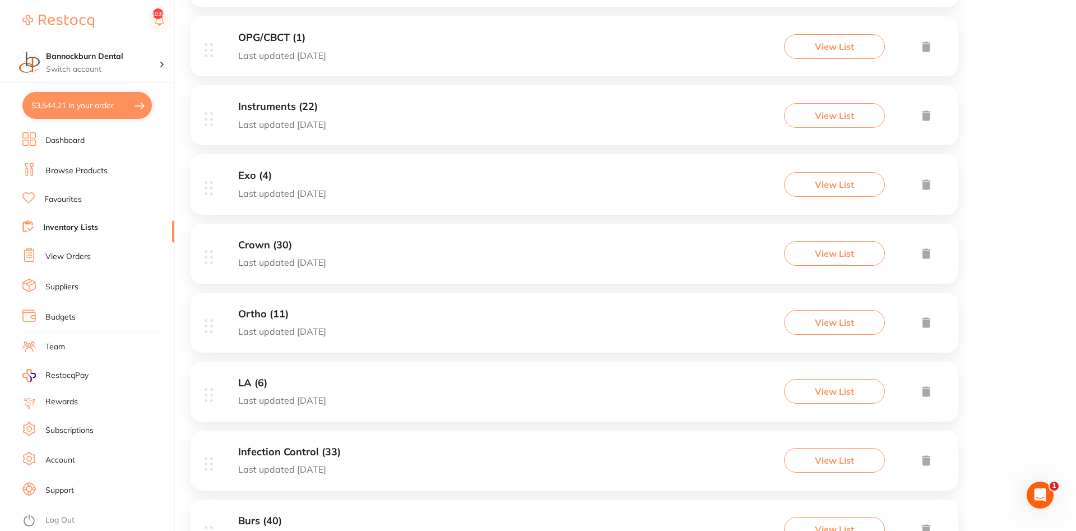
click at [251, 385] on h3 "LA (6)" at bounding box center [282, 383] width 88 height 12
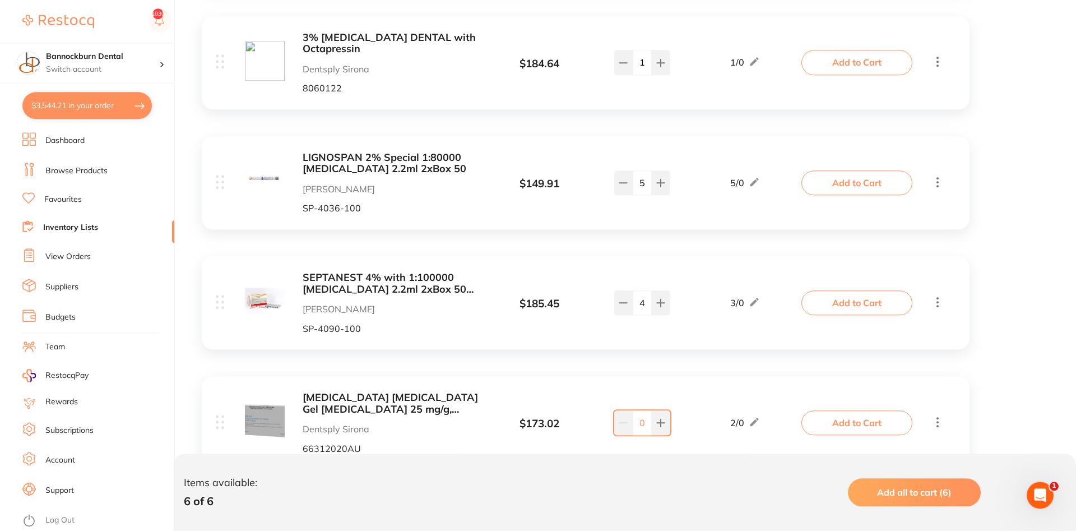
scroll to position [562, 0]
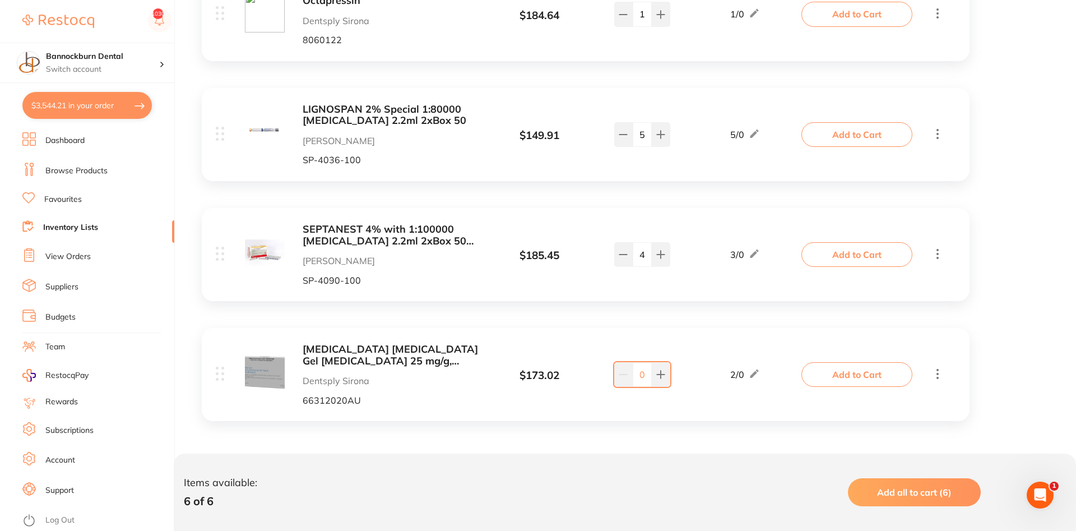
click at [79, 229] on link "Inventory Lists" at bounding box center [70, 227] width 55 height 11
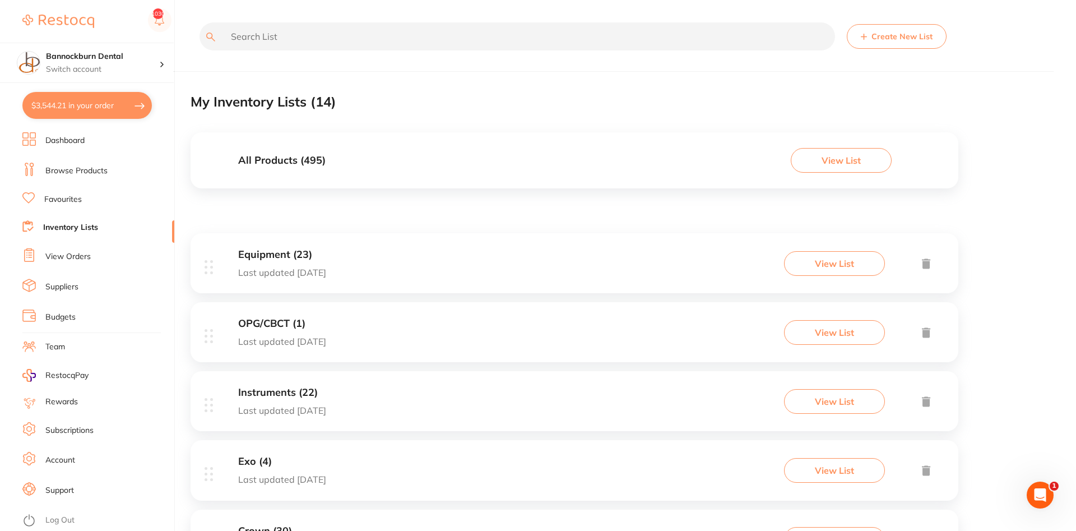
click at [82, 227] on link "Inventory Lists" at bounding box center [70, 227] width 55 height 11
click at [76, 251] on link "View Orders" at bounding box center [67, 256] width 45 height 11
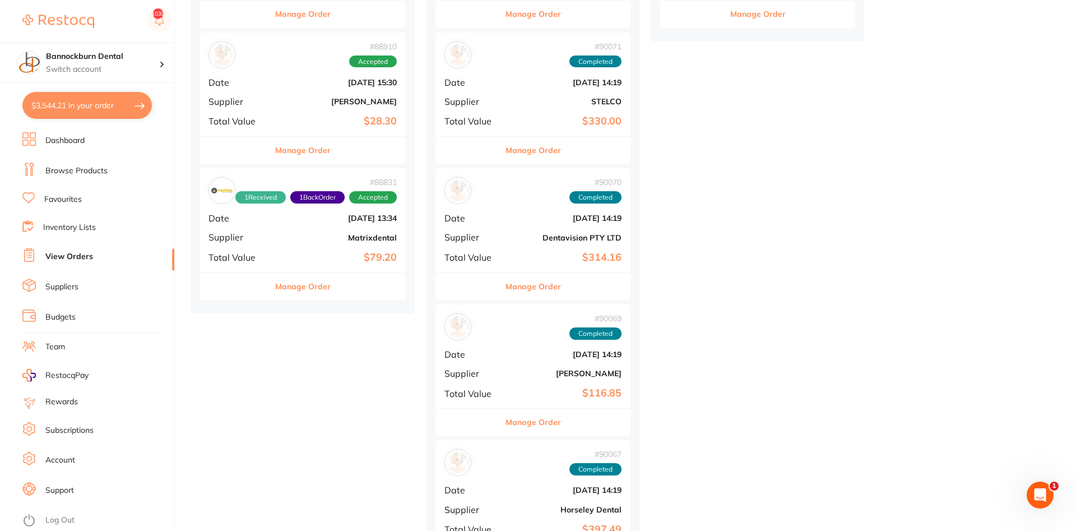
scroll to position [400, 0]
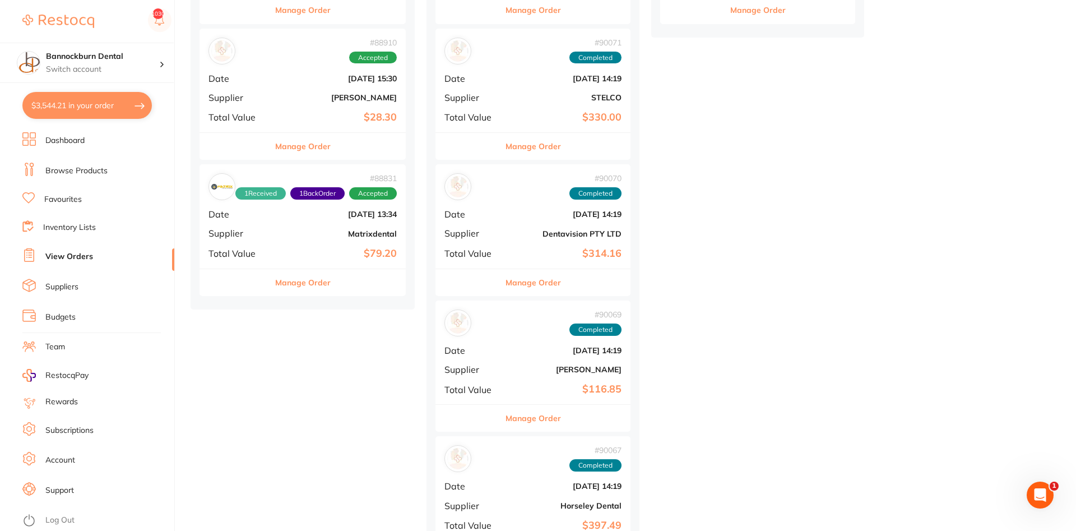
click at [317, 280] on button "Manage Order" at bounding box center [302, 282] width 55 height 27
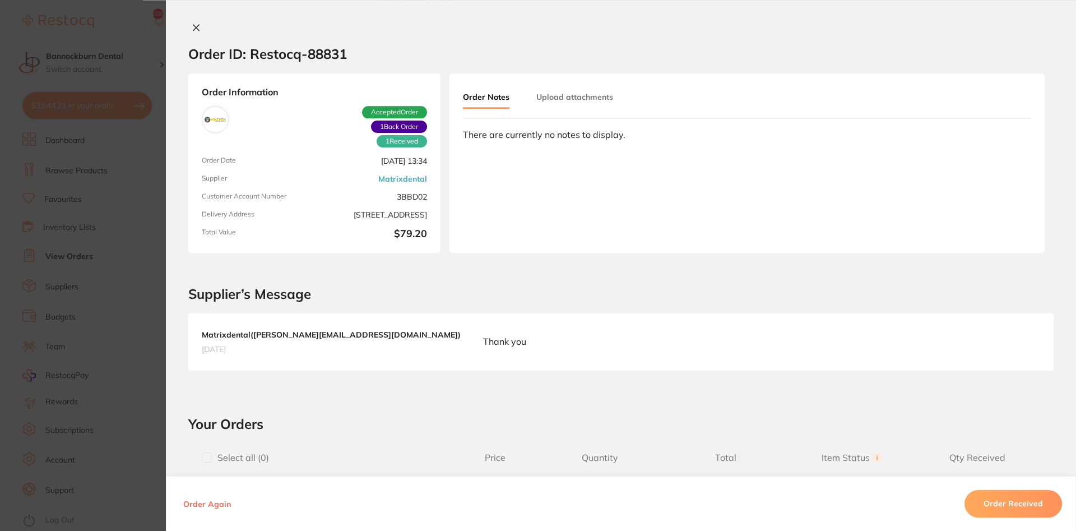
scroll to position [57, 0]
drag, startPoint x: 189, startPoint y: 20, endPoint x: 188, endPoint y: 39, distance: 19.1
click at [189, 31] on div "Order ID: Restocq- 88831 Order Information 1 Received 1 Back Order Accepted Ord…" at bounding box center [621, 265] width 910 height 531
click at [190, 38] on div "Order ID: Restocq- 88831" at bounding box center [267, 53] width 159 height 39
click at [195, 34] on button at bounding box center [196, 28] width 16 height 12
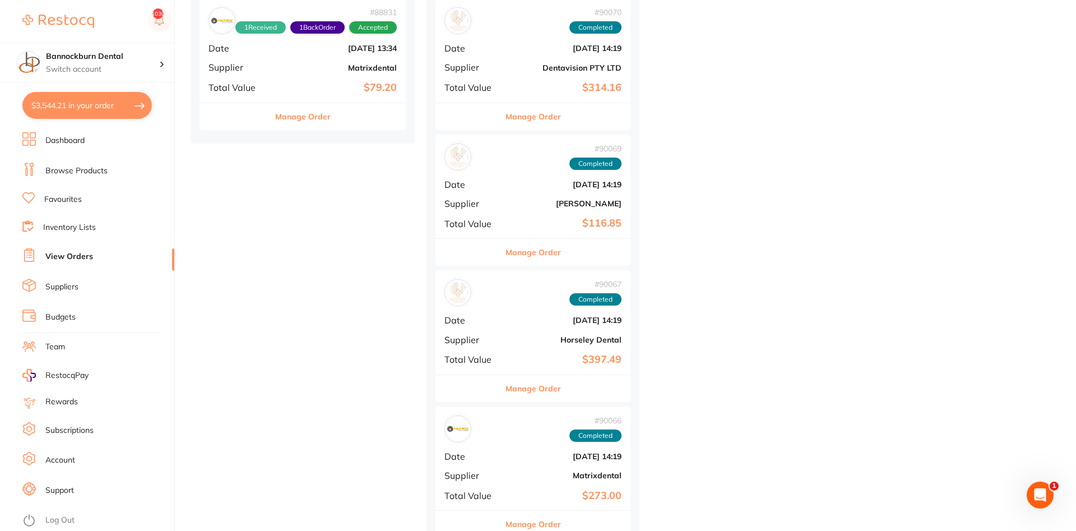
scroll to position [743, 0]
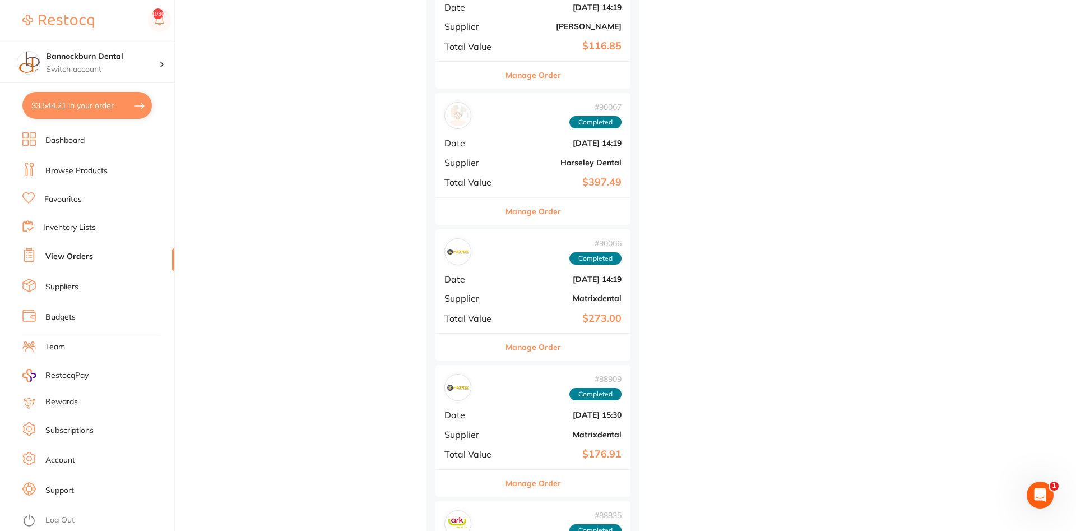
click at [525, 344] on button "Manage Order" at bounding box center [533, 347] width 55 height 27
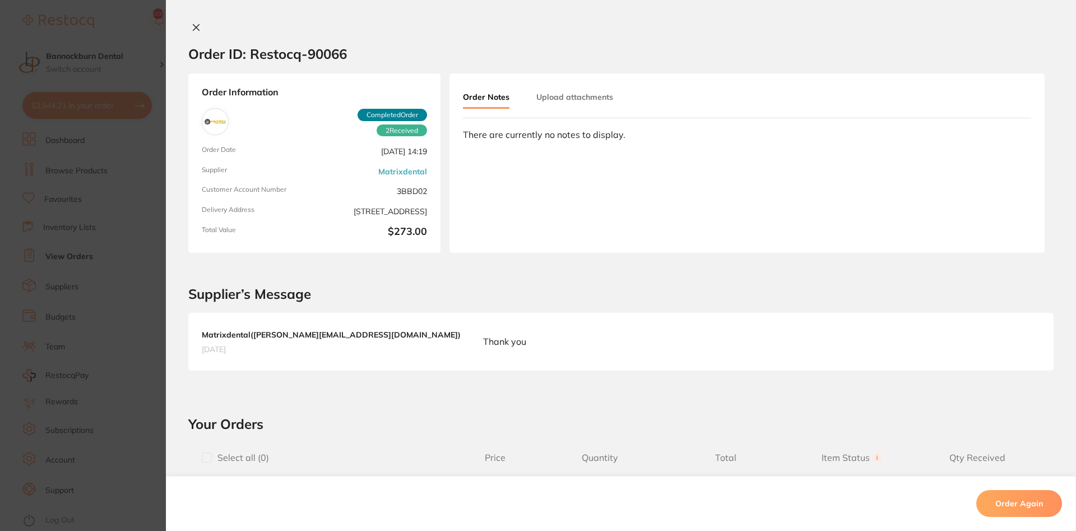
click at [196, 32] on button at bounding box center [196, 28] width 16 height 12
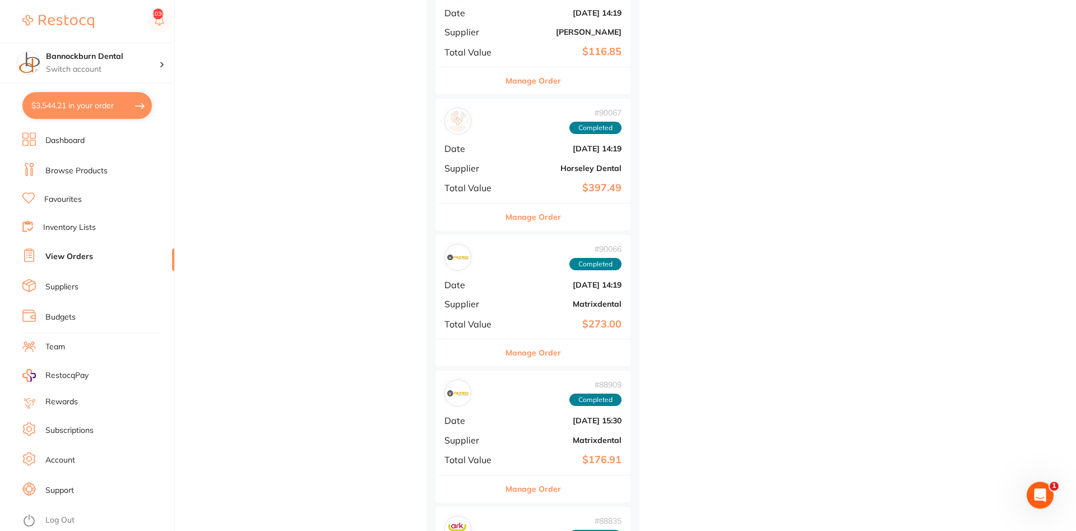
scroll to position [743, 0]
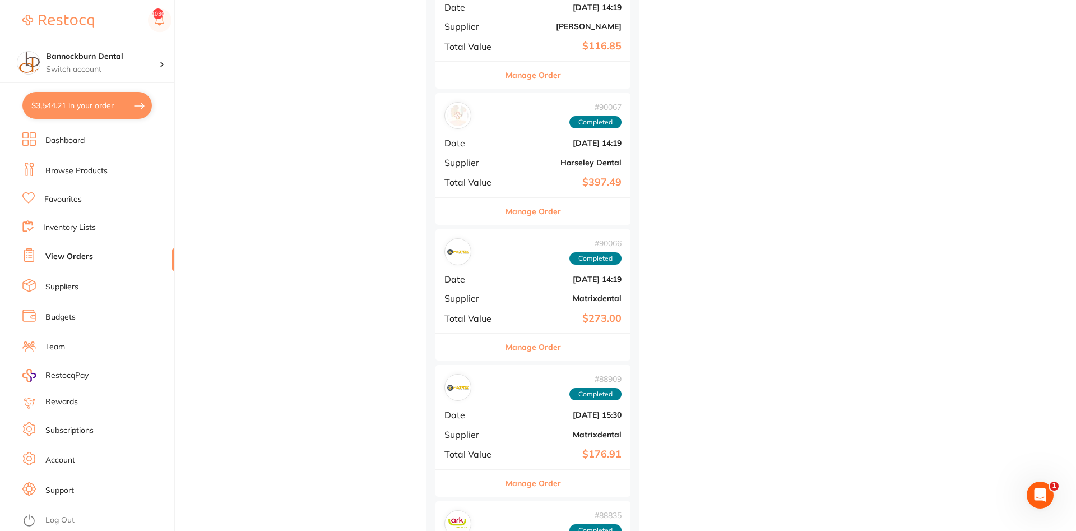
click at [531, 345] on button "Manage Order" at bounding box center [533, 347] width 55 height 27
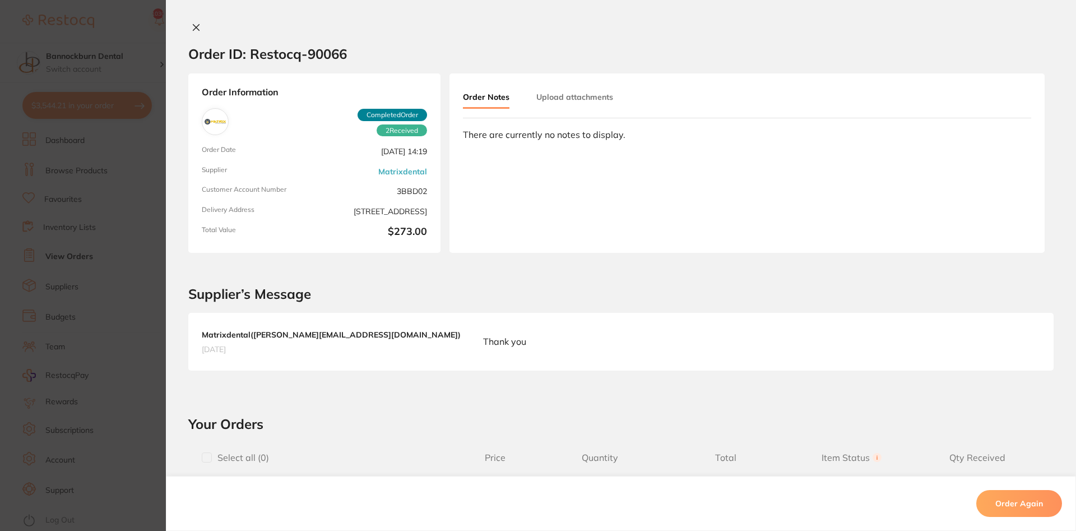
click at [189, 26] on button at bounding box center [196, 28] width 16 height 12
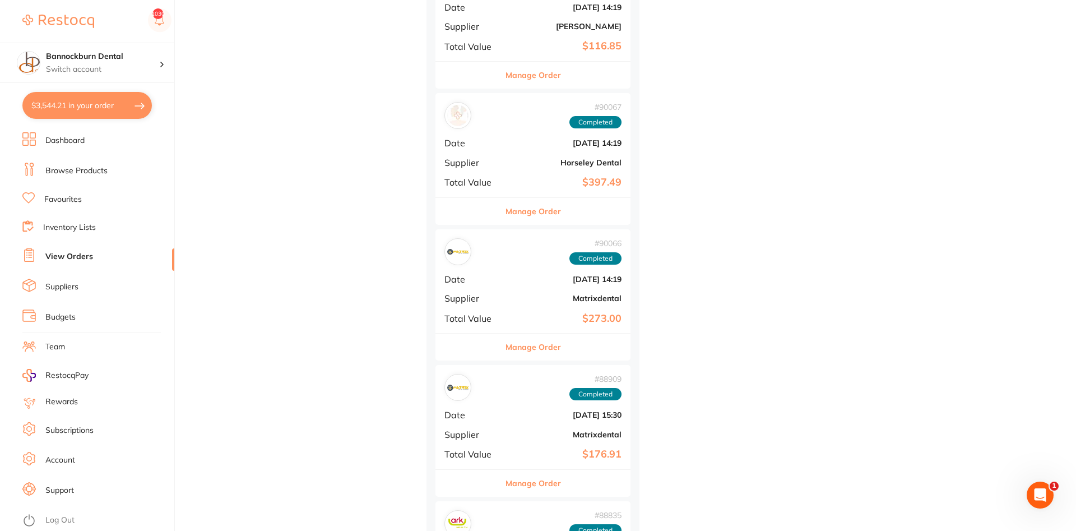
click at [551, 479] on button "Manage Order" at bounding box center [533, 483] width 55 height 27
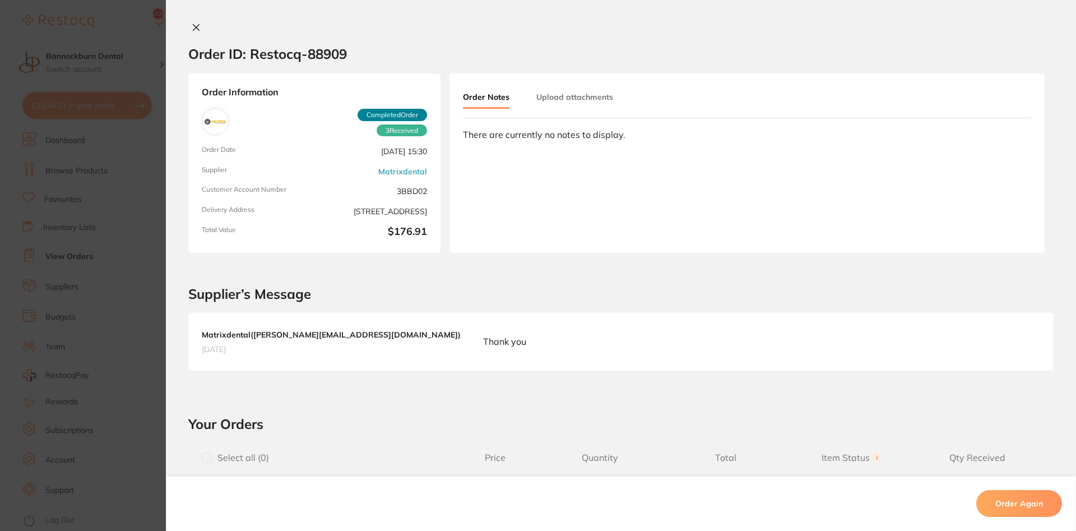
click at [196, 30] on icon at bounding box center [196, 27] width 9 height 9
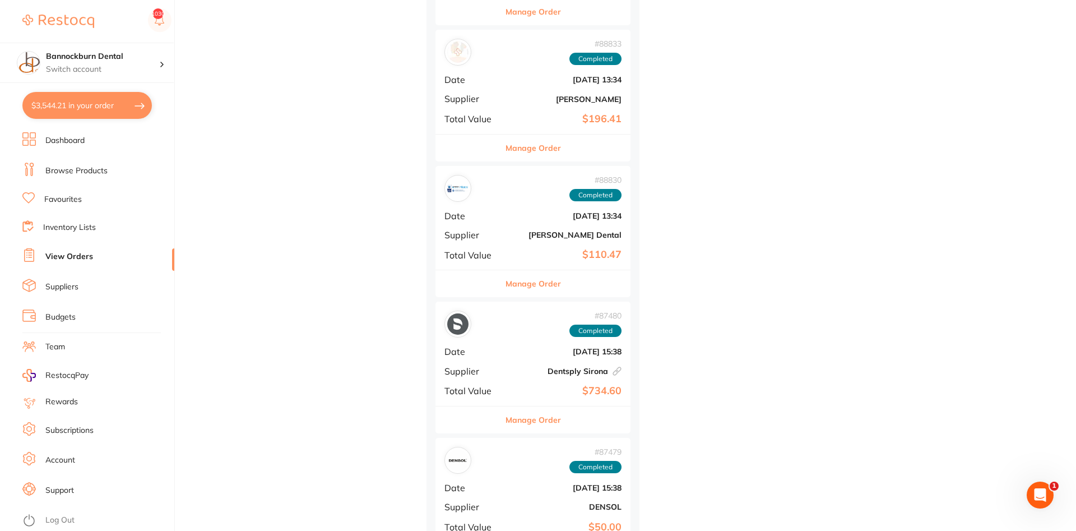
click at [547, 418] on button "Manage Order" at bounding box center [533, 419] width 55 height 27
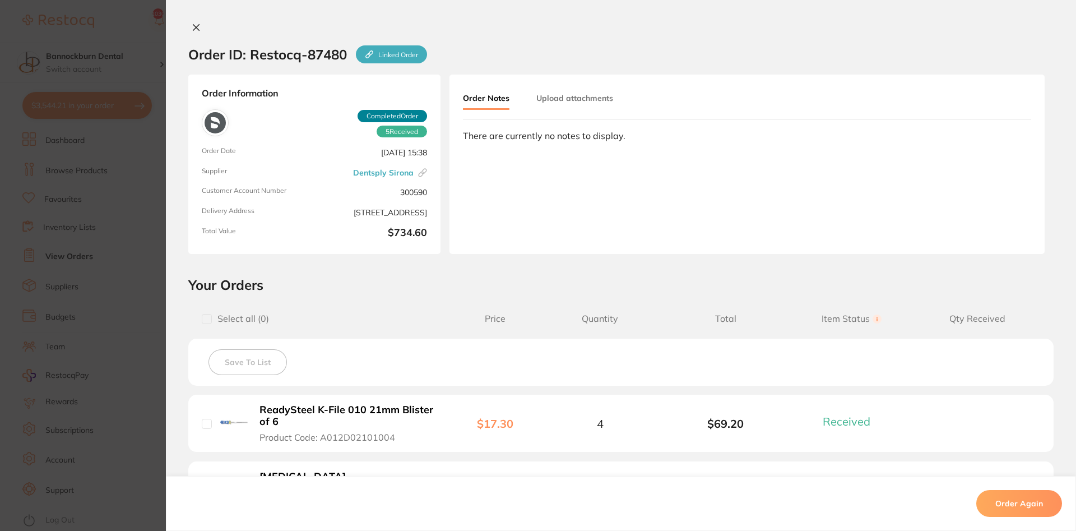
click at [196, 24] on icon at bounding box center [196, 27] width 9 height 9
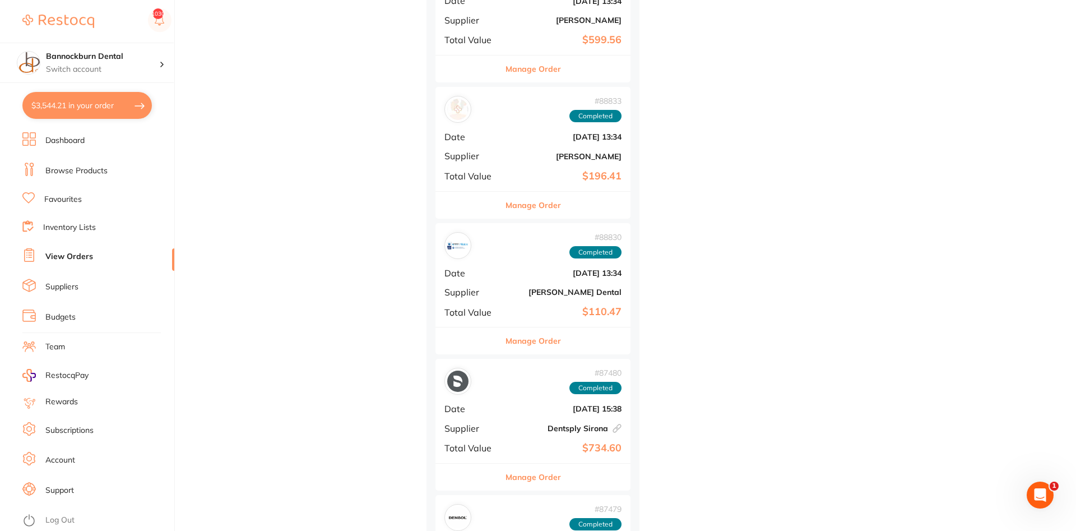
click at [97, 111] on button "$3,544.21 in your order" at bounding box center [86, 105] width 129 height 27
checkbox input "true"
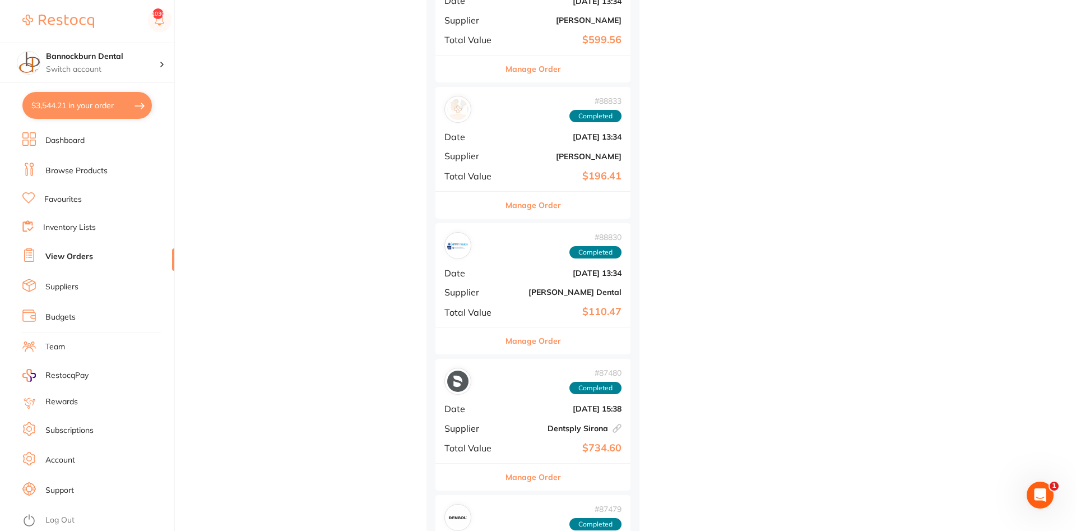
checkbox input "true"
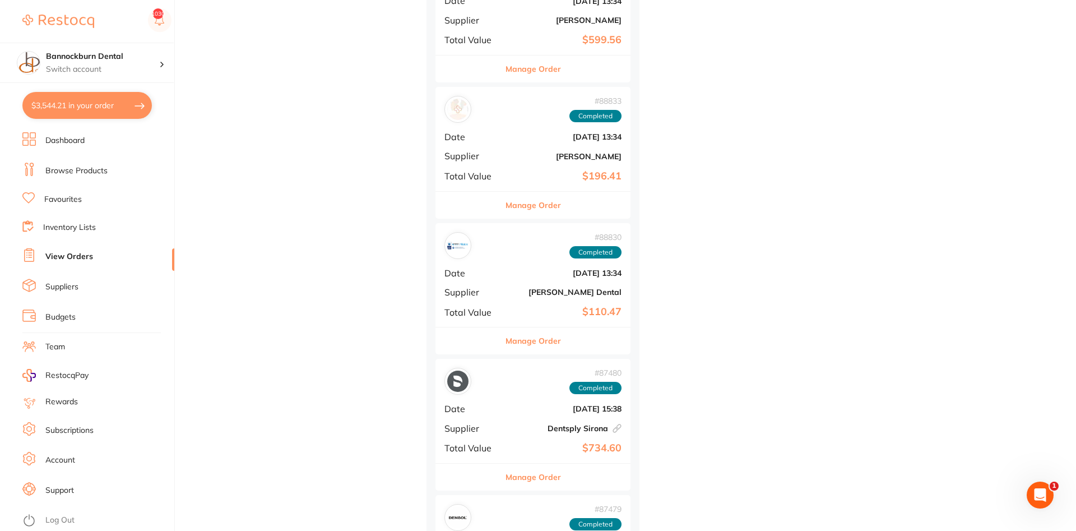
checkbox input "true"
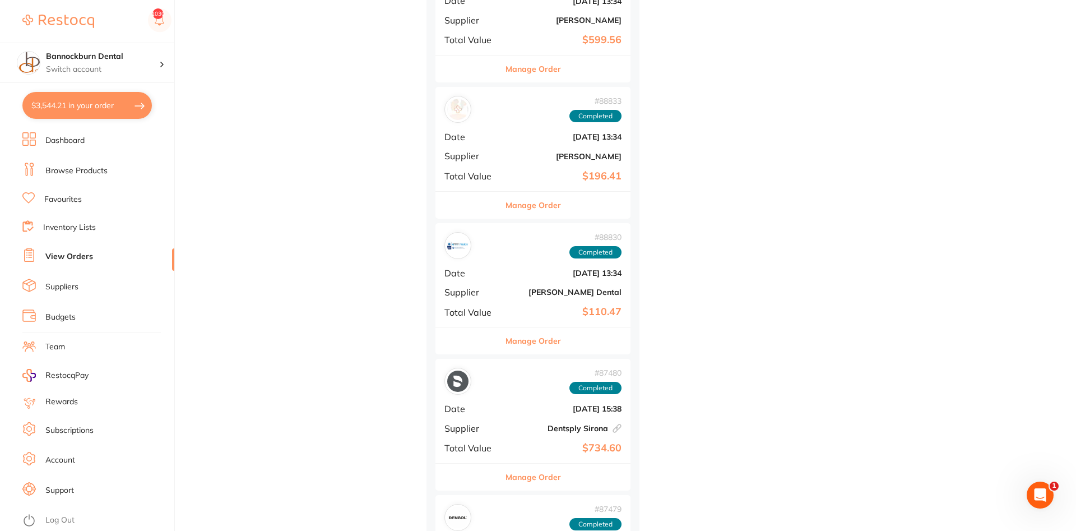
checkbox input "true"
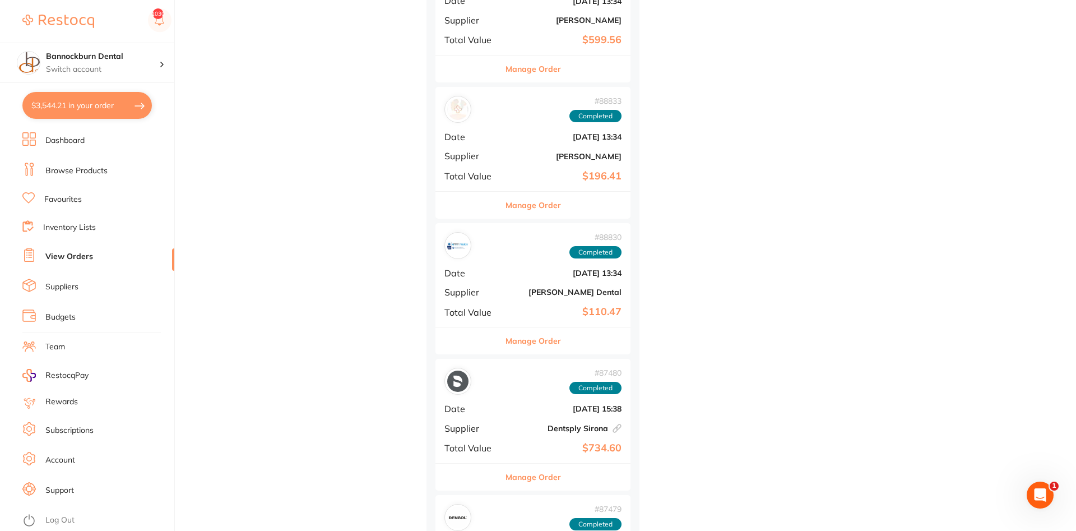
checkbox input "true"
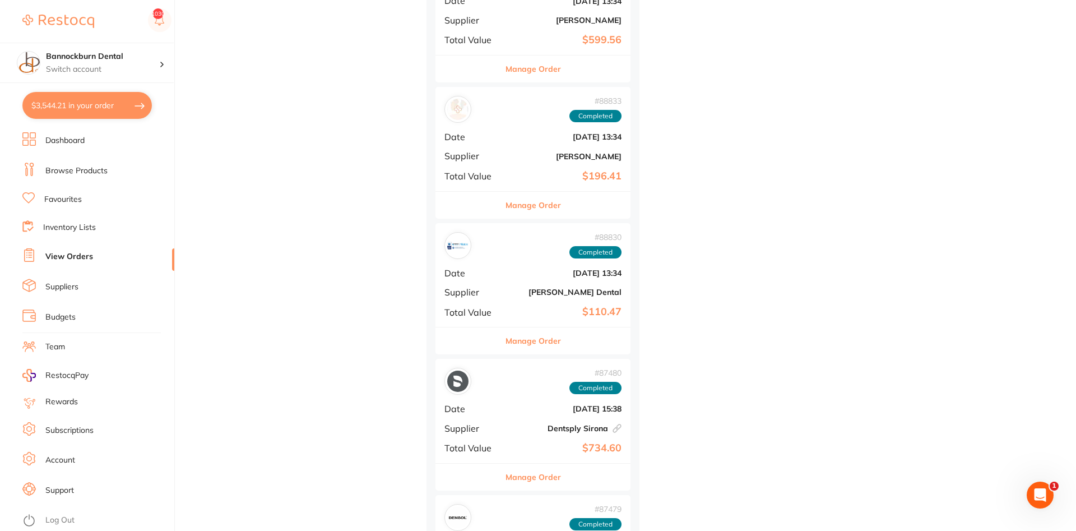
checkbox input "true"
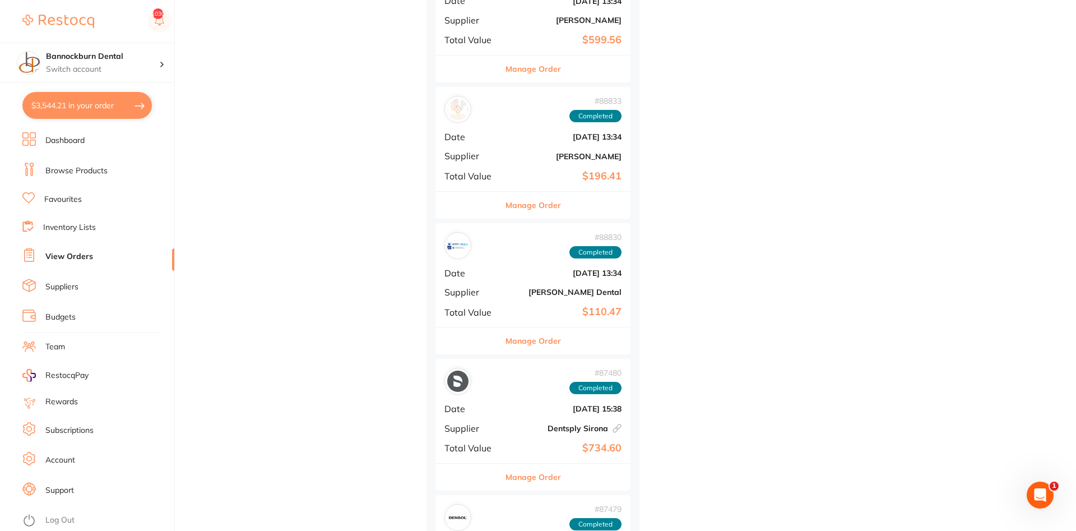
checkbox input "true"
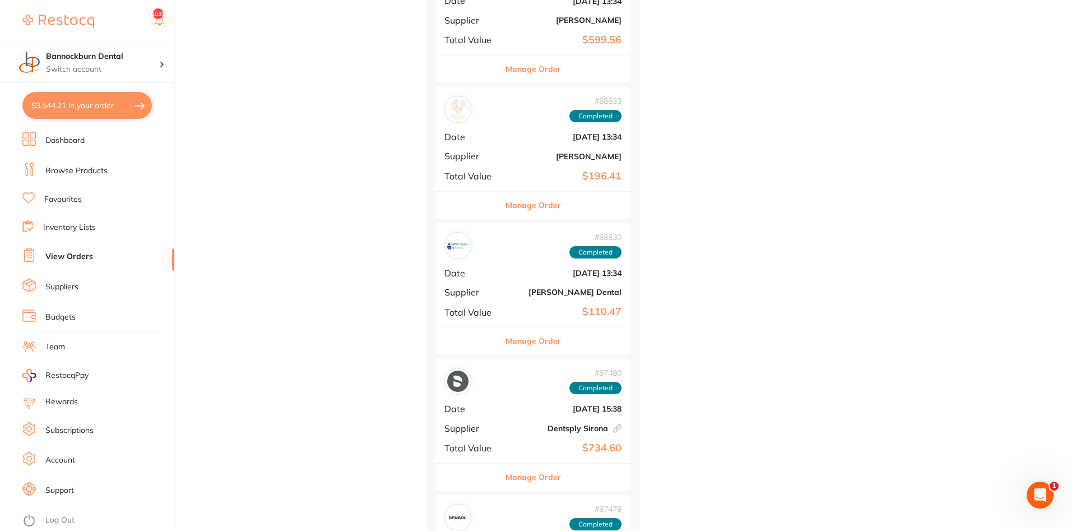
checkbox input "true"
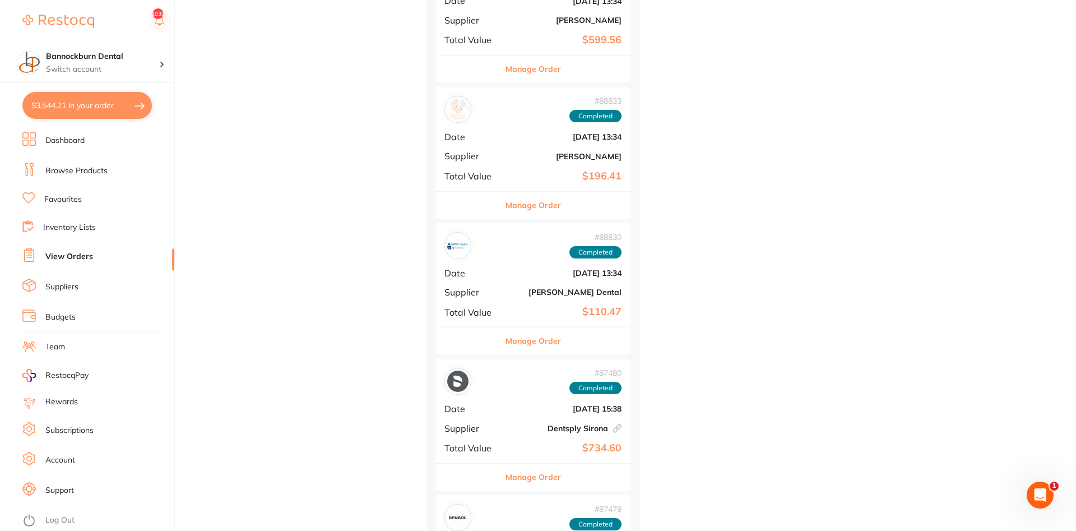
checkbox input "true"
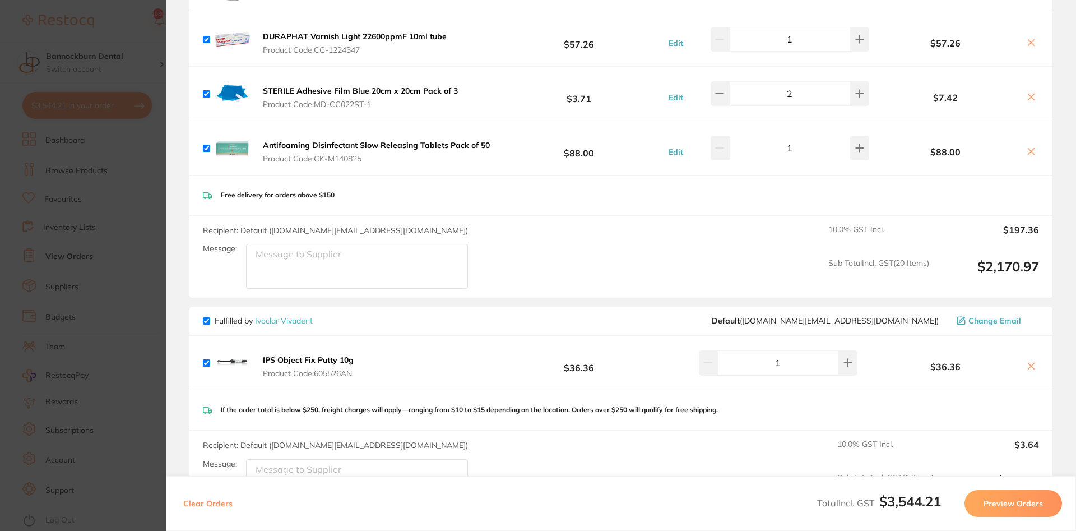
scroll to position [1144, 0]
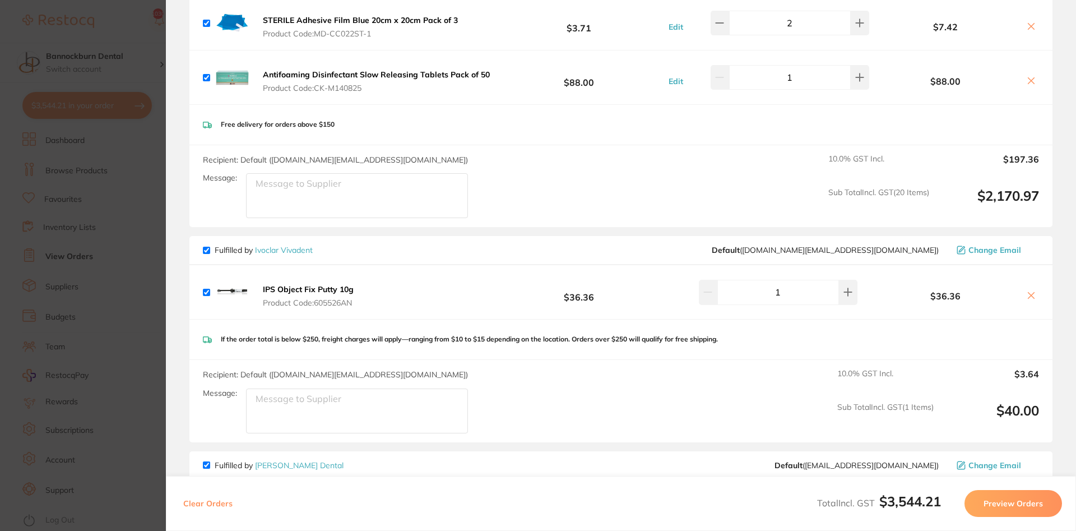
click at [1031, 290] on button at bounding box center [1032, 296] width 16 height 12
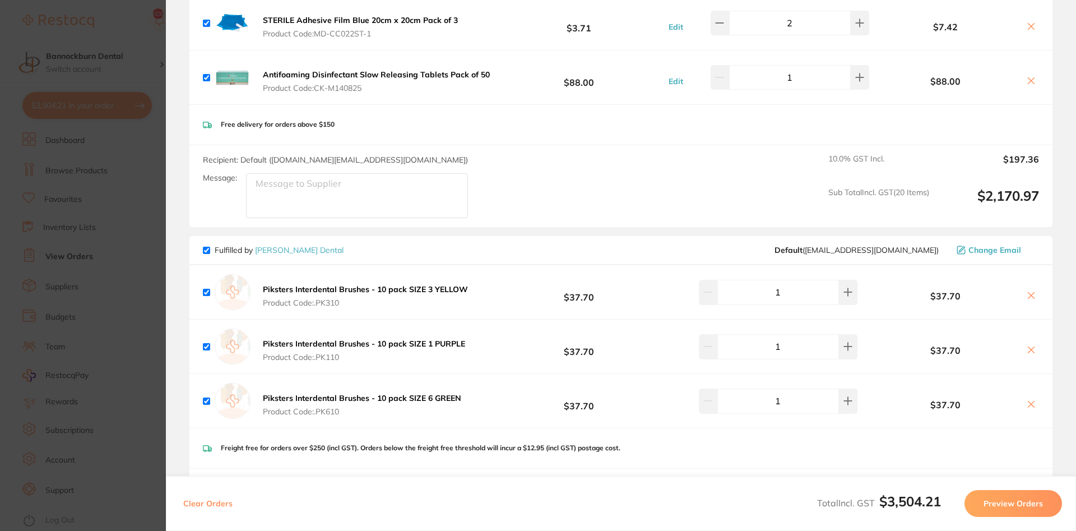
checkbox input "true"
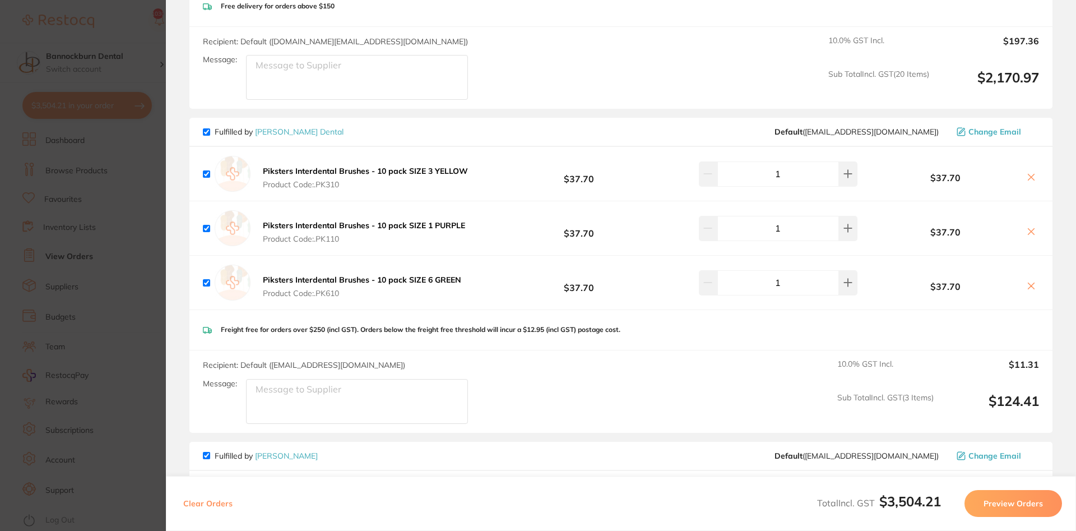
scroll to position [1227, 0]
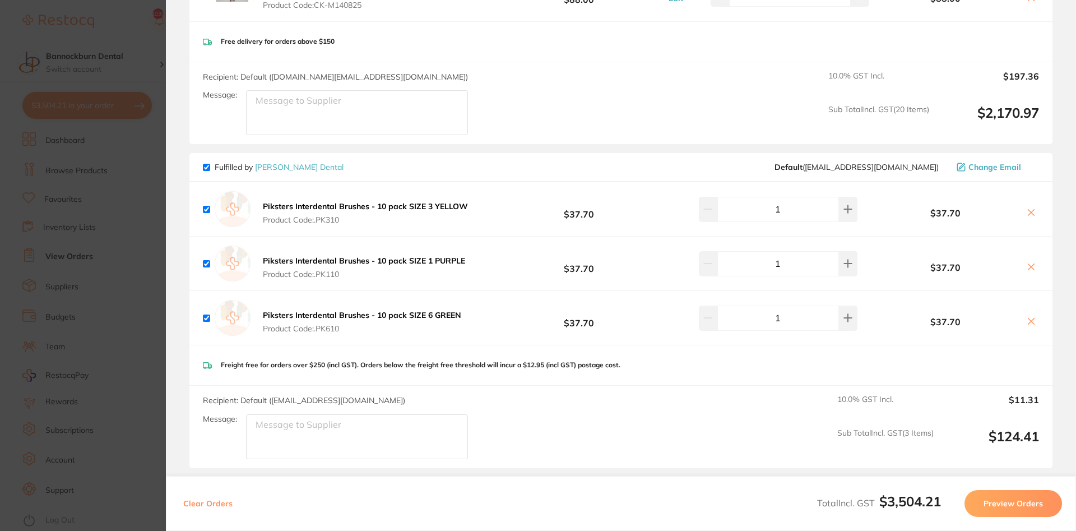
click at [114, 110] on section "Update RRP Set your pre negotiated price for this item. Item Agreed RRP (excl. …" at bounding box center [538, 265] width 1076 height 531
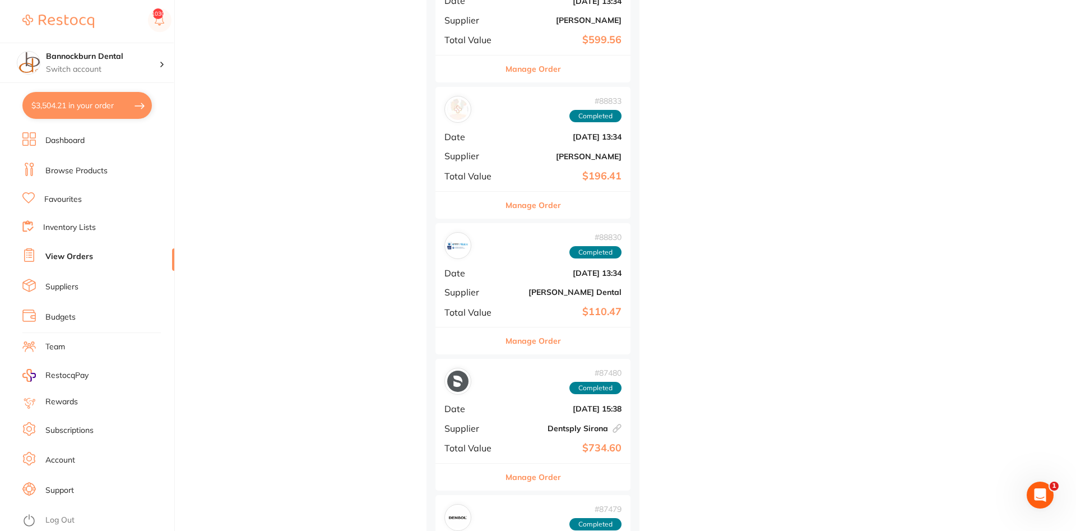
click at [81, 226] on link "Inventory Lists" at bounding box center [69, 227] width 53 height 11
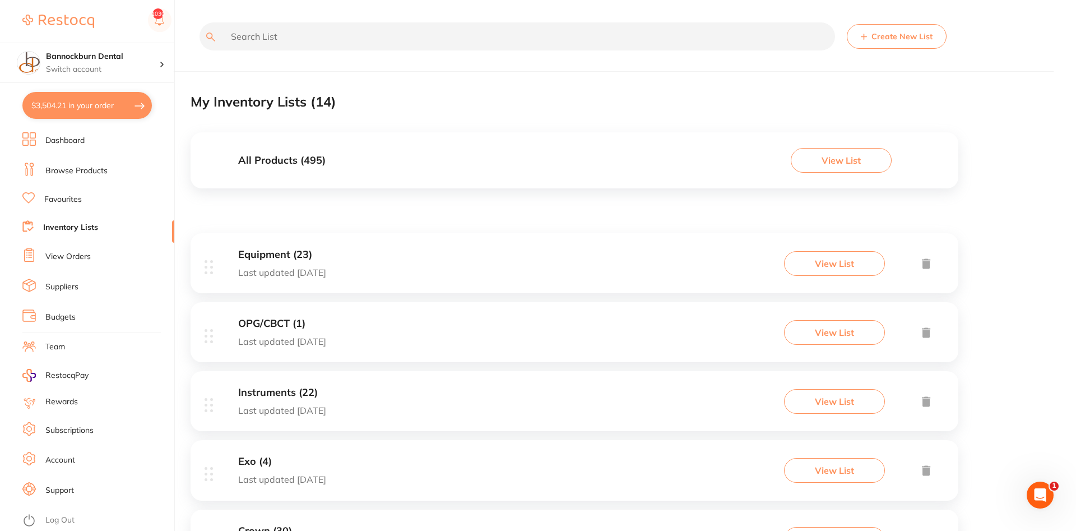
drag, startPoint x: 314, startPoint y: 164, endPoint x: 317, endPoint y: 146, distance: 17.5
click at [317, 146] on div "All Products ( 495 ) View List" at bounding box center [575, 160] width 768 height 56
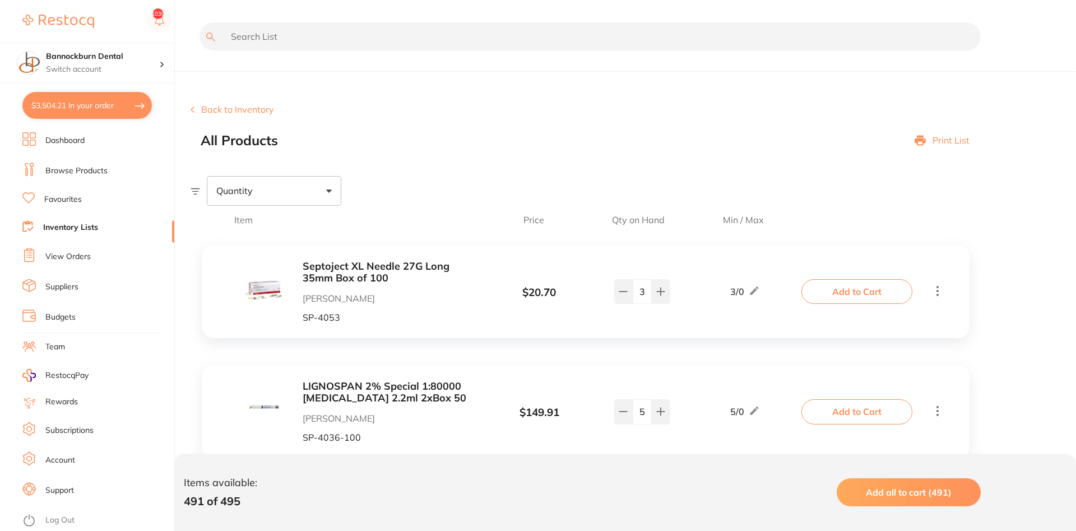
click at [362, 38] on input "text" at bounding box center [590, 36] width 781 height 28
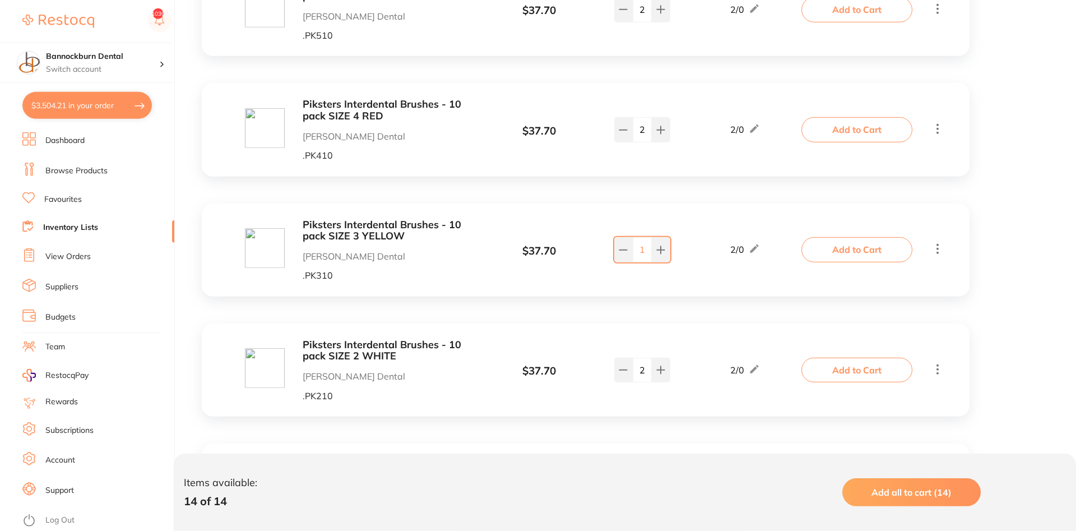
scroll to position [2516, 0]
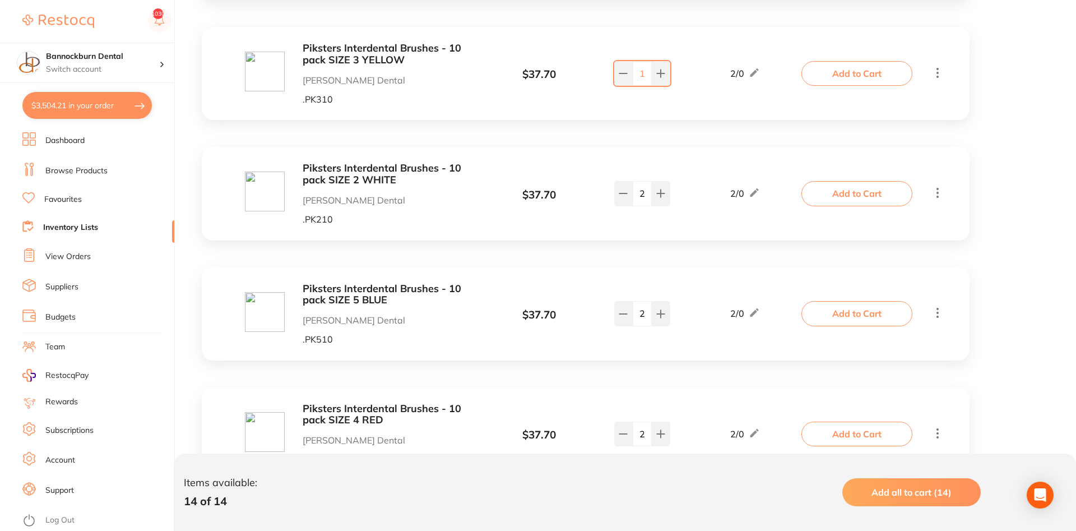
type input "pik"
click at [86, 226] on link "Inventory Lists" at bounding box center [70, 227] width 55 height 11
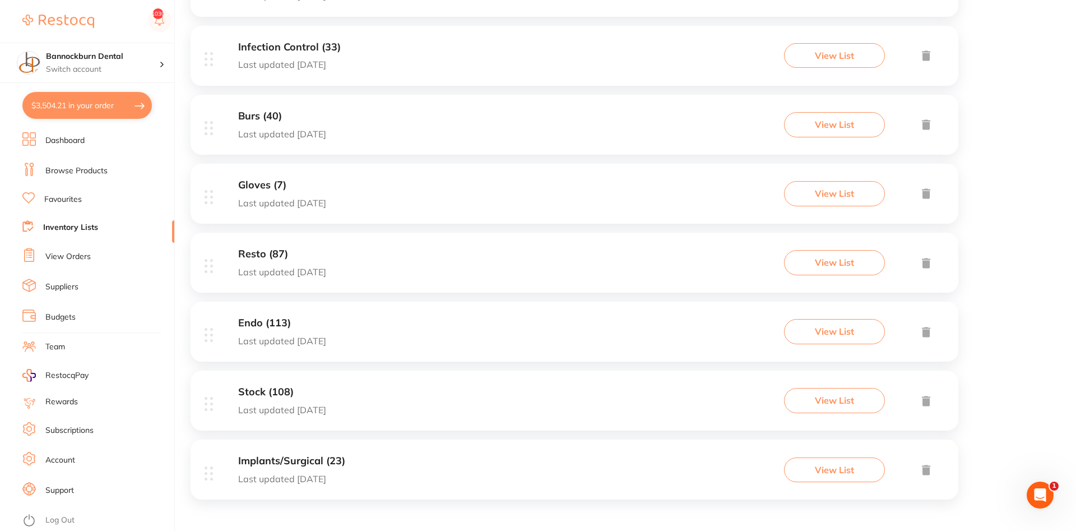
click at [289, 397] on h3 "Stock (108)" at bounding box center [282, 392] width 88 height 12
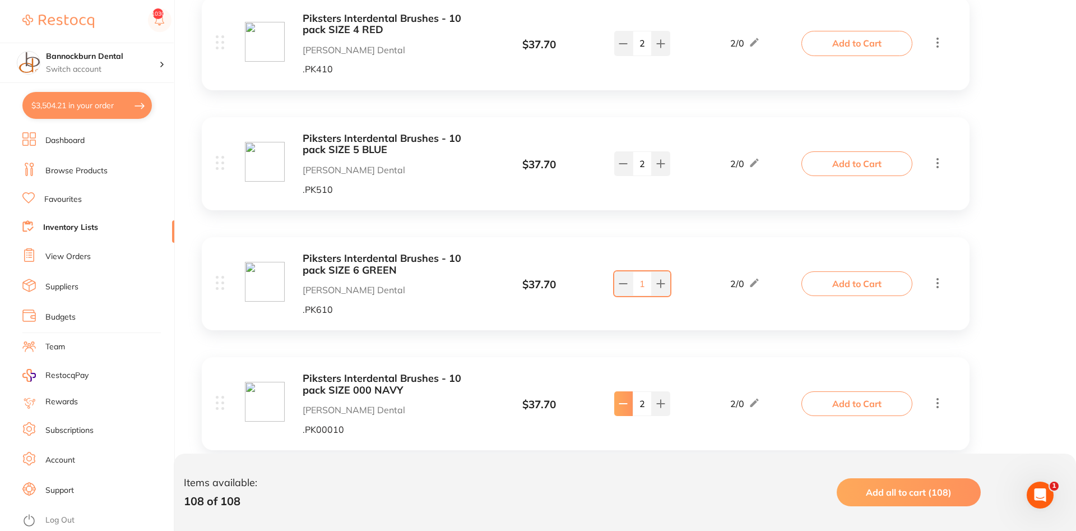
type input "1"
click at [822, 391] on button "Add to Cart" at bounding box center [857, 403] width 111 height 25
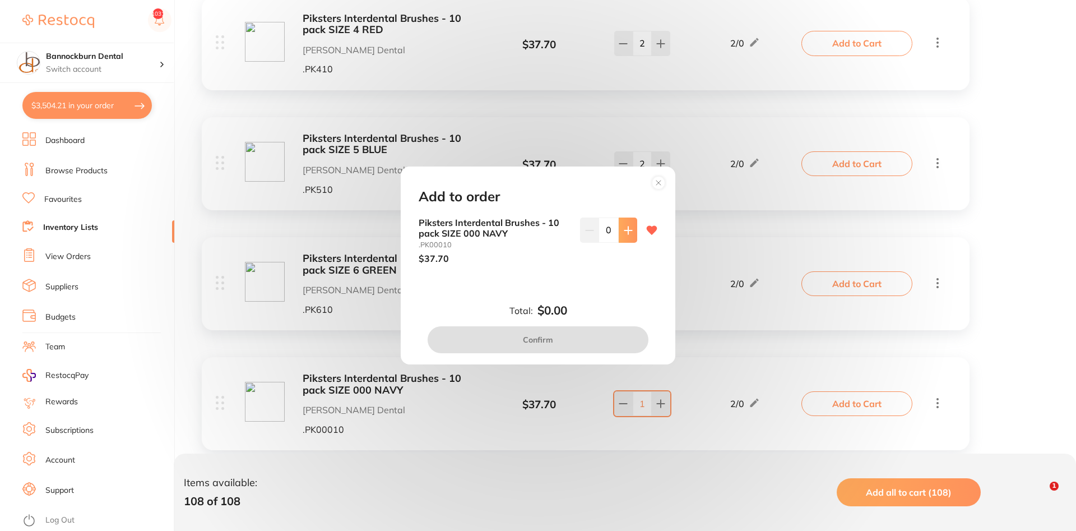
click at [632, 230] on icon at bounding box center [627, 229] width 7 height 7
type input "1"
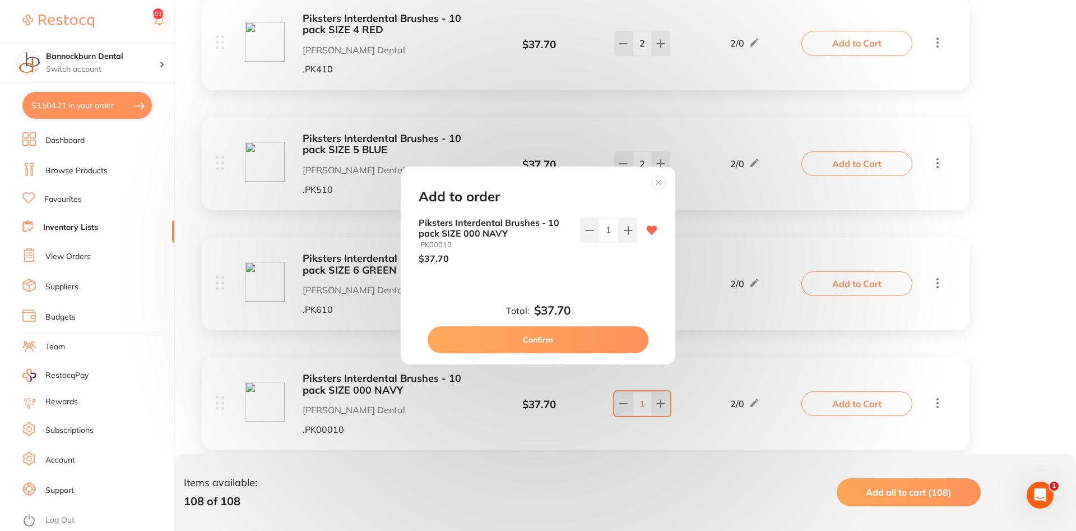
click at [570, 350] on button "Confirm" at bounding box center [538, 339] width 221 height 27
checkbox input "false"
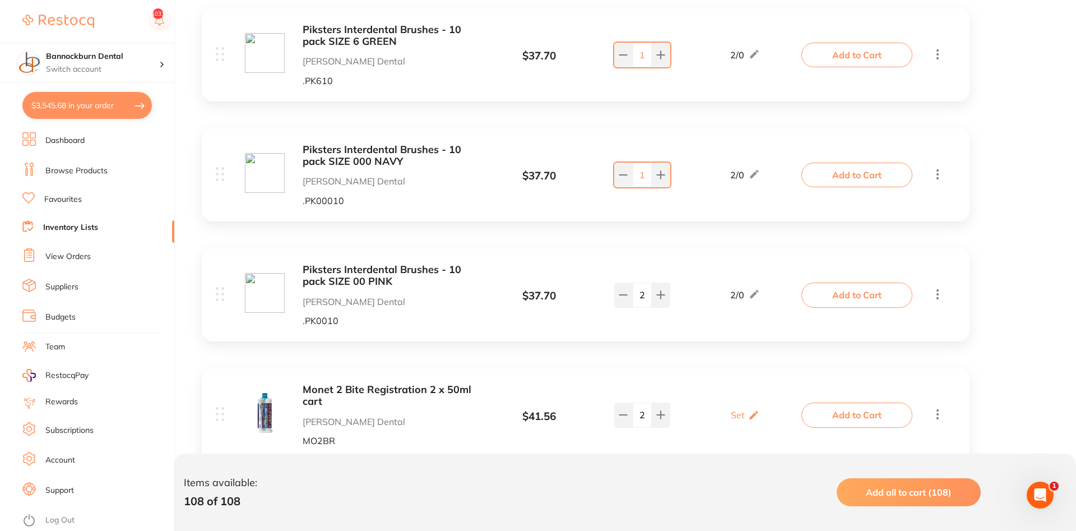
click at [128, 103] on button "$3,545.68 in your order" at bounding box center [86, 105] width 129 height 27
checkbox input "true"
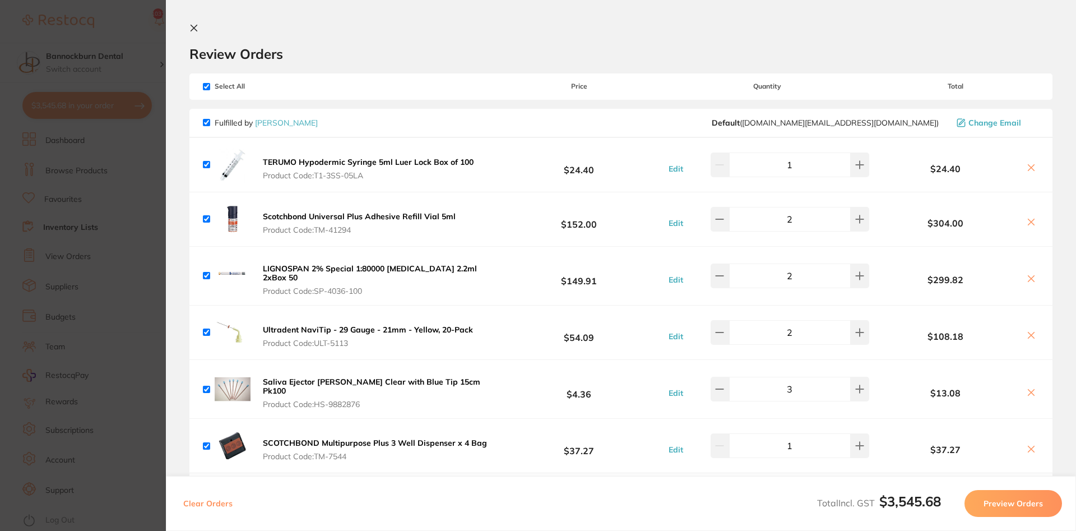
click at [70, 228] on section "Update RRP Set your pre negotiated price for this item. Item Agreed RRP (excl. …" at bounding box center [538, 265] width 1076 height 531
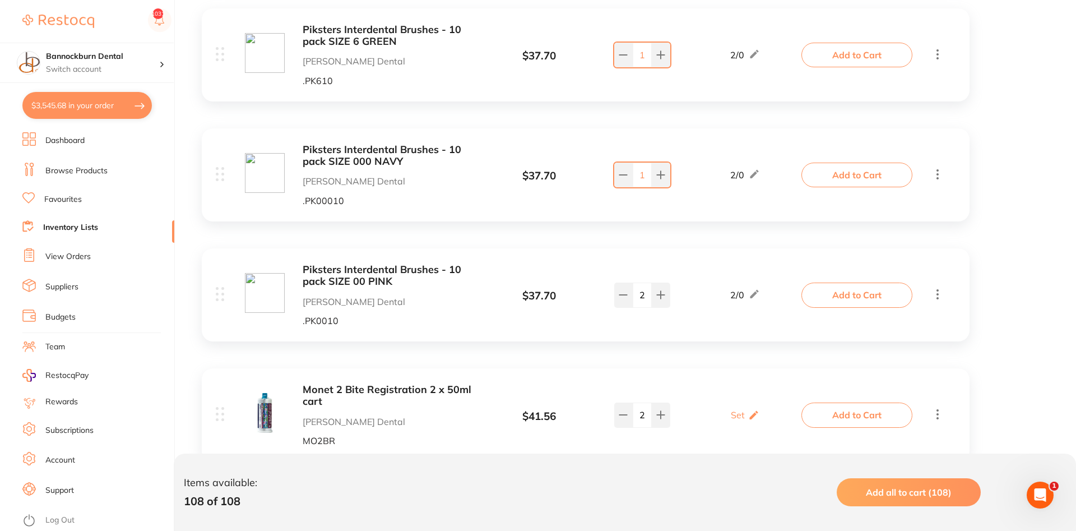
click at [86, 219] on ul "Dashboard Browse Products Favourites Inventory Lists View Orders Suppliers Budg…" at bounding box center [98, 331] width 152 height 399
click at [78, 224] on link "Inventory Lists" at bounding box center [70, 227] width 55 height 11
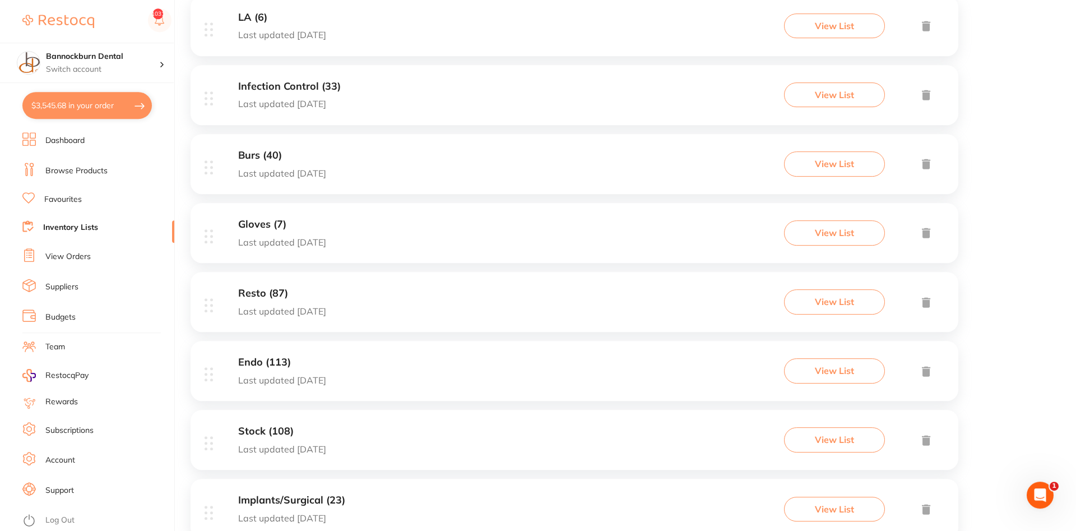
scroll to position [692, 0]
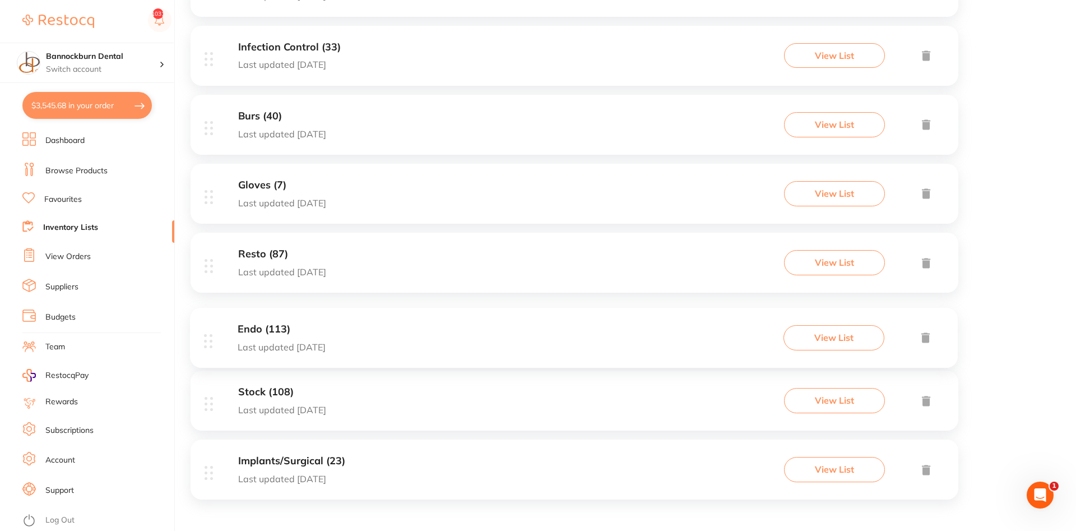
drag, startPoint x: 262, startPoint y: 323, endPoint x: 261, endPoint y: 331, distance: 7.9
click at [261, 331] on div "Equipment (23) Last updated 58 days ago View List OPG/CBCT (1) Last updated 18 …" at bounding box center [575, 26] width 768 height 966
click at [275, 321] on h3 "Endo (113)" at bounding box center [282, 323] width 88 height 12
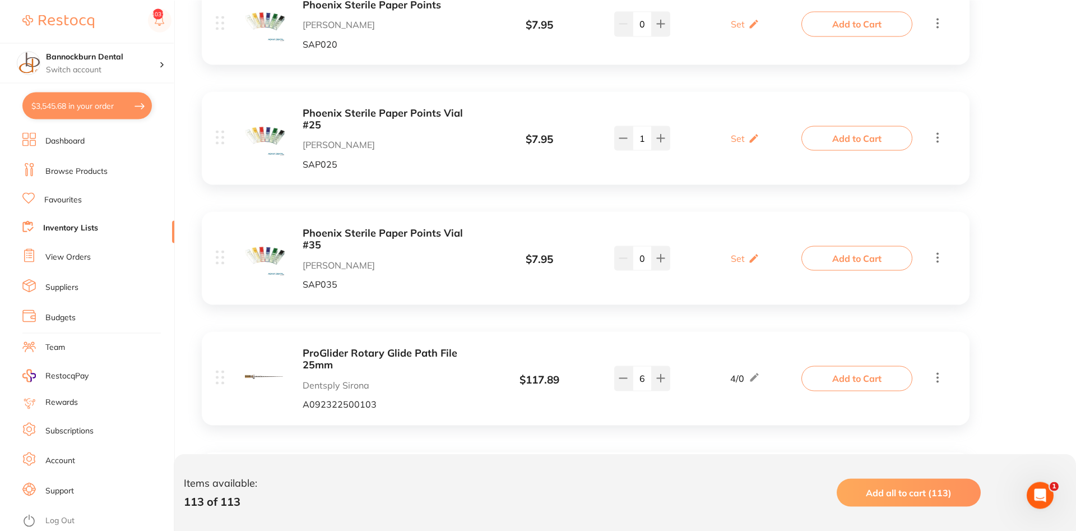
scroll to position [6518, 0]
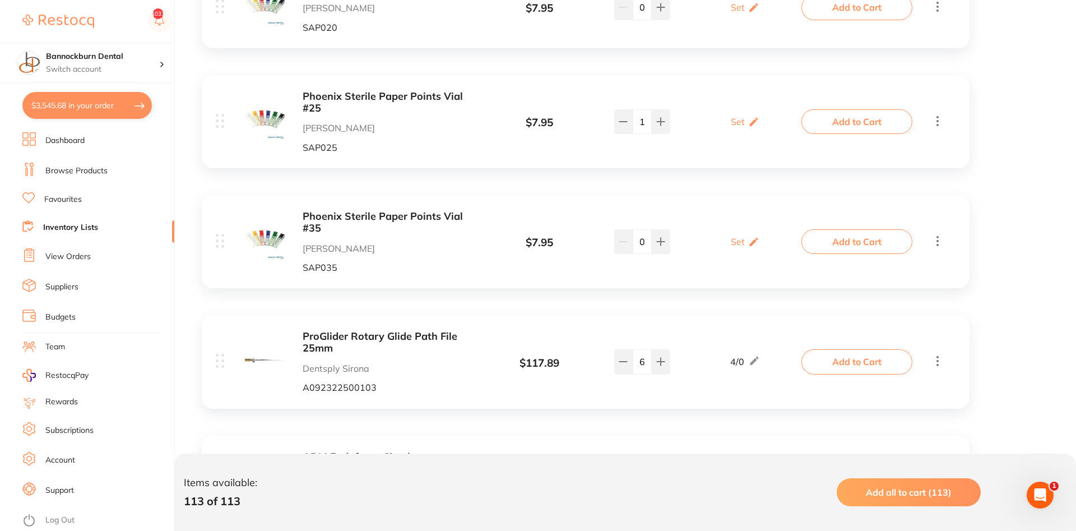
click at [416, 331] on b "ProGlider Rotary Glide Path File 25mm" at bounding box center [392, 342] width 178 height 23
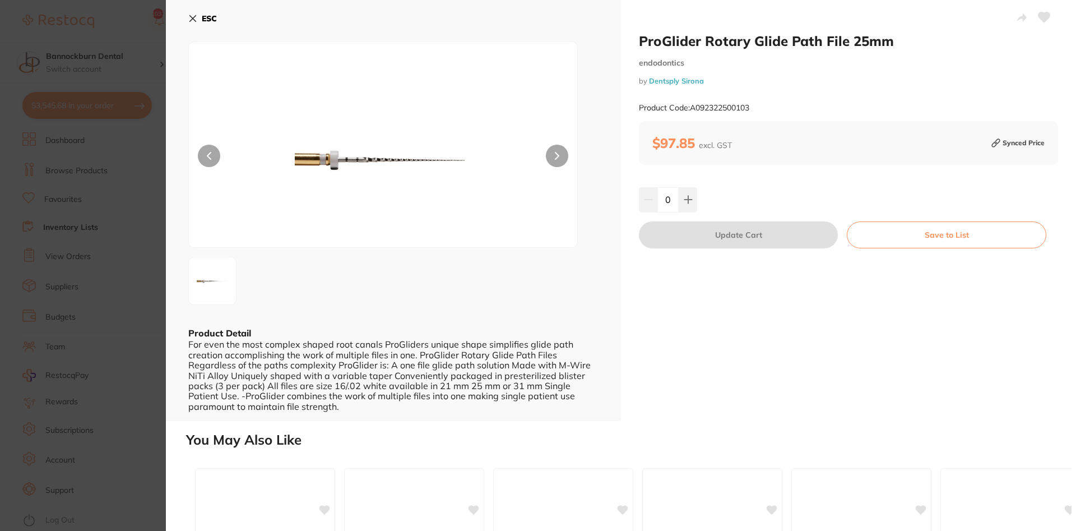
click at [197, 20] on button "ESC" at bounding box center [202, 18] width 29 height 19
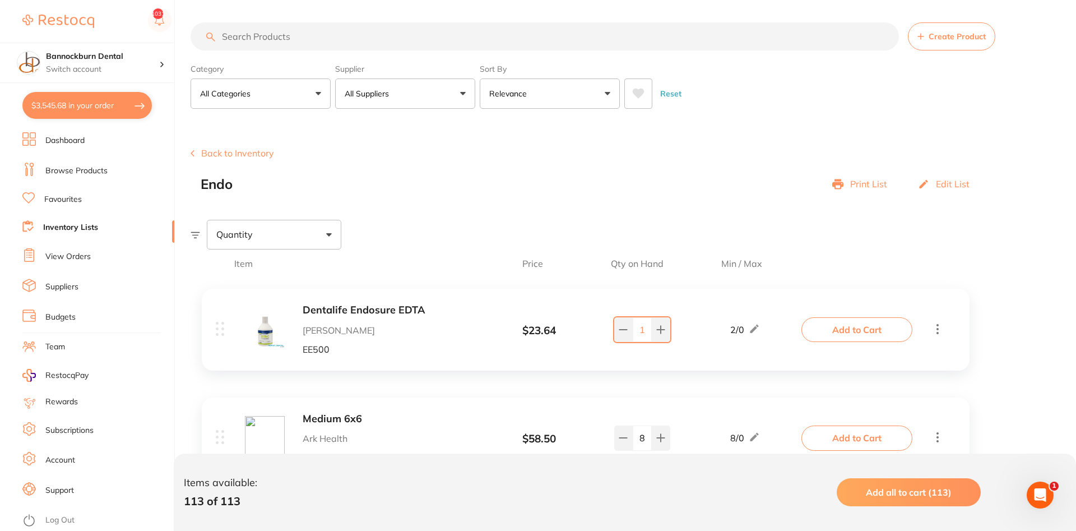
scroll to position [6518, 0]
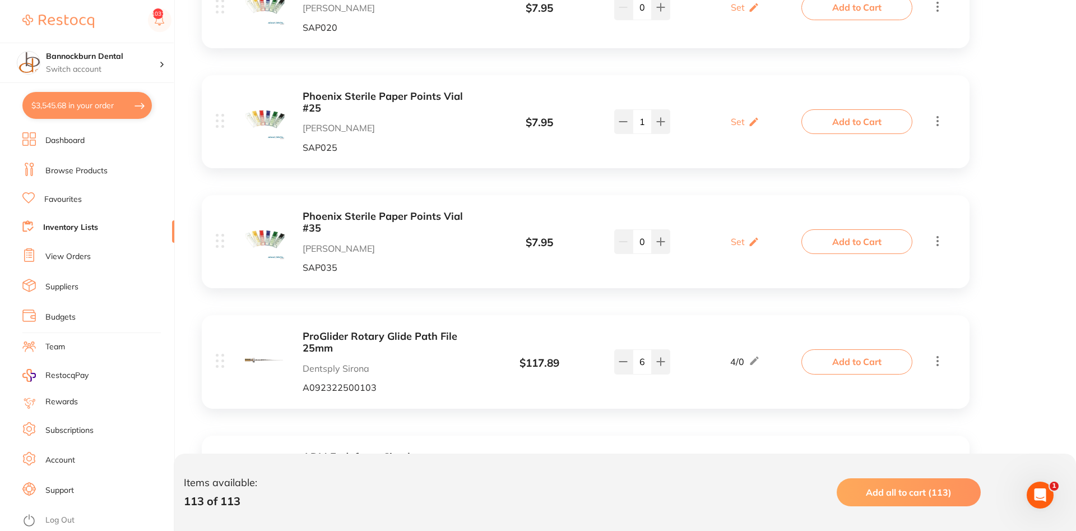
click at [825, 349] on button "Add to Cart" at bounding box center [857, 361] width 111 height 25
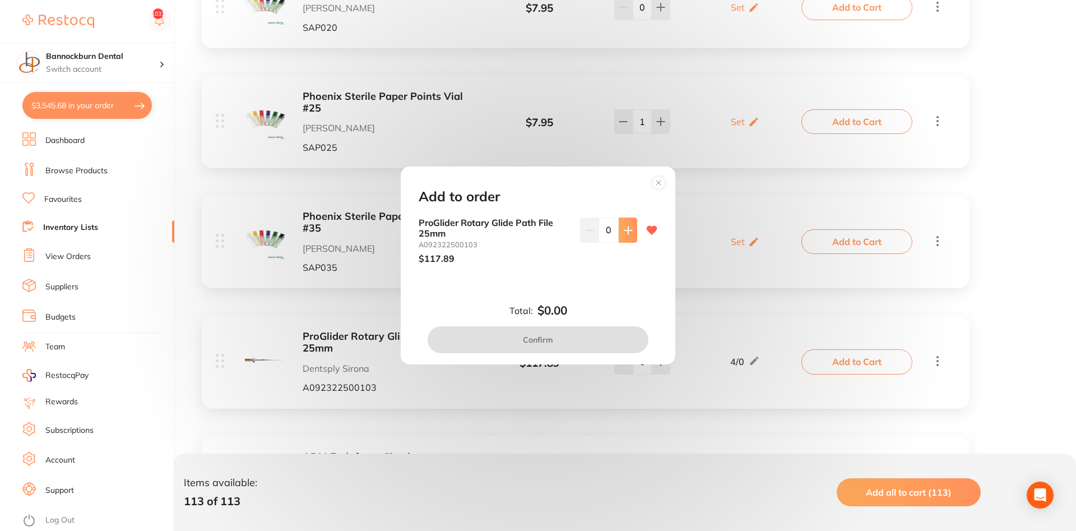
click at [627, 239] on button at bounding box center [628, 230] width 18 height 25
type input "1"
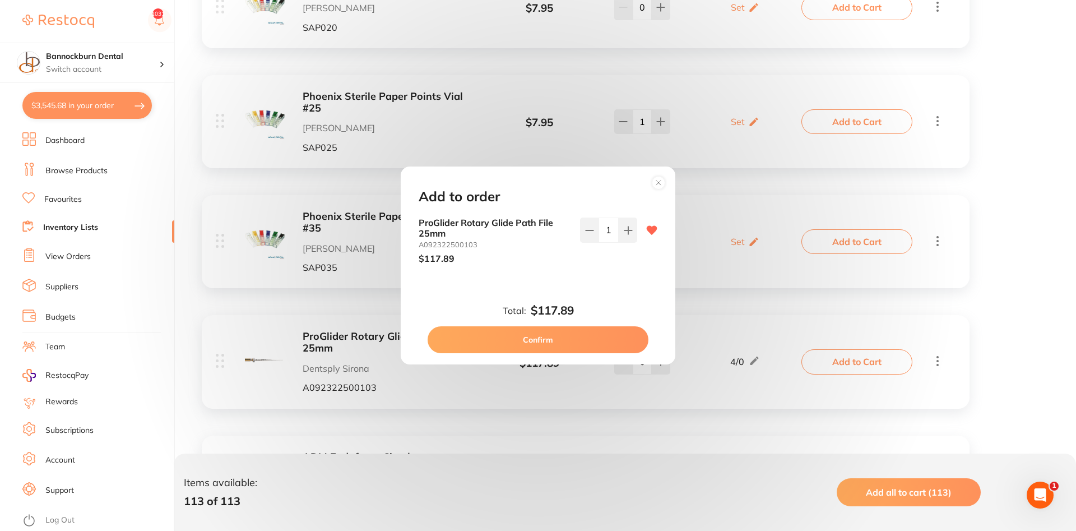
scroll to position [0, 0]
click at [552, 342] on button "Confirm" at bounding box center [538, 339] width 221 height 27
checkbox input "false"
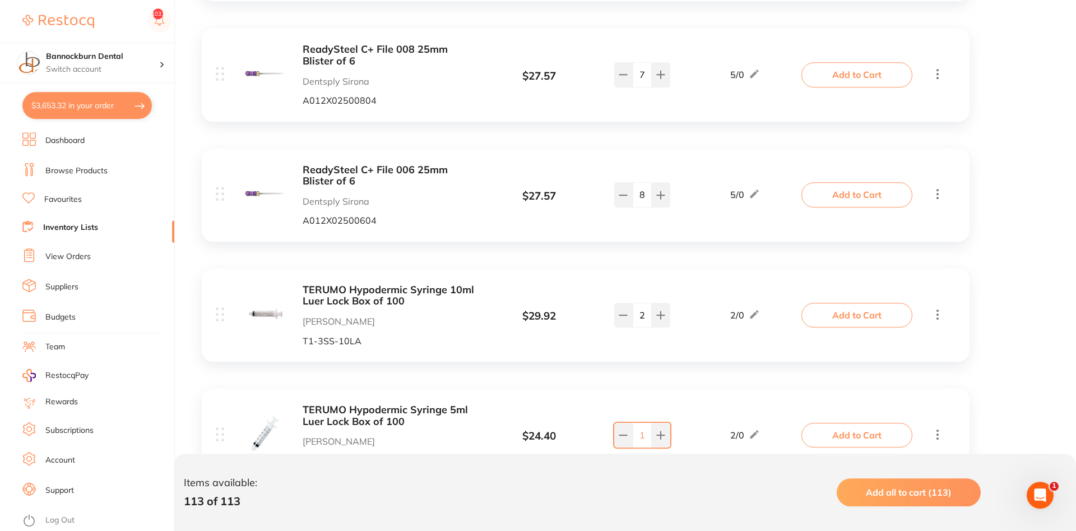
scroll to position [2687, 0]
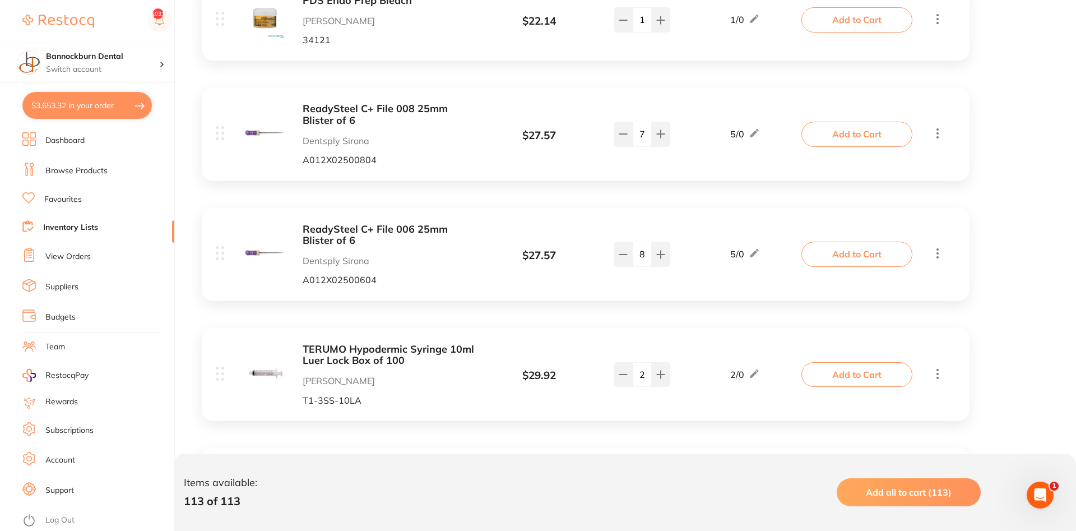
click at [66, 227] on link "Inventory Lists" at bounding box center [70, 227] width 55 height 11
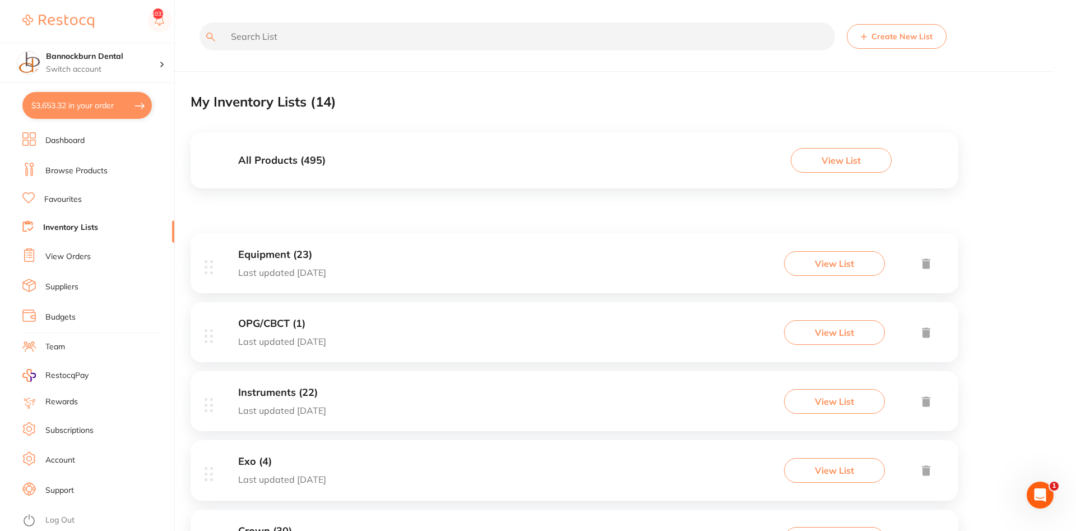
click at [277, 256] on h3 "Equipment (23)" at bounding box center [282, 255] width 88 height 12
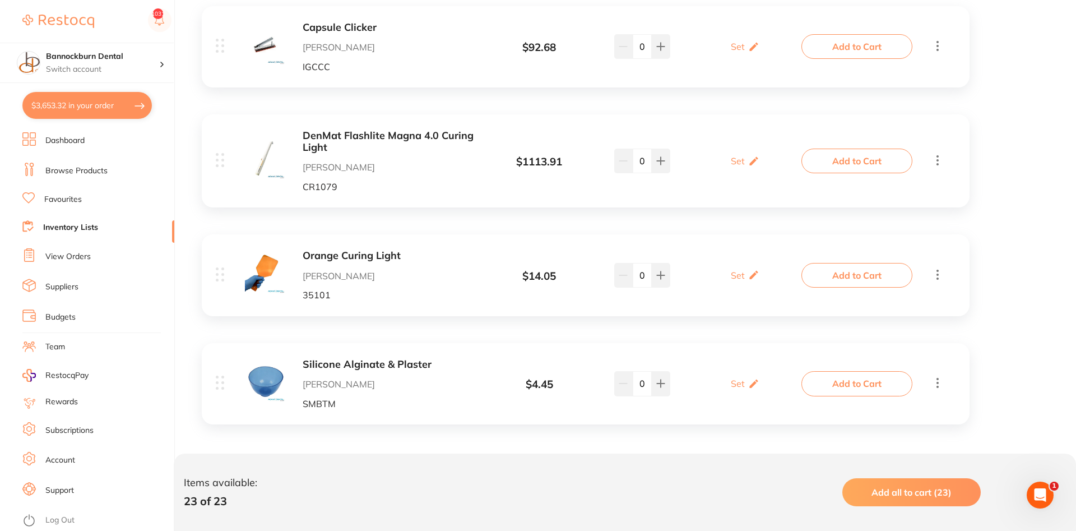
scroll to position [2407, 0]
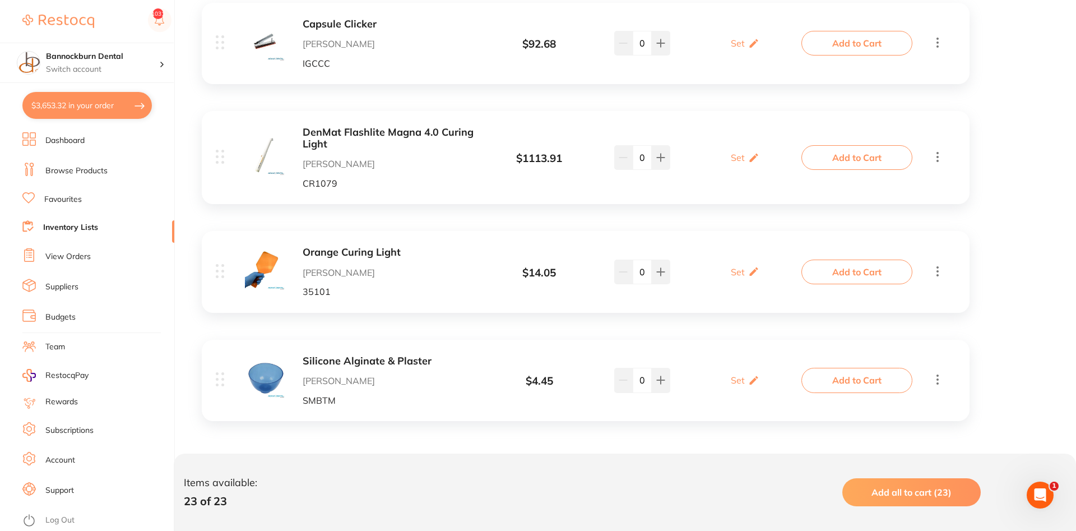
click at [85, 225] on link "Inventory Lists" at bounding box center [70, 227] width 55 height 11
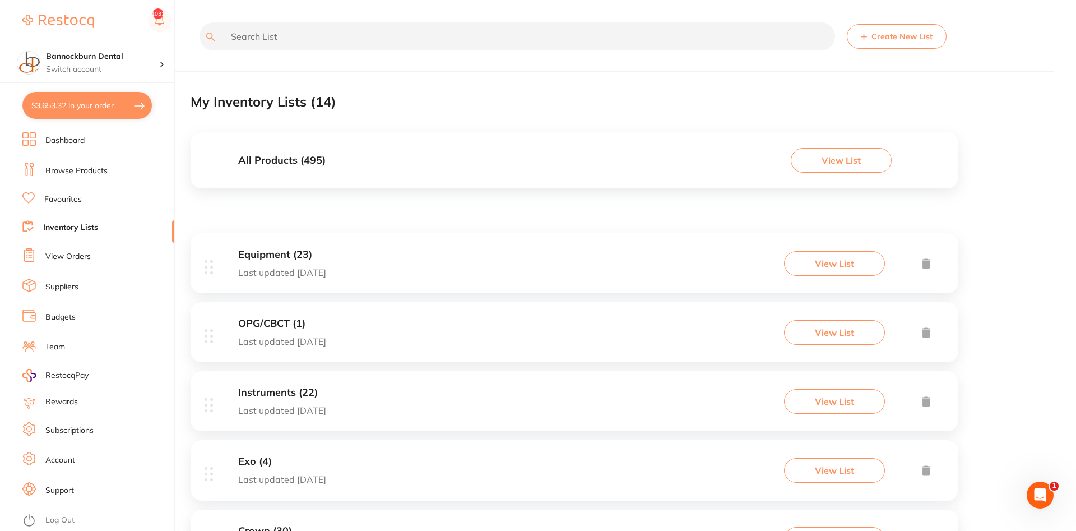
click at [294, 154] on div "All Products ( 495 ) View List" at bounding box center [575, 160] width 768 height 56
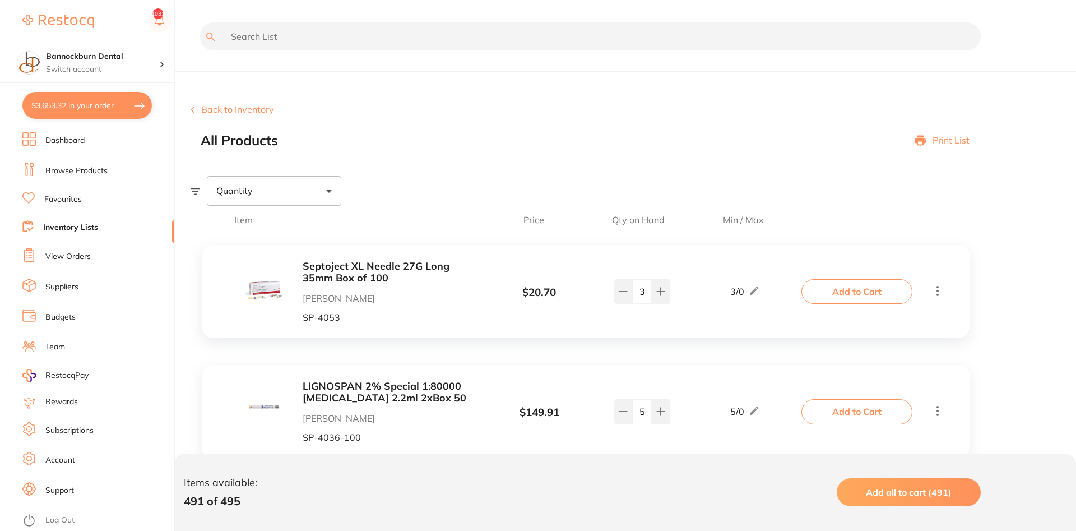
click at [363, 40] on input "text" at bounding box center [590, 36] width 781 height 28
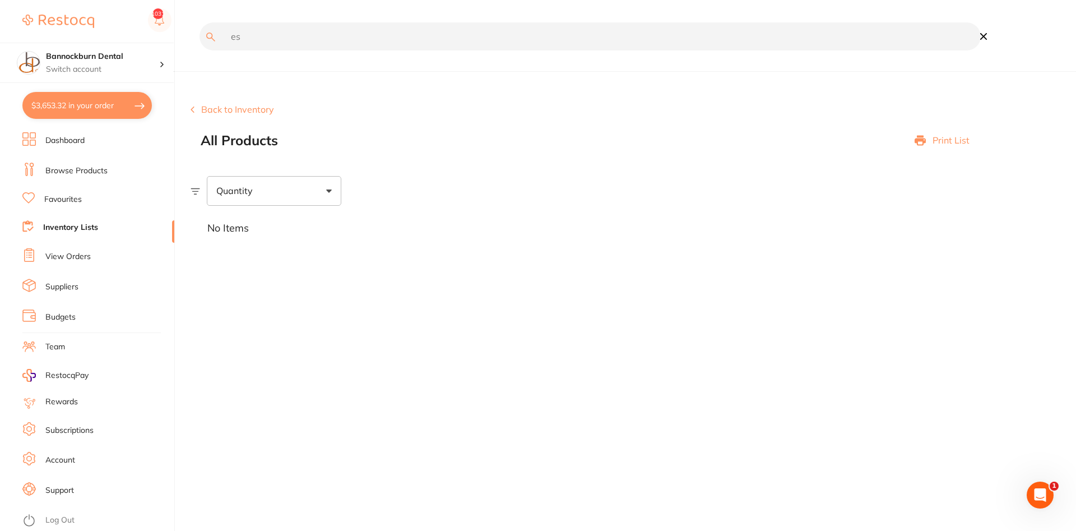
type input "e"
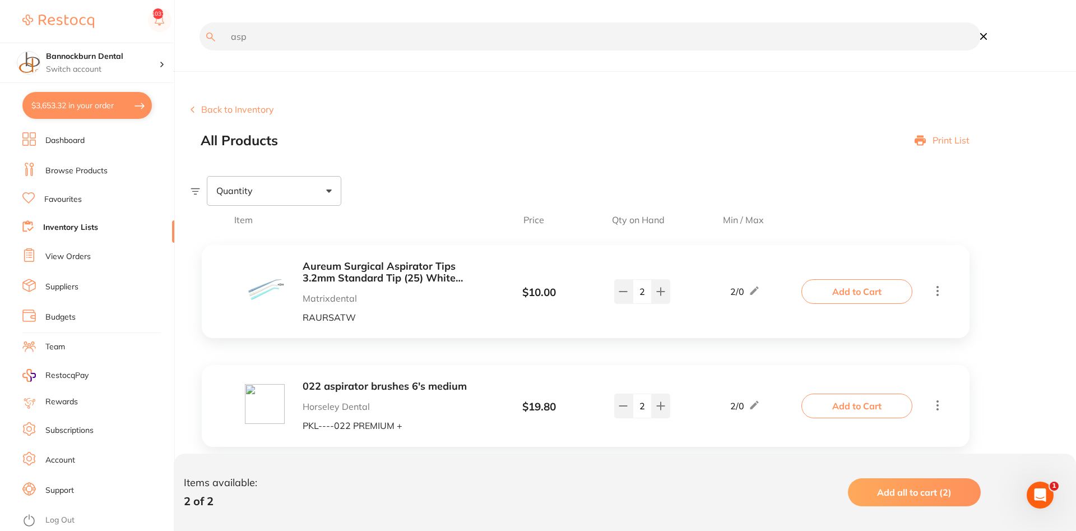
type input "asp"
click at [393, 268] on b "Aureum Surgical Aspirator Tips 3.2mm Standard Tip (25) White Autoclavable" at bounding box center [392, 272] width 178 height 23
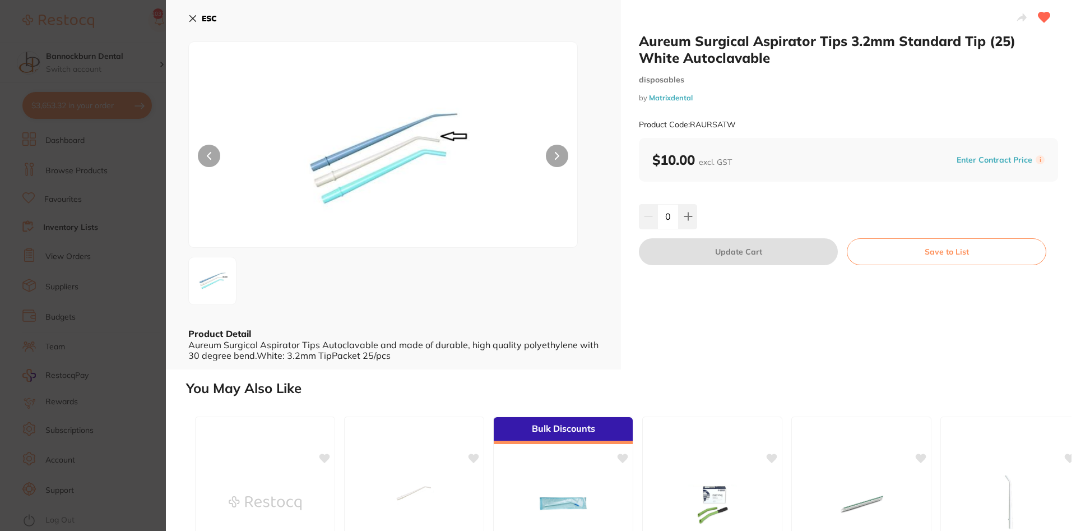
click at [558, 161] on button at bounding box center [557, 156] width 22 height 22
click at [209, 24] on button "ESC" at bounding box center [202, 18] width 29 height 19
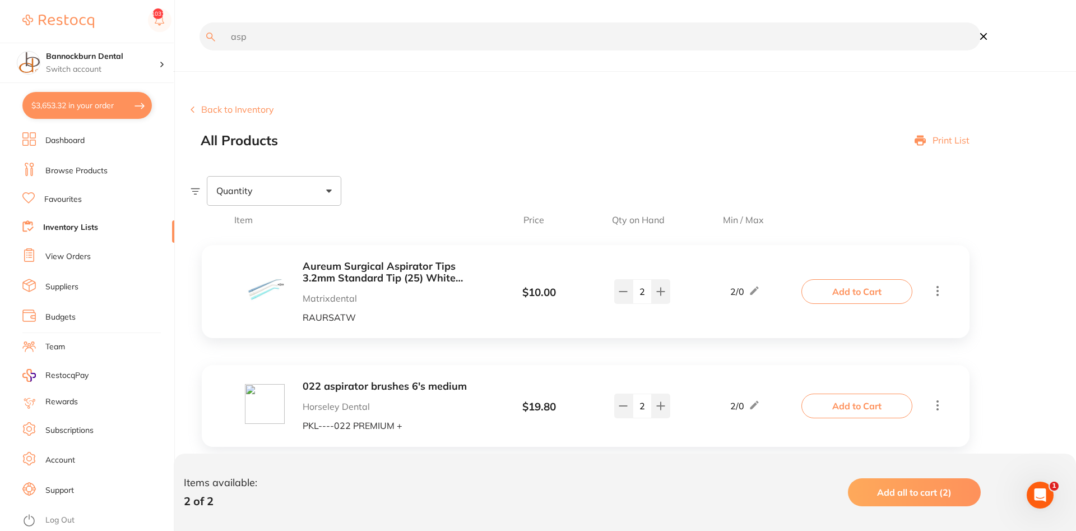
click at [338, 265] on b "Aureum Surgical Aspirator Tips 3.2mm Standard Tip (25) White Autoclavable" at bounding box center [392, 272] width 178 height 23
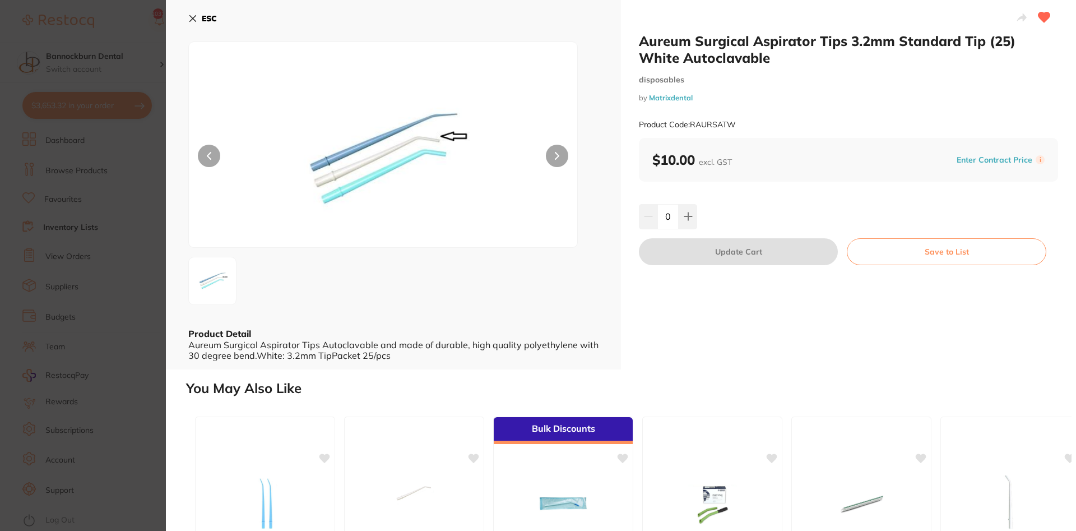
click at [204, 17] on b "ESC" at bounding box center [209, 18] width 15 height 10
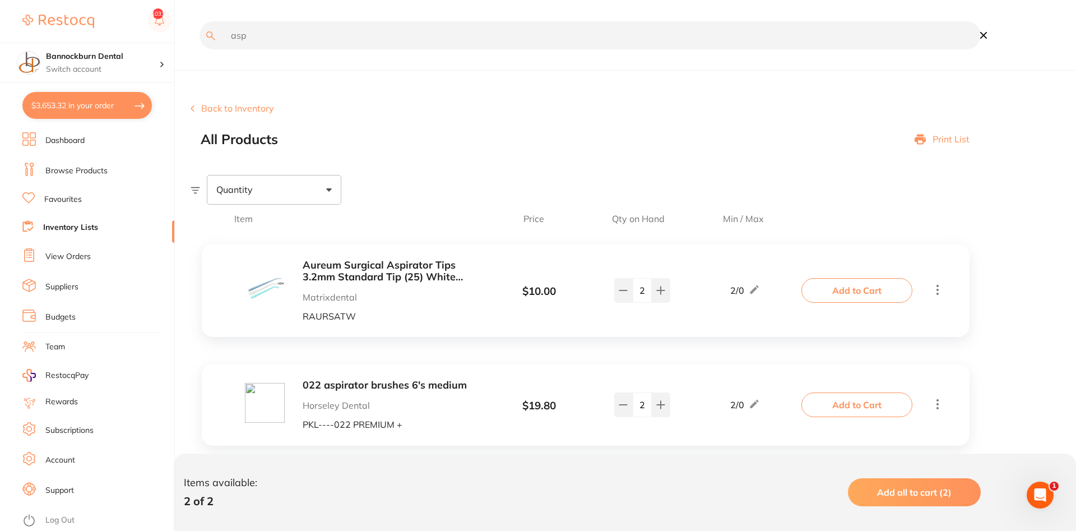
click at [847, 293] on button "Add to Cart" at bounding box center [857, 290] width 111 height 25
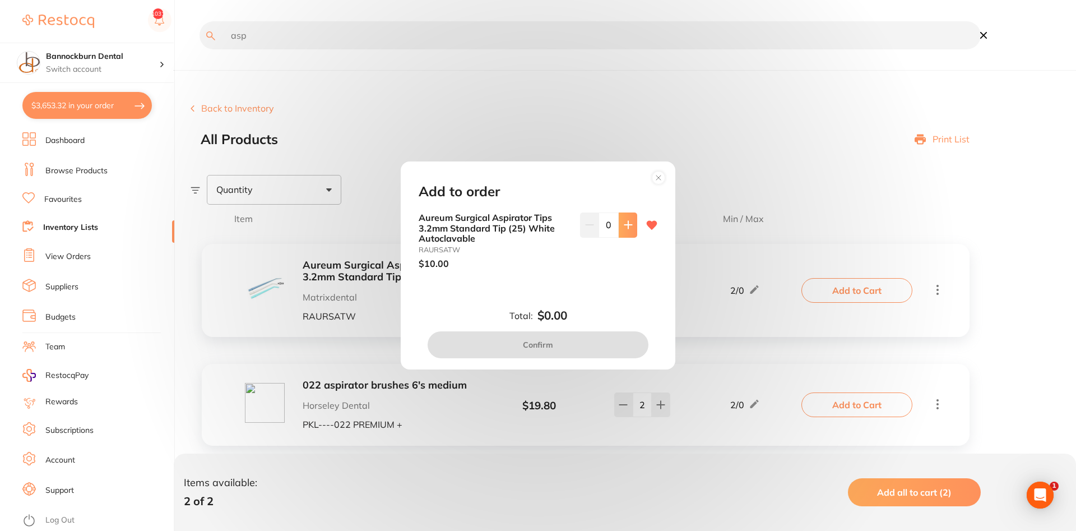
click at [624, 228] on icon at bounding box center [628, 224] width 9 height 9
type input "1"
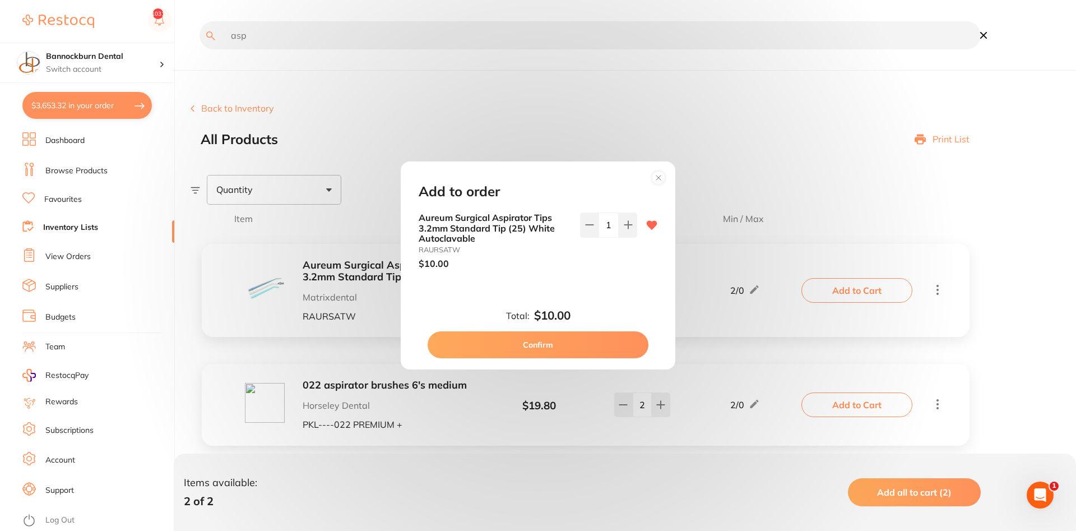
click at [534, 346] on button "Confirm" at bounding box center [538, 344] width 221 height 27
checkbox input "false"
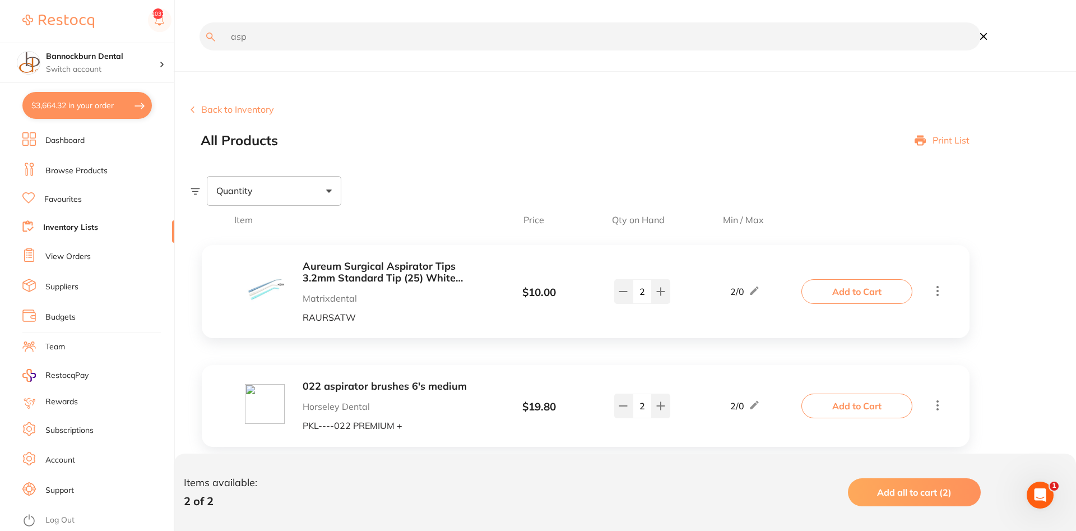
drag, startPoint x: 286, startPoint y: 40, endPoint x: 172, endPoint y: 38, distance: 114.4
click at [200, 38] on input "asp" at bounding box center [590, 36] width 781 height 28
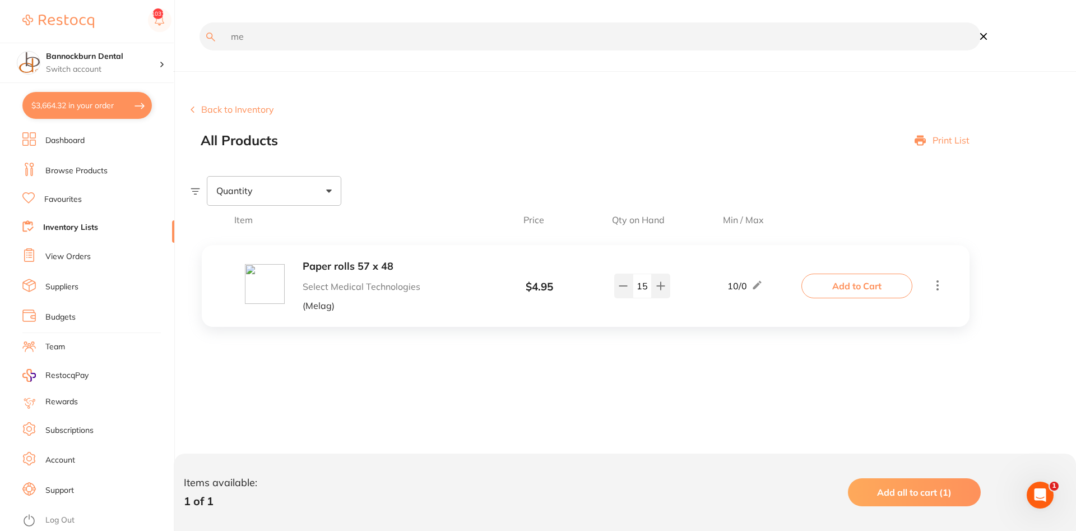
type input "m"
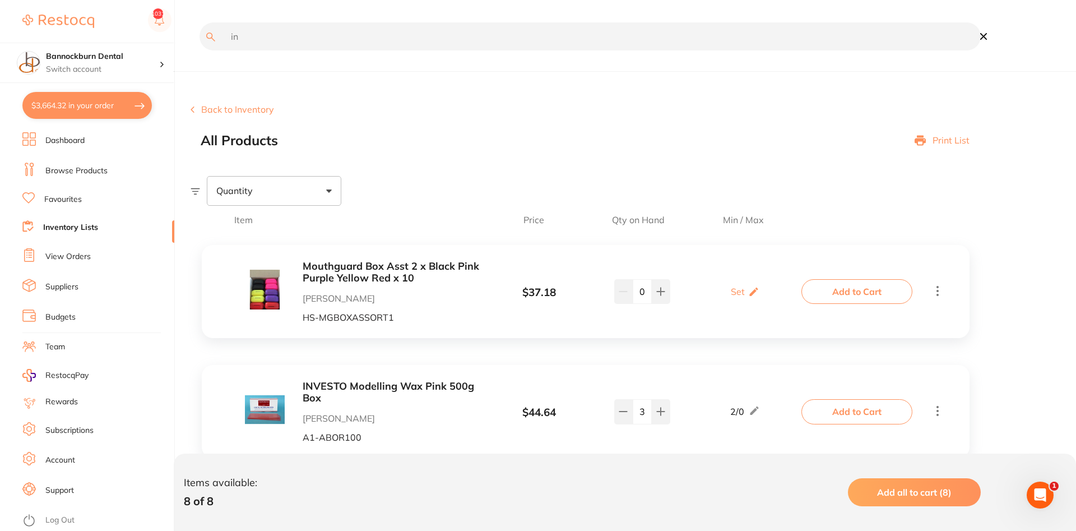
type input "i"
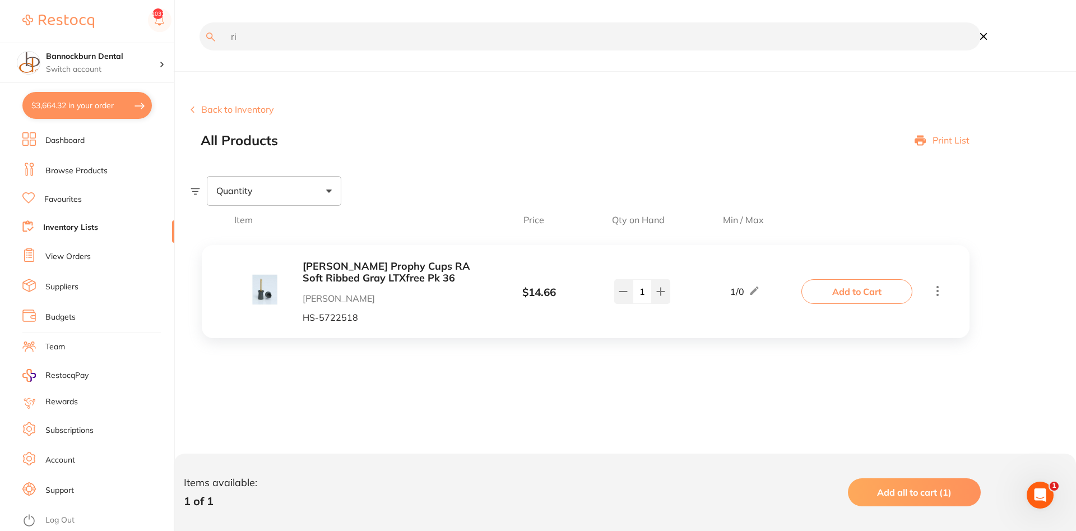
type input "r"
type input "erc-"
click at [345, 270] on b "Epson Cartridge" at bounding box center [392, 267] width 178 height 12
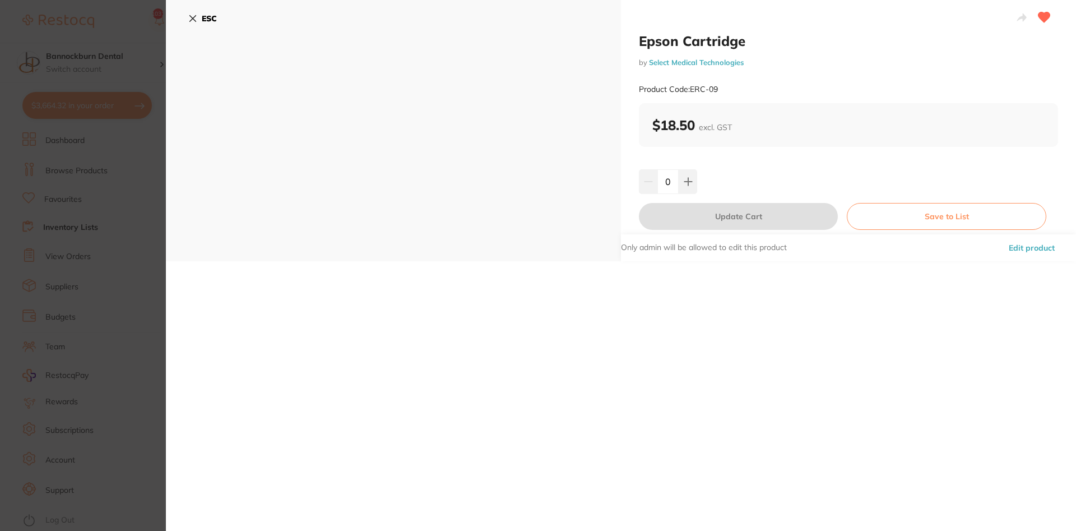
click at [201, 18] on button "ESC" at bounding box center [202, 18] width 29 height 19
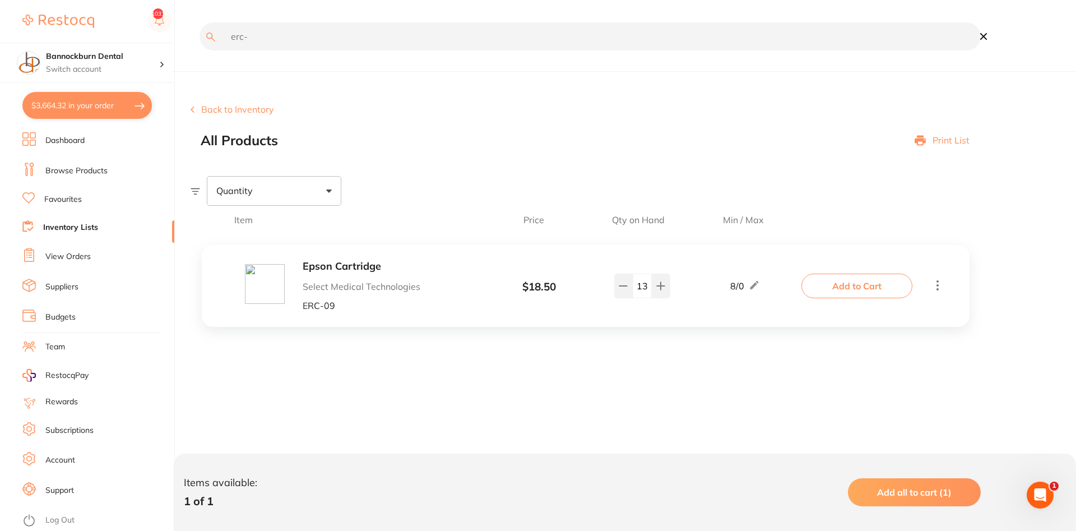
click at [350, 263] on b "Epson Cartridge" at bounding box center [392, 267] width 178 height 12
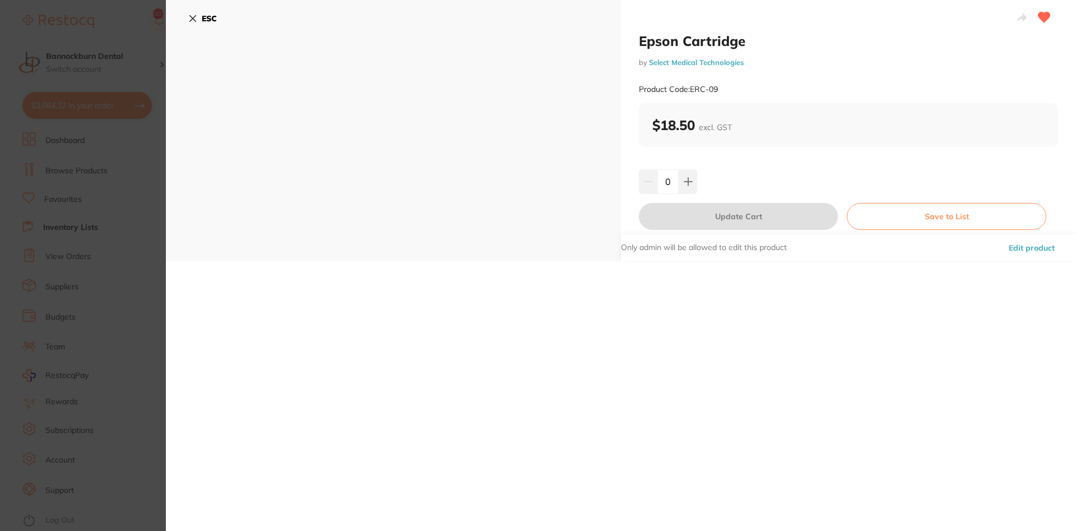
click at [200, 17] on button "ESC" at bounding box center [202, 18] width 29 height 19
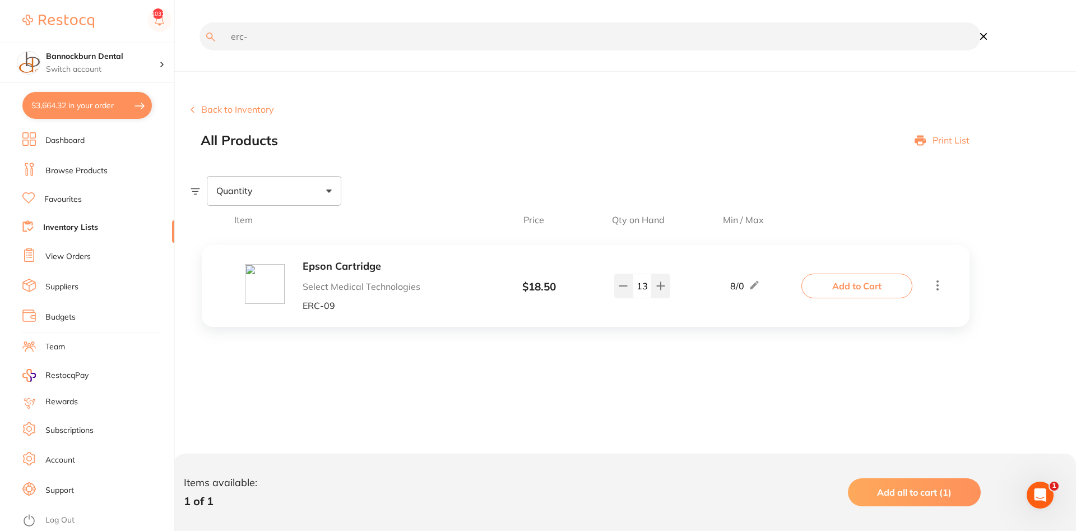
click at [326, 277] on div "Epson Cartridge Select Medical Technologies ERC-09" at bounding box center [392, 286] width 178 height 50
click at [357, 262] on b "Epson Cartridge" at bounding box center [392, 267] width 178 height 12
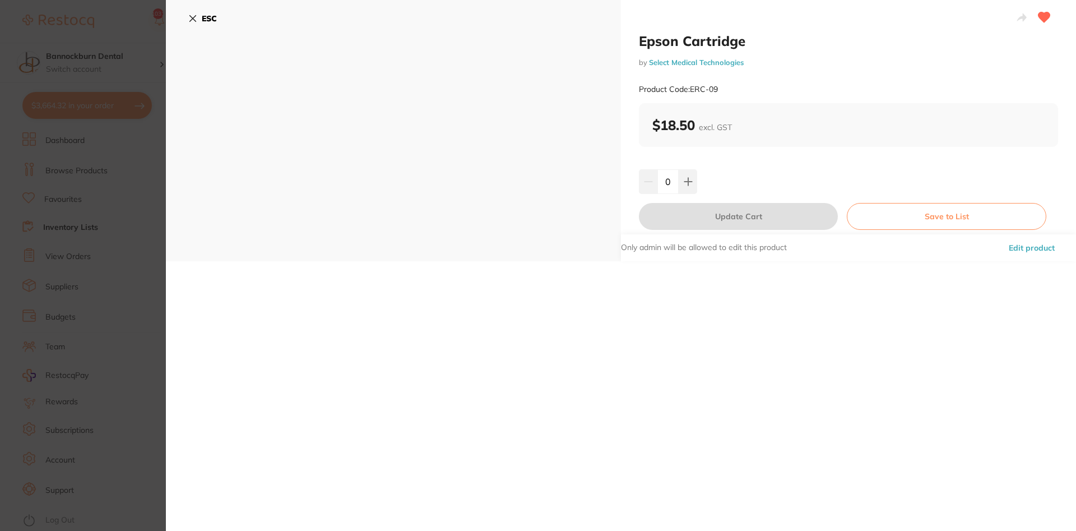
click at [241, 51] on div "ESC" at bounding box center [393, 130] width 455 height 261
click at [200, 10] on button "ESC" at bounding box center [202, 18] width 29 height 19
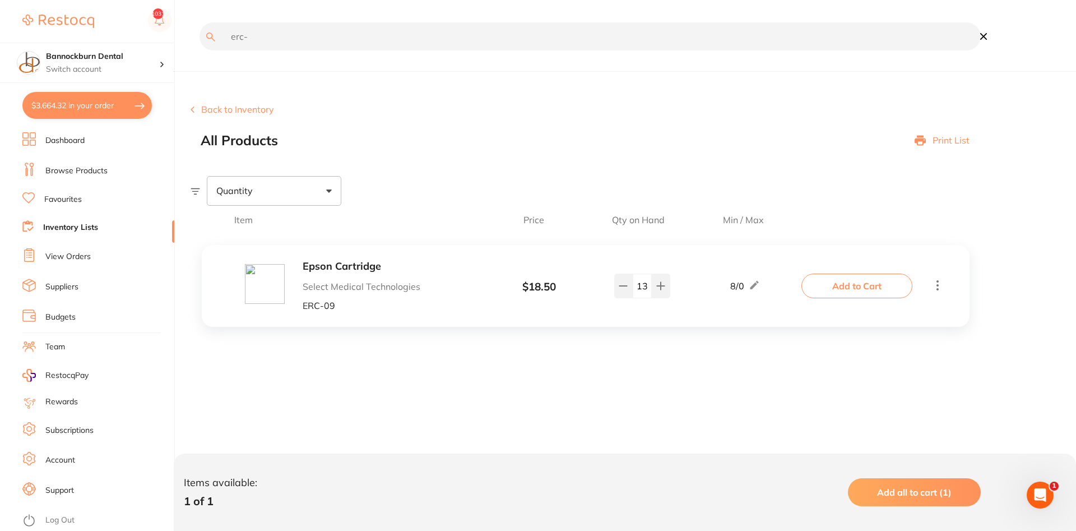
click at [121, 101] on button "$3,664.32 in your order" at bounding box center [86, 105] width 129 height 27
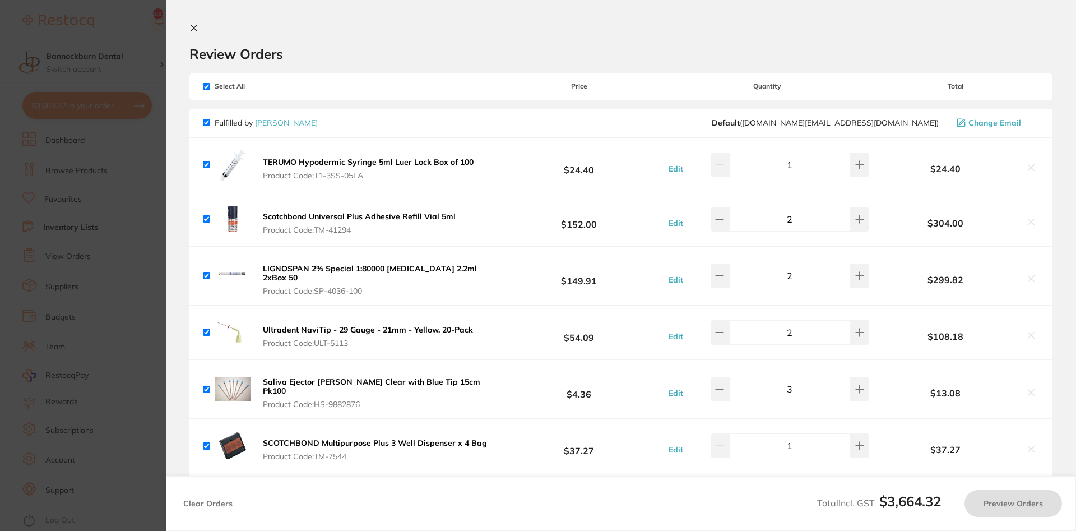
checkbox input "true"
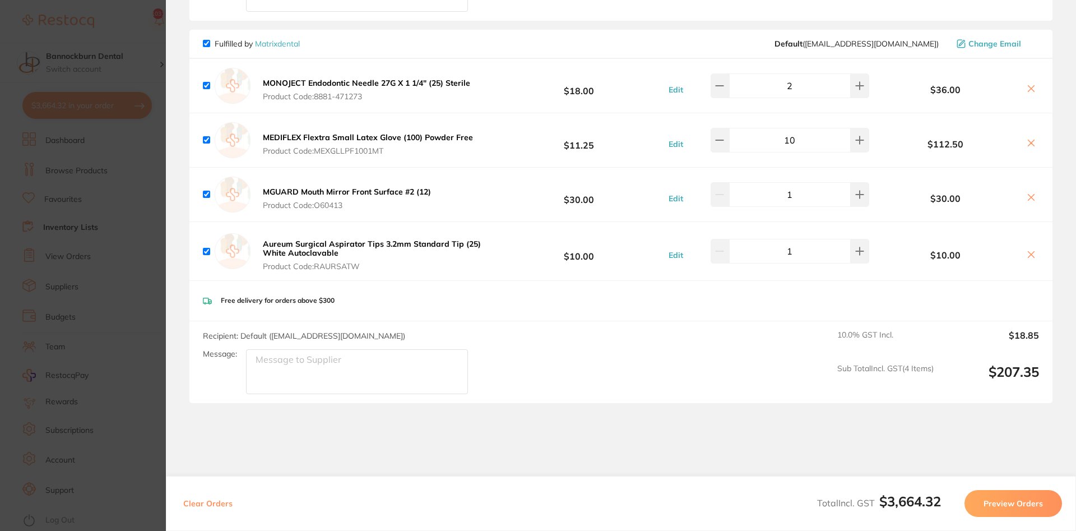
scroll to position [2673, 0]
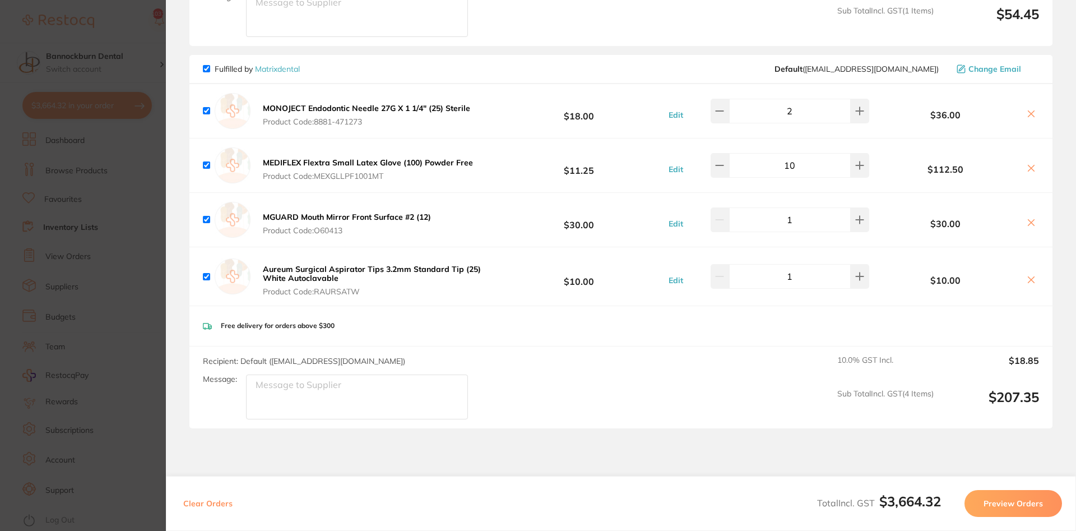
click at [1021, 502] on button "Preview Orders" at bounding box center [1014, 503] width 98 height 27
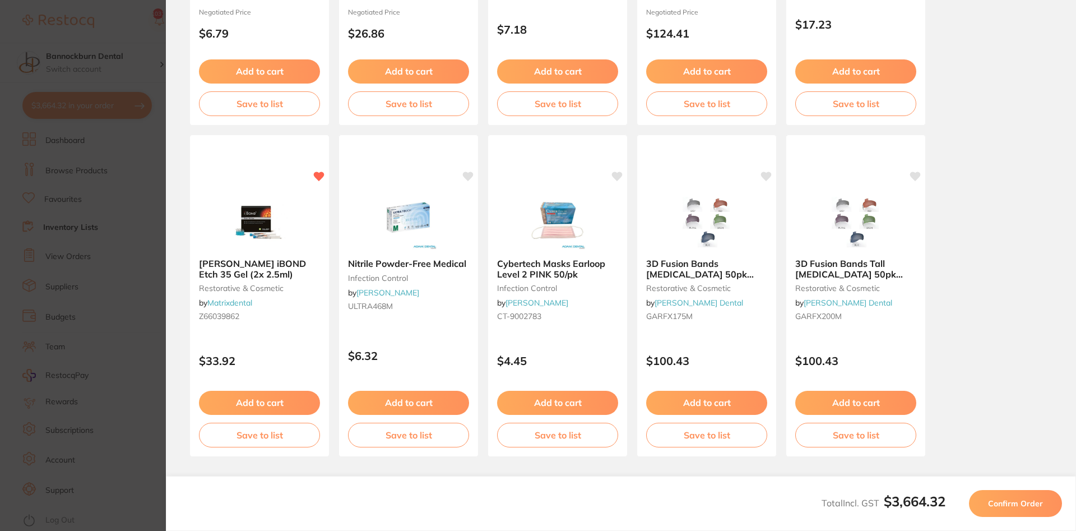
scroll to position [298, 0]
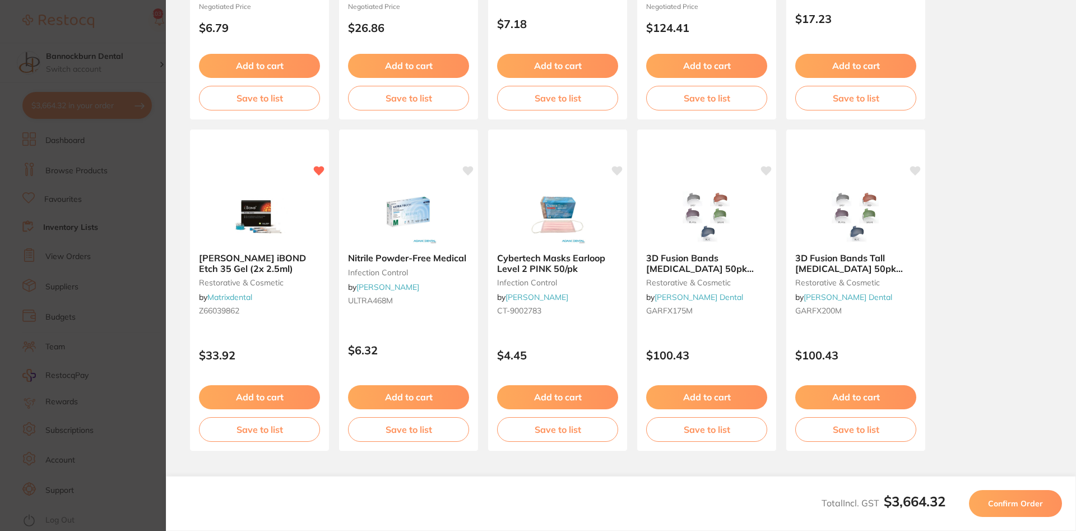
click at [1034, 502] on span "Confirm Order" at bounding box center [1015, 503] width 55 height 10
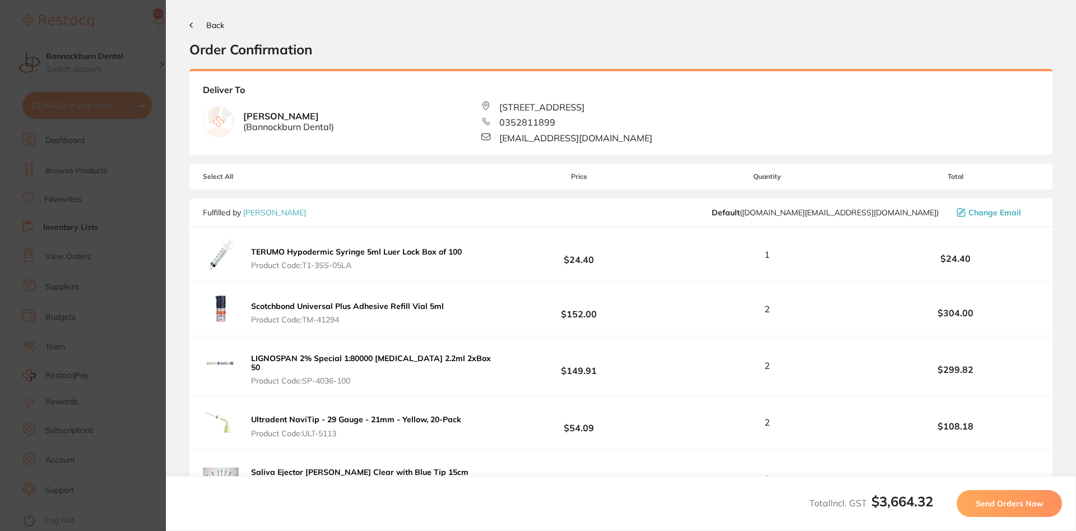
scroll to position [0, 0]
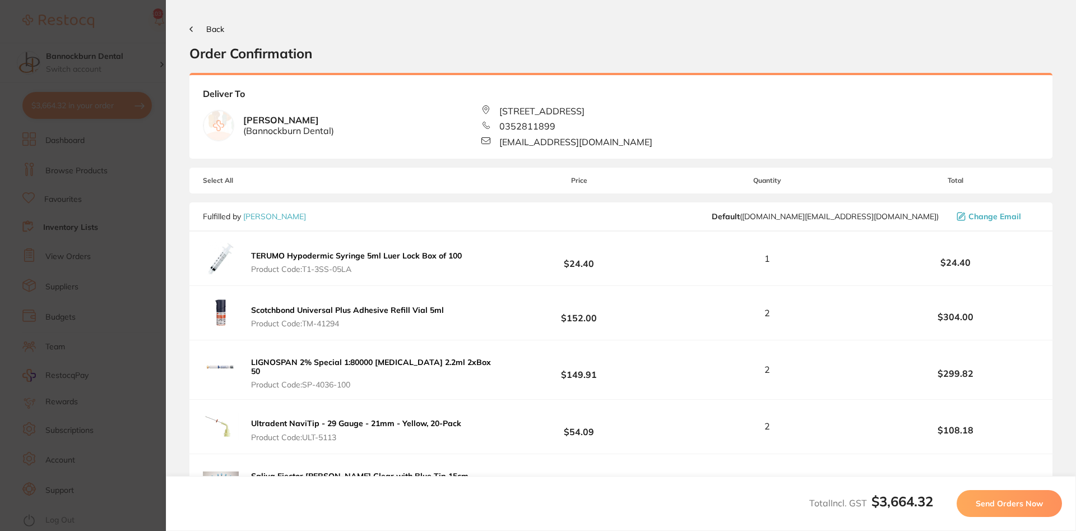
click at [999, 506] on span "Send Orders Now" at bounding box center [1009, 503] width 67 height 10
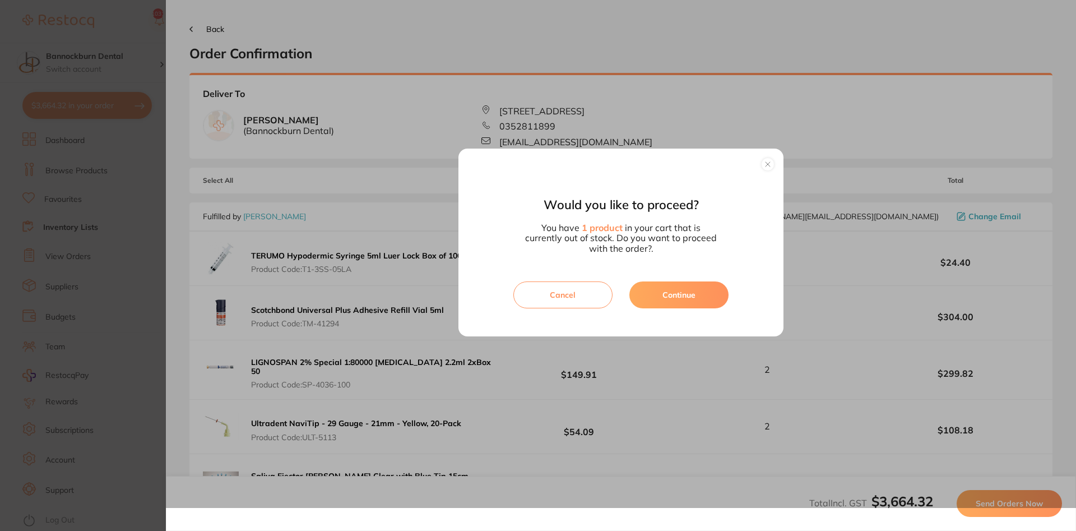
click at [765, 166] on button "button" at bounding box center [767, 164] width 13 height 13
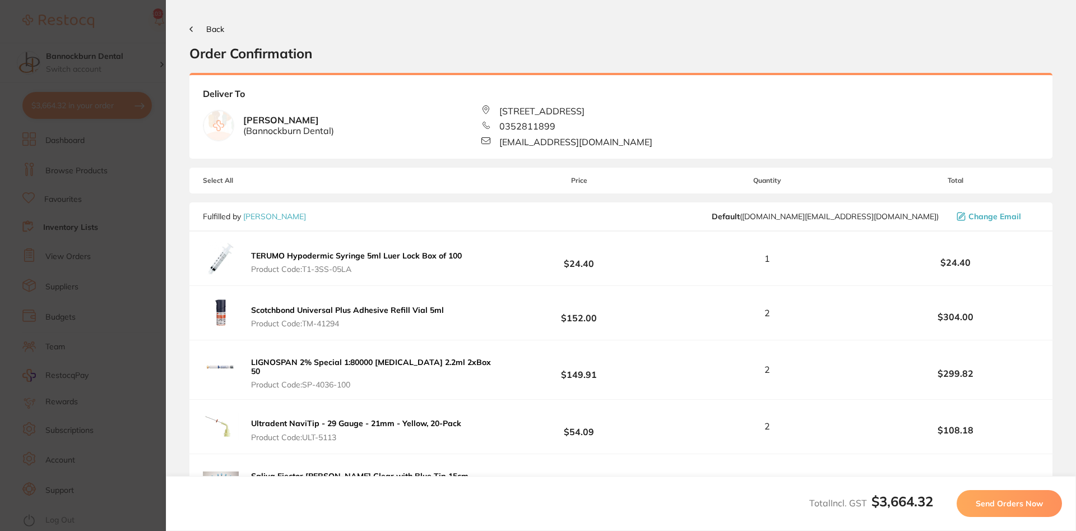
click at [1016, 504] on span "Send Orders Now" at bounding box center [1009, 503] width 67 height 10
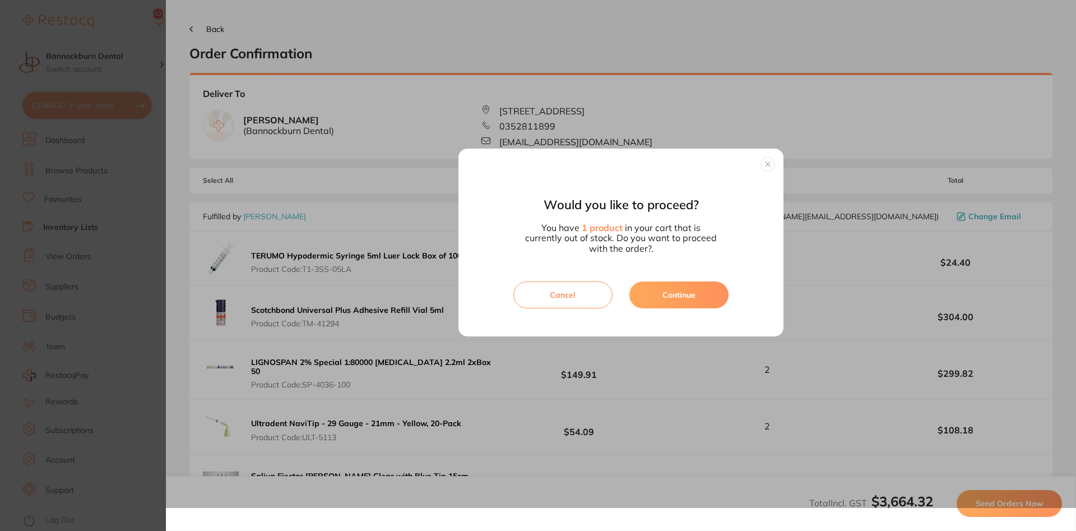
click at [600, 226] on span "1 product" at bounding box center [603, 227] width 43 height 11
click at [771, 166] on button "button" at bounding box center [767, 164] width 13 height 13
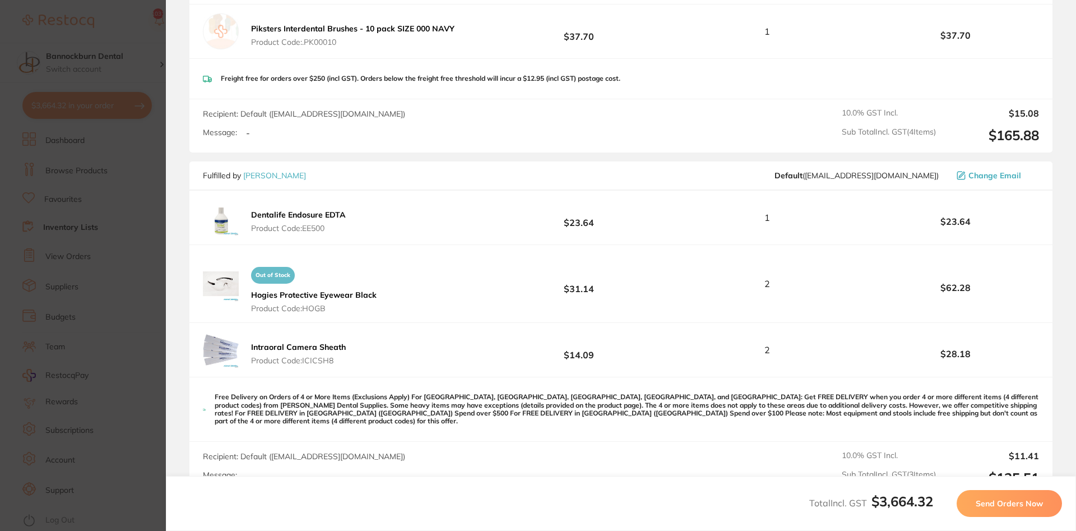
scroll to position [1614, 0]
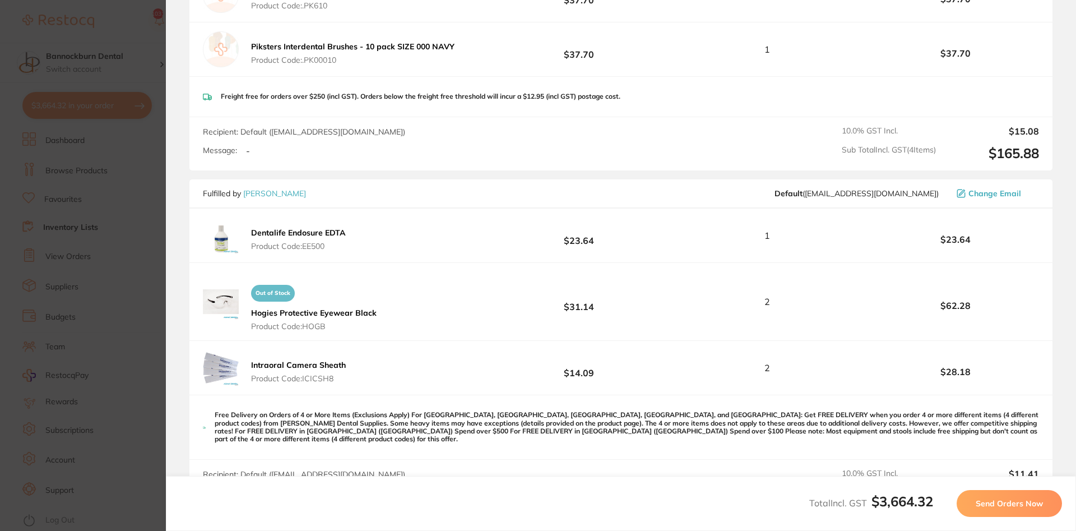
click at [96, 100] on section "Update RRP Set your pre negotiated price for this item. Item Agreed RRP (excl. …" at bounding box center [538, 265] width 1076 height 531
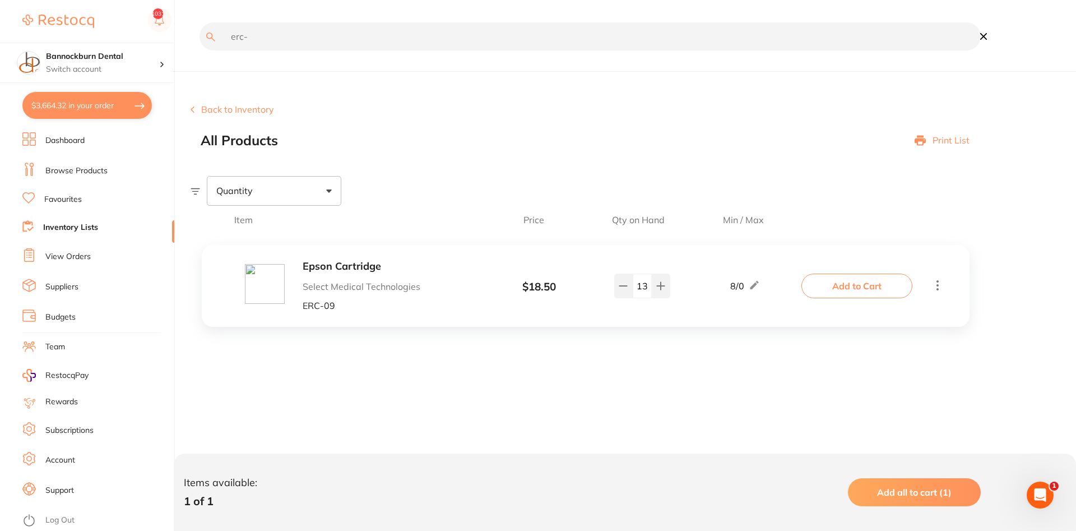
click at [140, 110] on button "$3,664.32 in your order" at bounding box center [86, 105] width 129 height 27
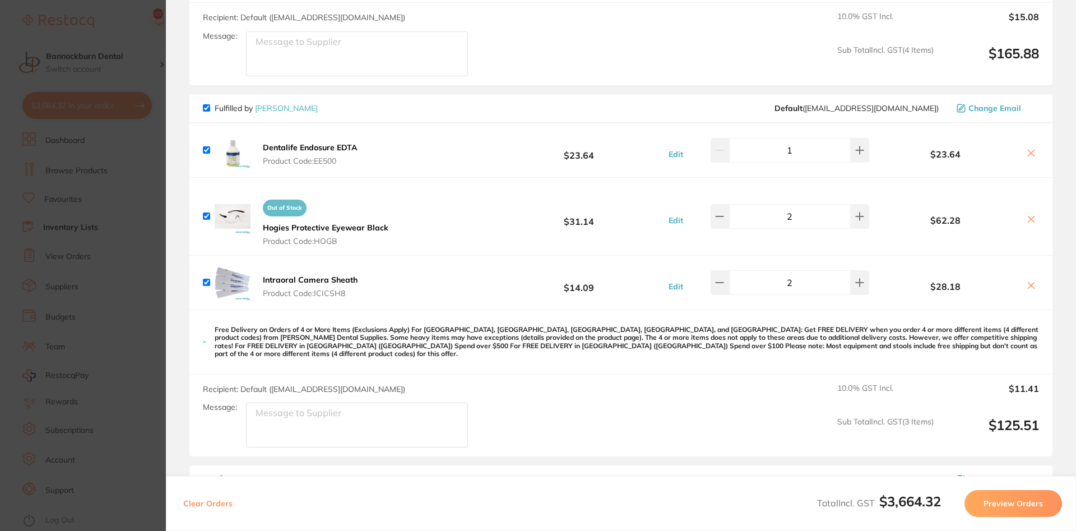
scroll to position [1597, 0]
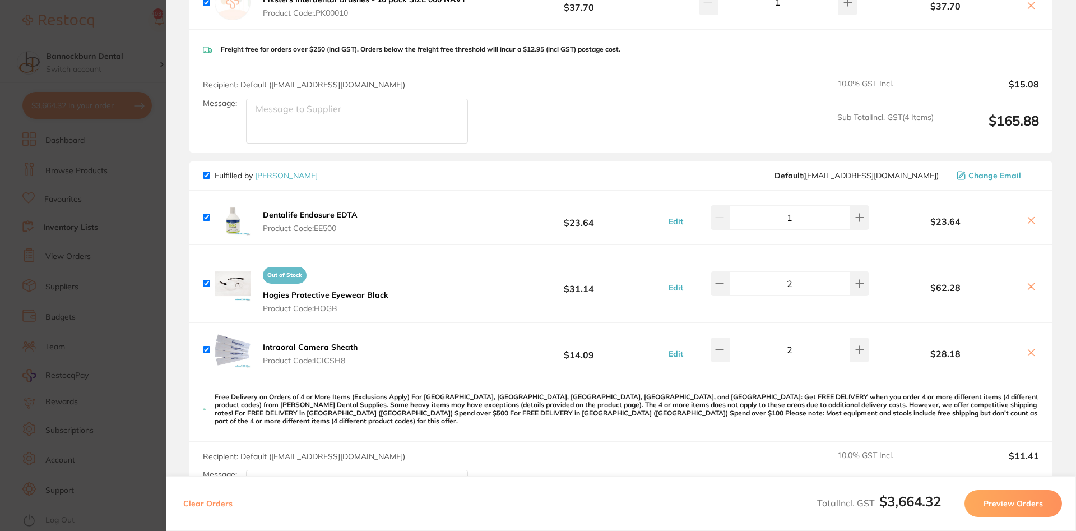
click at [1034, 282] on icon at bounding box center [1031, 286] width 9 height 9
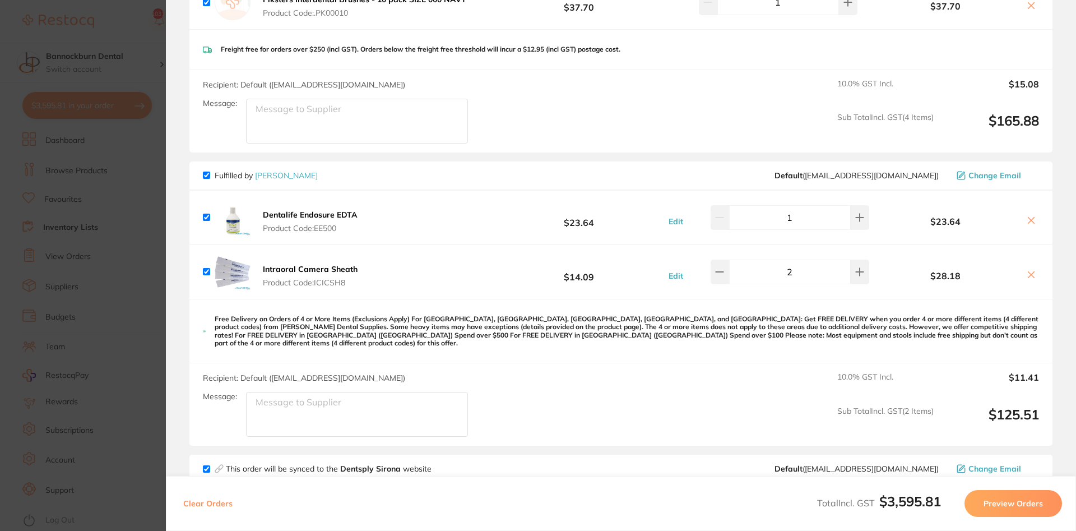
checkbox input "true"
click at [92, 222] on section "Update RRP Set your pre negotiated price for this item. Item Agreed RRP (excl. …" at bounding box center [538, 265] width 1076 height 531
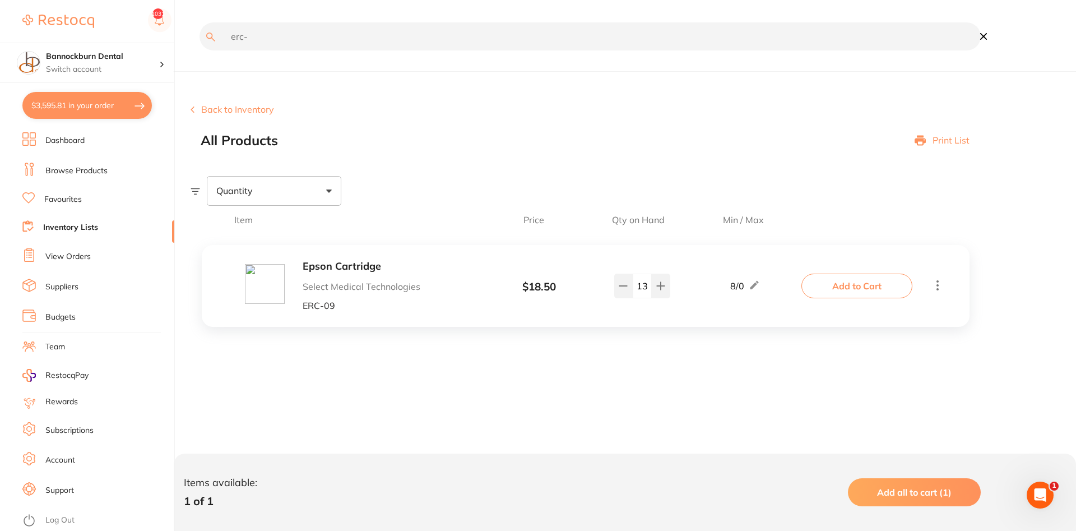
click at [81, 223] on link "Inventory Lists" at bounding box center [70, 227] width 55 height 11
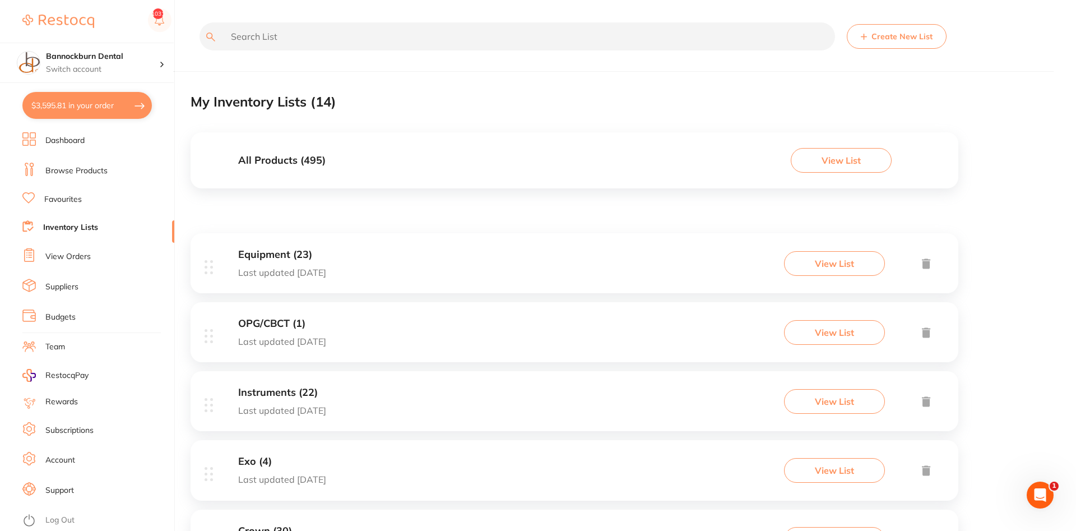
click at [289, 36] on input "text" at bounding box center [518, 36] width 636 height 28
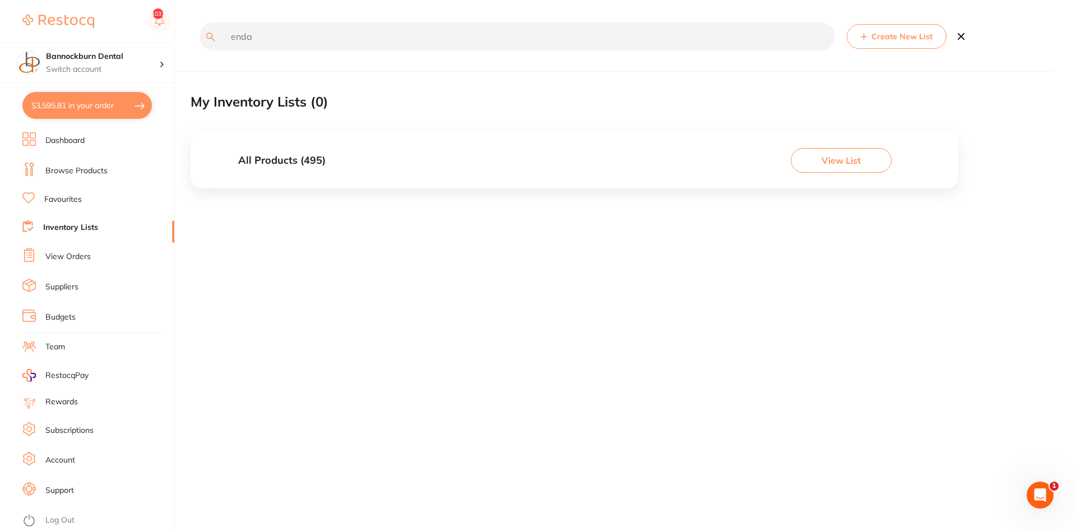
type input "enda"
click at [306, 164] on h3 "All Products ( 495 )" at bounding box center [281, 161] width 87 height 12
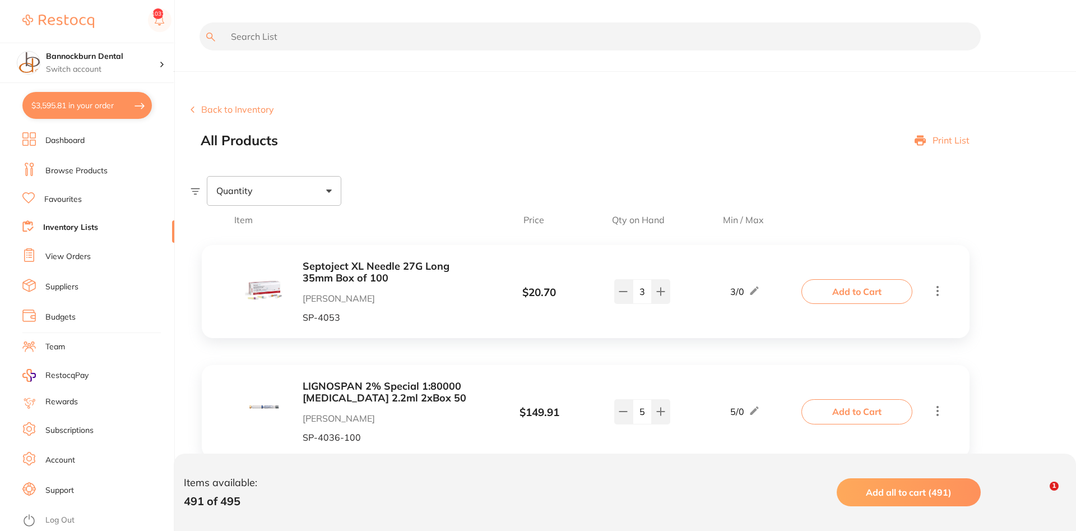
click at [293, 39] on input "text" at bounding box center [590, 36] width 781 height 28
type input "enda"
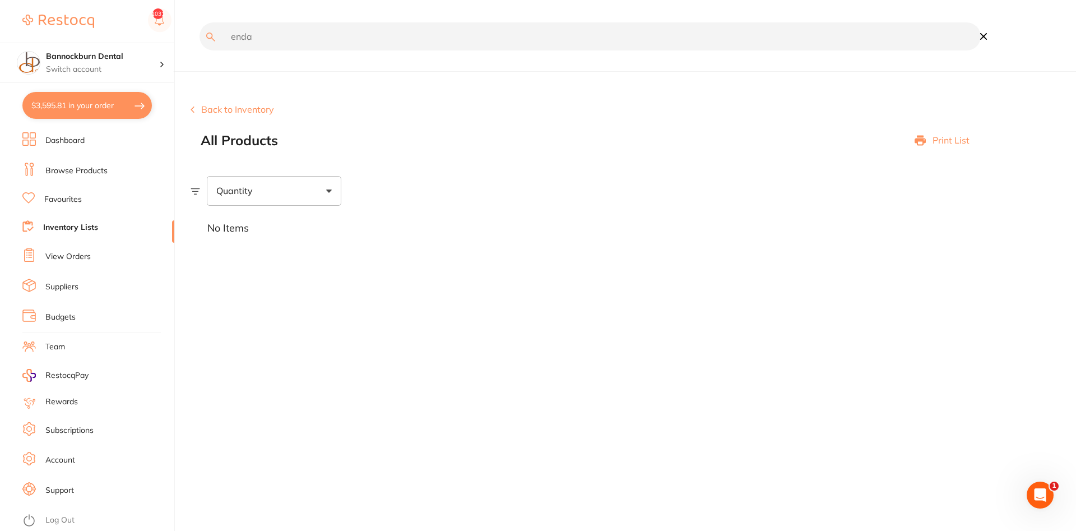
drag, startPoint x: 256, startPoint y: 37, endPoint x: 62, endPoint y: 43, distance: 194.1
click at [200, 43] on input "enda" at bounding box center [590, 36] width 781 height 28
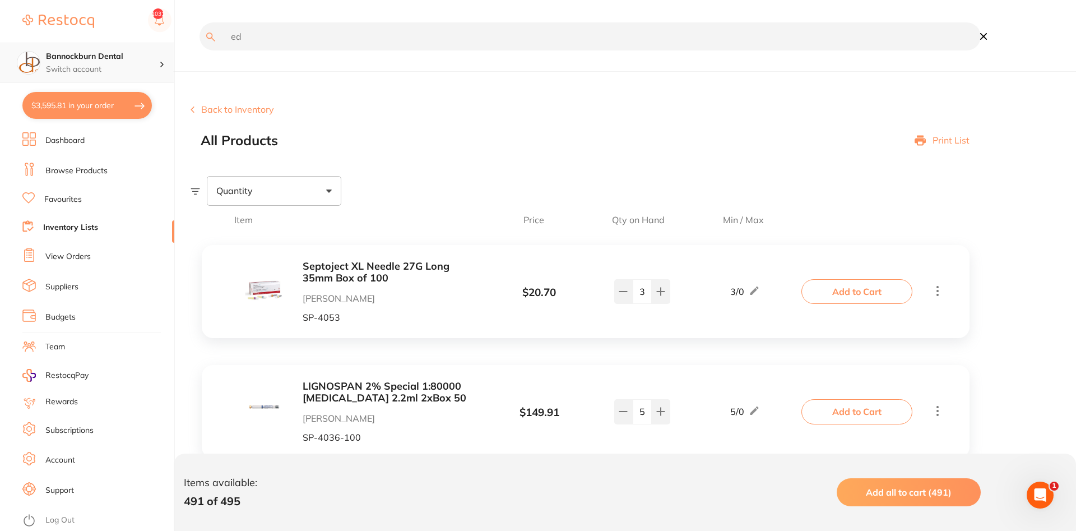
type input "e"
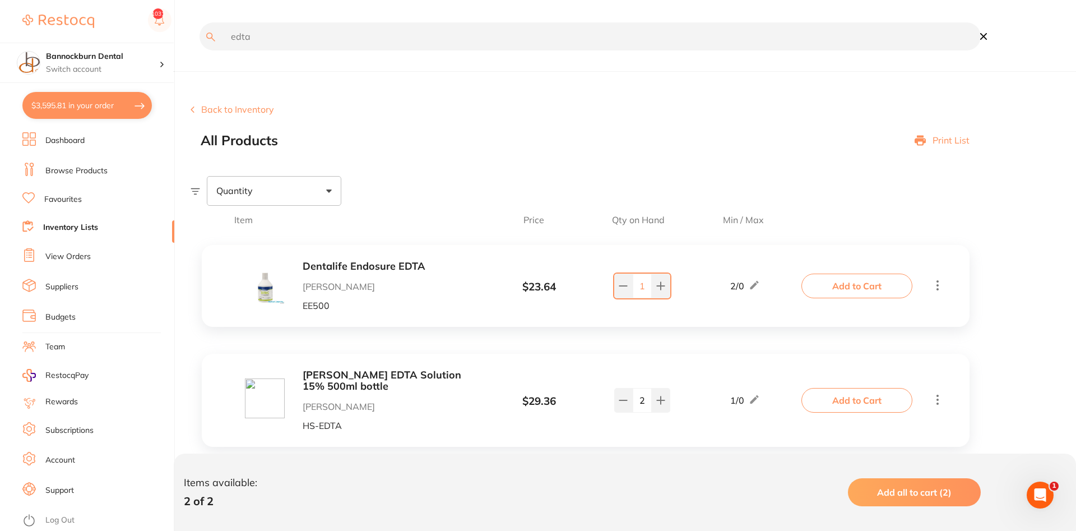
type input "edta"
click at [816, 399] on button "Add to Cart" at bounding box center [857, 400] width 111 height 25
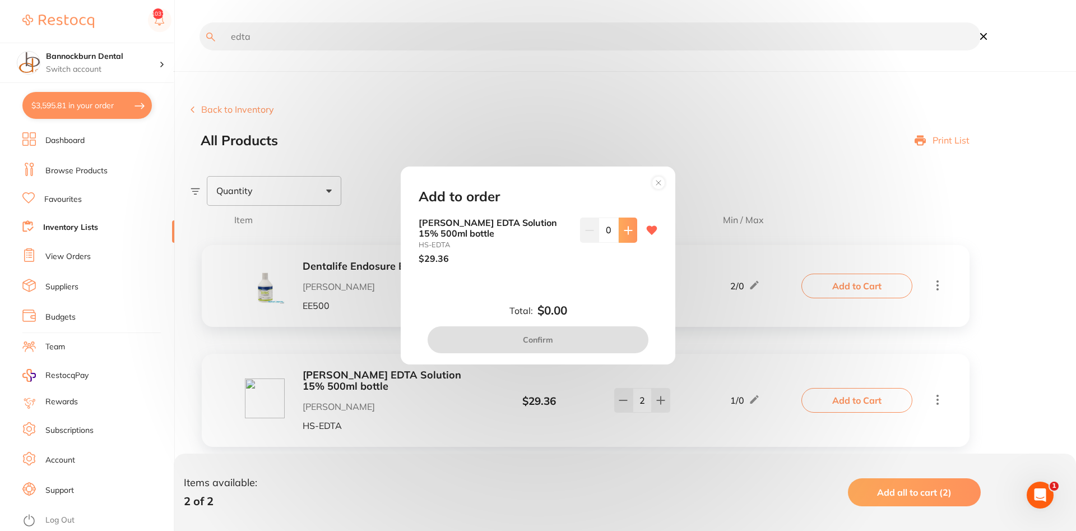
click at [628, 230] on icon at bounding box center [627, 229] width 7 height 7
type input "1"
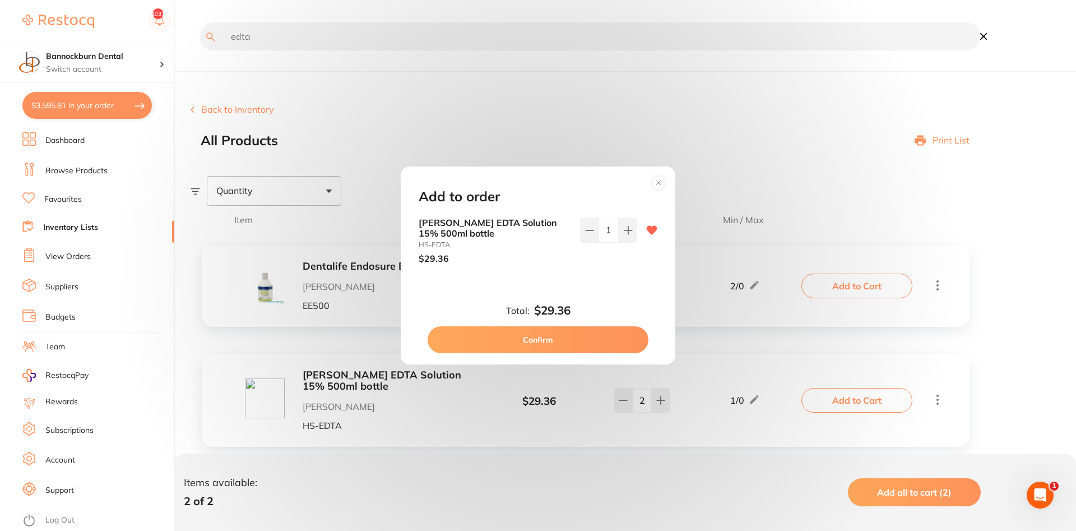
click at [563, 346] on button "Confirm" at bounding box center [538, 339] width 221 height 27
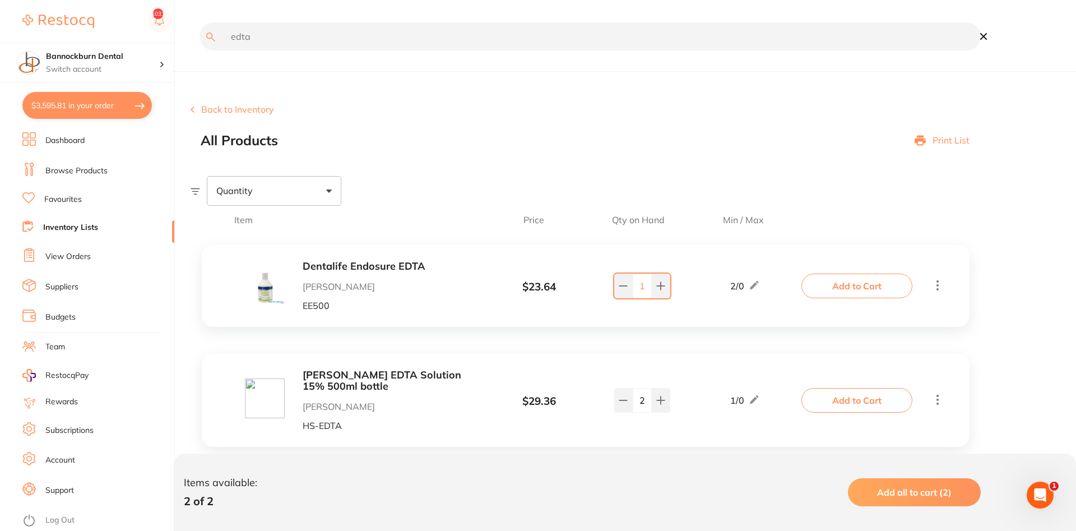
checkbox input "false"
click at [89, 102] on button "$3,595.81 in your order" at bounding box center [86, 105] width 129 height 27
checkbox input "true"
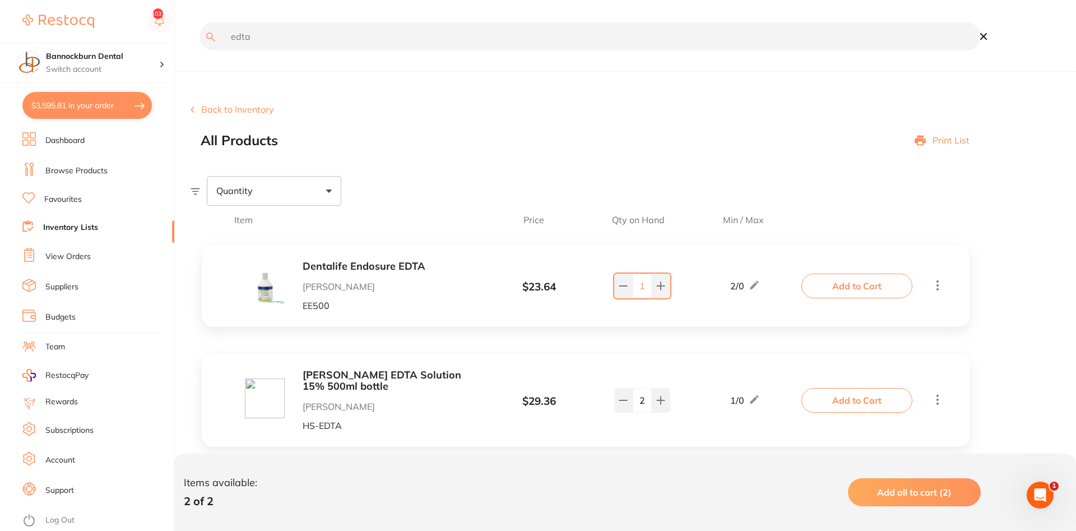
checkbox input "true"
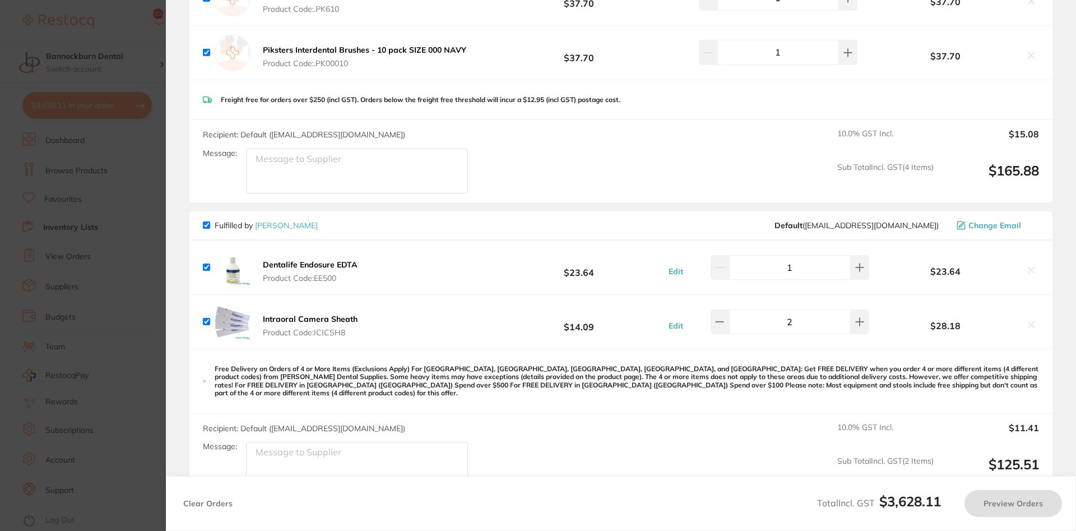
checkbox input "true"
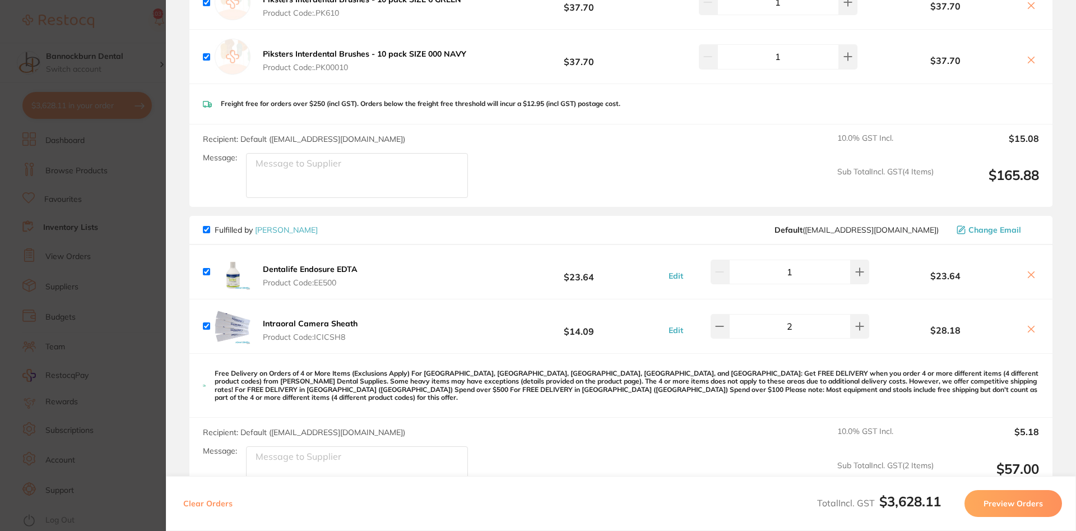
click at [1035, 318] on div "$28.18" at bounding box center [955, 326] width 167 height 20
click at [1036, 270] on icon at bounding box center [1031, 274] width 9 height 9
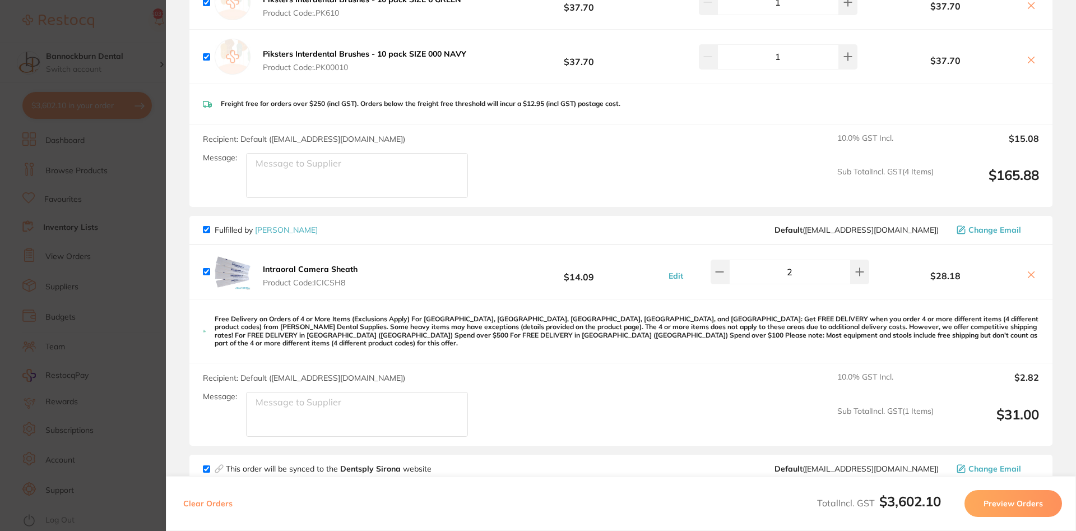
scroll to position [1600, 0]
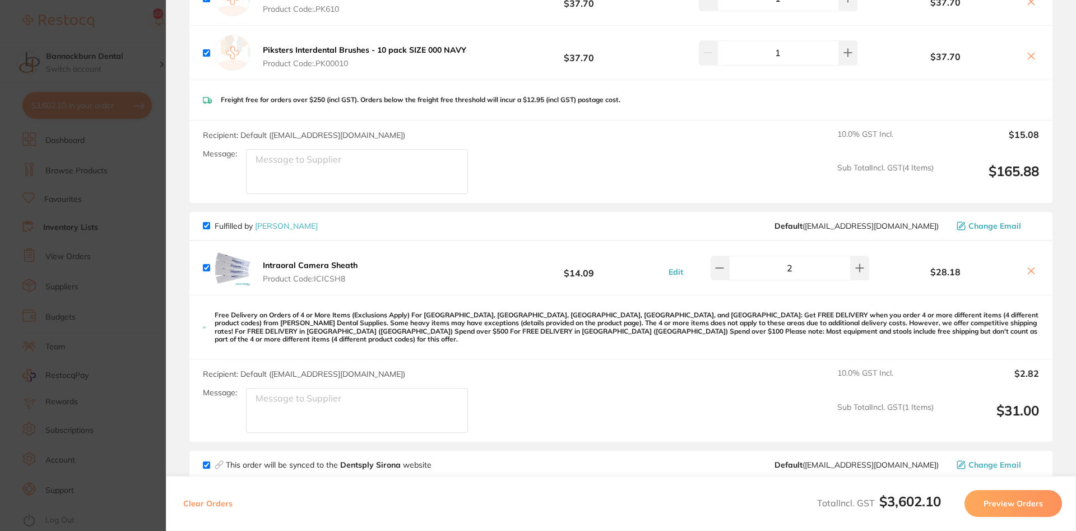
click at [1030, 268] on icon at bounding box center [1032, 271] width 6 height 6
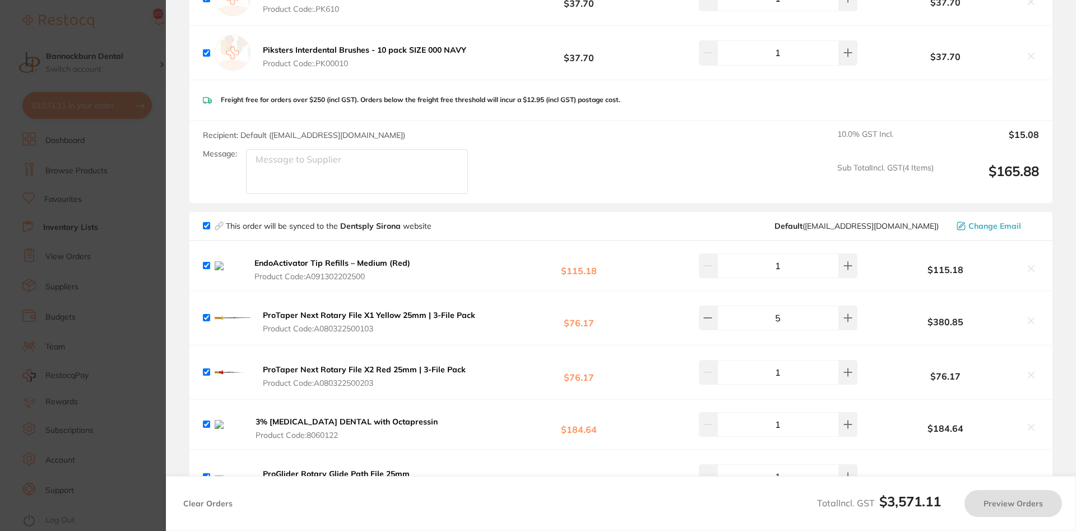
checkbox input "true"
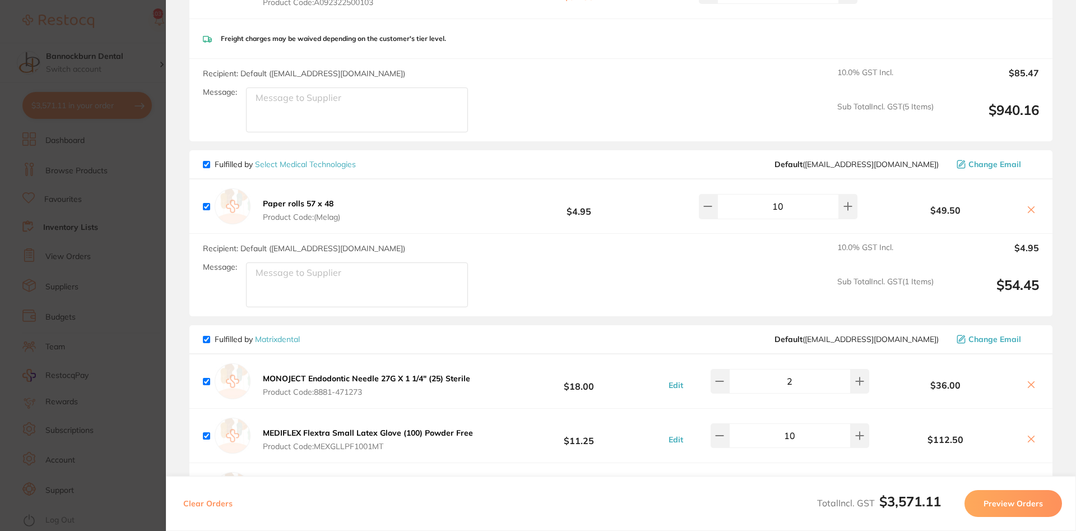
scroll to position [2431, 0]
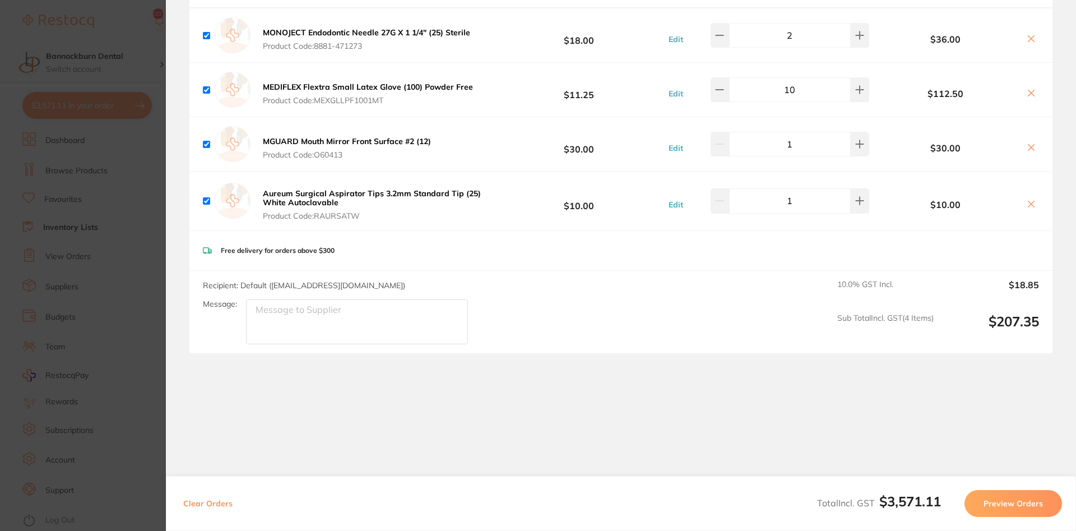
click at [1017, 500] on button "Preview Orders" at bounding box center [1014, 503] width 98 height 27
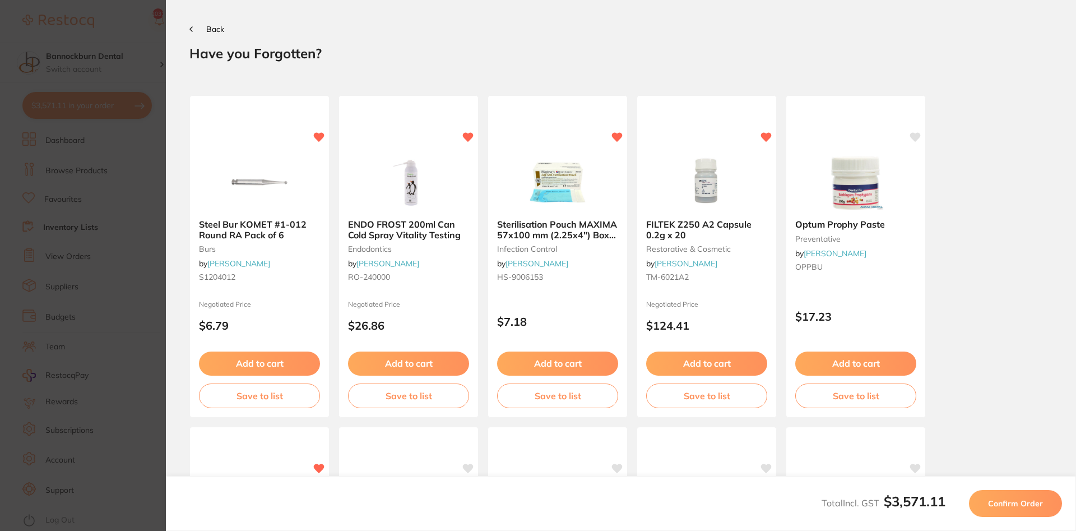
scroll to position [0, 0]
click at [1014, 502] on span "Confirm Order" at bounding box center [1015, 503] width 55 height 10
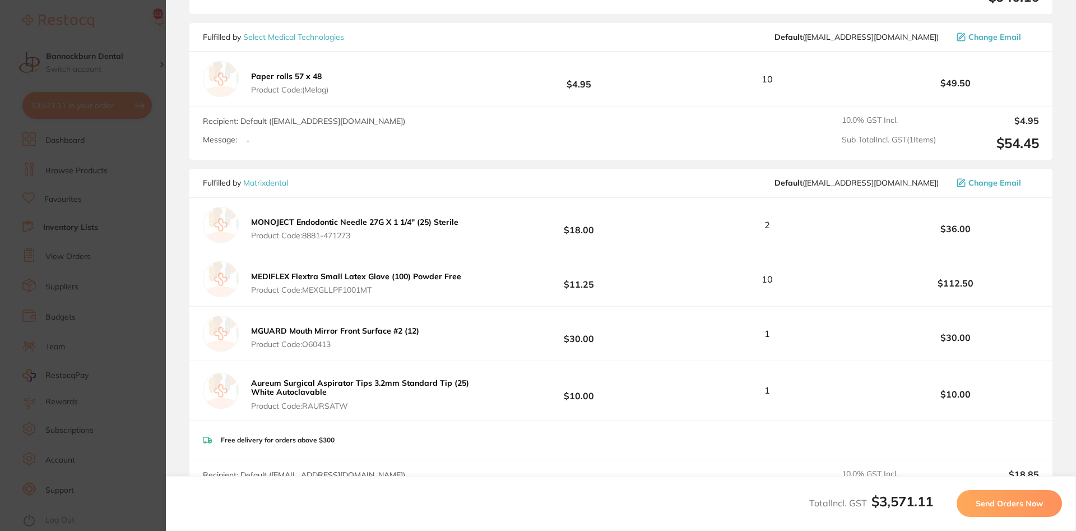
scroll to position [2376, 0]
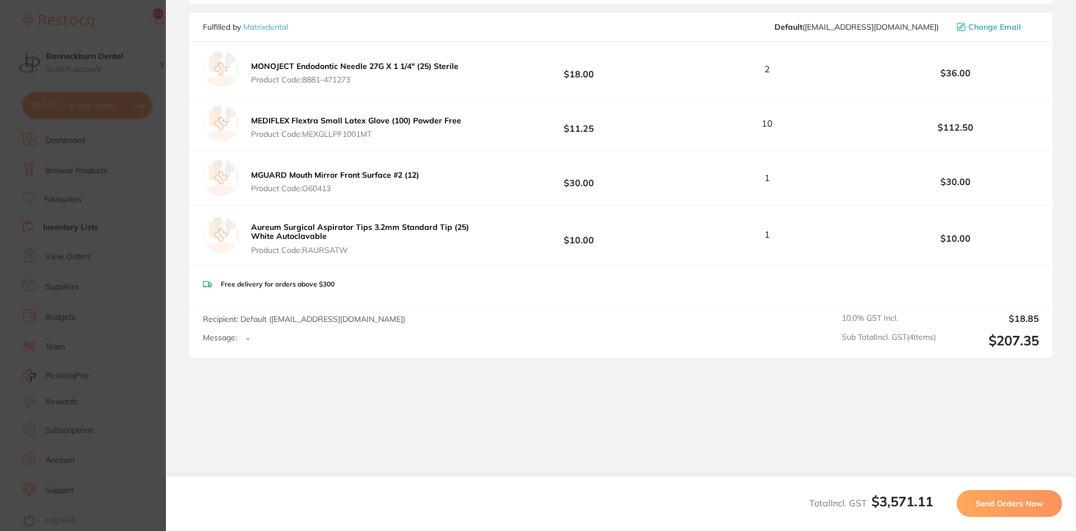
click at [997, 499] on span "Send Orders Now" at bounding box center [1009, 503] width 67 height 10
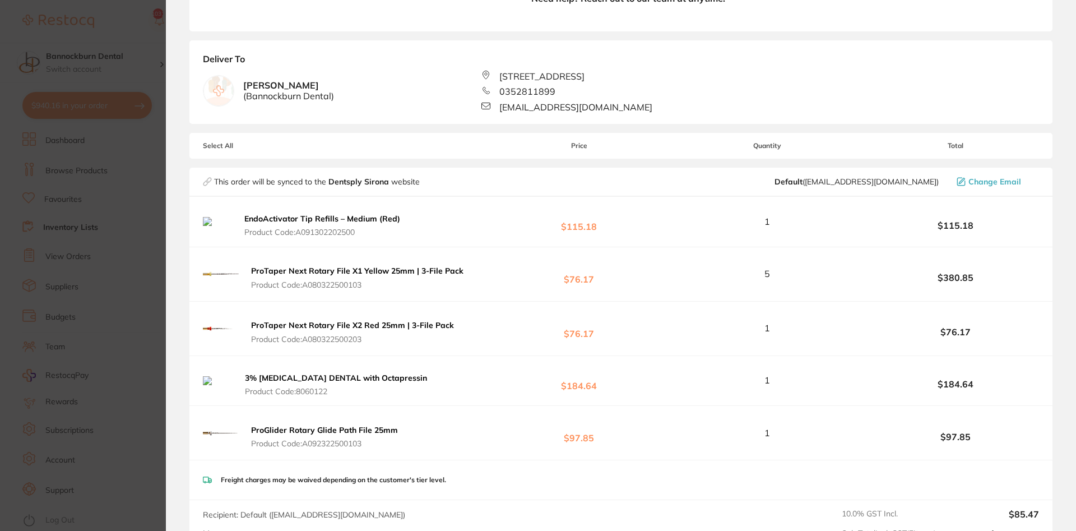
scroll to position [471, 0]
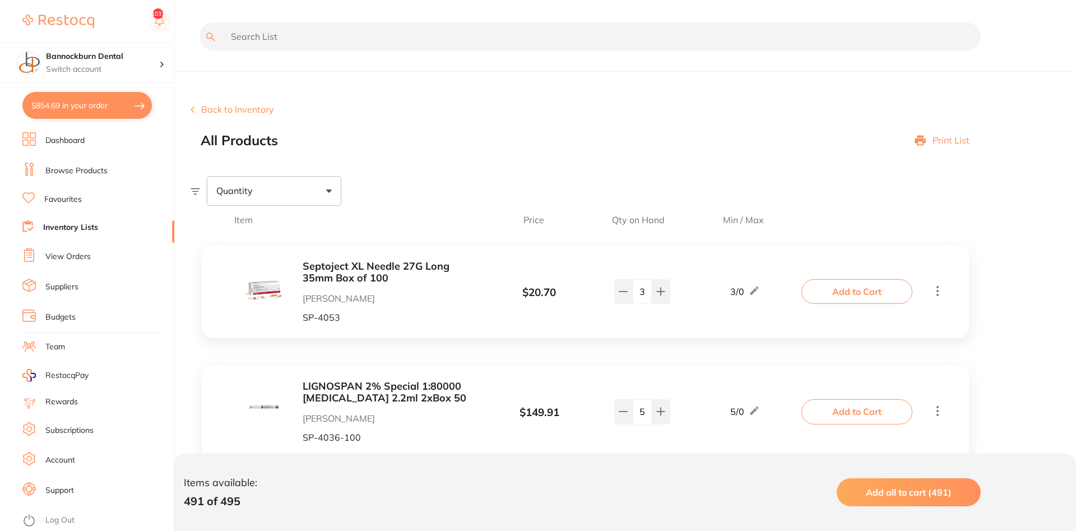
scroll to position [175, 0]
click at [45, 257] on li "View Orders" at bounding box center [98, 256] width 152 height 17
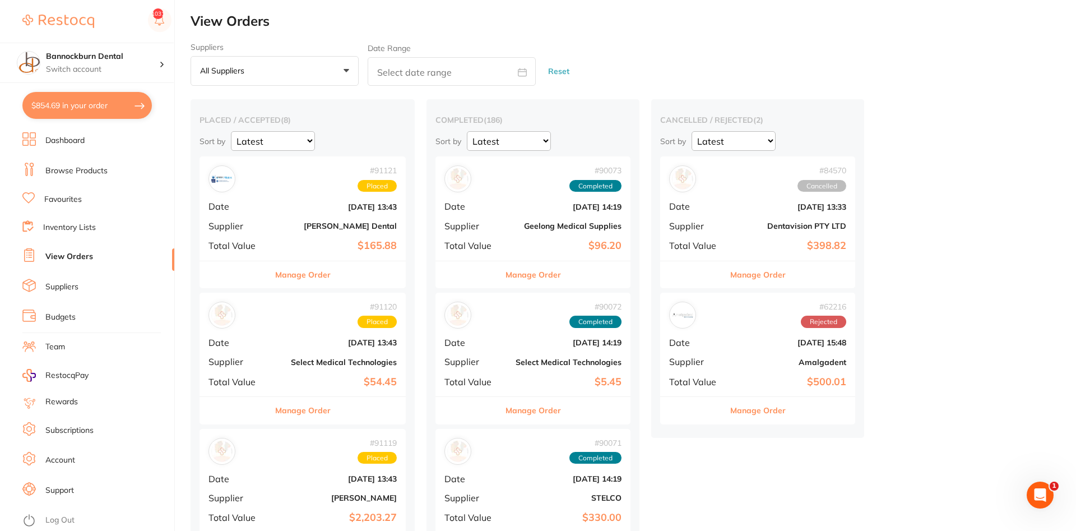
click at [310, 355] on div "# 91120 Placed Date [DATE] 13:43 Supplier Select Medical Technologies Total Val…" at bounding box center [303, 345] width 206 height 104
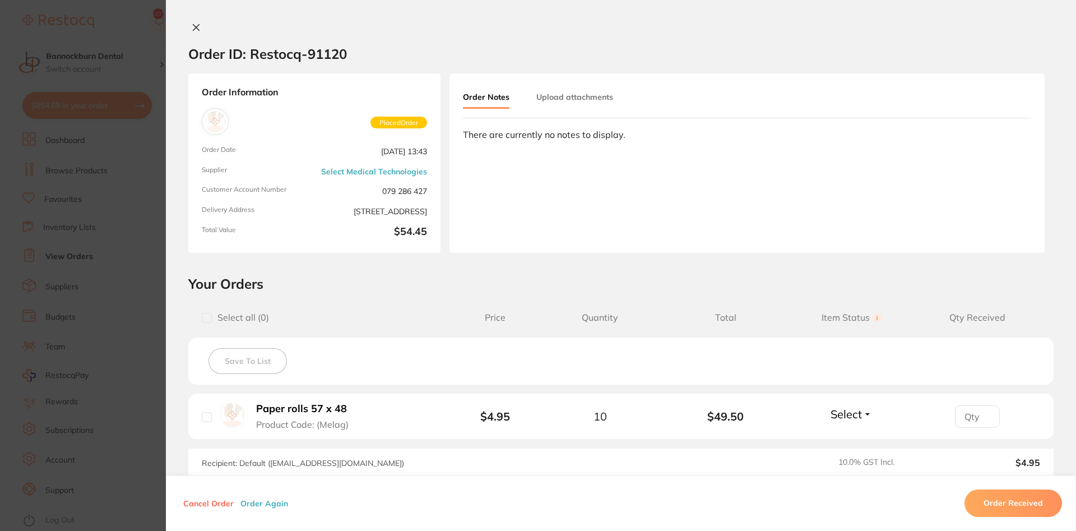
click at [192, 24] on icon at bounding box center [196, 27] width 9 height 9
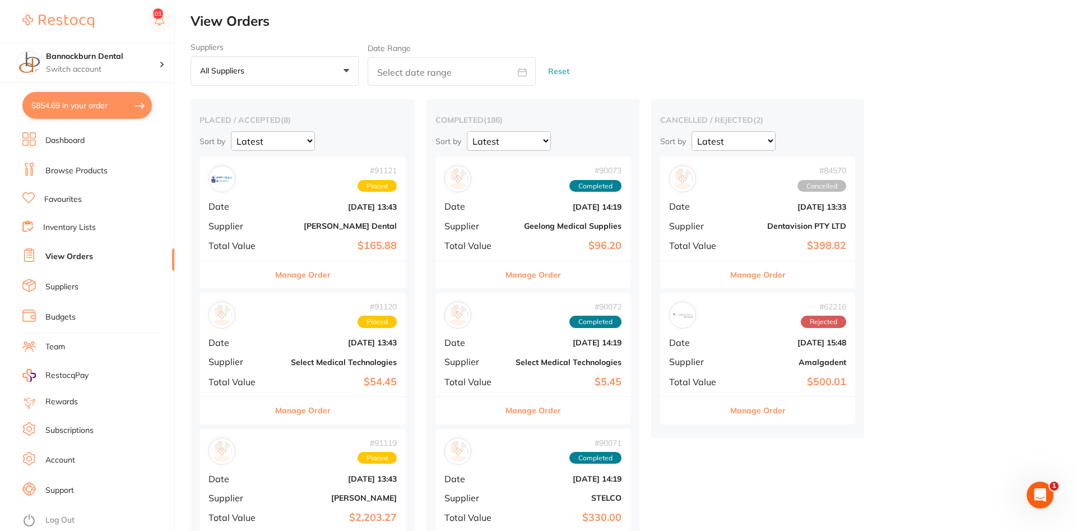
click at [48, 251] on link "View Orders" at bounding box center [69, 256] width 48 height 11
click at [76, 256] on link "View Orders" at bounding box center [69, 256] width 48 height 11
click at [86, 223] on link "Inventory Lists" at bounding box center [69, 227] width 53 height 11
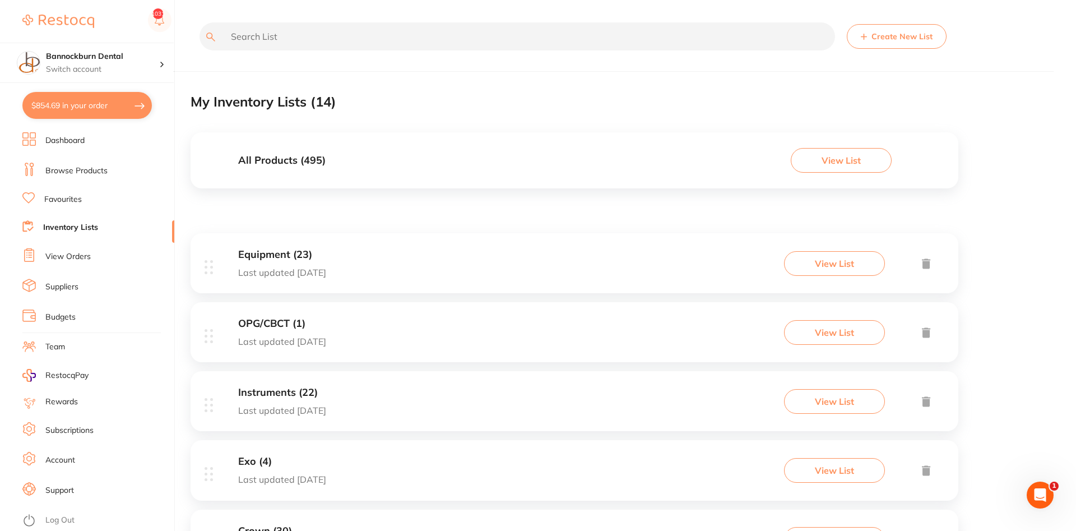
click at [302, 165] on h3 "All Products ( 495 )" at bounding box center [281, 161] width 87 height 12
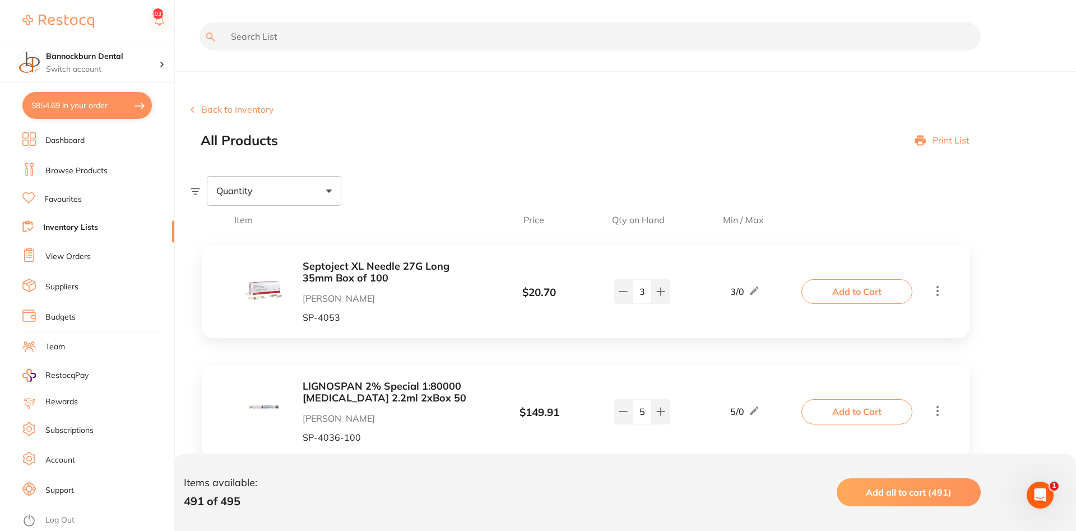
click at [357, 42] on input "text" at bounding box center [590, 36] width 781 height 28
type input "i"
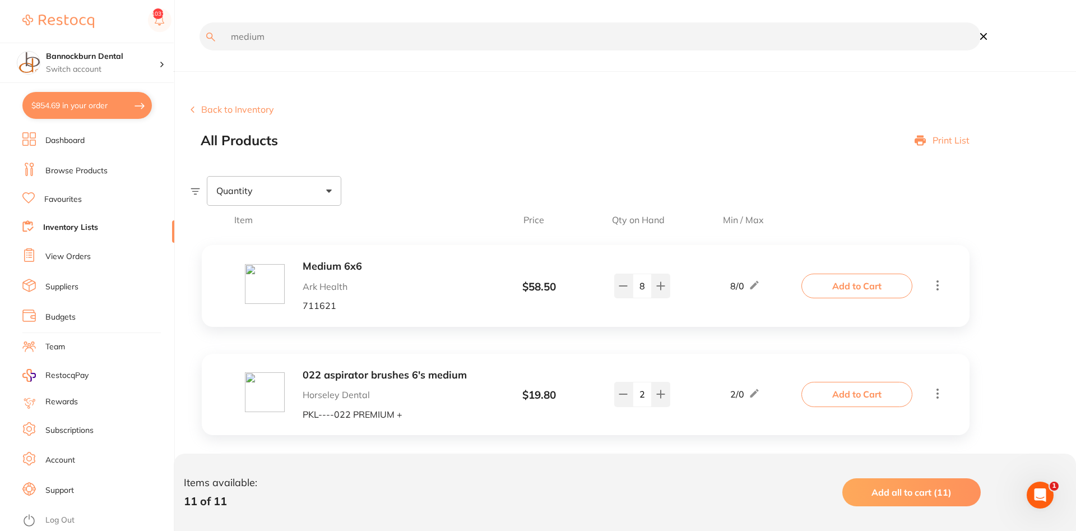
type input "medium"
click at [68, 254] on link "View Orders" at bounding box center [67, 256] width 45 height 11
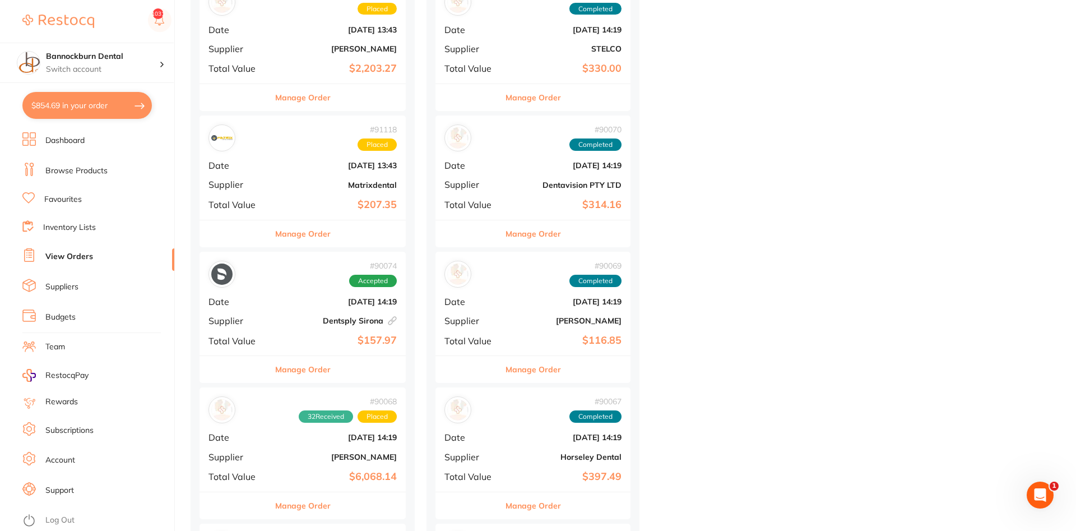
scroll to position [515, 0]
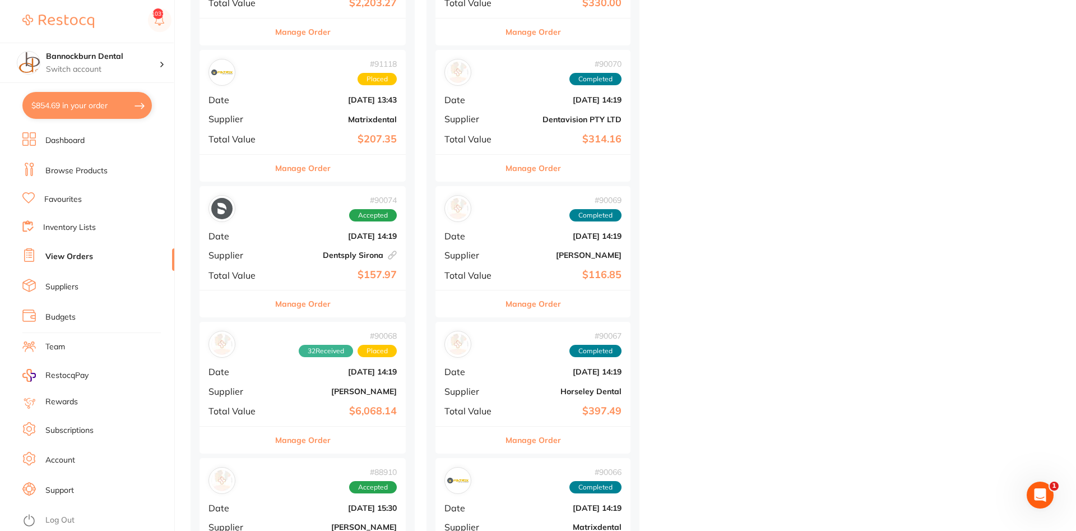
click at [300, 310] on button "Manage Order" at bounding box center [302, 303] width 55 height 27
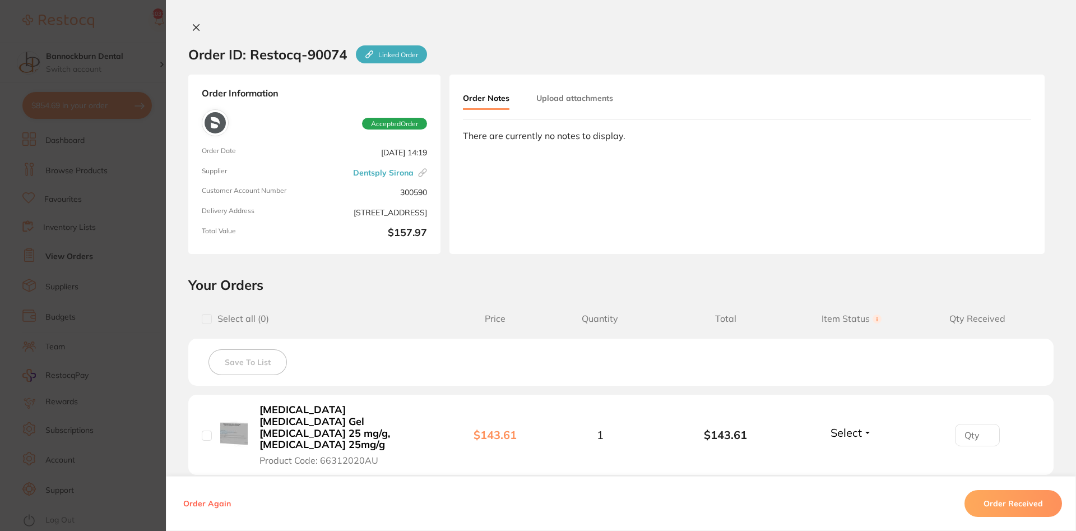
click at [191, 41] on div "Order ID: Restocq- 90074 Linked Order" at bounding box center [307, 54] width 239 height 40
click at [192, 39] on div "Order ID: Restocq- 90074 Linked Order" at bounding box center [307, 54] width 239 height 40
click at [203, 31] on div at bounding box center [621, 28] width 910 height 12
click at [195, 22] on div "Order ID: Restocq- 90074 Linked Order Order Information Accepted Order Order Da…" at bounding box center [621, 265] width 910 height 531
click at [198, 30] on icon at bounding box center [196, 27] width 9 height 9
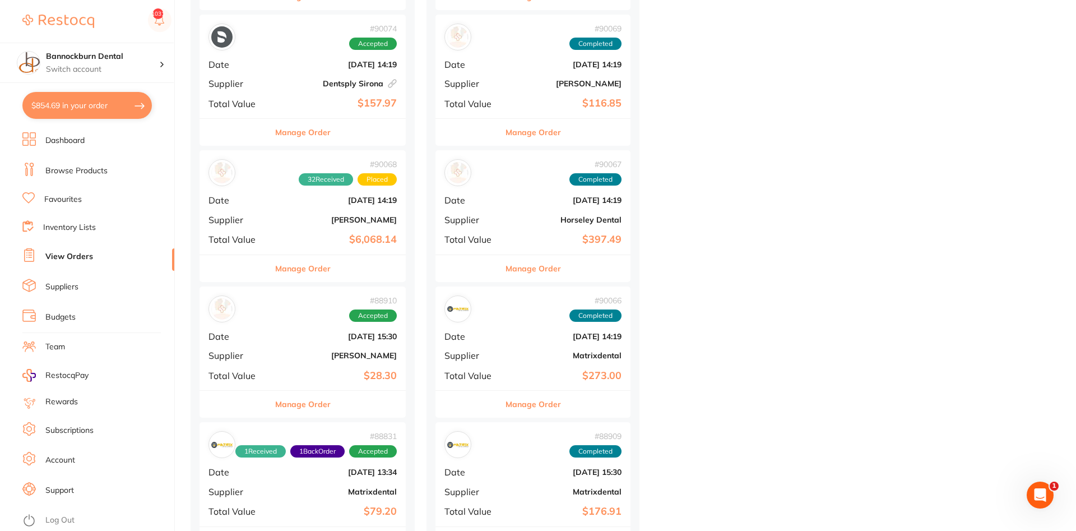
click at [308, 405] on button "Manage Order" at bounding box center [302, 404] width 55 height 27
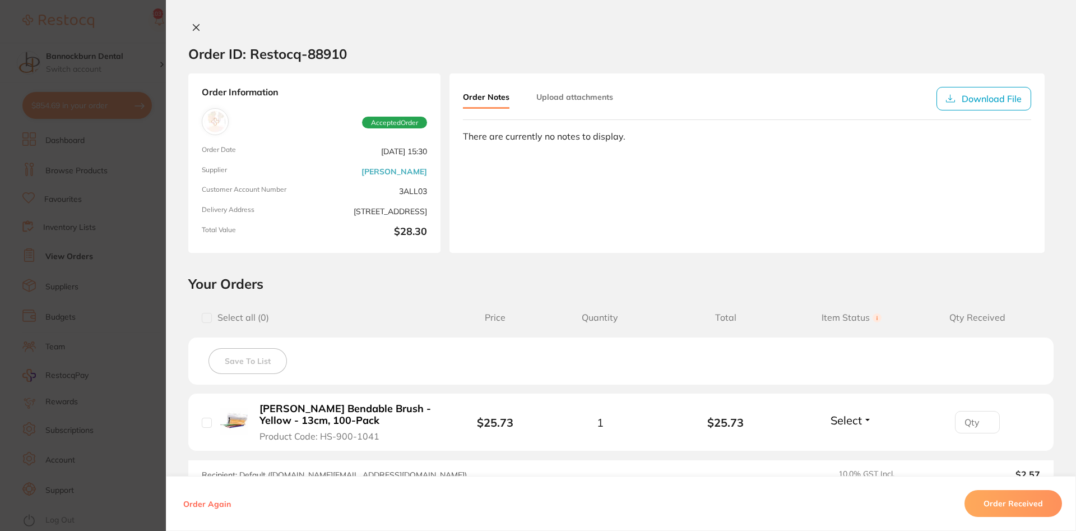
click at [197, 22] on button at bounding box center [196, 28] width 16 height 12
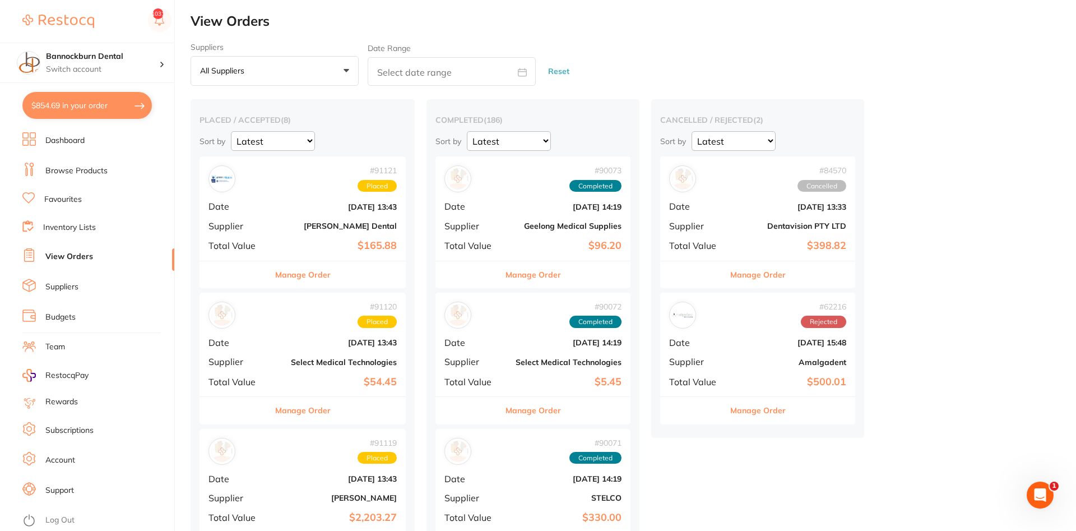
click at [331, 275] on button "Manage Order" at bounding box center [302, 274] width 55 height 27
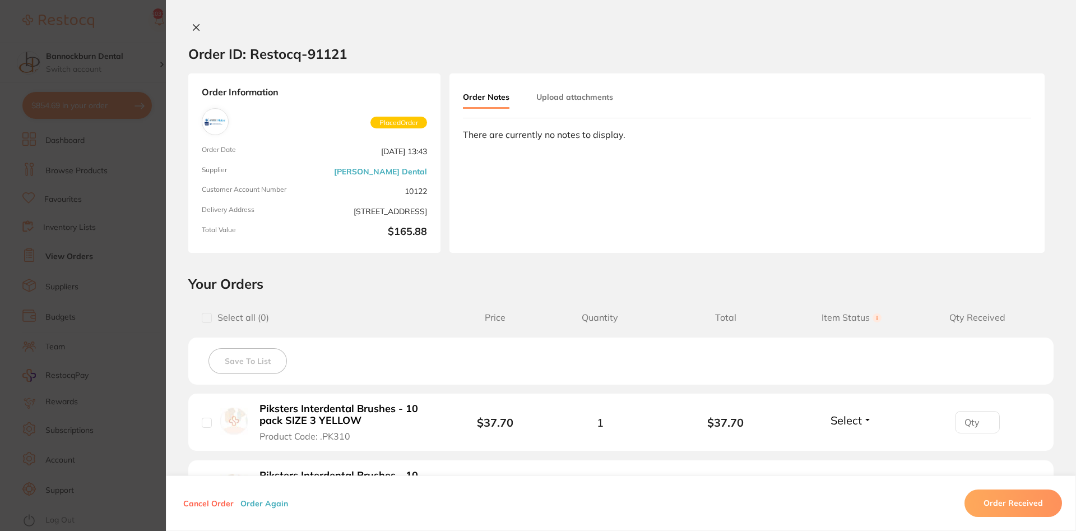
click at [189, 29] on button at bounding box center [196, 28] width 16 height 12
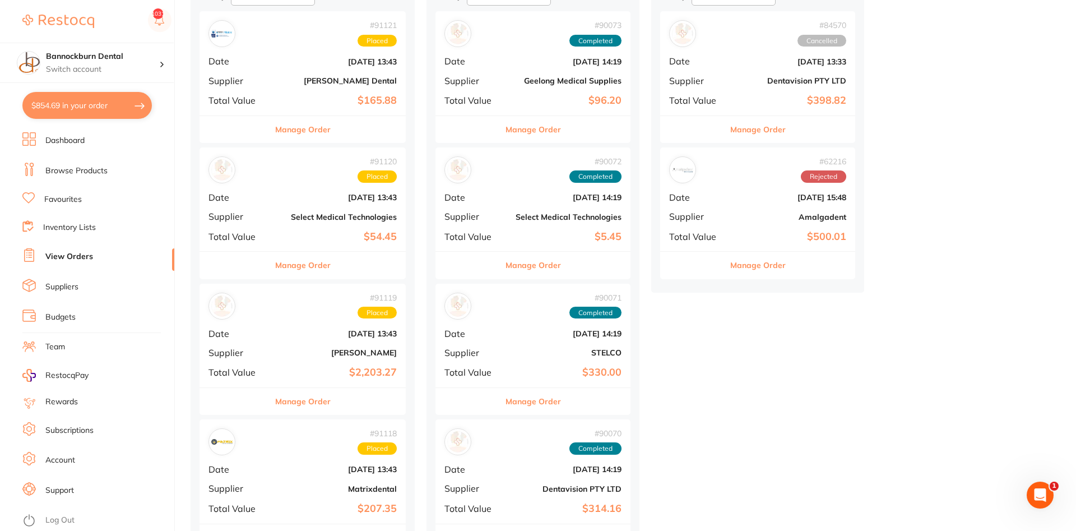
scroll to position [172, 0]
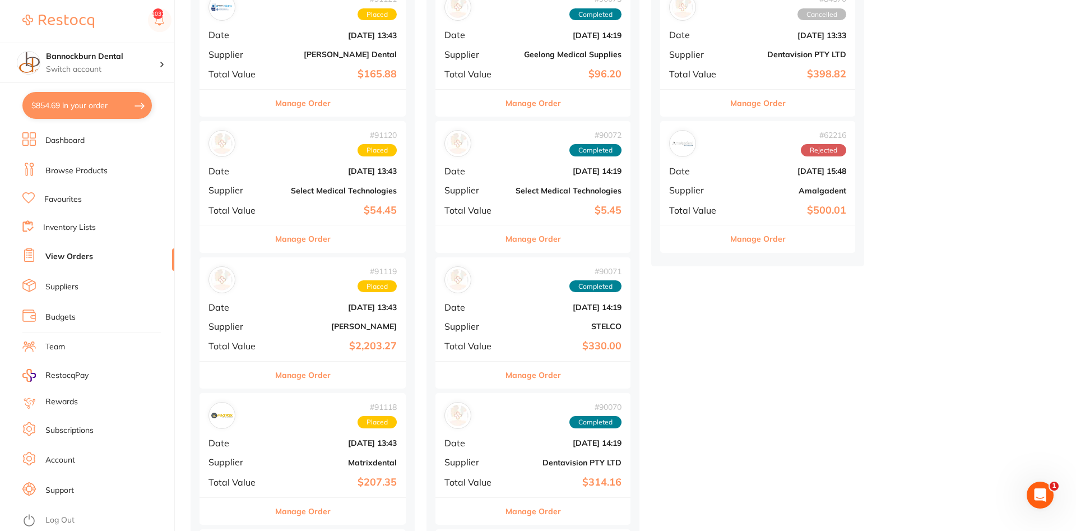
click at [542, 377] on button "Manage Order" at bounding box center [533, 375] width 55 height 27
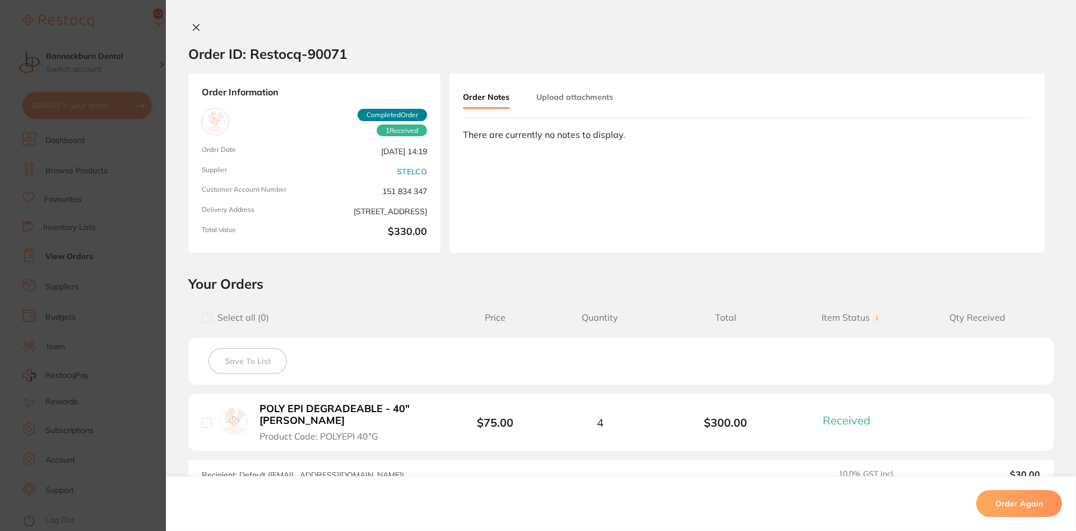
click at [194, 33] on button at bounding box center [196, 28] width 16 height 12
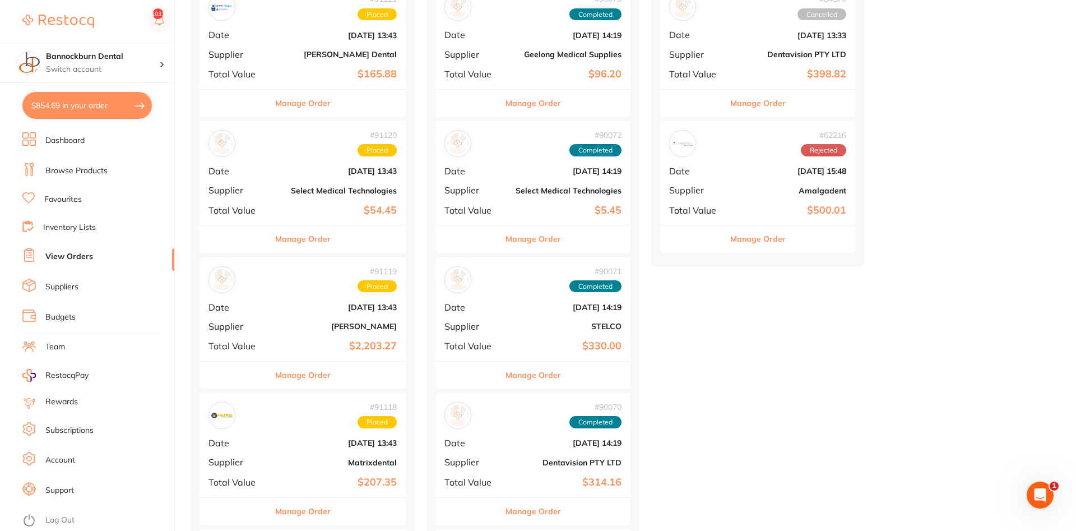
click at [560, 373] on button "Manage Order" at bounding box center [533, 375] width 55 height 27
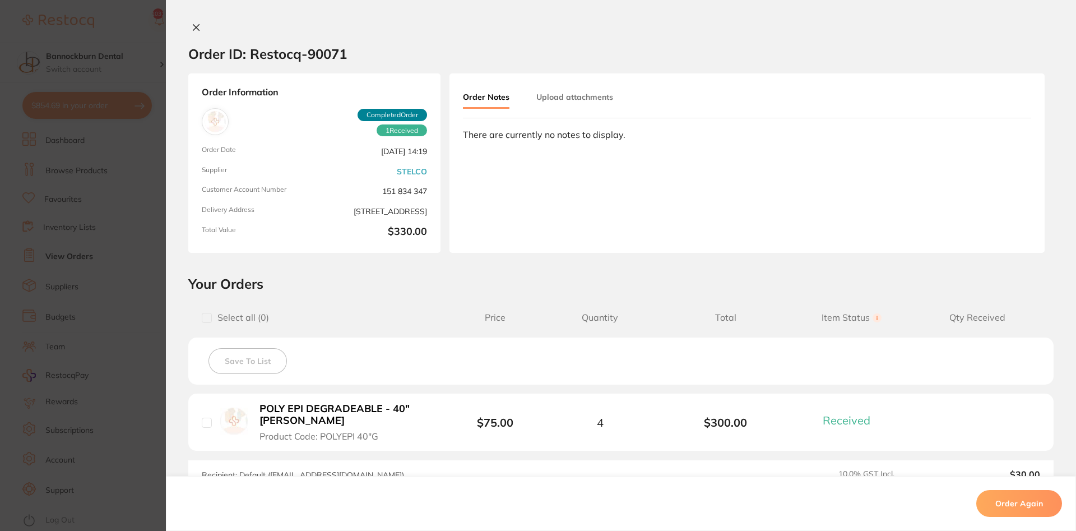
click at [198, 28] on icon at bounding box center [196, 27] width 9 height 9
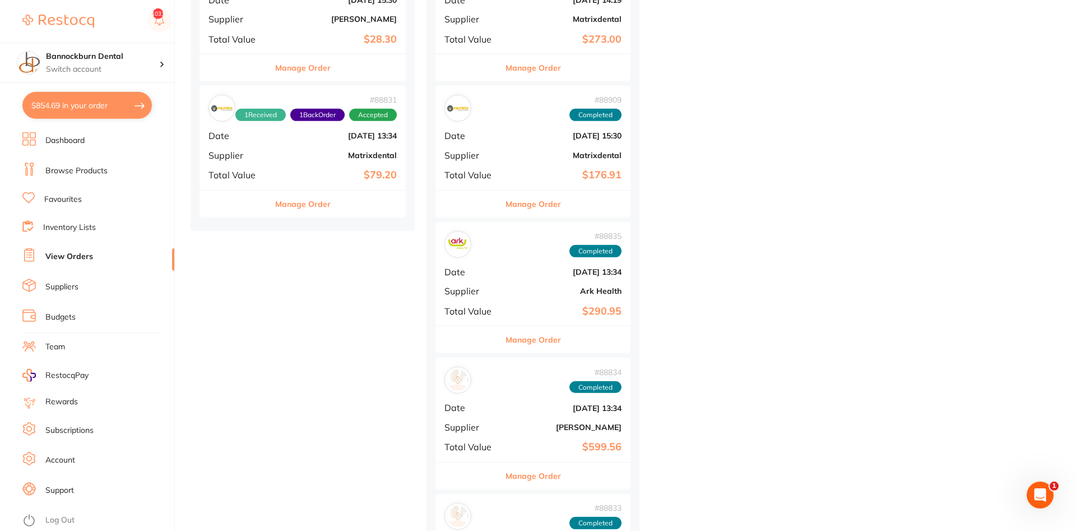
scroll to position [972, 0]
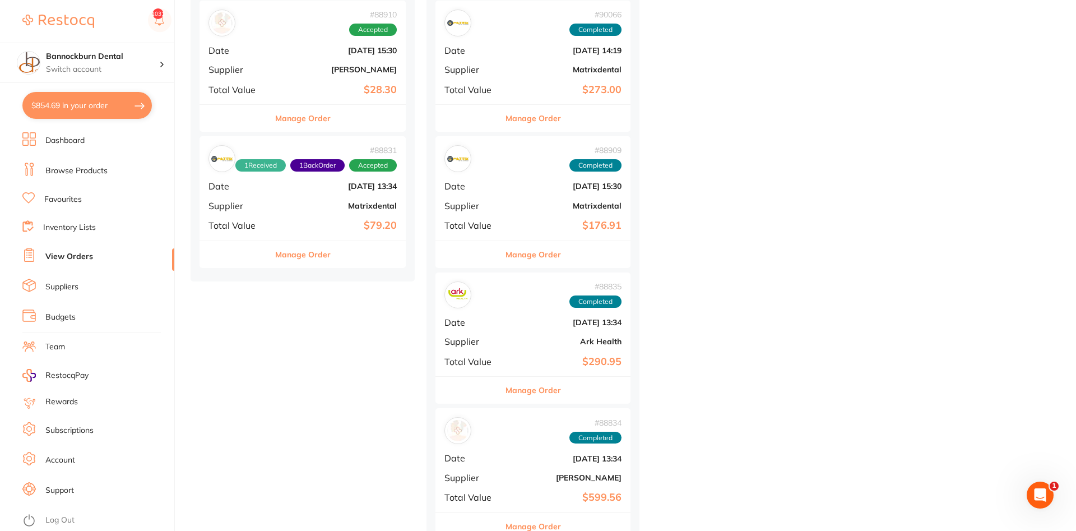
click at [309, 255] on button "Manage Order" at bounding box center [302, 254] width 55 height 27
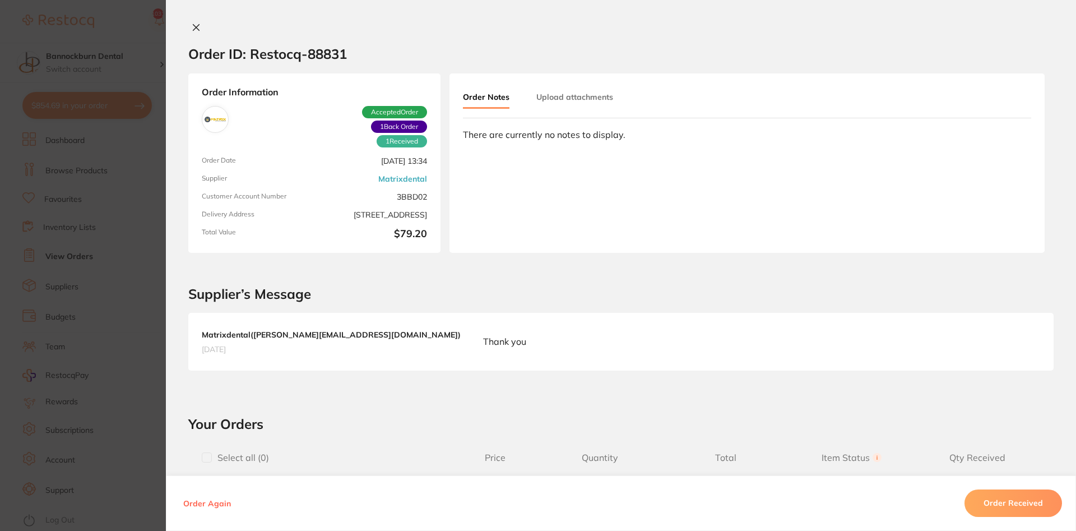
click at [192, 27] on icon at bounding box center [196, 27] width 9 height 9
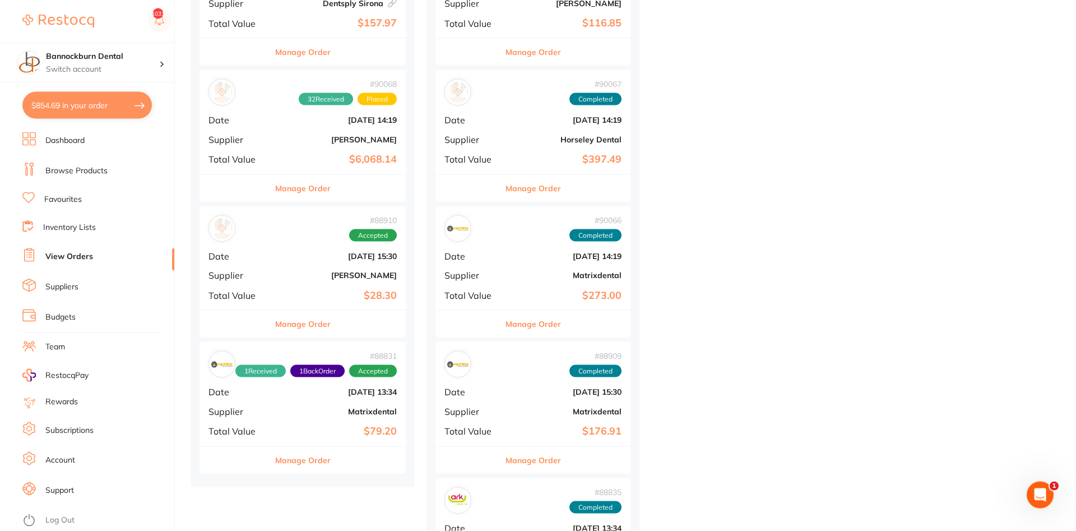
scroll to position [686, 0]
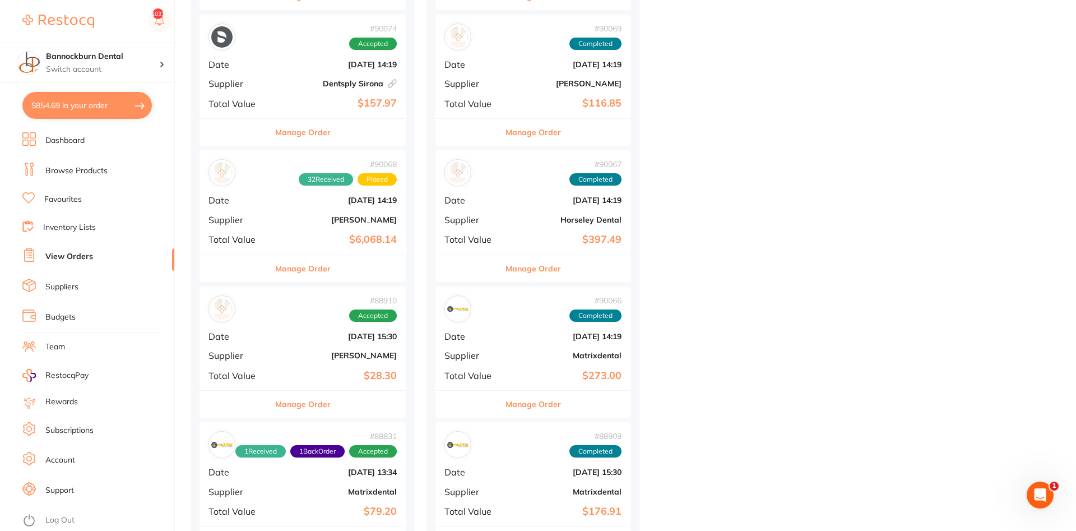
click at [317, 273] on button "Manage Order" at bounding box center [302, 268] width 55 height 27
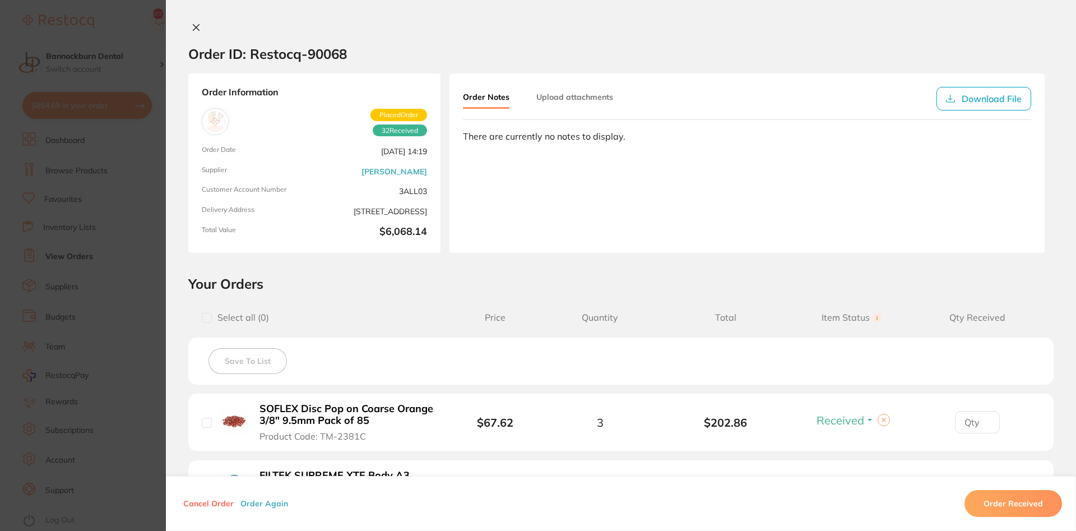
click at [198, 21] on div "Order ID: Restocq- 90068 Order Information 32 Received Placed Order Order Date …" at bounding box center [621, 265] width 910 height 531
click at [196, 28] on icon at bounding box center [196, 28] width 6 height 6
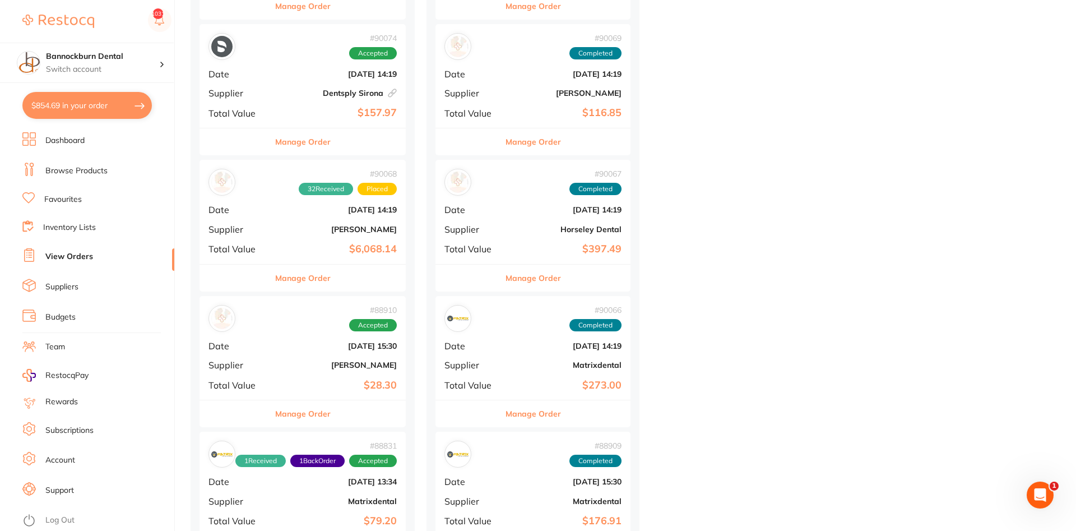
scroll to position [572, 0]
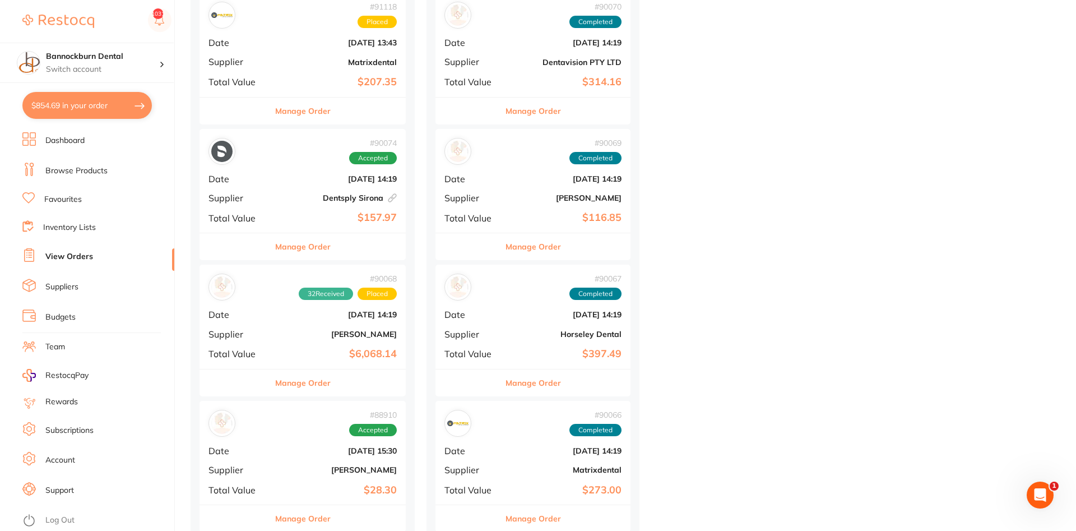
click at [326, 245] on button "Manage Order" at bounding box center [302, 246] width 55 height 27
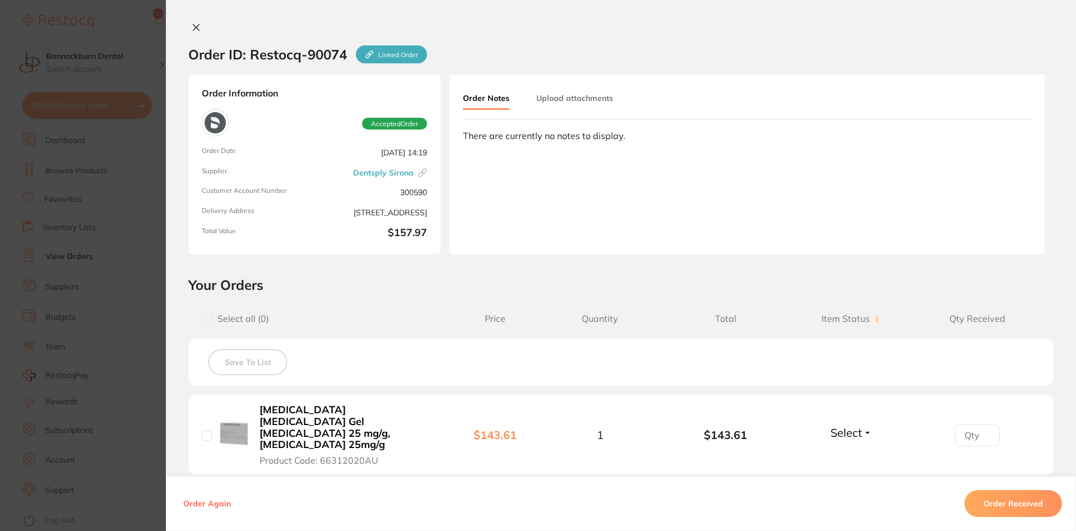
click at [126, 105] on section "Order ID: Restocq- 90074 Linked Order Order Information Accepted Order Order Da…" at bounding box center [538, 265] width 1076 height 531
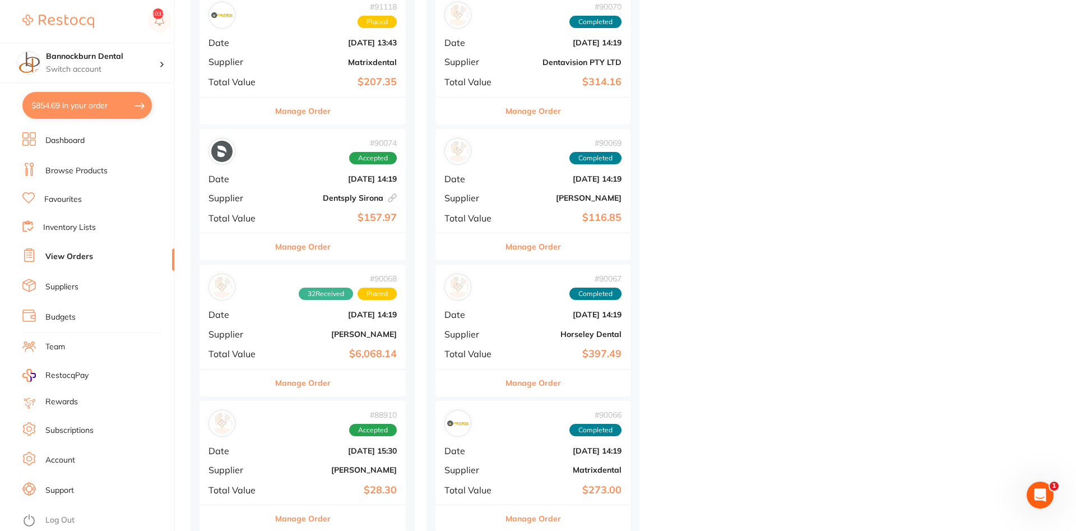
click at [84, 232] on li "Inventory Lists" at bounding box center [98, 227] width 152 height 15
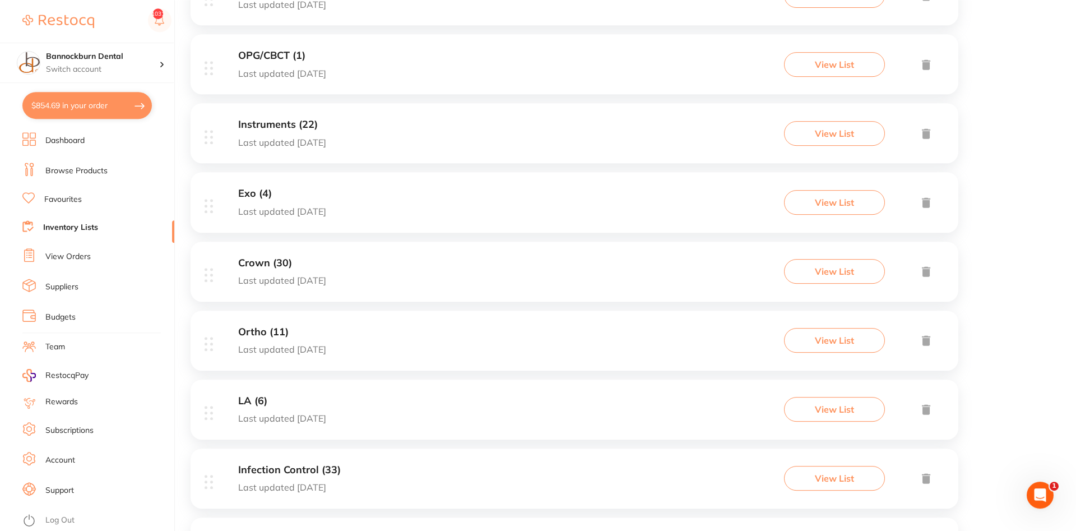
scroll to position [457, 0]
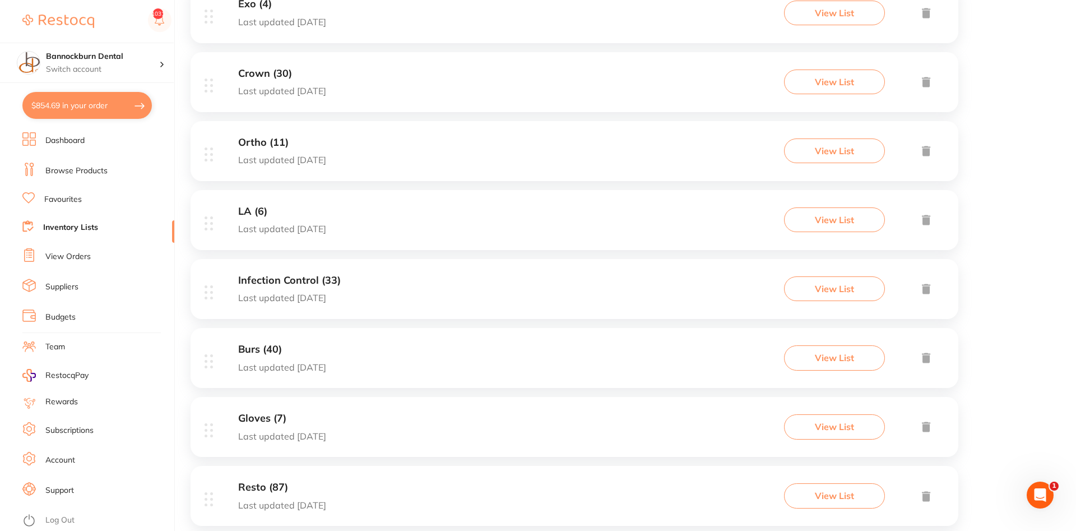
click at [273, 353] on h3 "Burs (40)" at bounding box center [282, 350] width 88 height 12
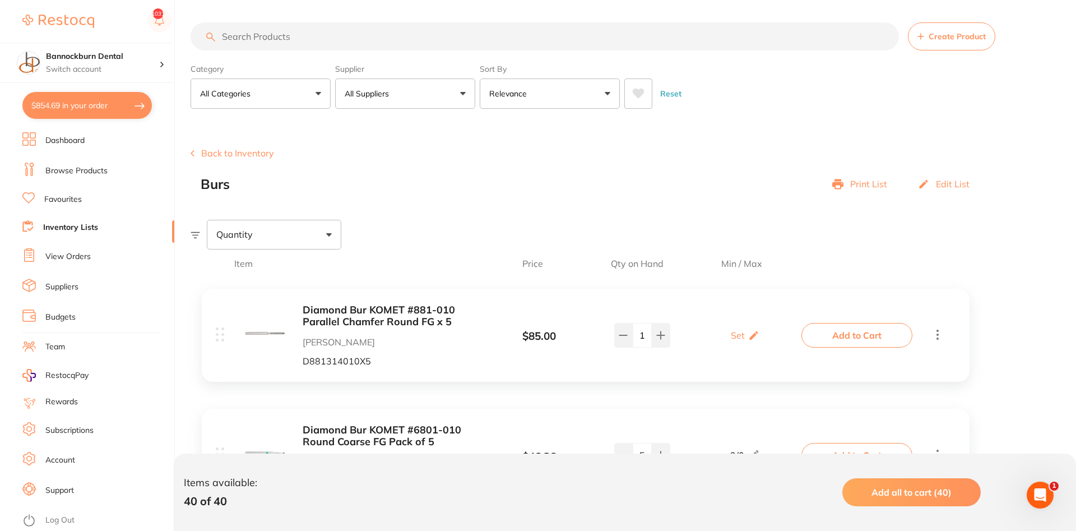
click at [63, 515] on link "Log Out" at bounding box center [59, 520] width 29 height 11
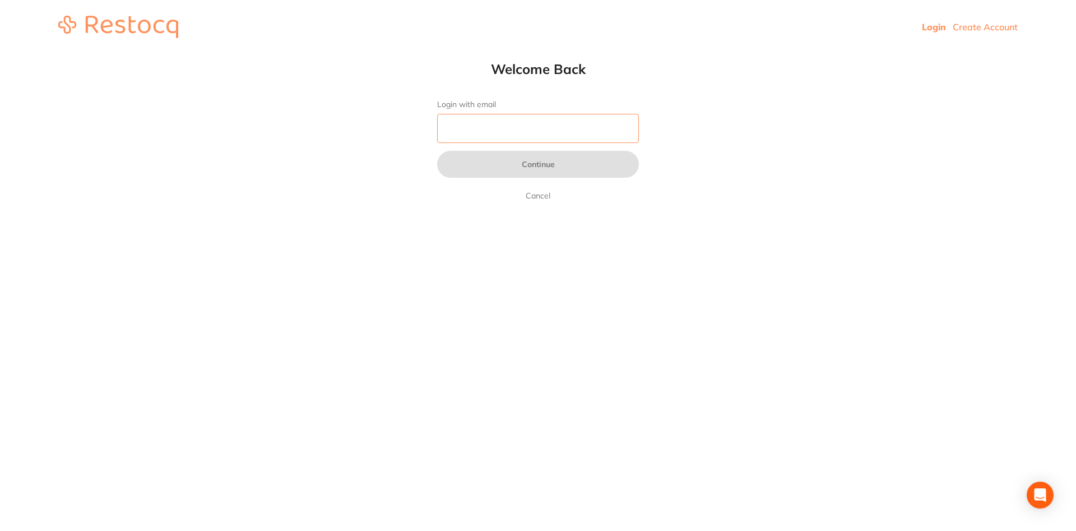
click at [512, 122] on input "Login with email" at bounding box center [538, 128] width 202 height 29
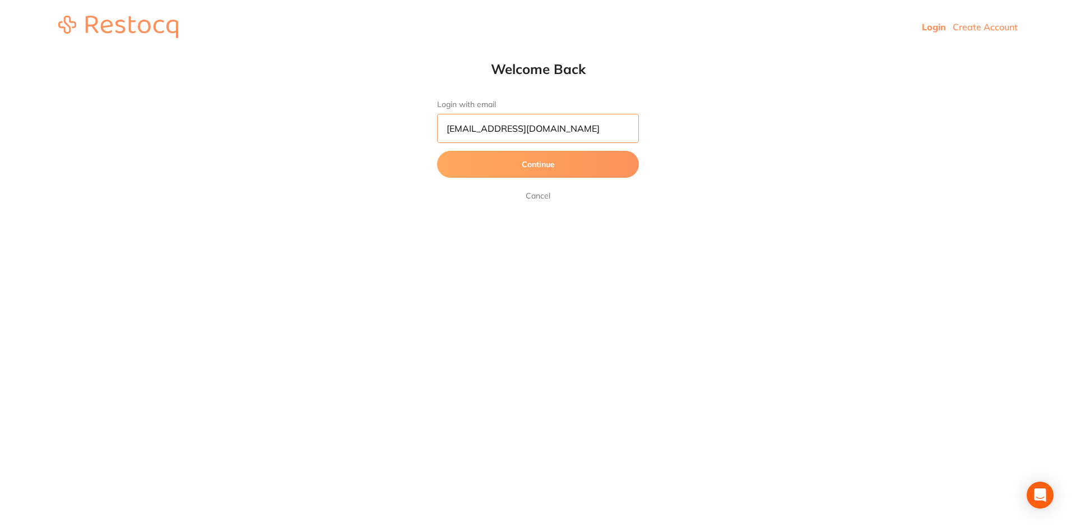
click at [437, 151] on button "Continue" at bounding box center [538, 164] width 202 height 27
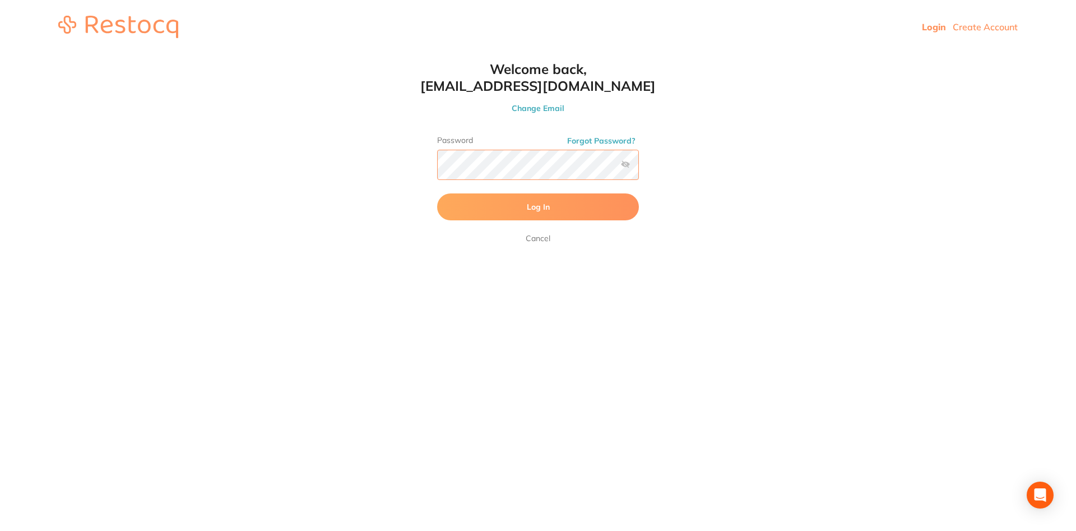
click at [437, 193] on button "Log In" at bounding box center [538, 206] width 202 height 27
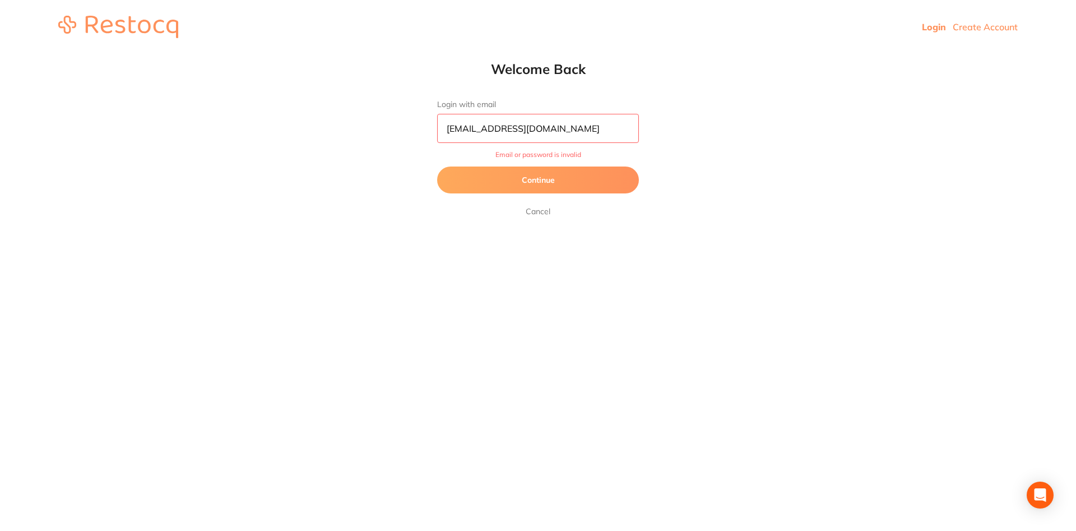
click at [596, 127] on input "[EMAIL_ADDRESS][DOMAIN_NAME]" at bounding box center [538, 128] width 202 height 29
type input "[EMAIL_ADDRESS][DOMAIN_NAME]"
click at [437, 166] on button "Continue" at bounding box center [538, 179] width 202 height 27
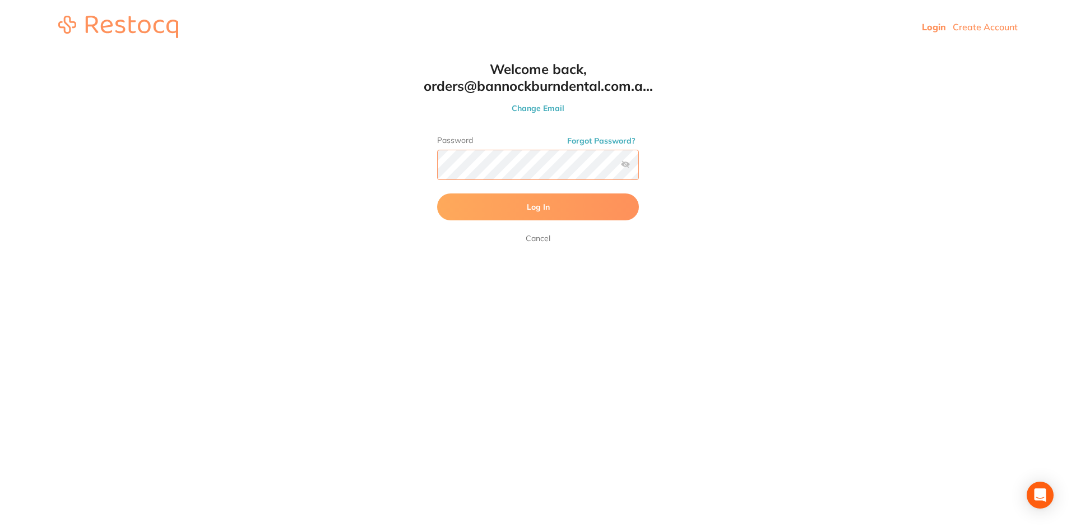
click at [437, 193] on button "Log In" at bounding box center [538, 206] width 202 height 27
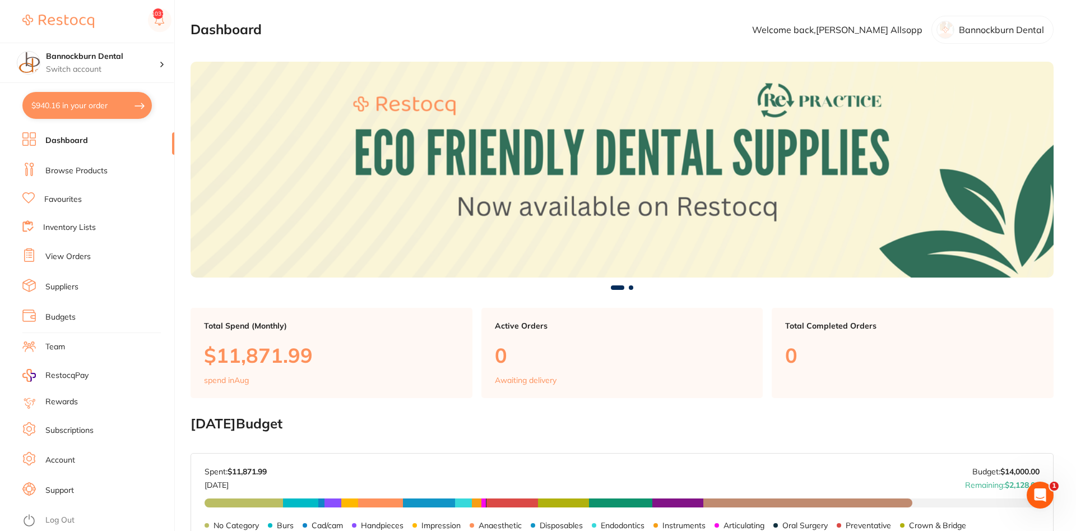
click at [81, 227] on link "Inventory Lists" at bounding box center [69, 227] width 53 height 11
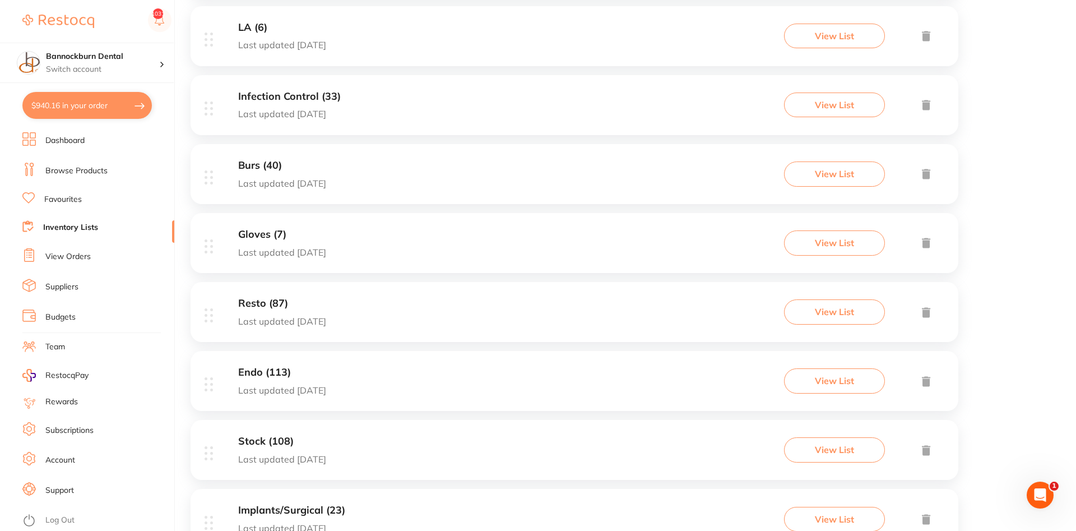
scroll to position [577, 0]
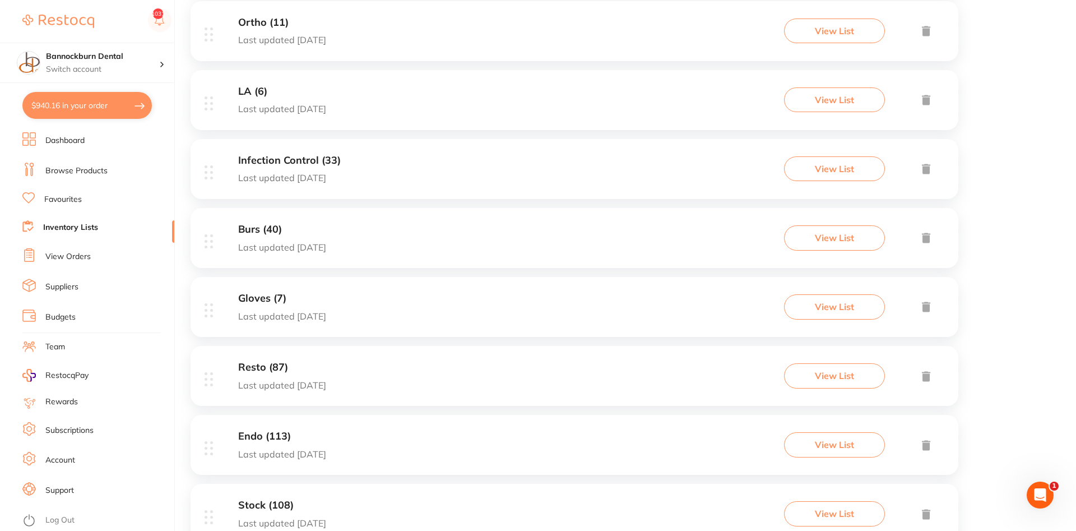
click at [285, 300] on h3 "Gloves (7)" at bounding box center [282, 299] width 88 height 12
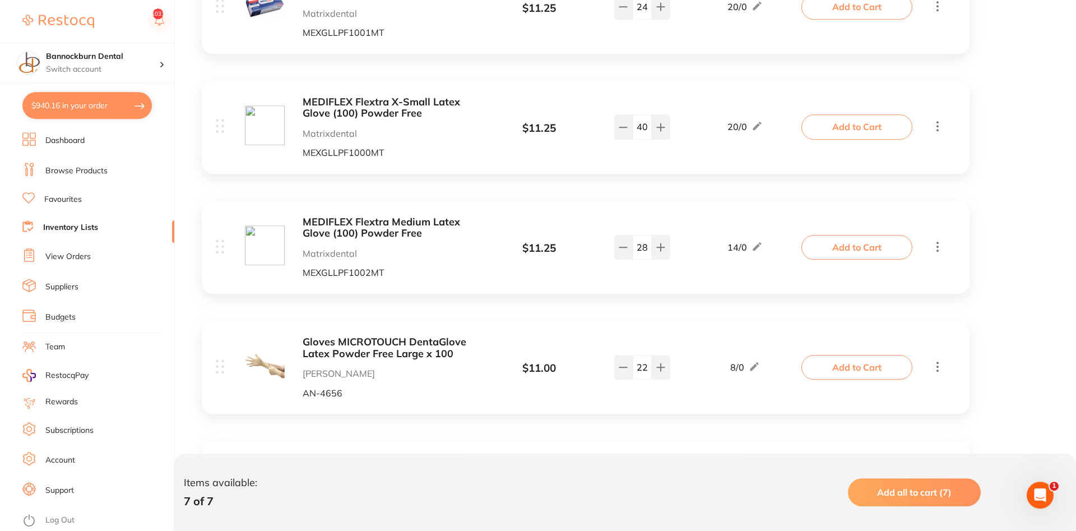
scroll to position [442, 0]
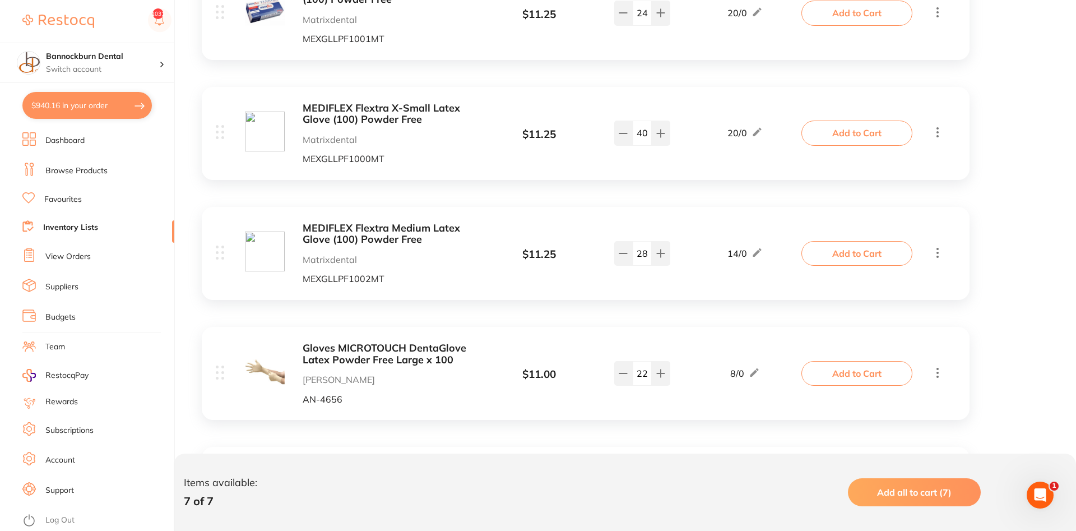
click at [63, 515] on link "Log Out" at bounding box center [59, 520] width 29 height 11
